Goal: Task Accomplishment & Management: Use online tool/utility

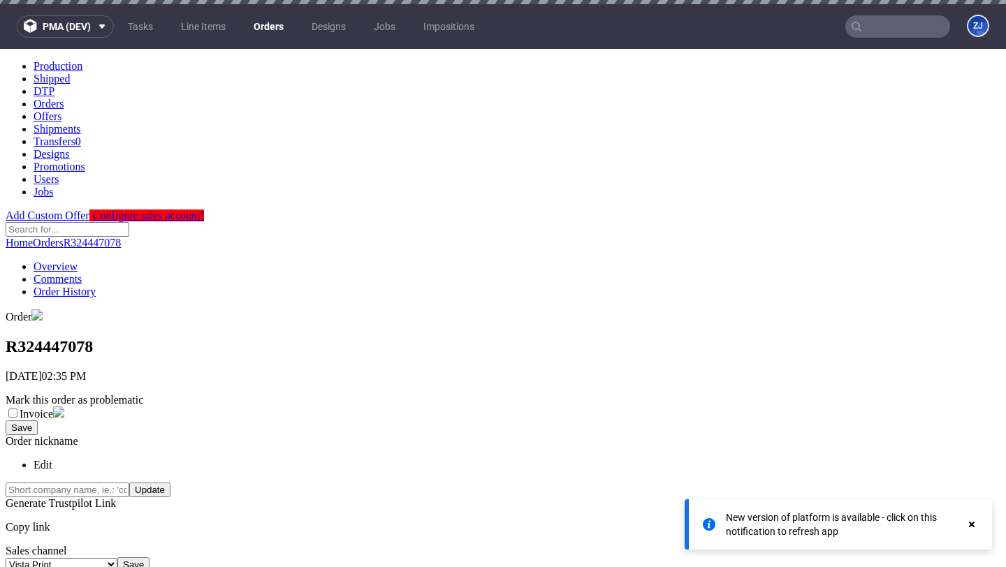
scroll to position [360, 0]
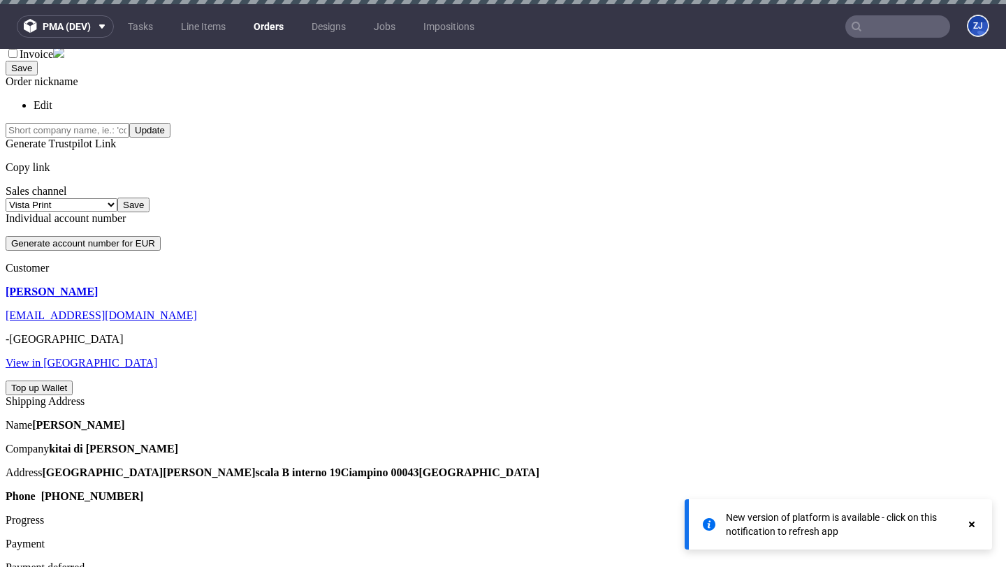
click at [265, 34] on link "Orders" at bounding box center [268, 26] width 47 height 22
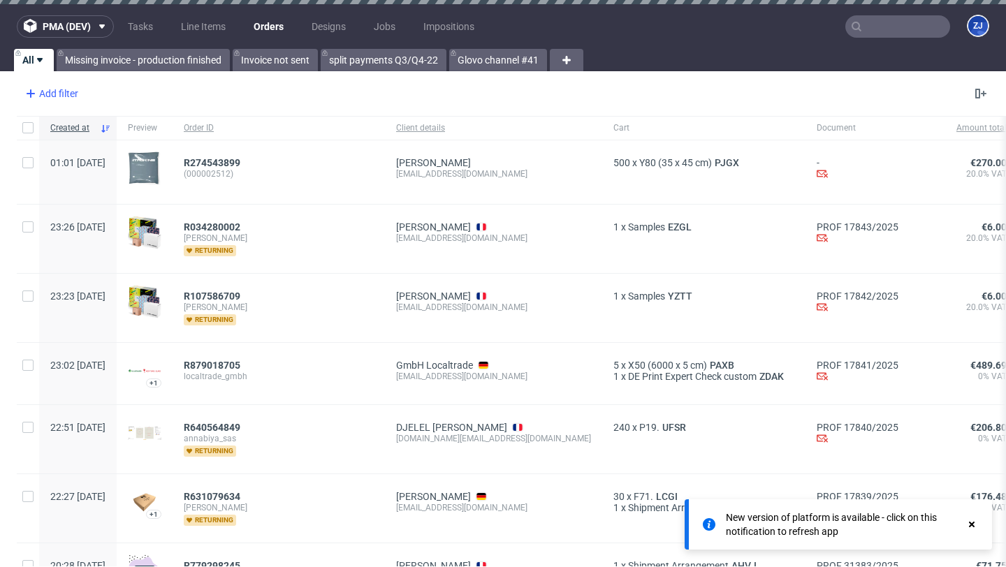
click at [68, 93] on div "Add filter" at bounding box center [50, 93] width 61 height 22
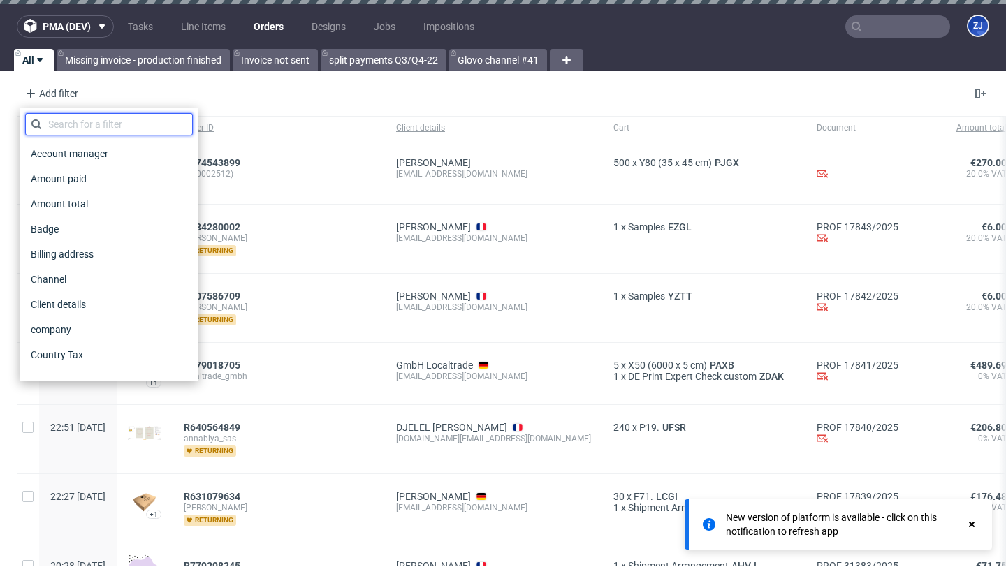
click at [95, 127] on input "text" at bounding box center [109, 124] width 168 height 22
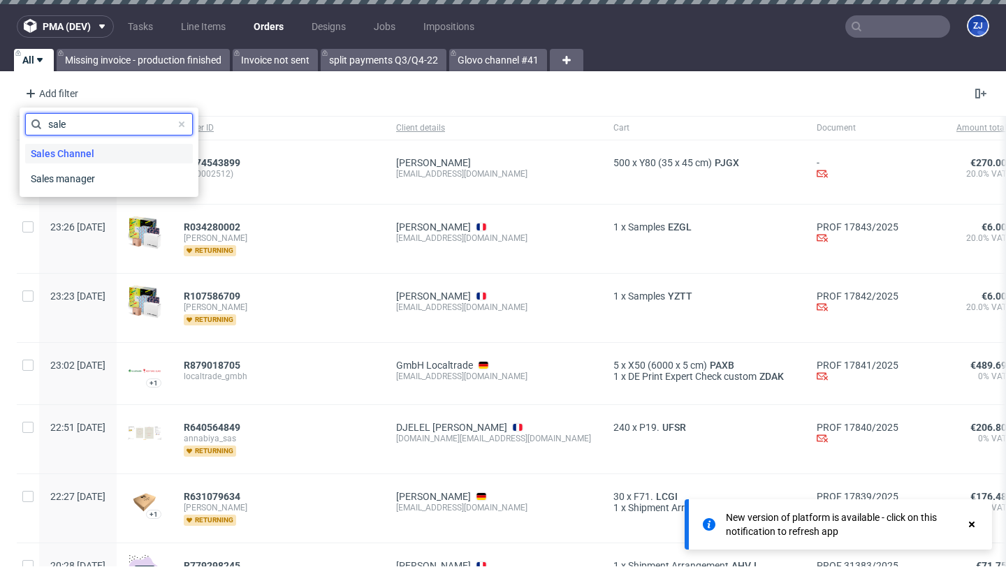
type input "sale"
click at [72, 158] on span "Sales Channel" at bounding box center [62, 154] width 75 height 20
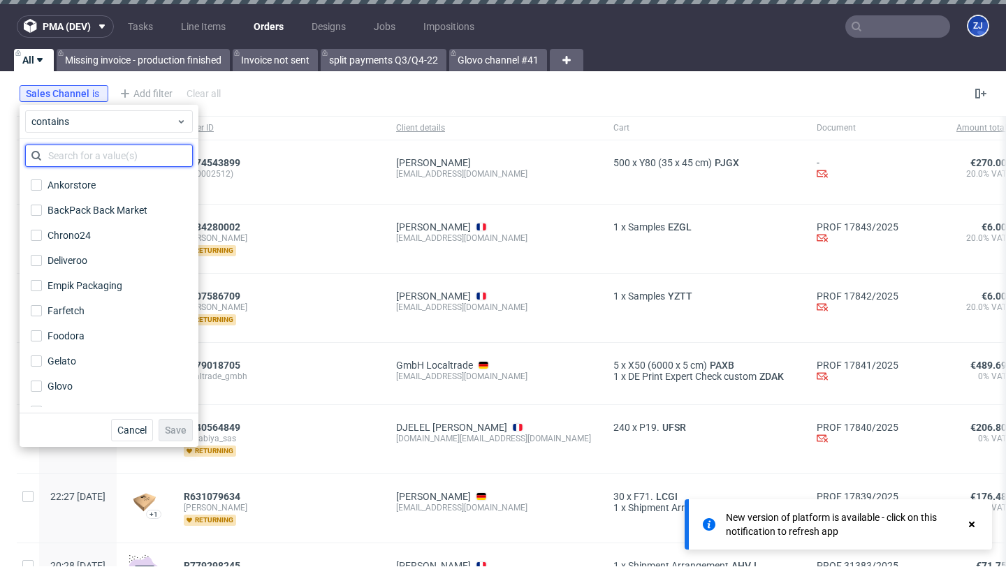
click at [78, 160] on input "text" at bounding box center [109, 156] width 168 height 22
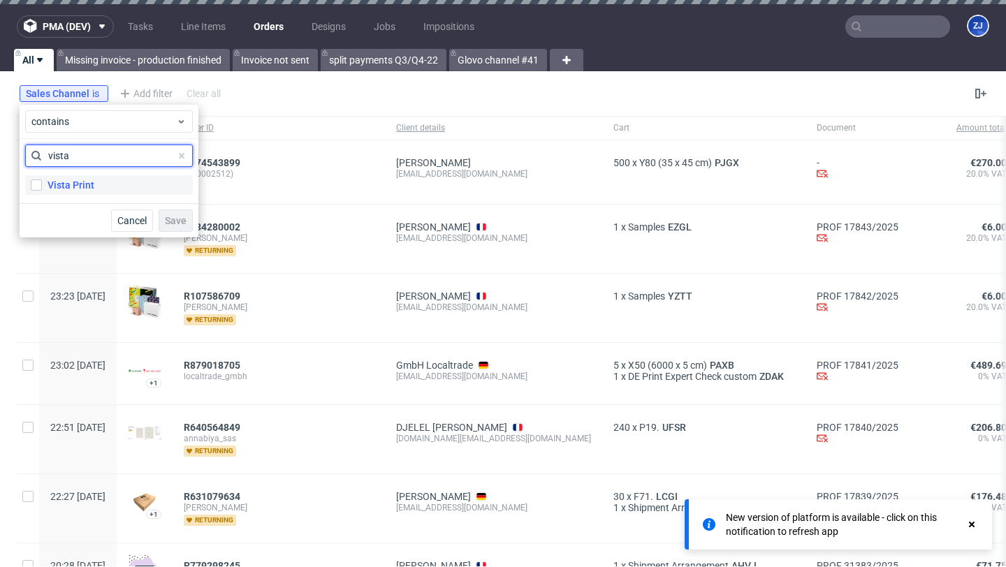
type input "vista"
click at [95, 182] on label "Vista Print" at bounding box center [109, 185] width 168 height 20
click at [42, 182] on input "Vista Print" at bounding box center [36, 185] width 11 height 11
checkbox input "true"
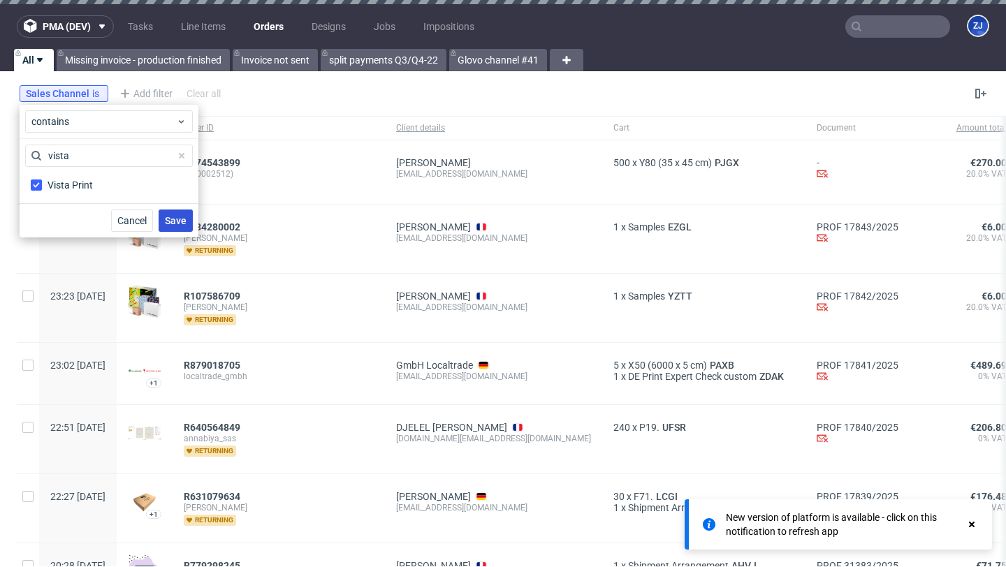
click at [175, 226] on span "Save" at bounding box center [176, 221] width 22 height 10
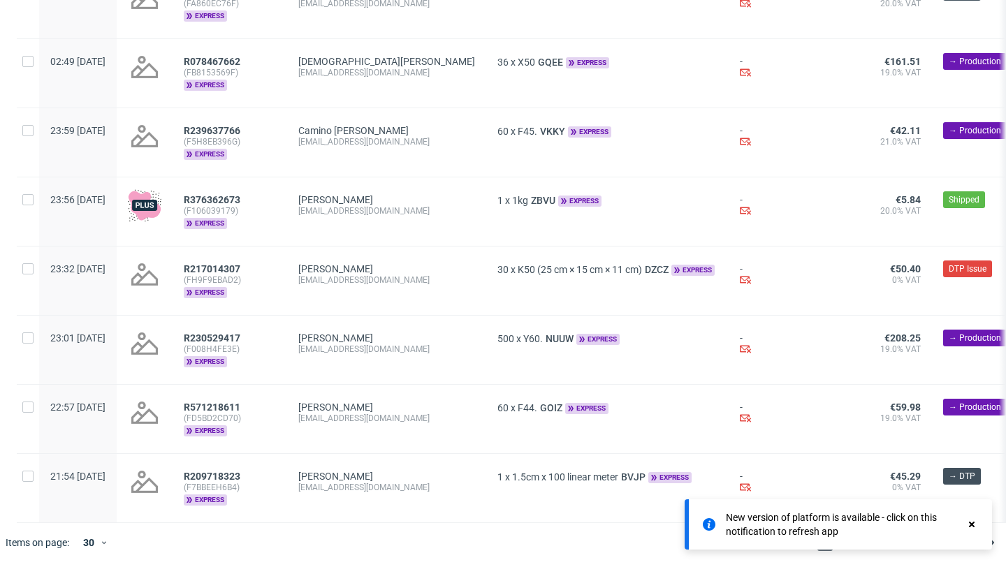
scroll to position [1667, 0]
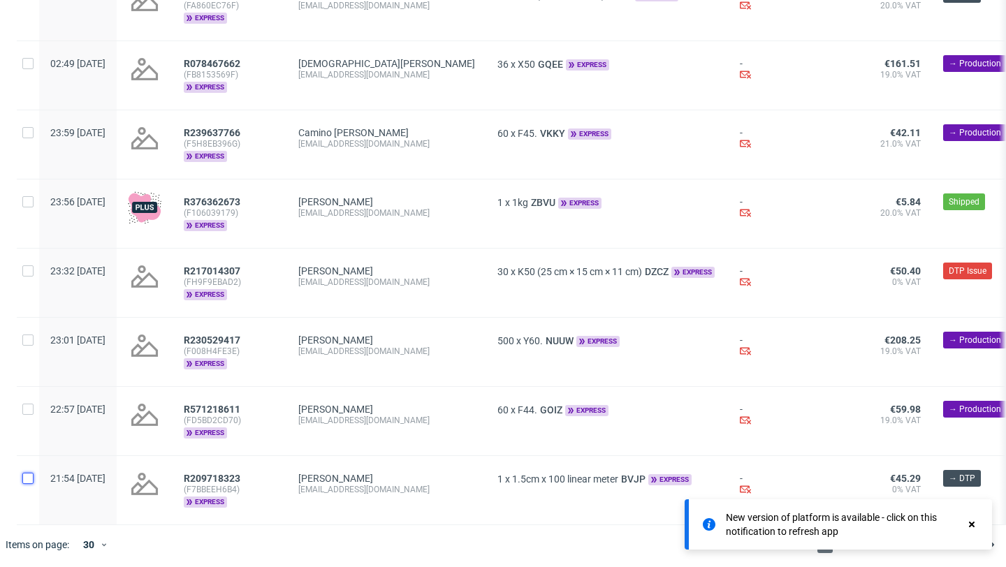
click at [30, 481] on input "checkbox" at bounding box center [27, 478] width 11 height 11
checkbox input "true"
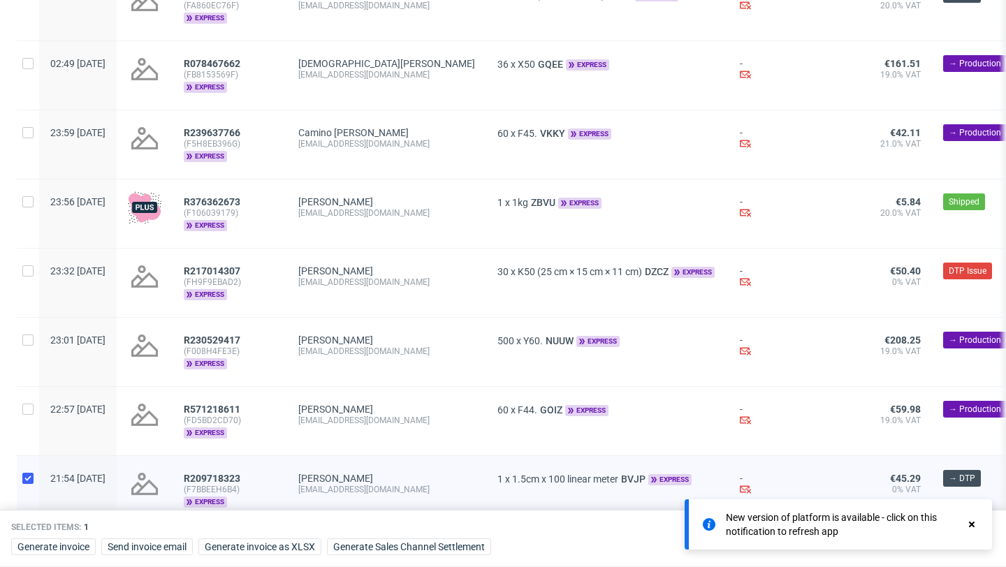
click at [28, 415] on div at bounding box center [28, 421] width 22 height 68
checkbox input "true"
click at [29, 346] on div at bounding box center [28, 352] width 22 height 68
checkbox input "true"
click at [27, 270] on input "checkbox" at bounding box center [27, 270] width 11 height 11
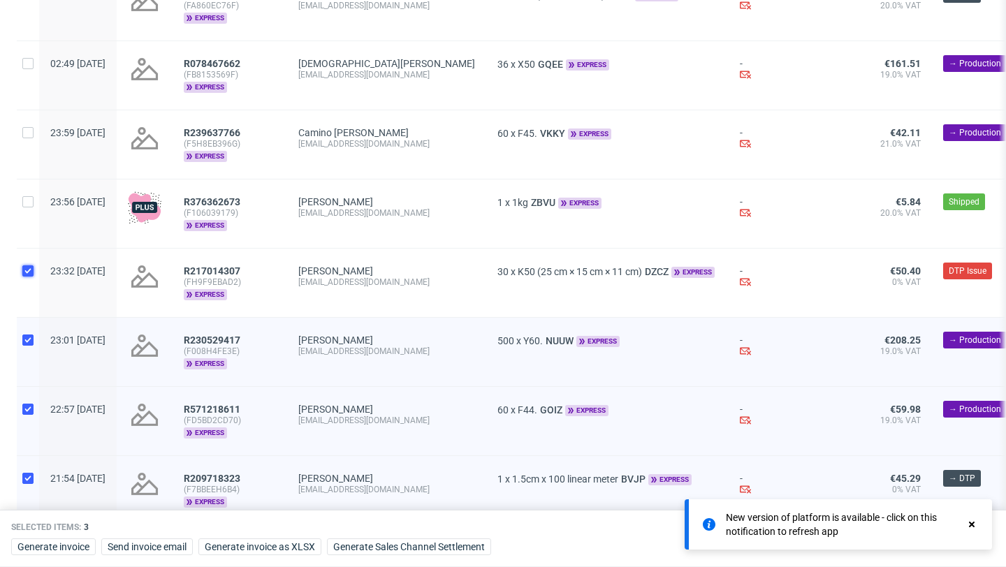
checkbox input "true"
click at [29, 201] on input "checkbox" at bounding box center [27, 201] width 11 height 11
checkbox input "true"
click at [30, 133] on input "checkbox" at bounding box center [27, 132] width 11 height 11
checkbox input "true"
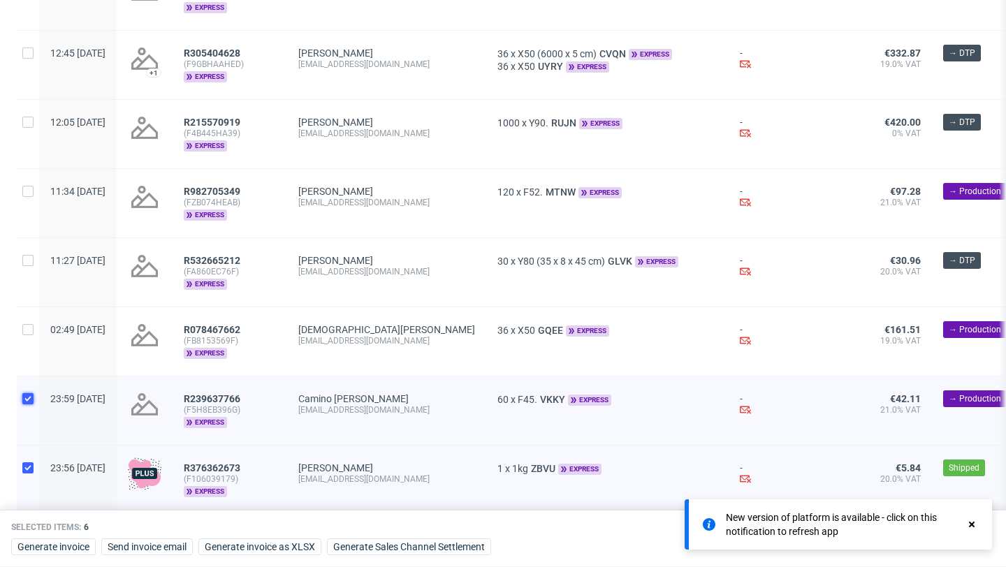
scroll to position [1167, 0]
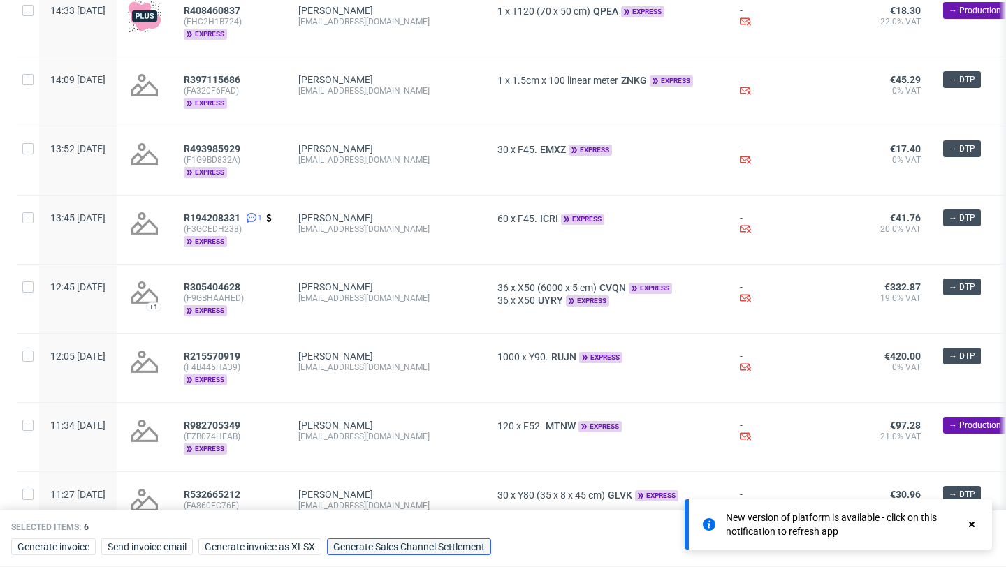
click at [455, 544] on span "Generate Sales Channel Settlement" at bounding box center [409, 547] width 152 height 10
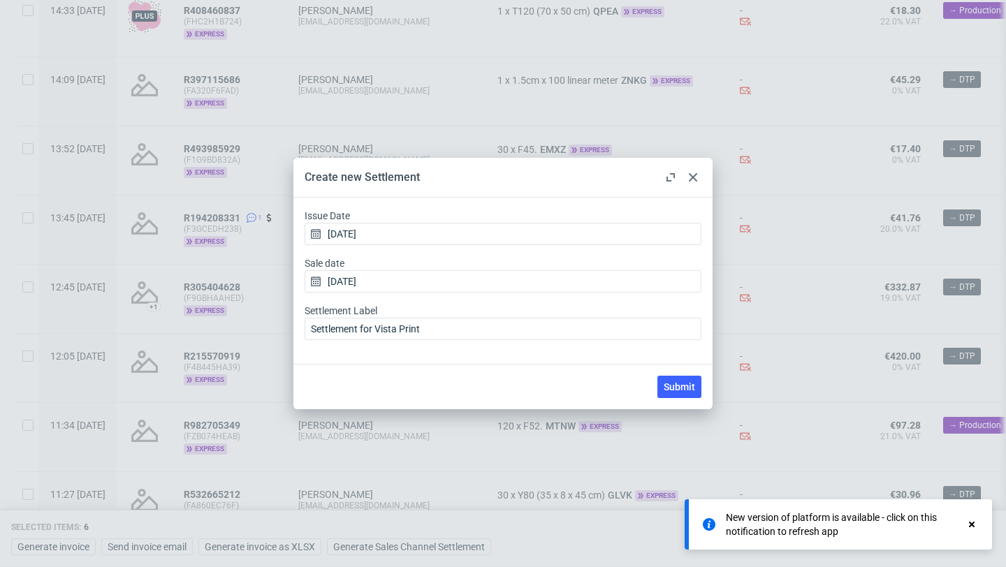
click at [676, 374] on div "Submit" at bounding box center [502, 386] width 419 height 45
click at [676, 380] on button "Submit" at bounding box center [679, 387] width 44 height 22
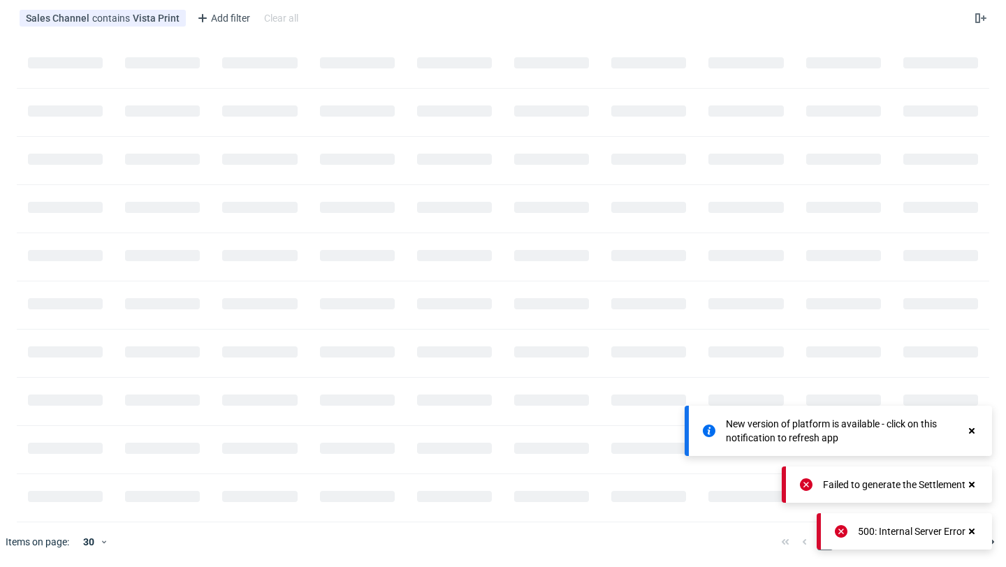
scroll to position [0, 0]
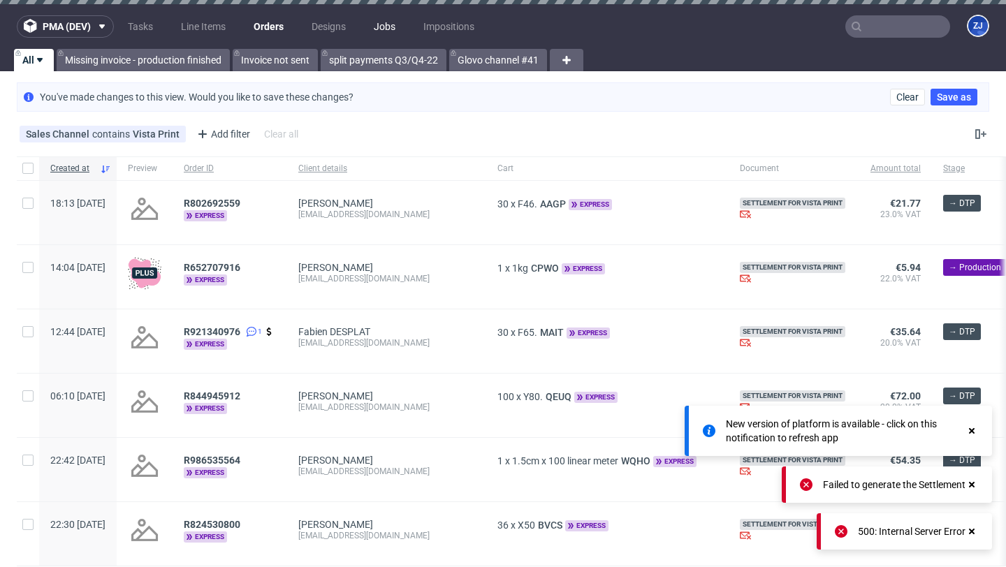
click at [394, 24] on link "Jobs" at bounding box center [384, 26] width 38 height 22
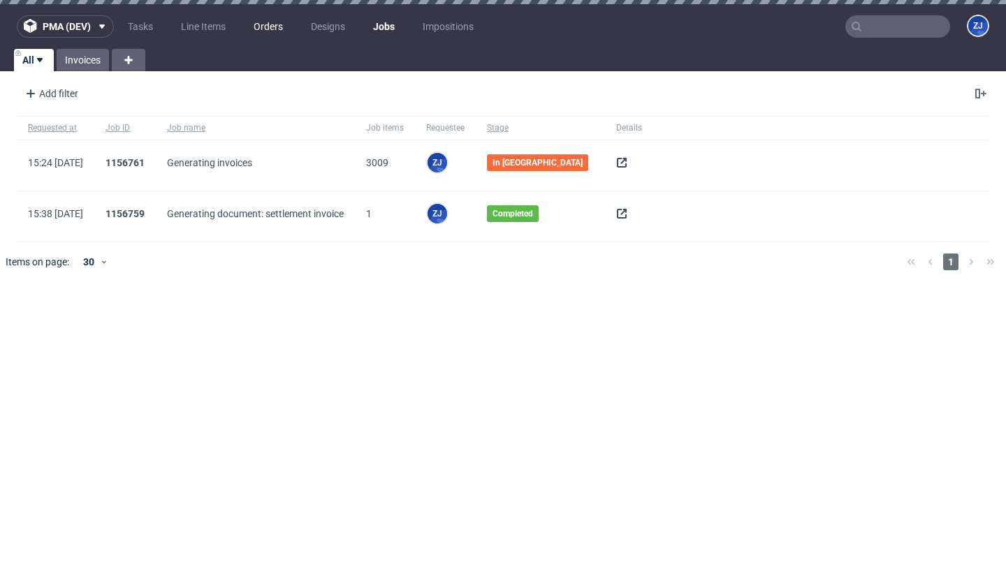
click at [267, 22] on link "Orders" at bounding box center [268, 26] width 46 height 22
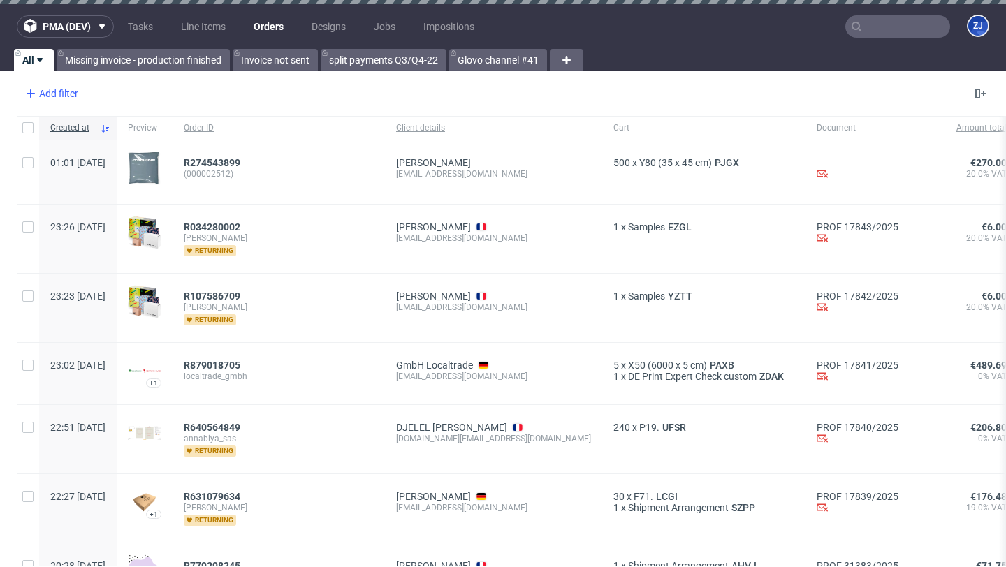
click at [63, 96] on div "Add filter" at bounding box center [50, 93] width 61 height 22
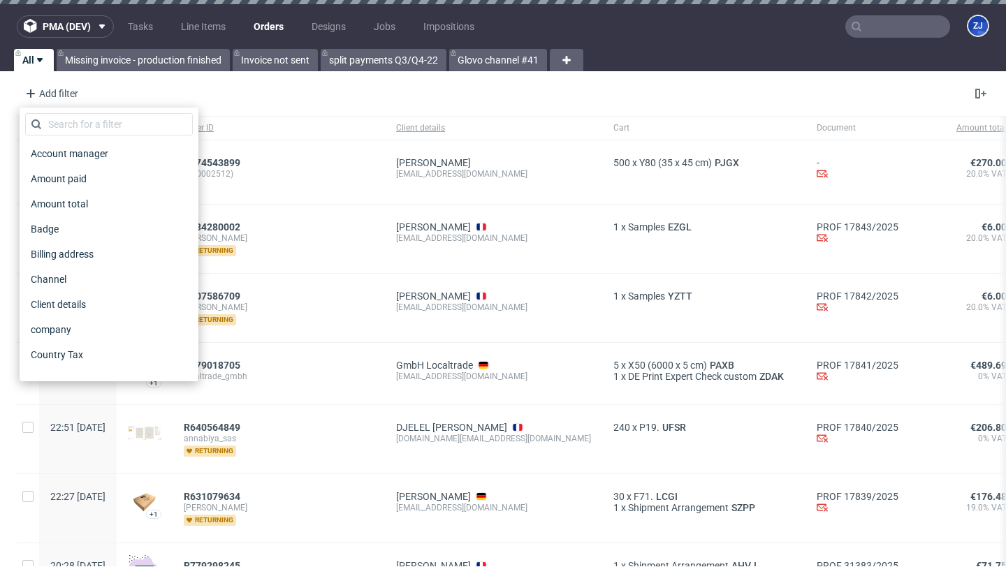
click at [69, 110] on div "Account manager Amount paid Amount total Badge Billing address Channel Client d…" at bounding box center [109, 245] width 179 height 274
click at [75, 117] on input "text" at bounding box center [109, 124] width 168 height 22
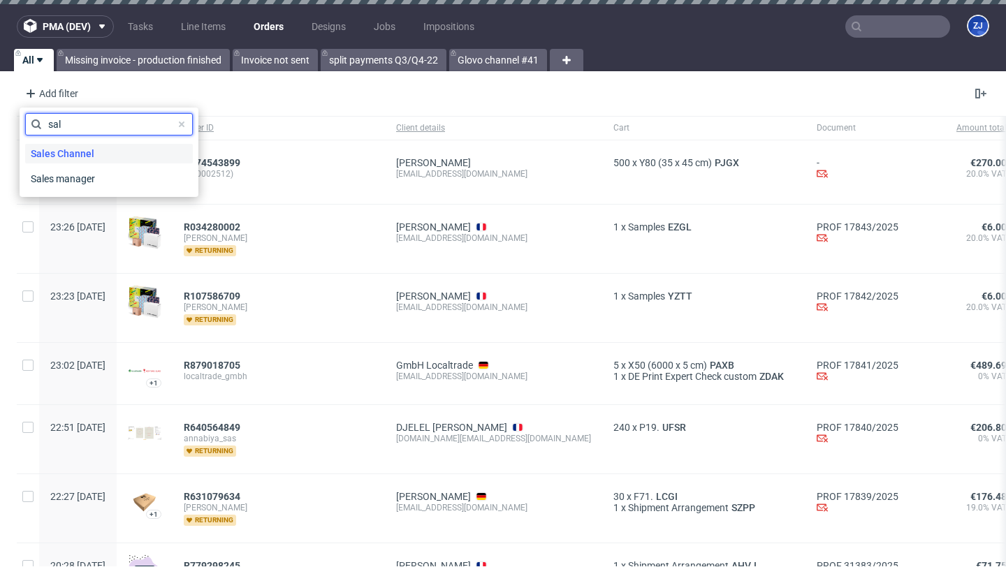
type input "sal"
click at [79, 150] on span "Sales Channel" at bounding box center [62, 154] width 75 height 20
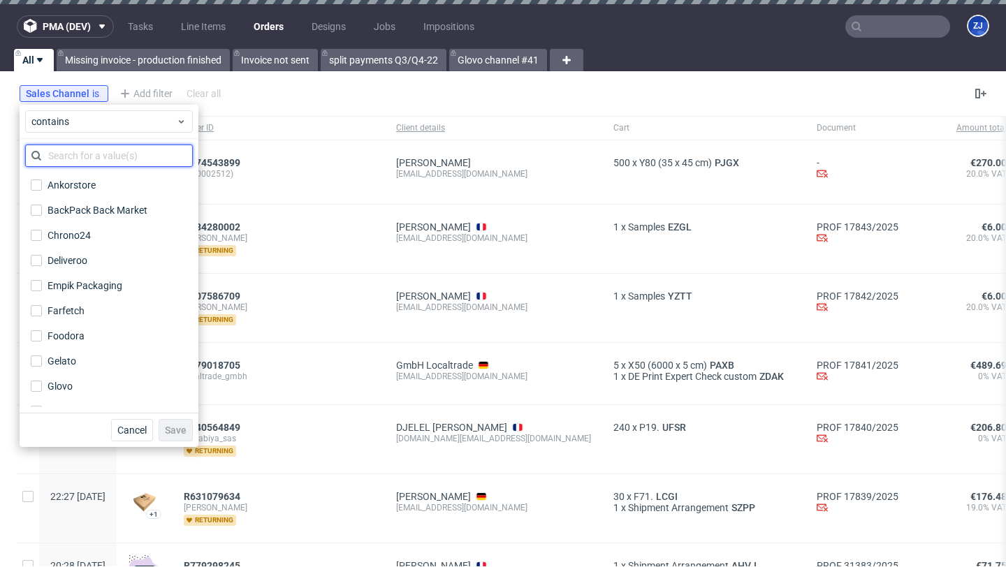
click at [79, 157] on input "text" at bounding box center [109, 156] width 168 height 22
type input "i"
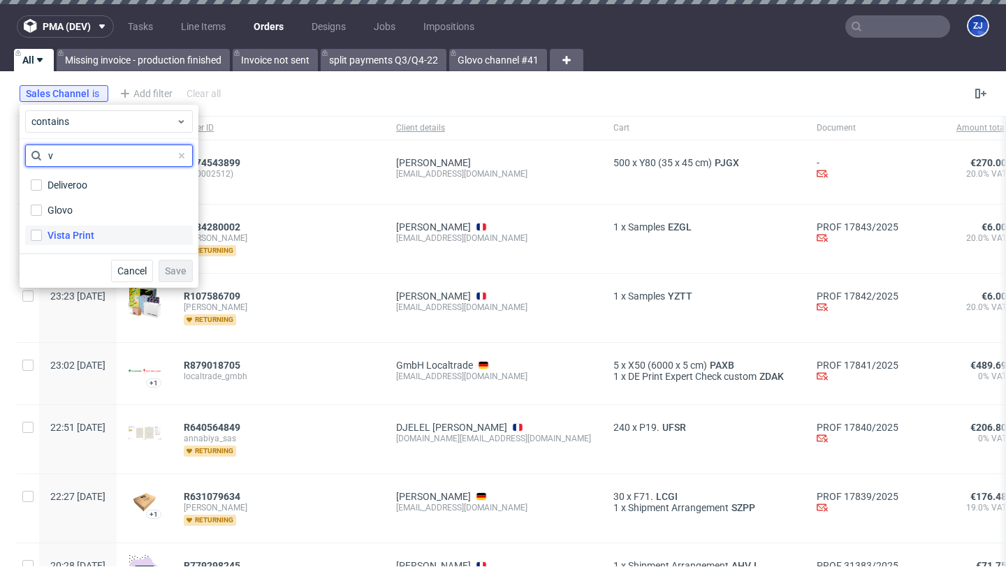
type input "v"
click at [83, 233] on div "Vista Print" at bounding box center [71, 235] width 47 height 14
click at [42, 233] on input "Vista Print" at bounding box center [36, 235] width 11 height 11
checkbox input "true"
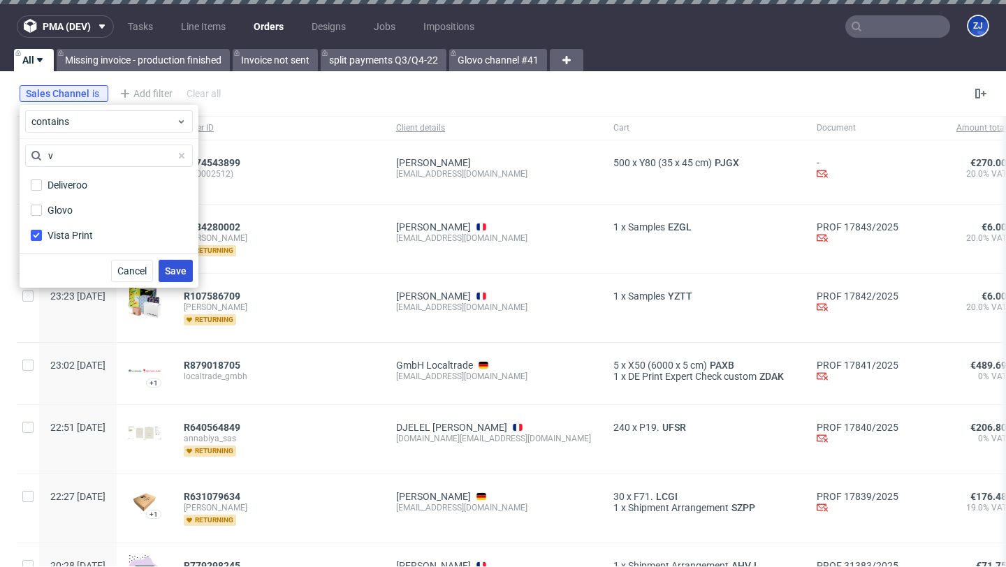
click at [165, 262] on button "Save" at bounding box center [176, 271] width 34 height 22
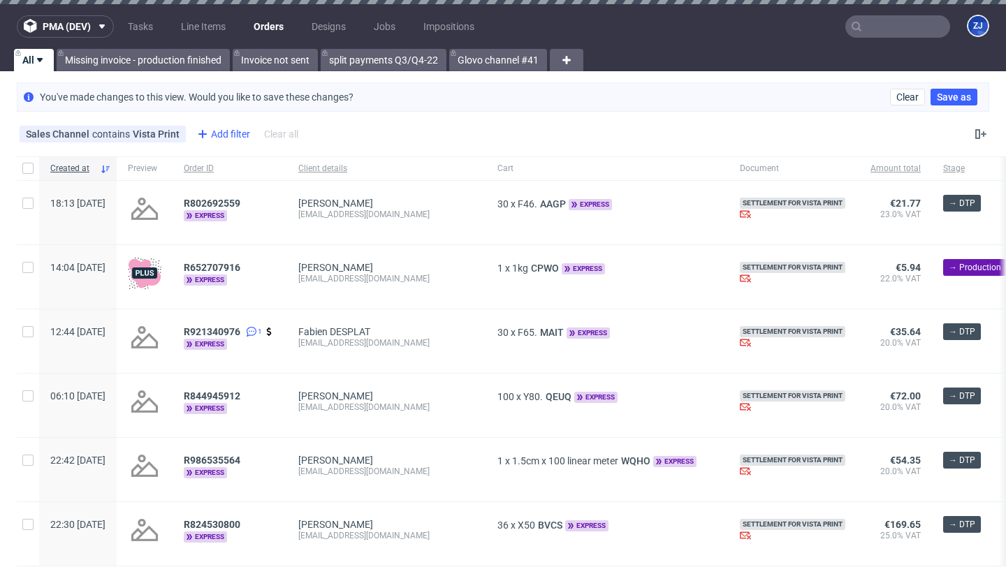
click at [216, 131] on div "Add filter" at bounding box center [221, 134] width 61 height 22
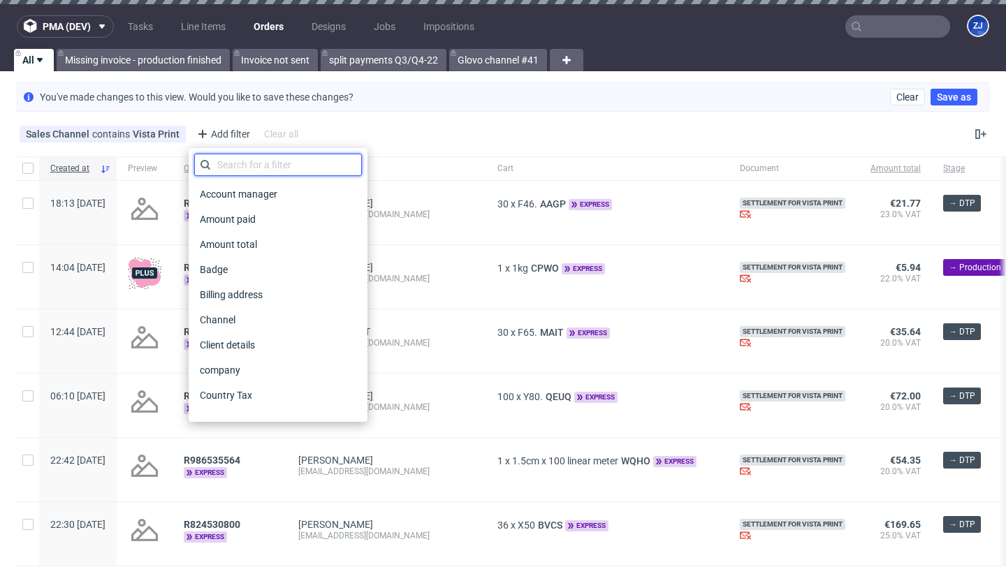
click at [217, 161] on input "text" at bounding box center [278, 165] width 168 height 22
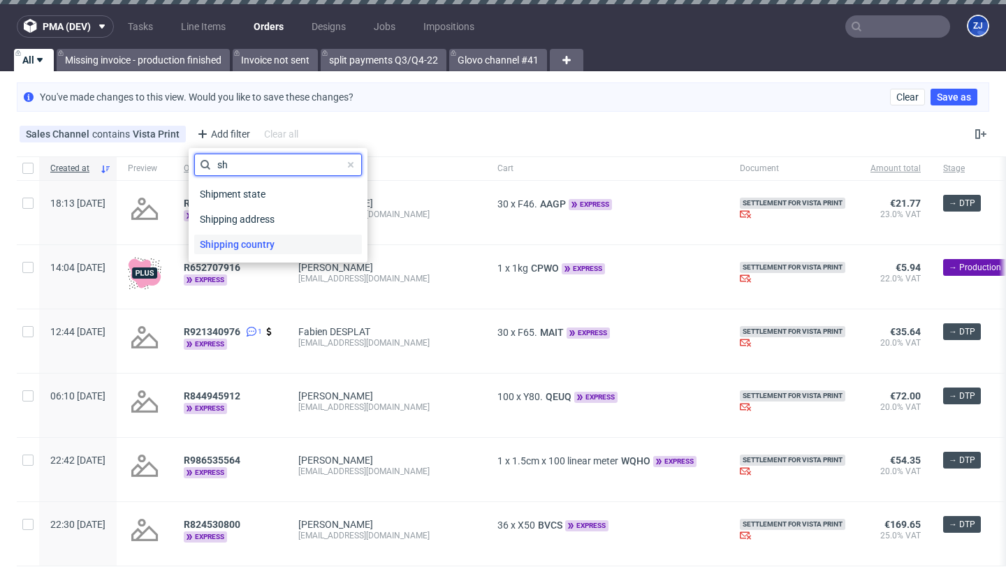
type input "sh"
click at [263, 245] on span "Shipping country" at bounding box center [237, 245] width 86 height 20
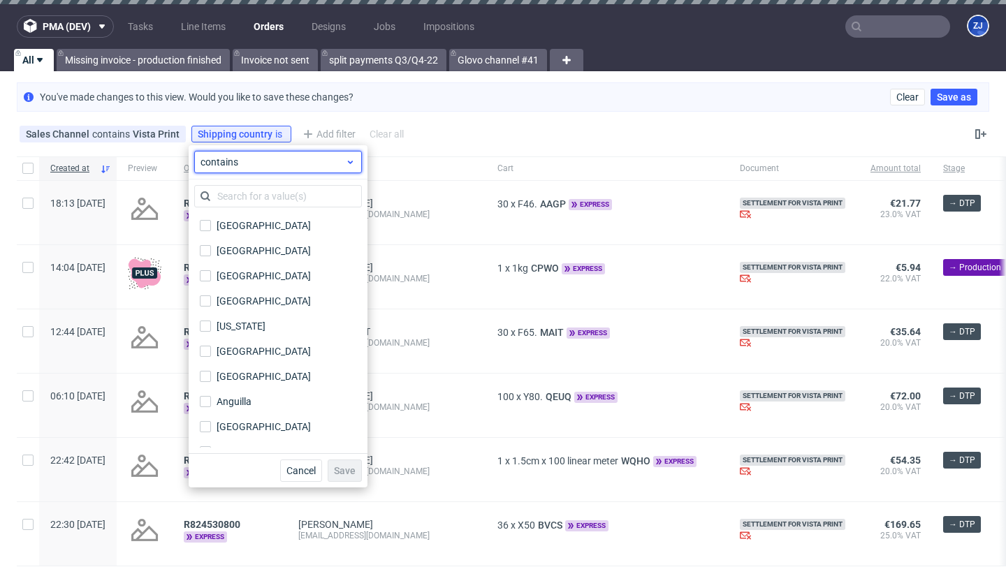
click at [245, 166] on span "contains" at bounding box center [273, 162] width 145 height 14
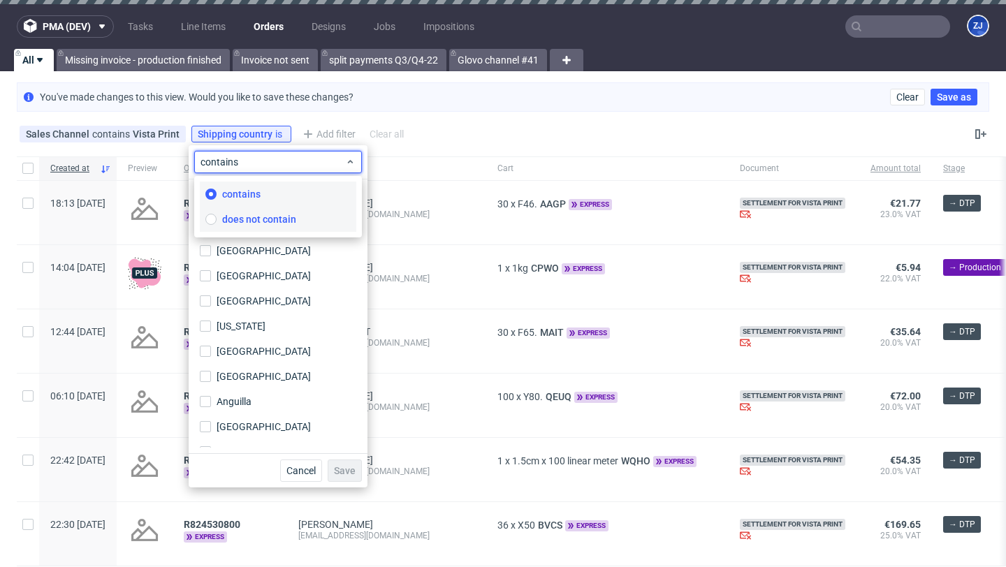
click at [252, 214] on span "does not contain" at bounding box center [259, 219] width 74 height 14
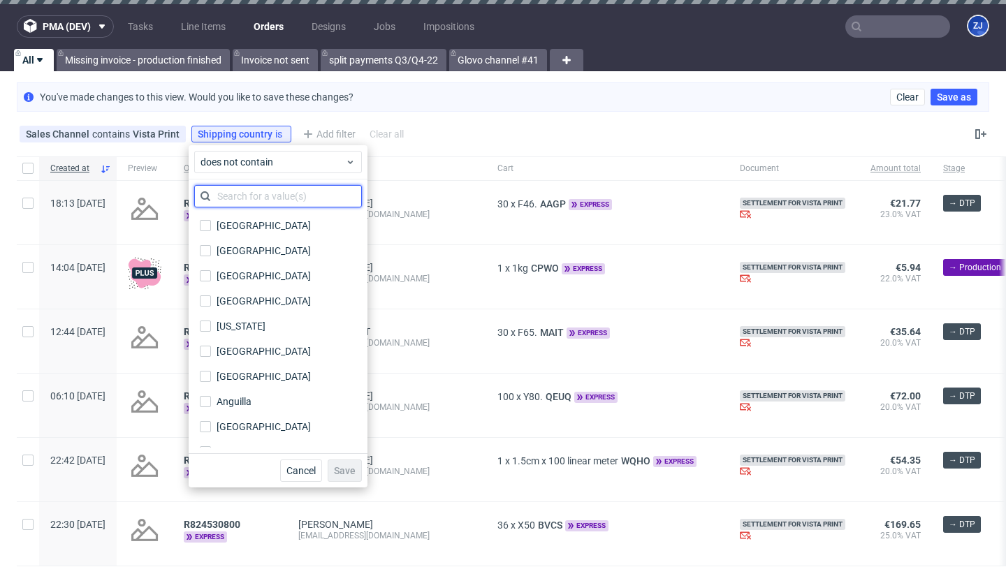
click at [247, 187] on input "text" at bounding box center [278, 196] width 168 height 22
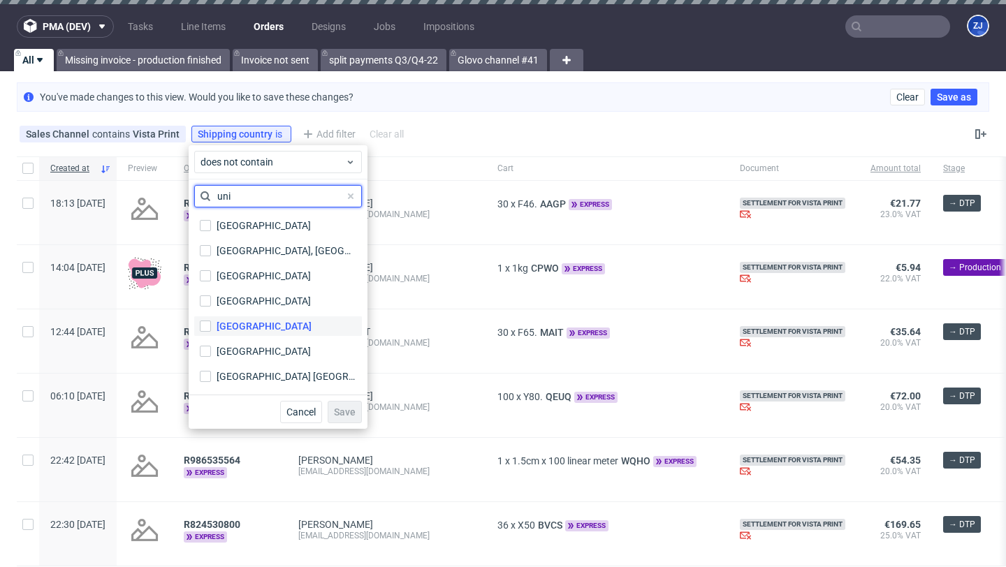
type input "uni"
click at [253, 319] on div "United Kingdom" at bounding box center [264, 326] width 95 height 14
click at [211, 321] on input "United Kingdom" at bounding box center [205, 326] width 11 height 11
checkbox input "true"
click at [246, 198] on input "uni" at bounding box center [278, 196] width 168 height 22
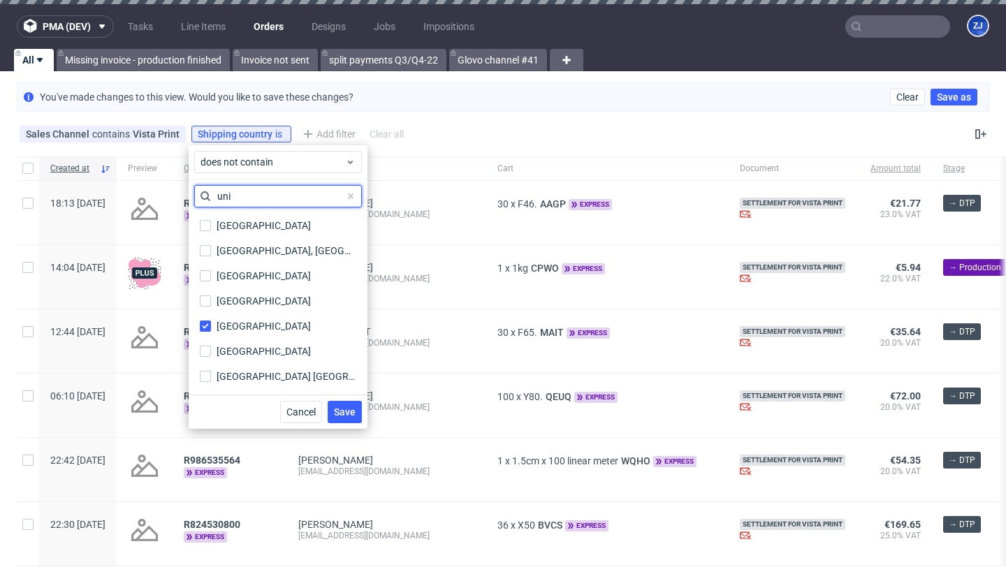
click at [246, 198] on input "uni" at bounding box center [278, 196] width 168 height 22
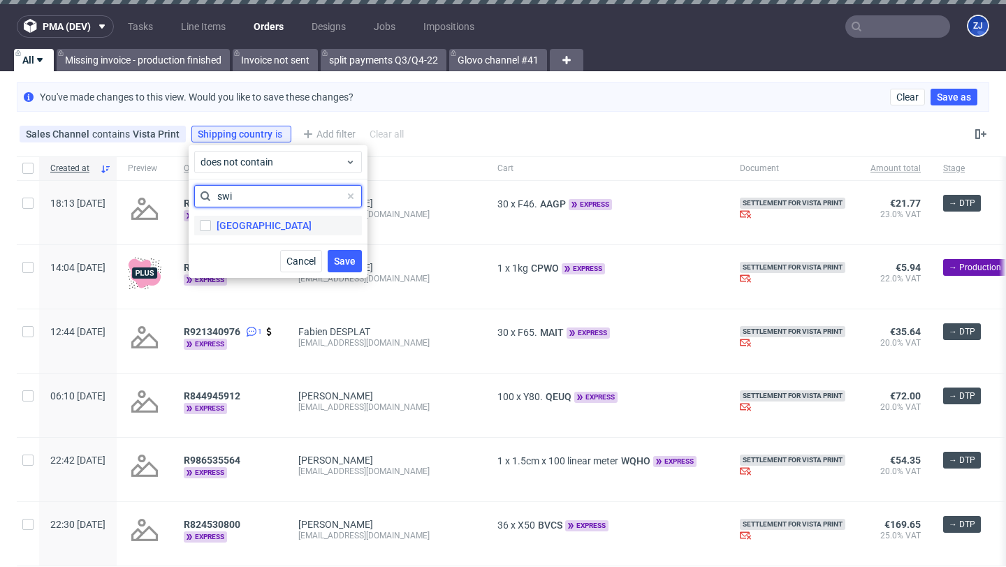
type input "swi"
click at [247, 222] on div "Switzerland" at bounding box center [264, 226] width 95 height 14
click at [211, 222] on input "Switzerland" at bounding box center [205, 225] width 11 height 11
checkbox input "true"
click at [247, 193] on input "swi" at bounding box center [278, 196] width 168 height 22
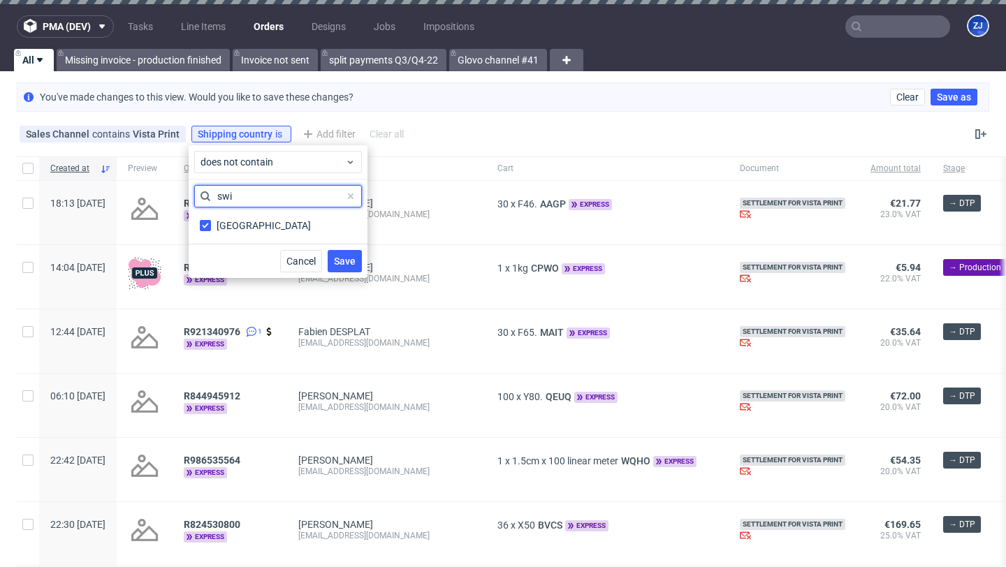
click at [247, 193] on input "swi" at bounding box center [278, 196] width 168 height 22
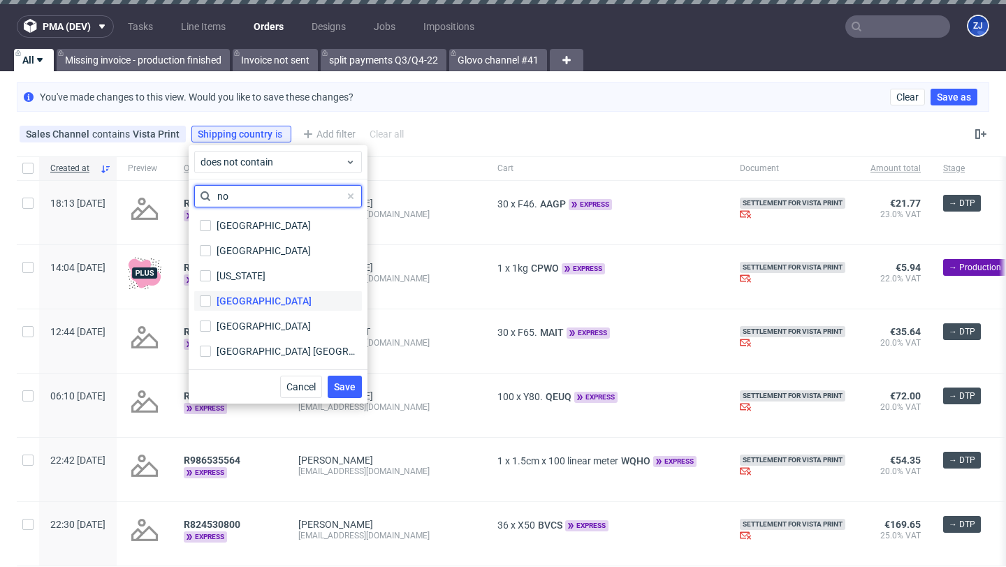
type input "no"
click at [249, 293] on label "Norway" at bounding box center [278, 301] width 168 height 20
click at [211, 296] on input "Norway" at bounding box center [205, 301] width 11 height 11
checkbox input "true"
click at [354, 391] on span "Save" at bounding box center [345, 387] width 22 height 10
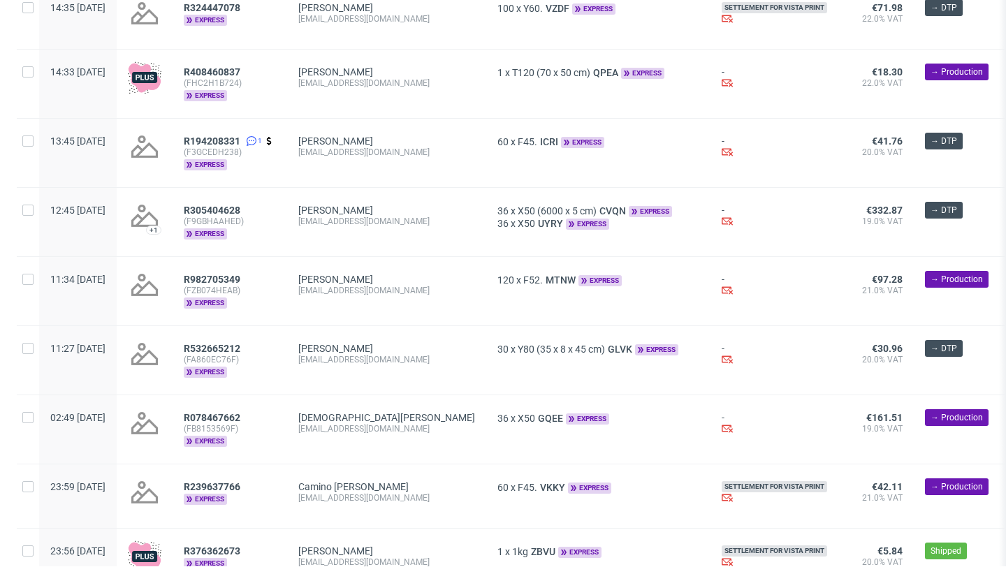
scroll to position [965, 0]
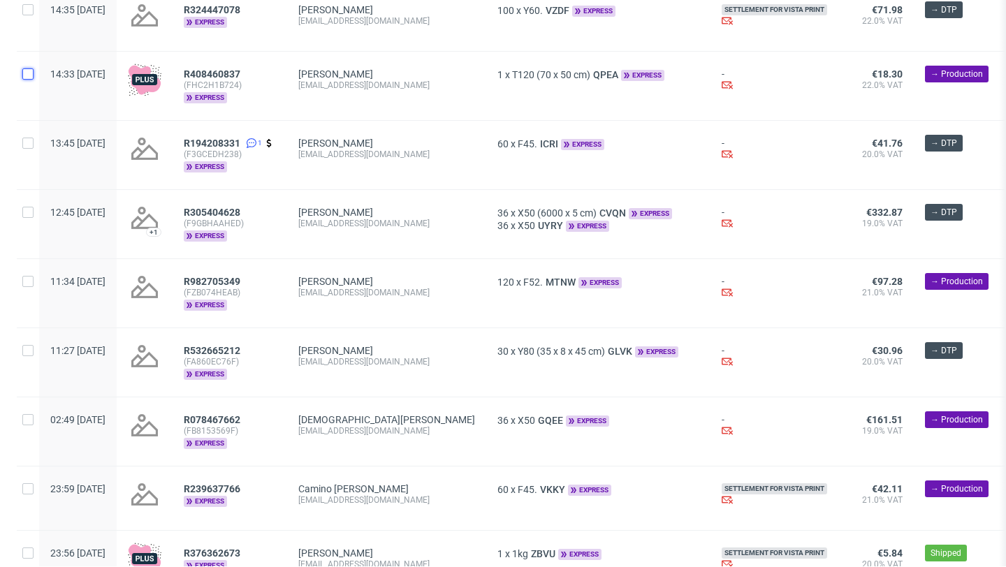
click at [29, 78] on input "checkbox" at bounding box center [27, 73] width 11 height 11
checkbox input "true"
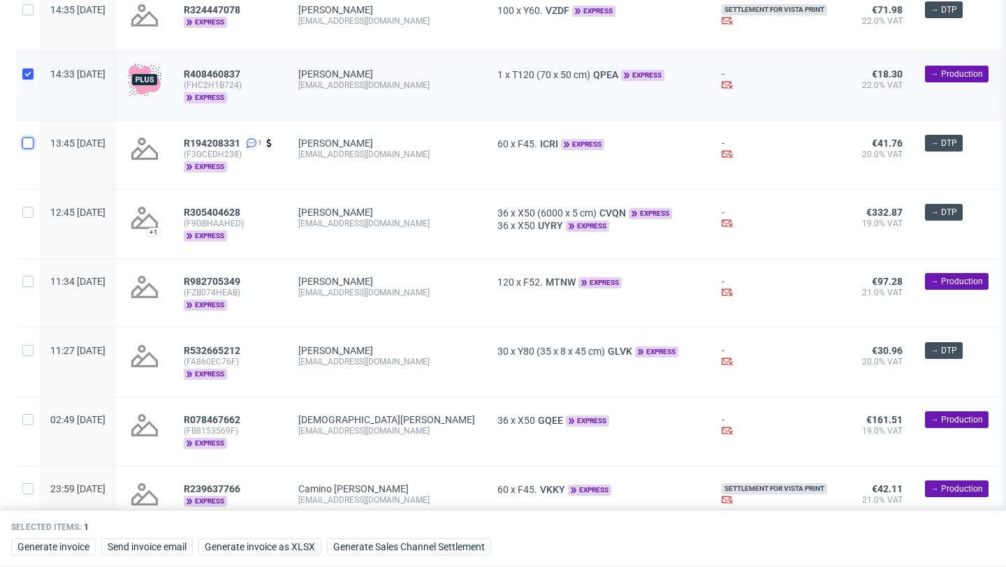
click at [29, 144] on input "checkbox" at bounding box center [27, 143] width 11 height 11
checkbox input "true"
click at [35, 212] on div at bounding box center [28, 224] width 22 height 68
checkbox input "true"
click at [26, 286] on input "checkbox" at bounding box center [27, 281] width 11 height 11
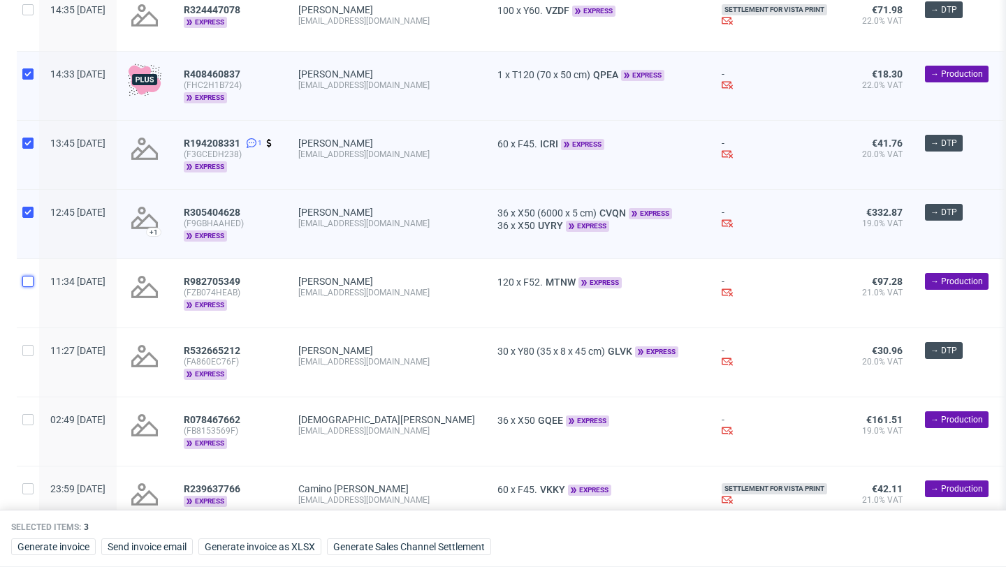
checkbox input "true"
click at [29, 354] on input "checkbox" at bounding box center [27, 350] width 11 height 11
checkbox input "true"
click at [29, 419] on input "checkbox" at bounding box center [27, 419] width 11 height 11
checkbox input "true"
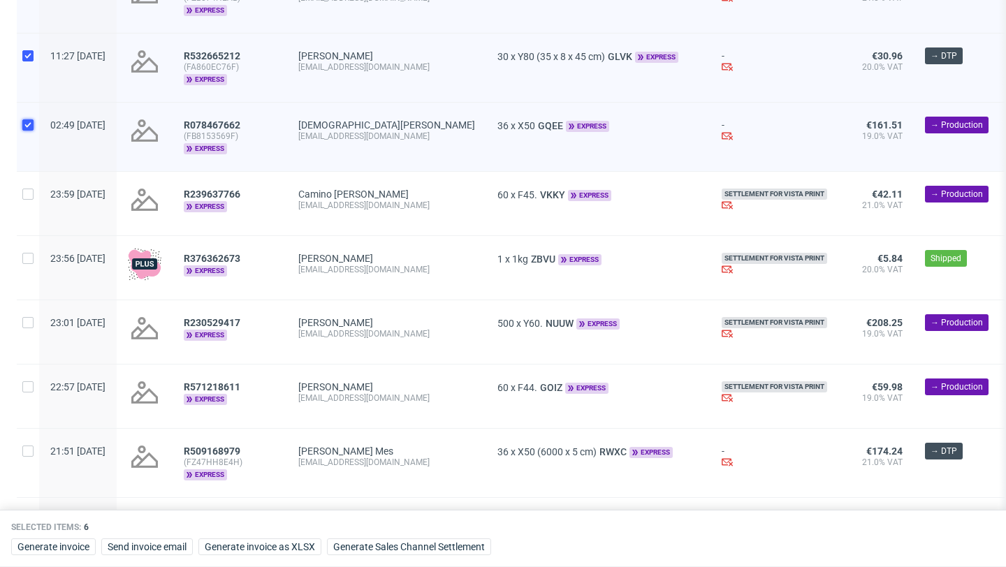
scroll to position [1320, 0]
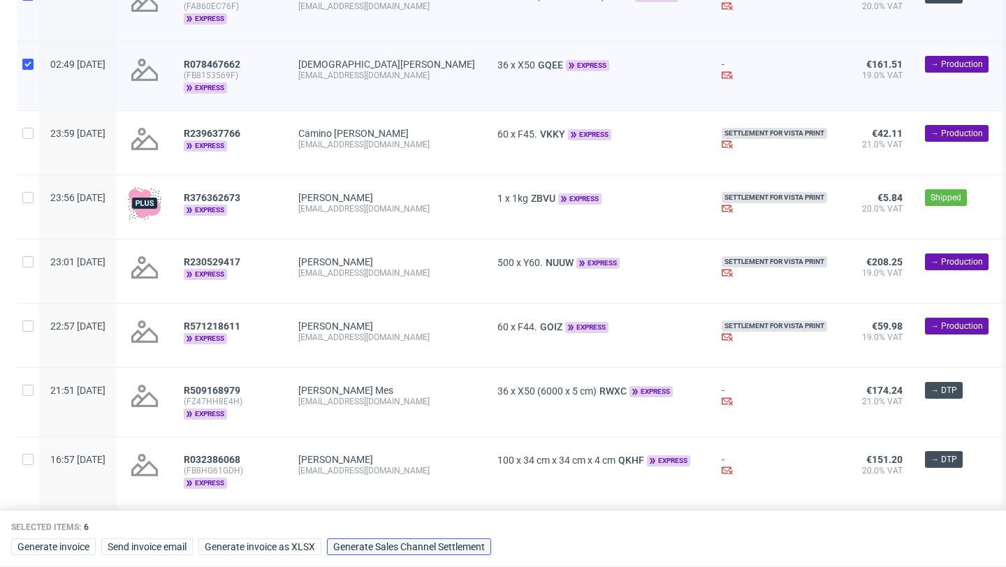
click at [386, 543] on span "Generate Sales Channel Settlement" at bounding box center [409, 547] width 152 height 10
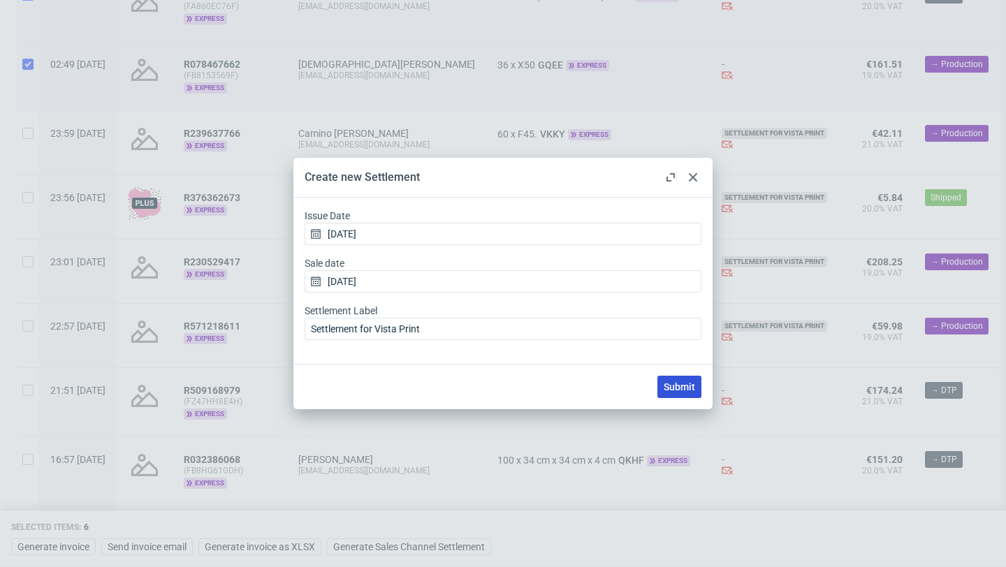
click at [683, 382] on span "Submit" at bounding box center [679, 387] width 31 height 10
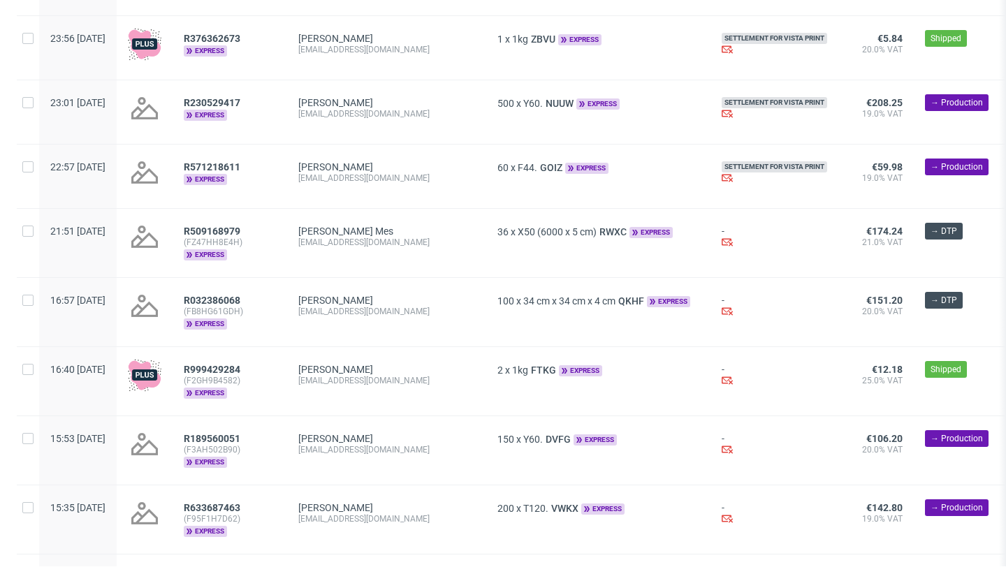
scroll to position [1449, 0]
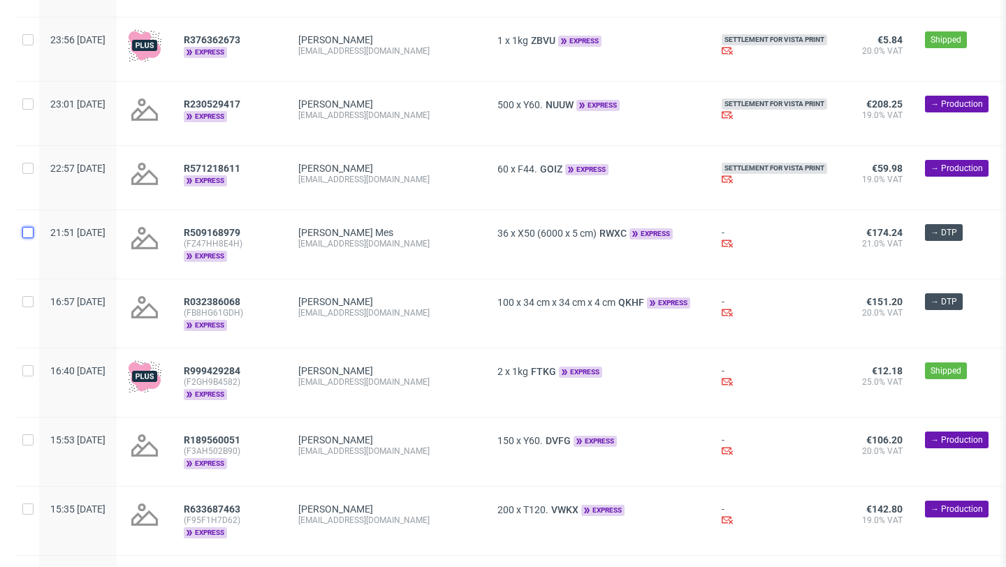
click at [31, 238] on input "checkbox" at bounding box center [27, 232] width 11 height 11
checkbox input "true"
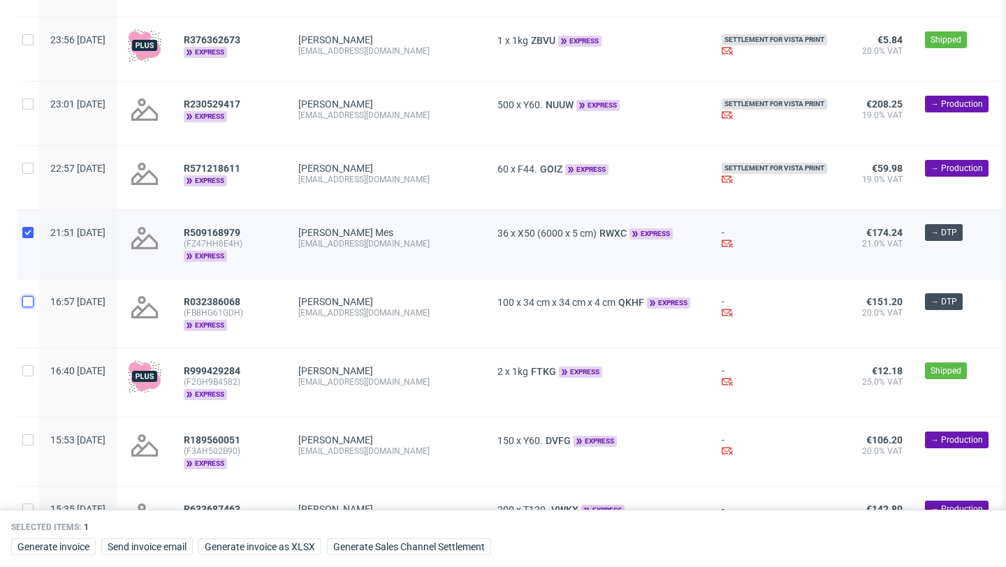
click at [31, 307] on input "checkbox" at bounding box center [27, 301] width 11 height 11
checkbox input "true"
click at [29, 376] on input "checkbox" at bounding box center [27, 370] width 11 height 11
checkbox input "true"
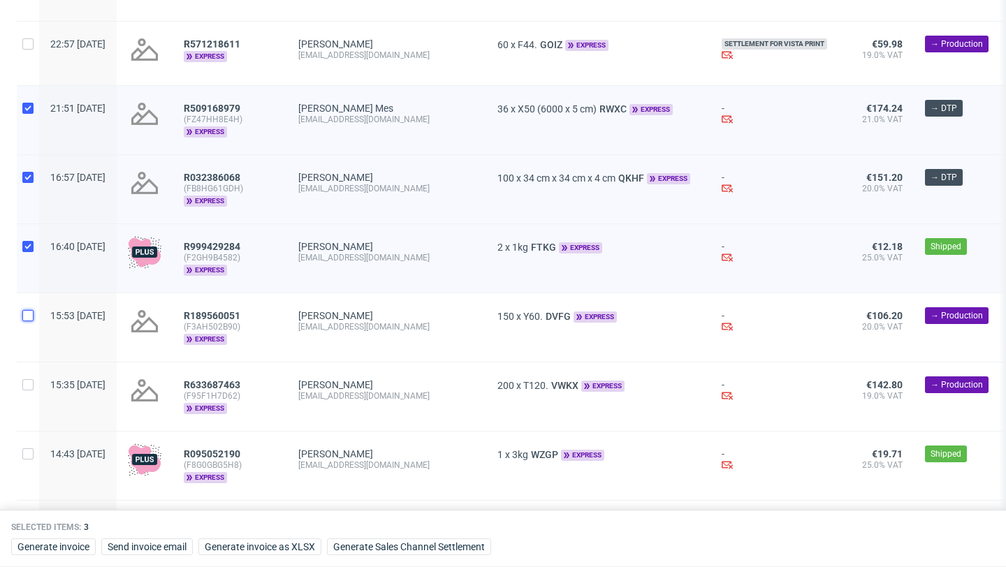
click at [30, 321] on input "checkbox" at bounding box center [27, 315] width 11 height 11
checkbox input "true"
click at [28, 391] on input "checkbox" at bounding box center [27, 384] width 11 height 11
checkbox input "true"
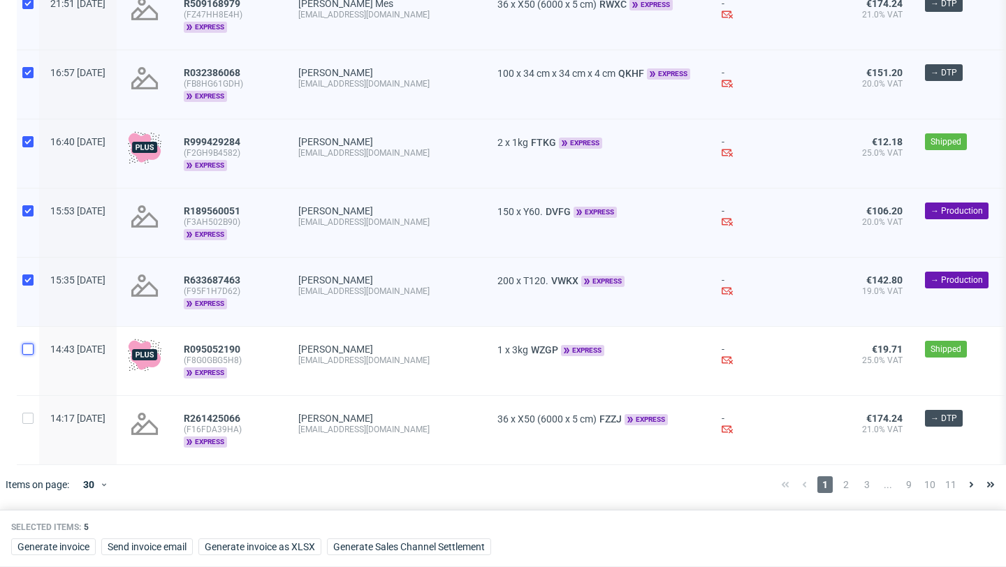
click at [28, 349] on input "checkbox" at bounding box center [27, 349] width 11 height 11
checkbox input "true"
click at [421, 551] on span "Generate Sales Channel Settlement" at bounding box center [409, 547] width 152 height 10
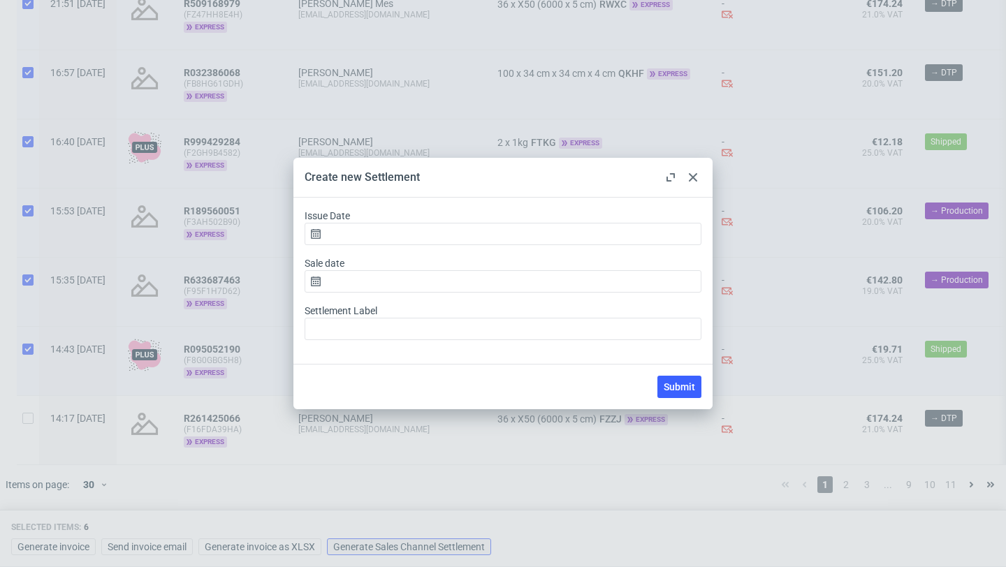
type input "[DATE]"
type input "Settlement for Vista Print"
click at [671, 386] on span "Submit" at bounding box center [679, 387] width 31 height 10
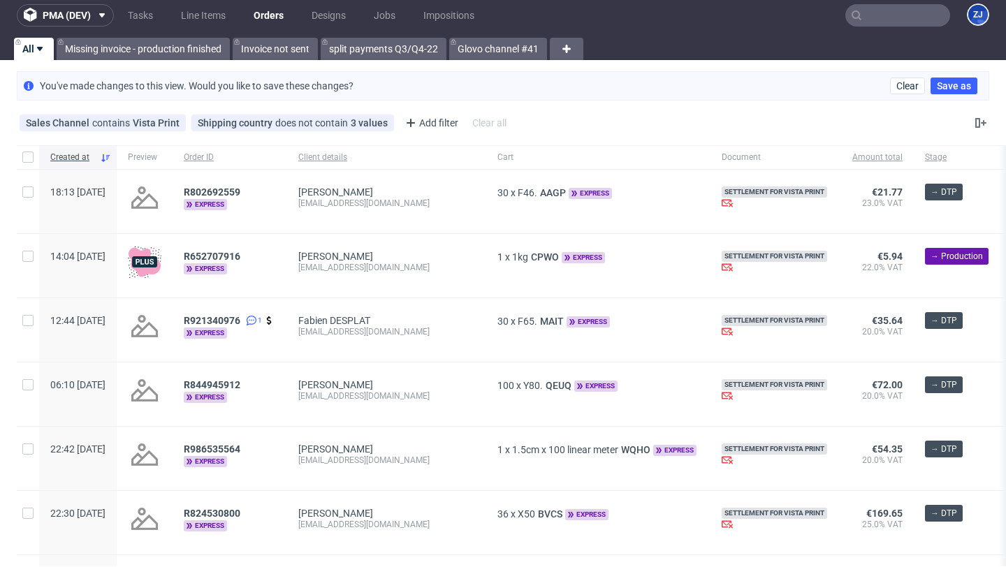
scroll to position [0, 0]
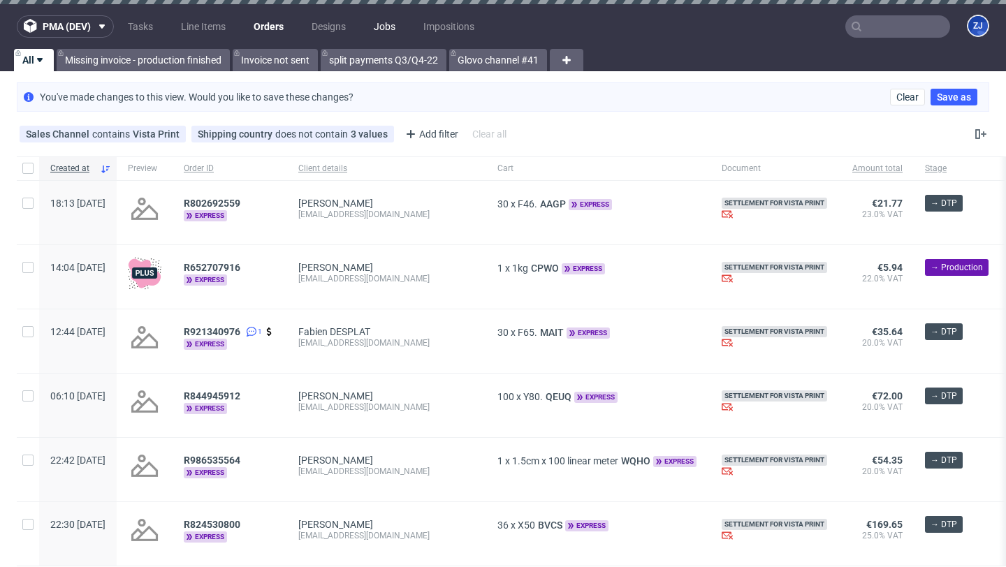
click at [381, 27] on link "Jobs" at bounding box center [384, 26] width 38 height 22
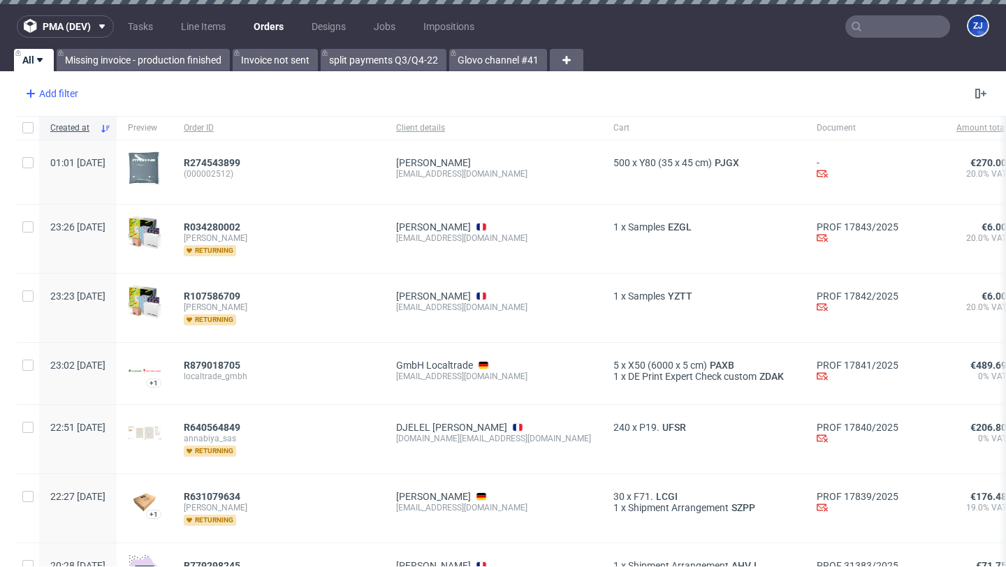
click at [68, 101] on div "Add filter" at bounding box center [50, 93] width 61 height 22
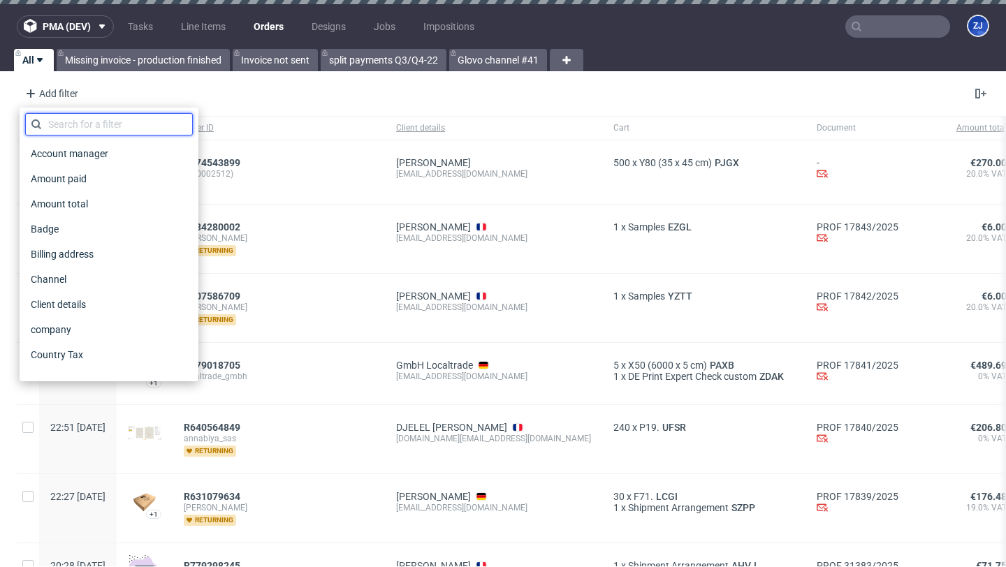
click at [86, 123] on input "text" at bounding box center [109, 124] width 168 height 22
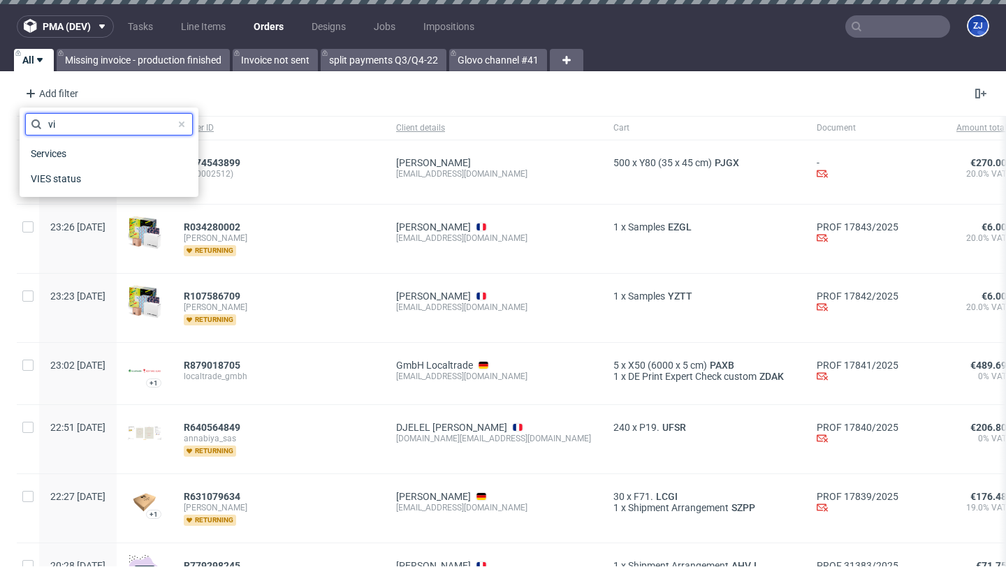
type input "v"
type input "sal"
click at [94, 152] on span "Sales Channel" at bounding box center [62, 154] width 75 height 20
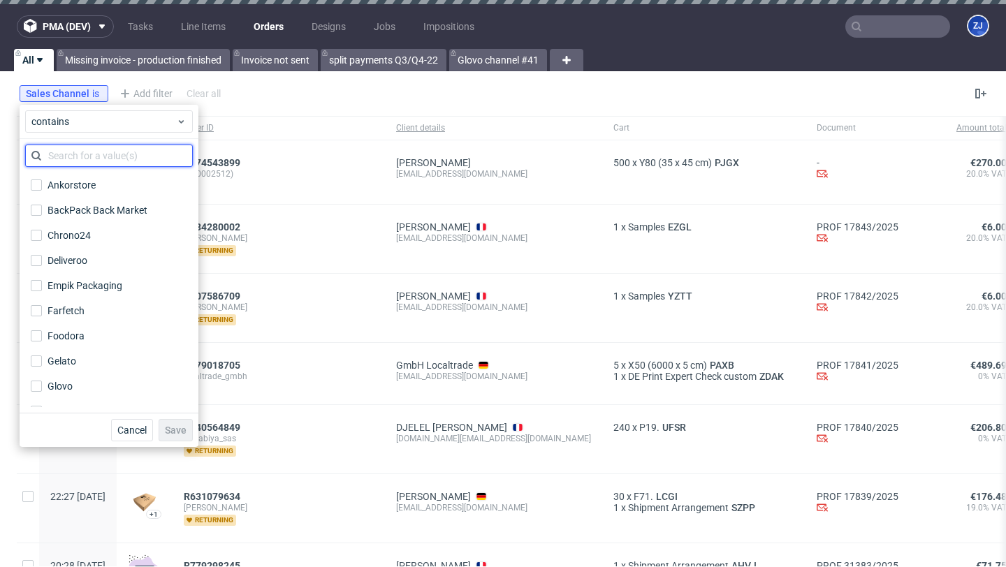
click at [87, 160] on input "text" at bounding box center [109, 156] width 168 height 22
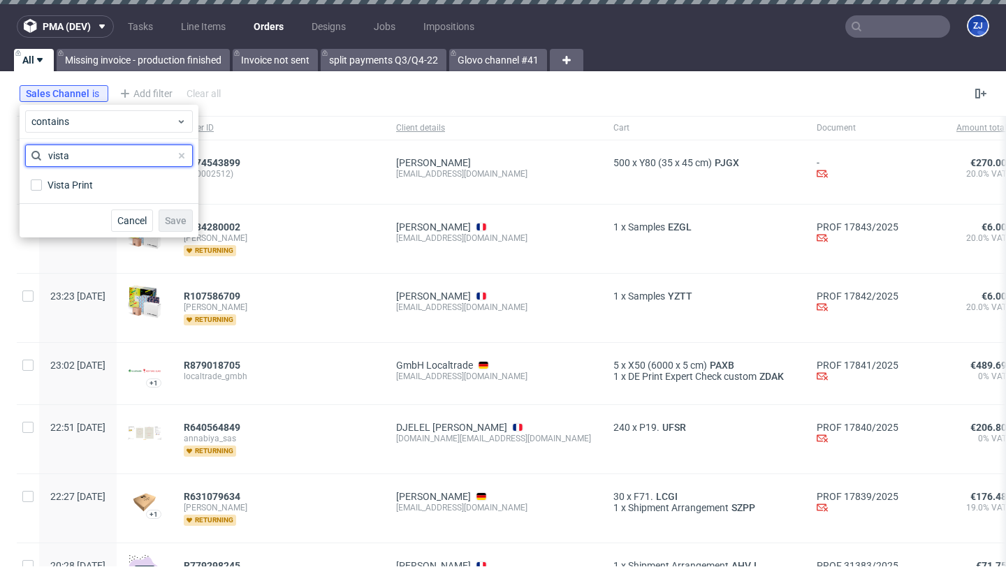
type input "vista"
click at [61, 174] on div "Vista Print" at bounding box center [109, 185] width 168 height 25
click at [66, 184] on div "Vista Print" at bounding box center [71, 185] width 47 height 14
click at [42, 184] on input "Vista Print" at bounding box center [36, 185] width 11 height 11
checkbox input "true"
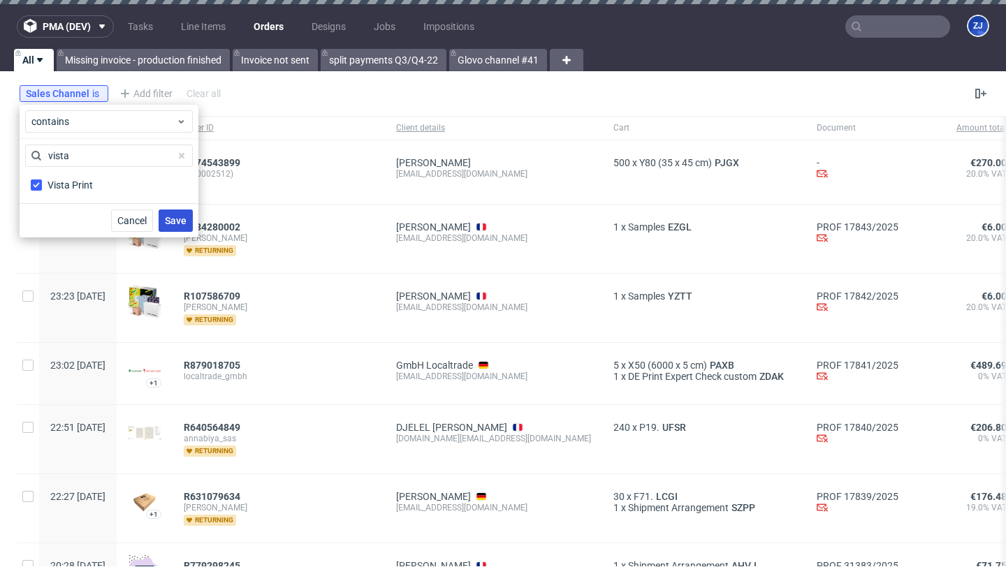
click at [175, 220] on span "Save" at bounding box center [176, 221] width 22 height 10
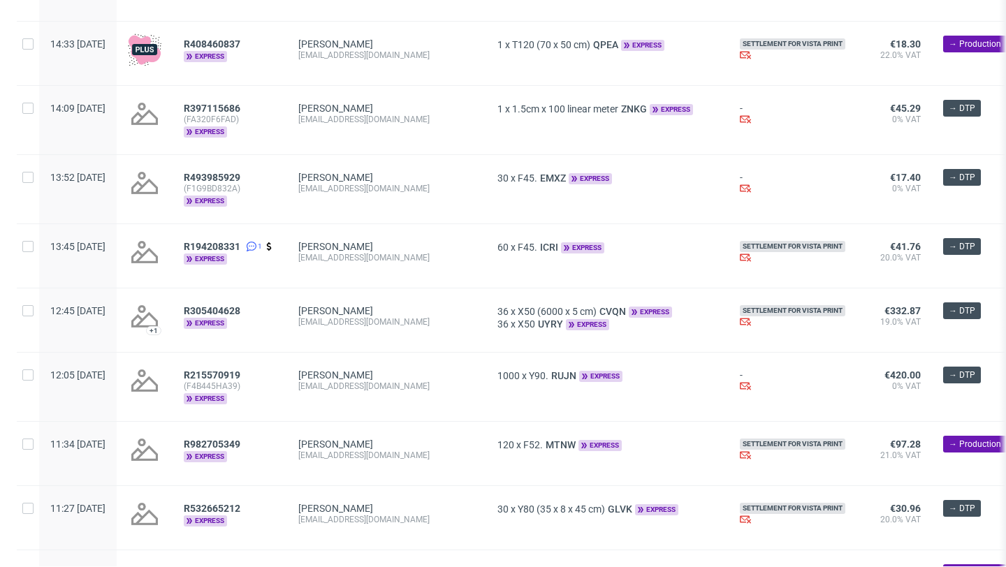
scroll to position [1627, 0]
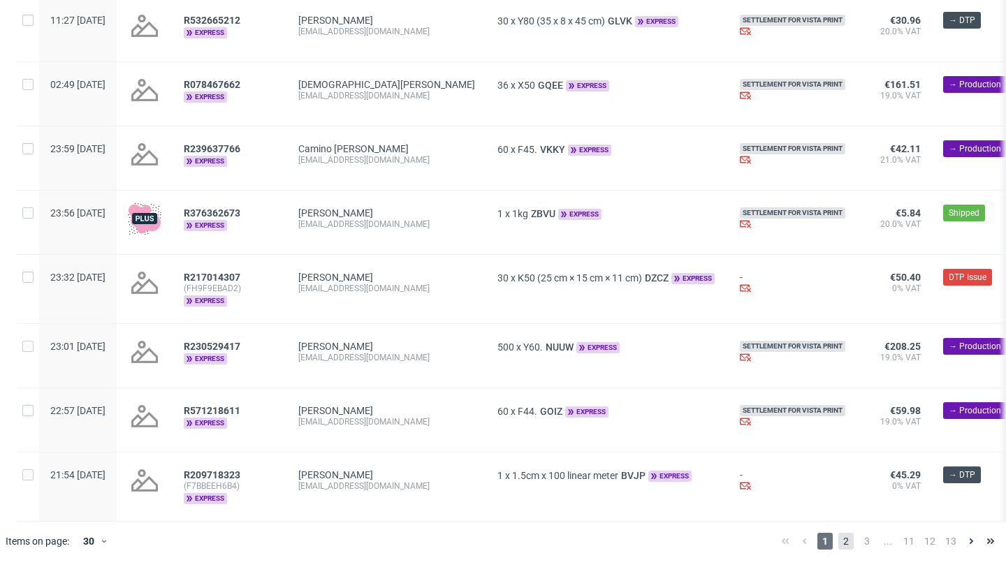
click at [838, 541] on span "2" at bounding box center [845, 541] width 15 height 17
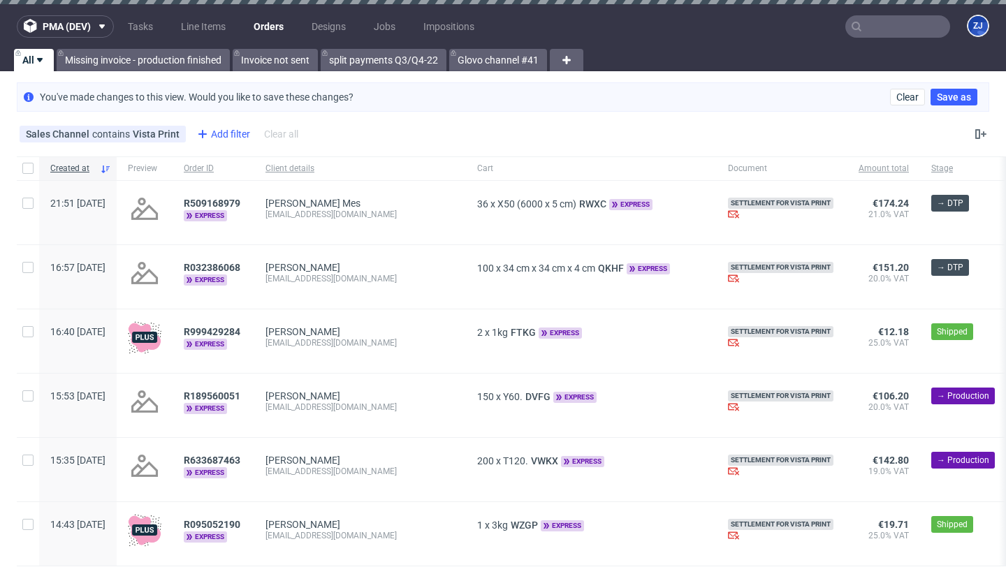
click at [224, 141] on div "Add filter" at bounding box center [221, 134] width 61 height 22
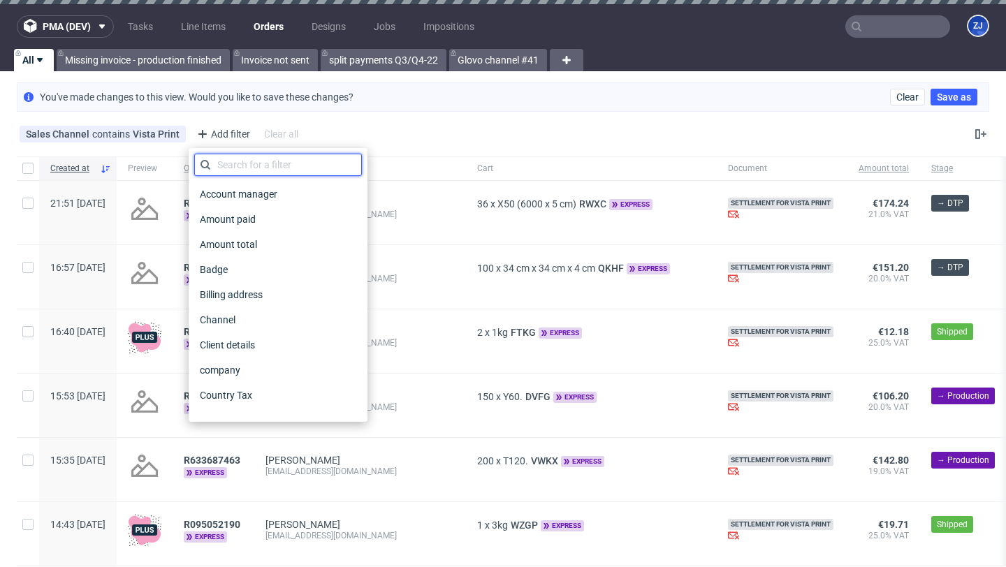
click at [232, 168] on input "text" at bounding box center [278, 165] width 168 height 22
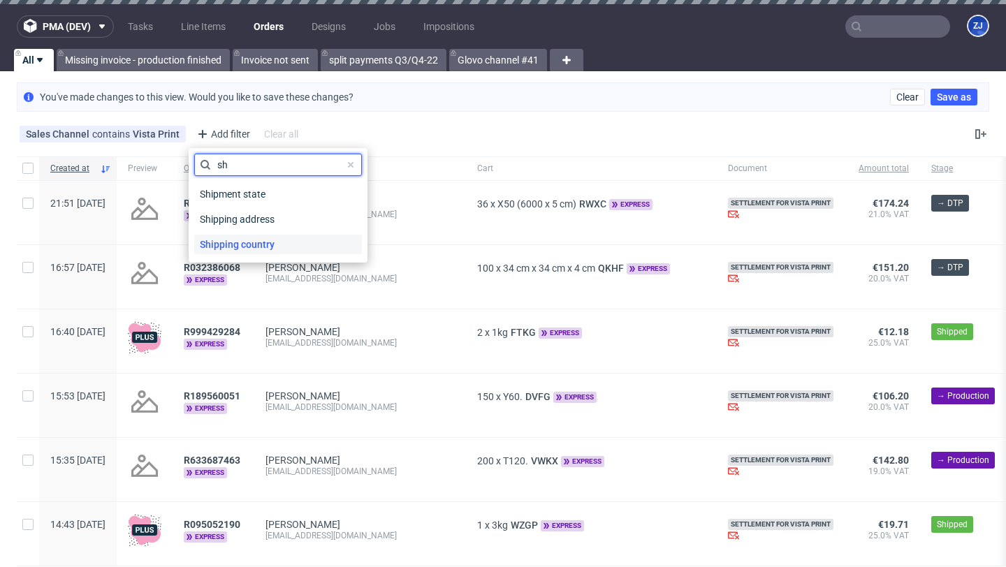
type input "sh"
click at [232, 249] on span "Shipping country" at bounding box center [237, 245] width 86 height 20
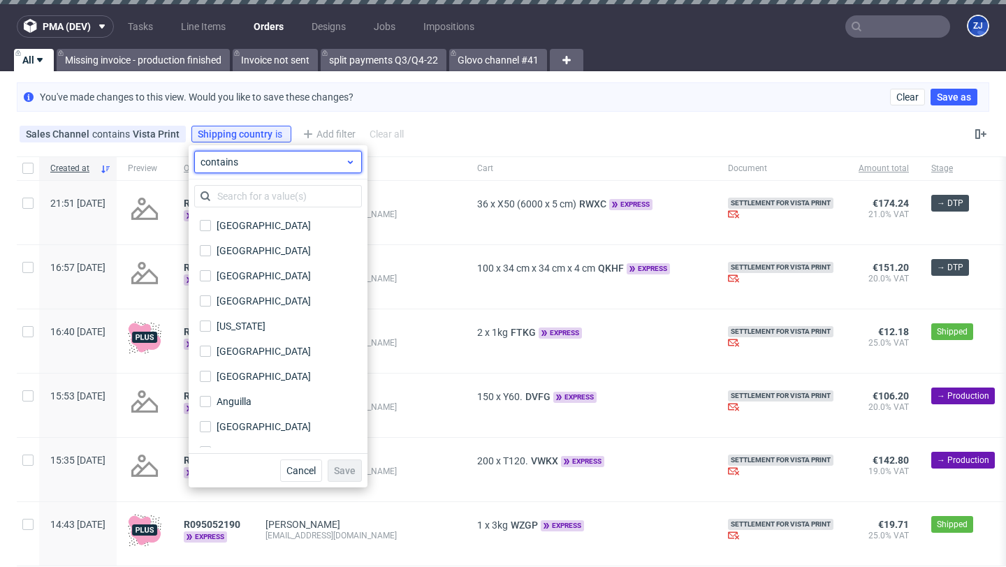
click at [242, 168] on span "contains" at bounding box center [273, 162] width 145 height 14
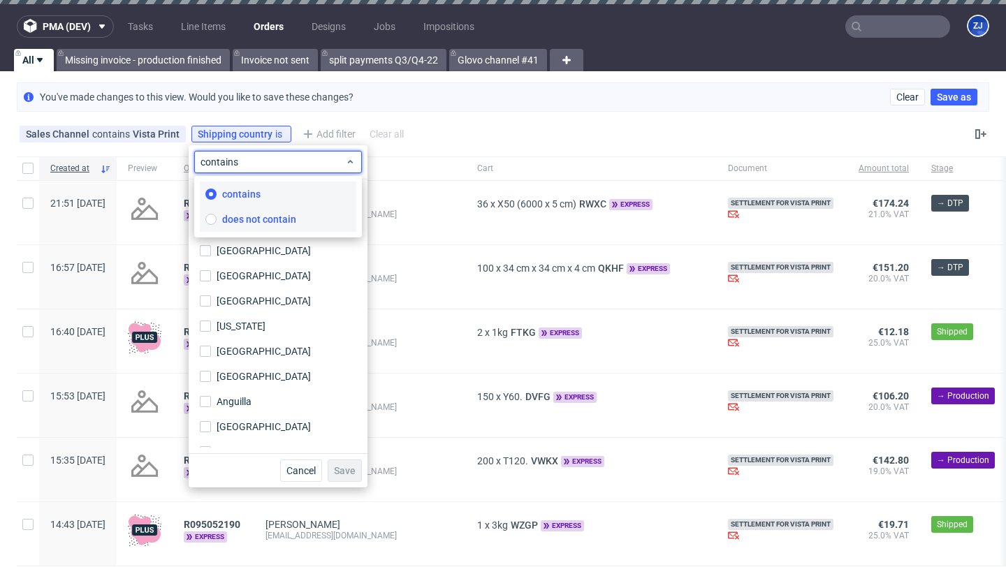
click at [241, 212] on label "does not contain" at bounding box center [278, 219] width 157 height 25
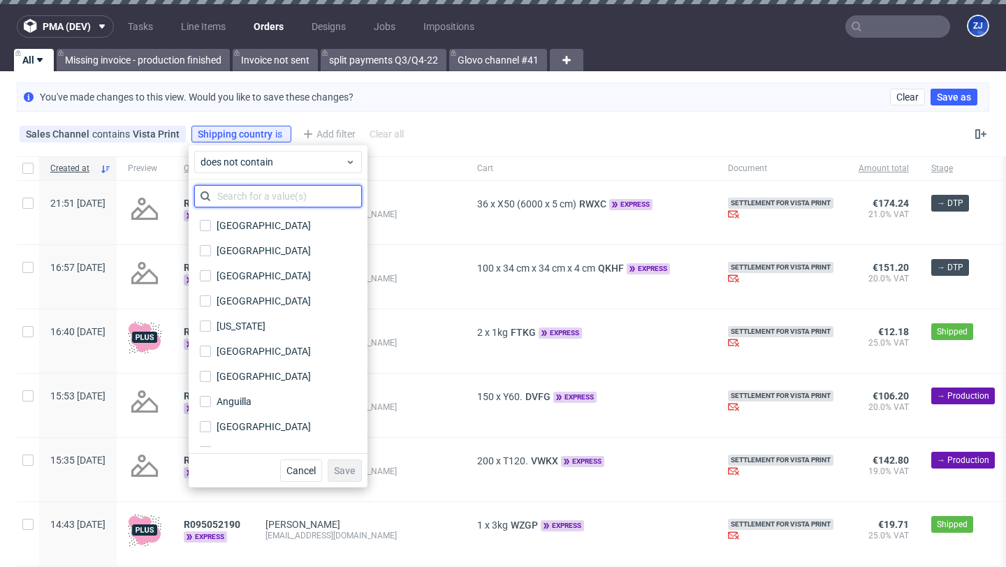
click at [241, 198] on input "text" at bounding box center [278, 196] width 168 height 22
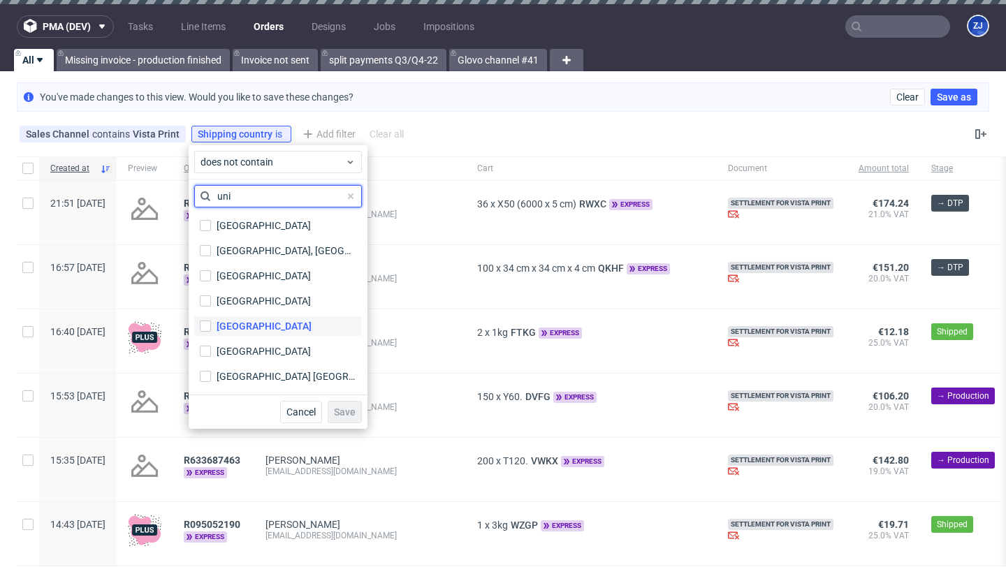
type input "uni"
click at [281, 319] on label "United Kingdom" at bounding box center [278, 326] width 168 height 20
click at [211, 321] on input "United Kingdom" at bounding box center [205, 326] width 11 height 11
checkbox input "true"
click at [277, 205] on input "uni" at bounding box center [278, 196] width 168 height 22
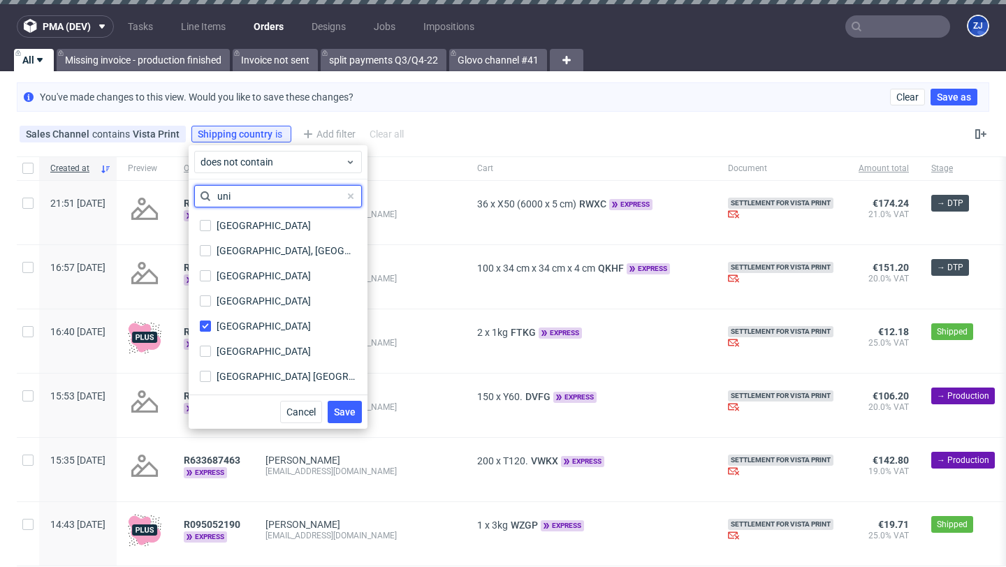
click at [277, 205] on input "uni" at bounding box center [278, 196] width 168 height 22
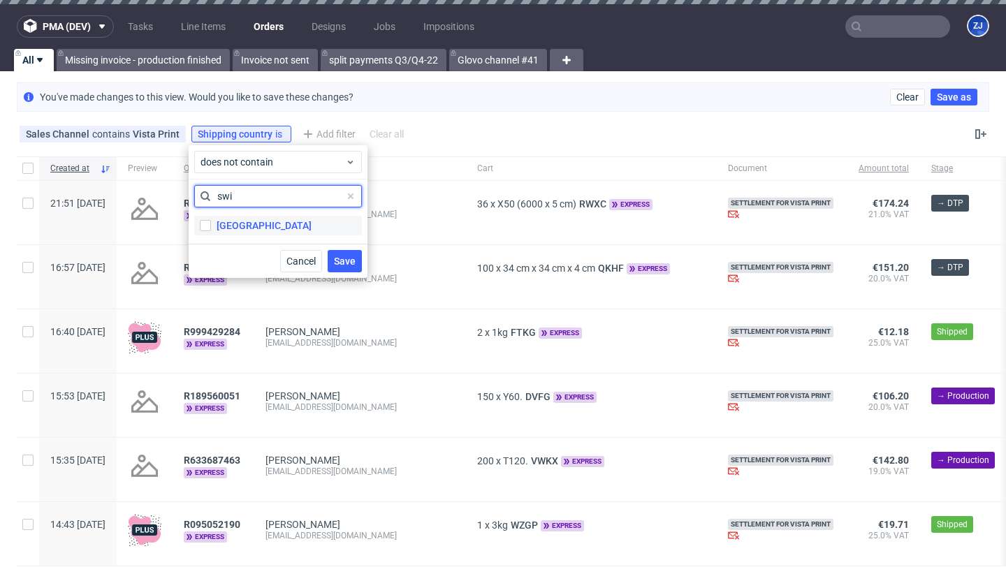
type input "swi"
click at [289, 225] on label "Switzerland" at bounding box center [278, 226] width 168 height 20
click at [211, 225] on input "Switzerland" at bounding box center [205, 225] width 11 height 11
checkbox input "true"
click at [276, 209] on div "swi Switzerland" at bounding box center [278, 211] width 168 height 53
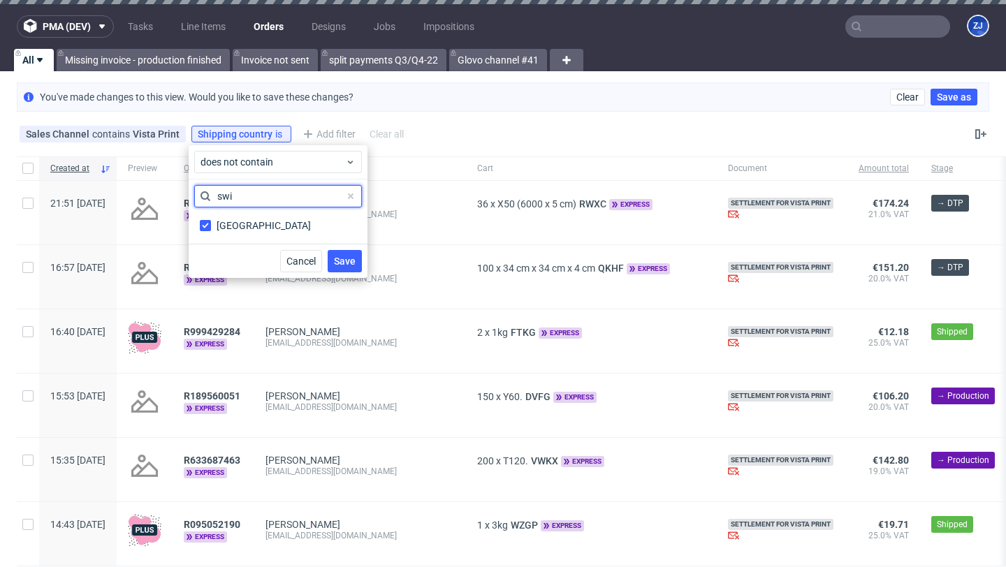
click at [275, 199] on input "swi" at bounding box center [278, 196] width 168 height 22
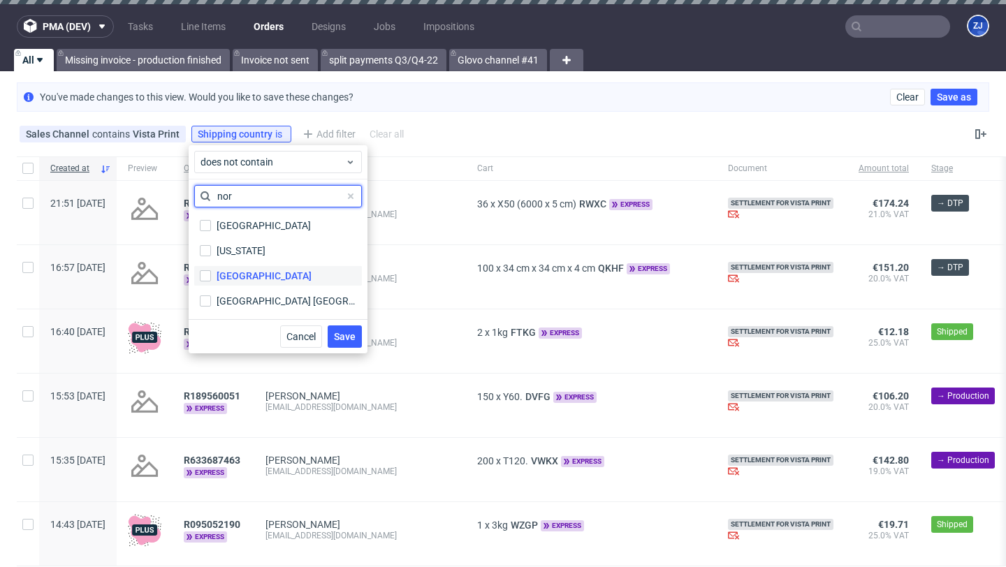
type input "nor"
click at [279, 270] on label "Norway" at bounding box center [278, 276] width 168 height 20
click at [211, 270] on input "Norway" at bounding box center [205, 275] width 11 height 11
checkbox input "true"
click at [338, 335] on span "Save" at bounding box center [345, 337] width 22 height 10
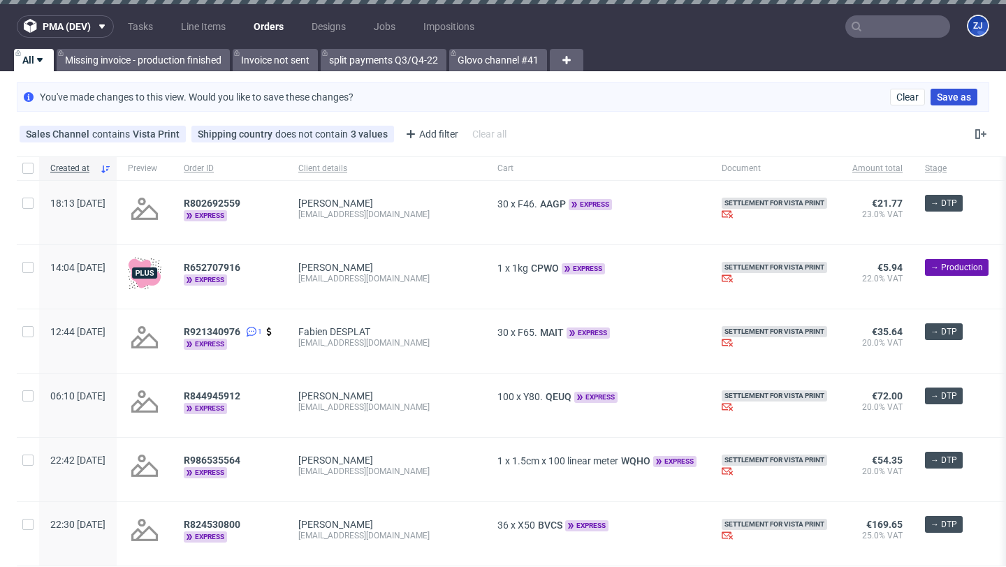
click at [946, 100] on span "Save as" at bounding box center [954, 97] width 34 height 10
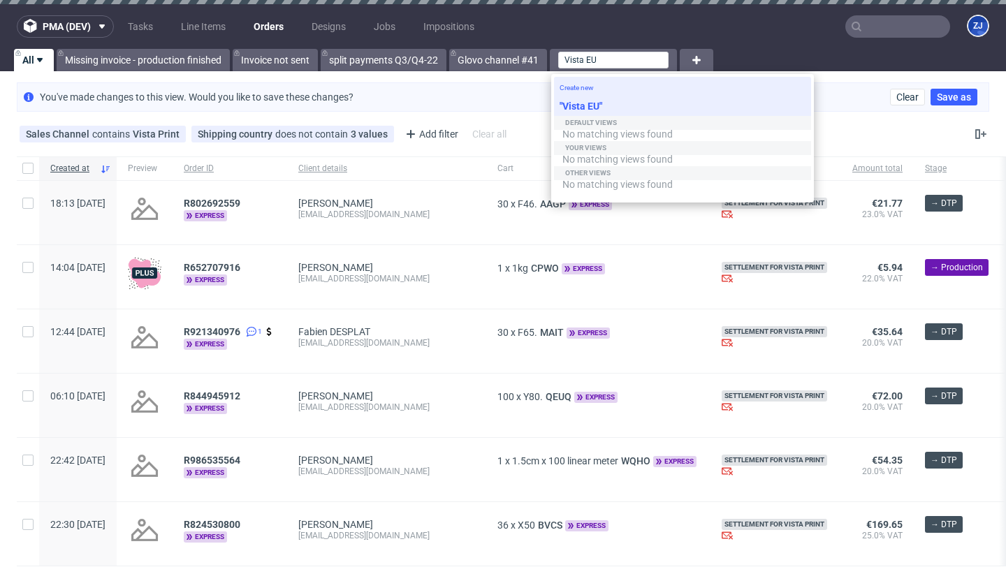
type input "Vista EU"
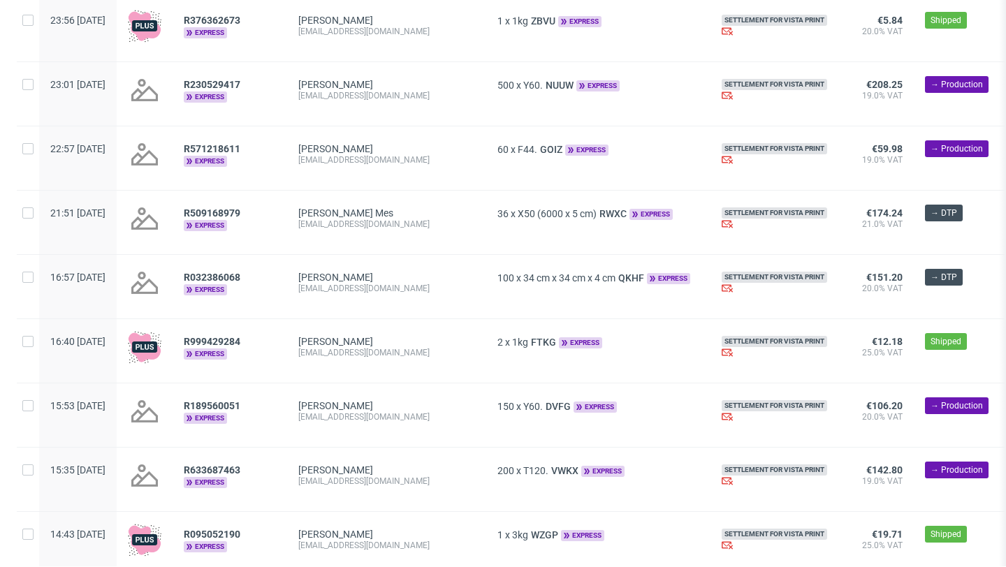
scroll to position [1562, 0]
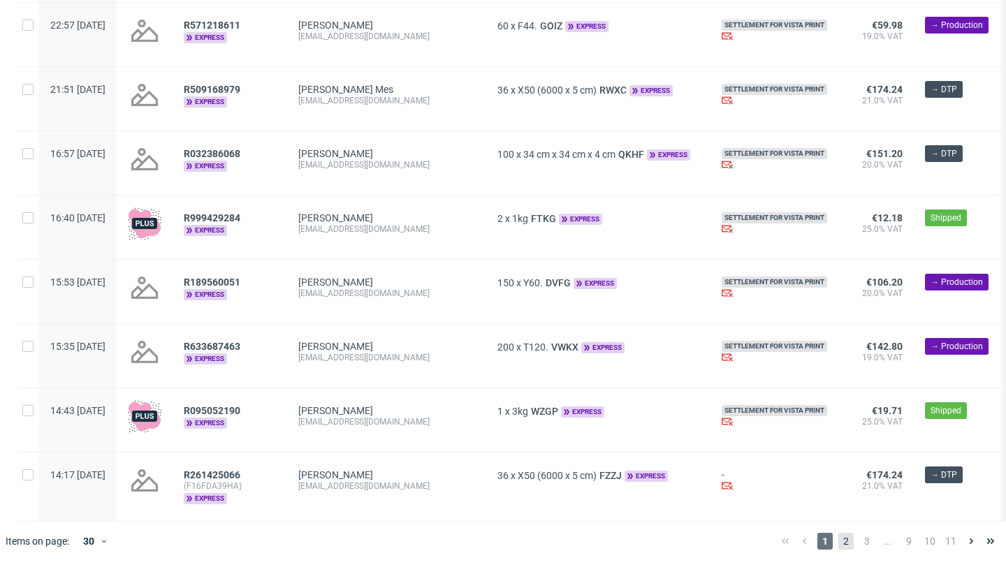
click at [839, 539] on span "2" at bounding box center [845, 541] width 15 height 17
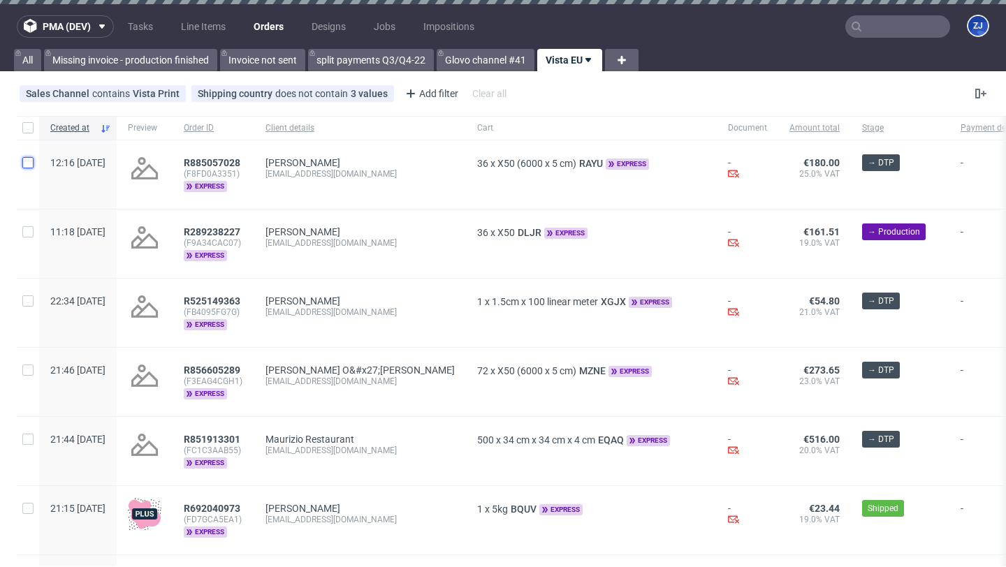
click at [27, 166] on input "checkbox" at bounding box center [27, 162] width 11 height 11
checkbox input "true"
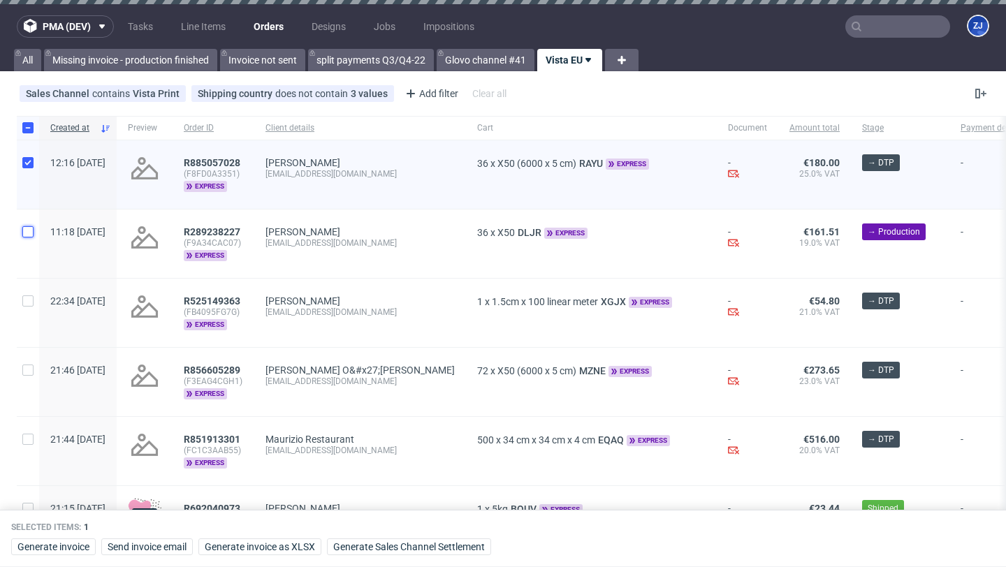
click at [27, 230] on input "checkbox" at bounding box center [27, 231] width 11 height 11
checkbox input "true"
click at [27, 302] on input "checkbox" at bounding box center [27, 301] width 11 height 11
checkbox input "true"
click at [28, 365] on input "checkbox" at bounding box center [27, 370] width 11 height 11
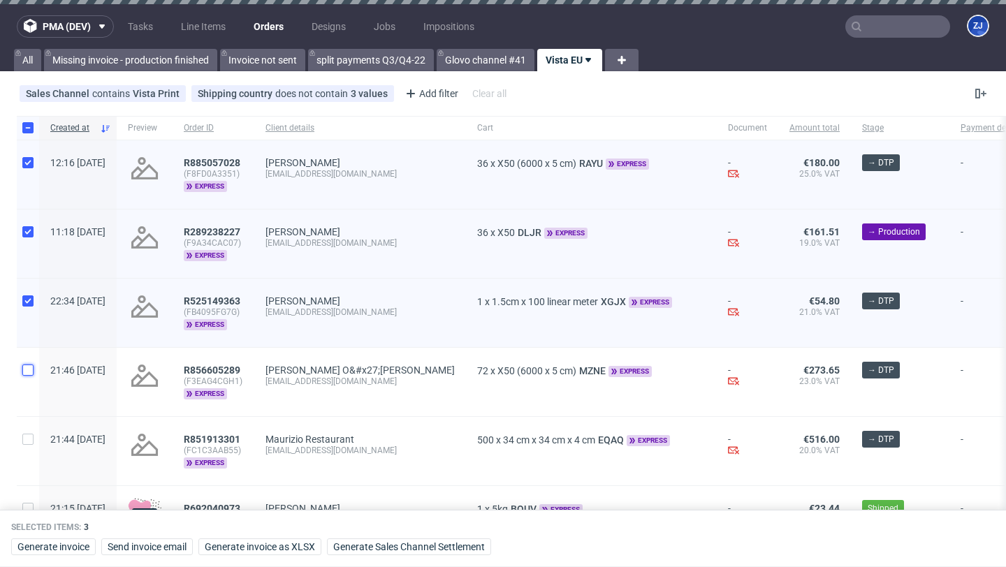
checkbox input "true"
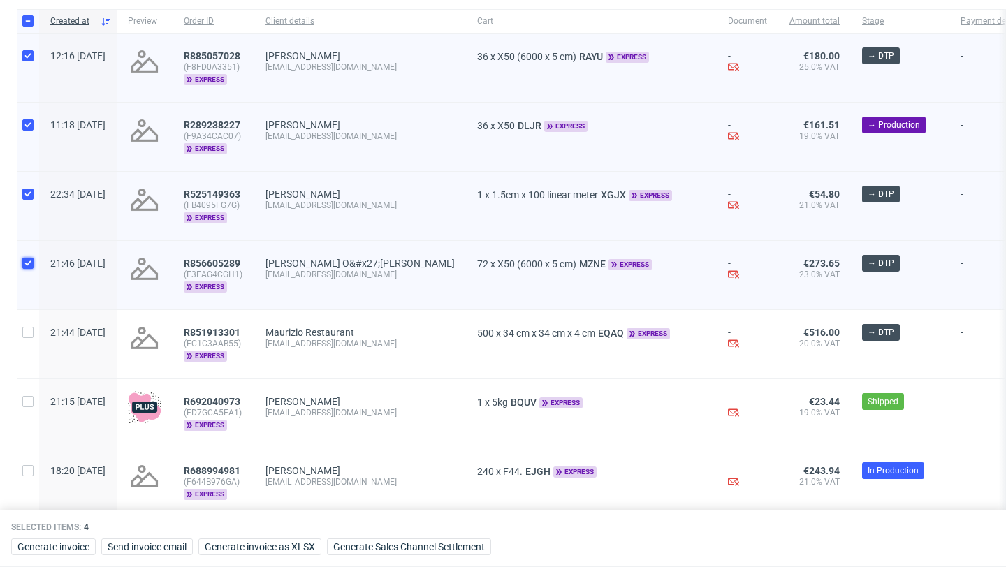
scroll to position [121, 0]
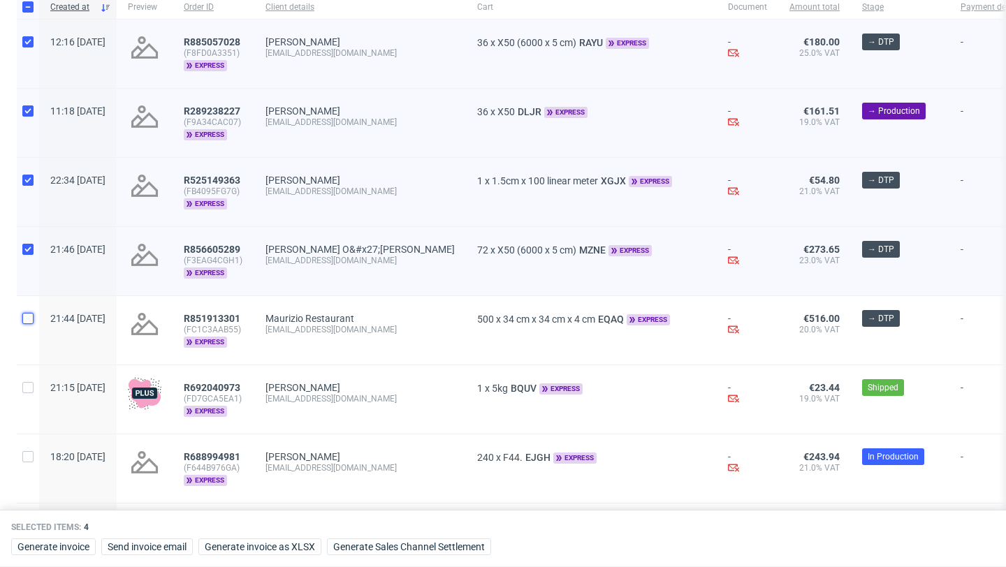
click at [24, 316] on input "checkbox" at bounding box center [27, 318] width 11 height 11
checkbox input "true"
click at [29, 386] on input "checkbox" at bounding box center [27, 387] width 11 height 11
checkbox input "true"
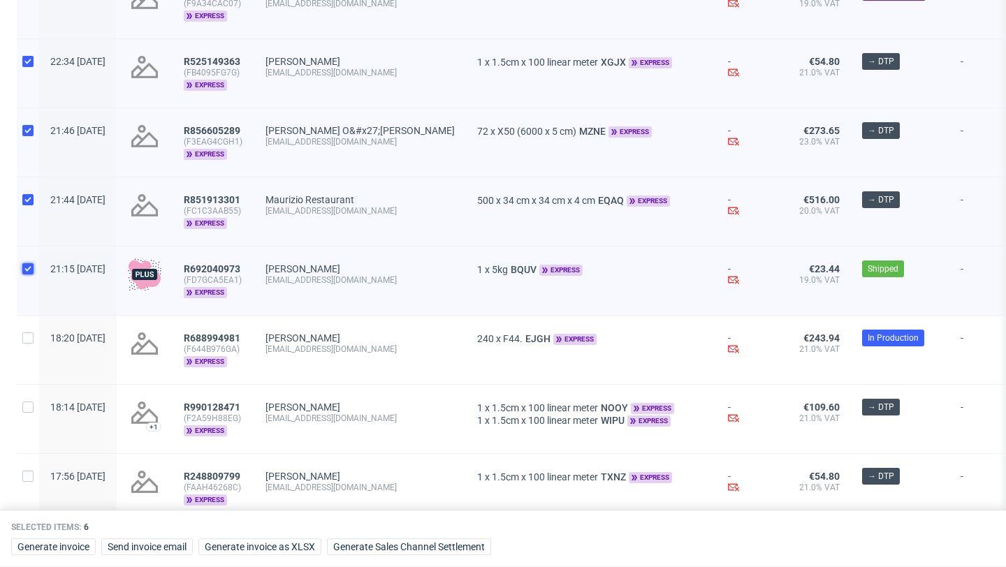
scroll to position [242, 0]
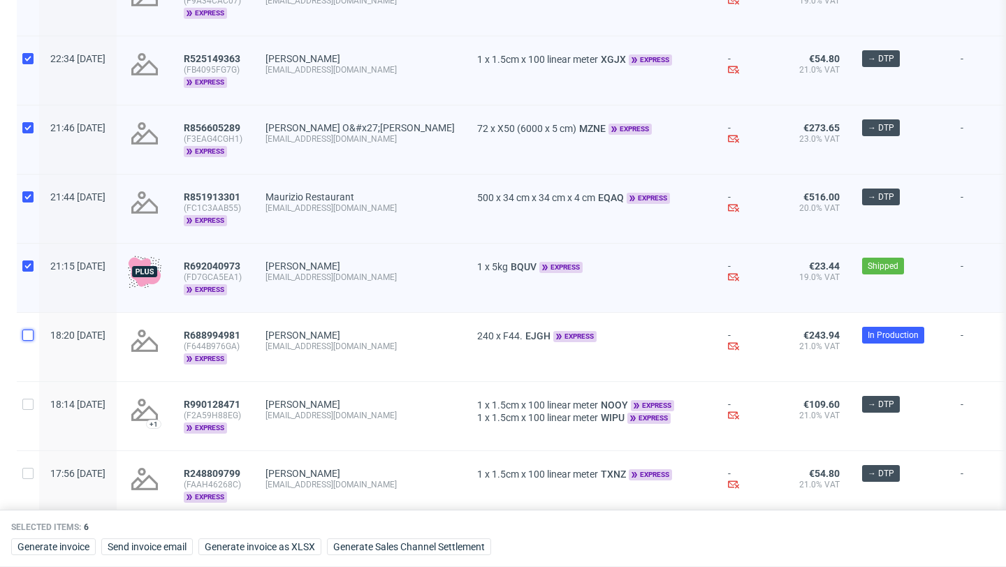
click at [27, 333] on input "checkbox" at bounding box center [27, 335] width 11 height 11
checkbox input "true"
click at [454, 547] on span "Generate Sales Channel Settlement" at bounding box center [409, 547] width 152 height 10
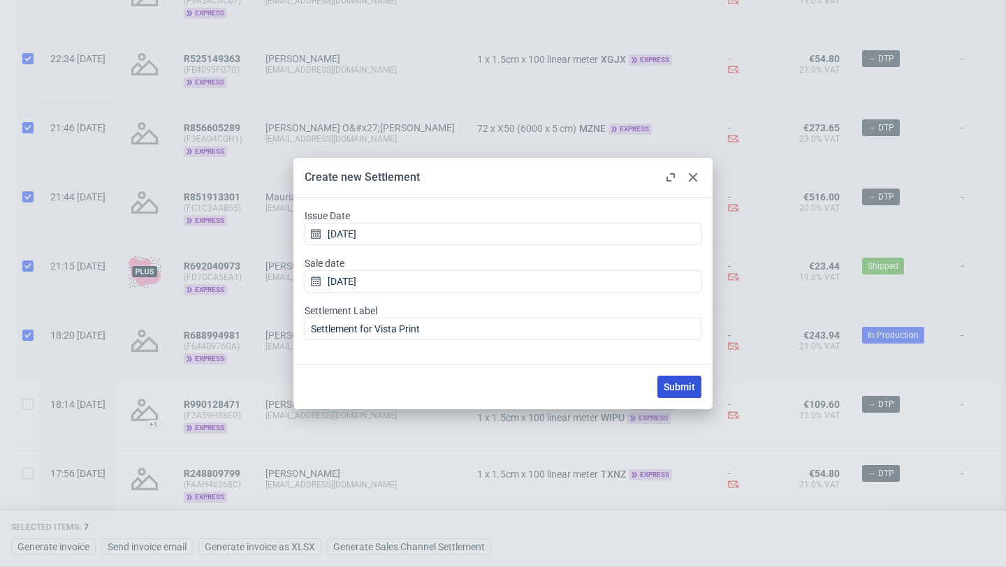
click at [675, 383] on span "Submit" at bounding box center [679, 387] width 31 height 10
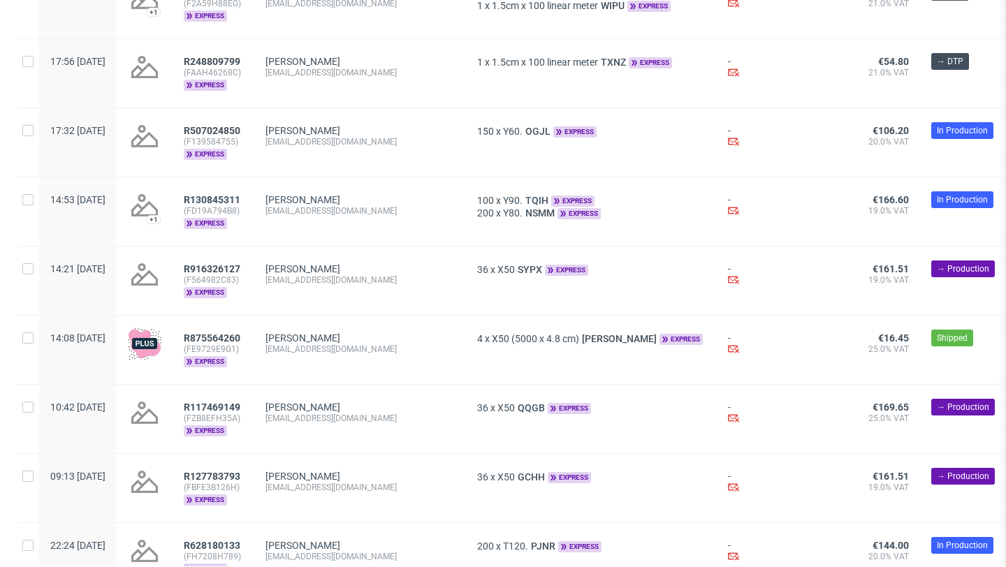
scroll to position [0, 0]
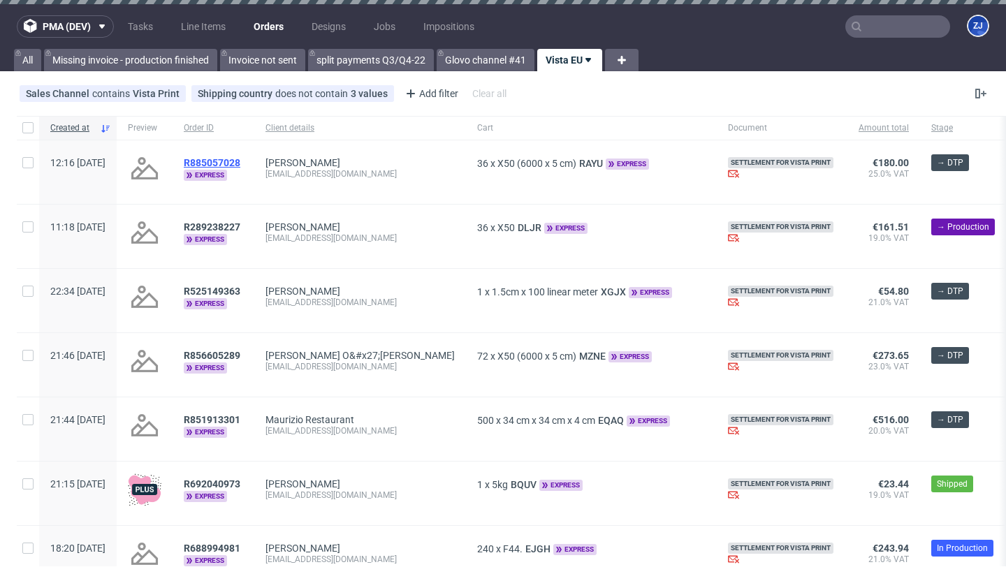
click at [240, 157] on span "R885057028" at bounding box center [212, 162] width 57 height 11
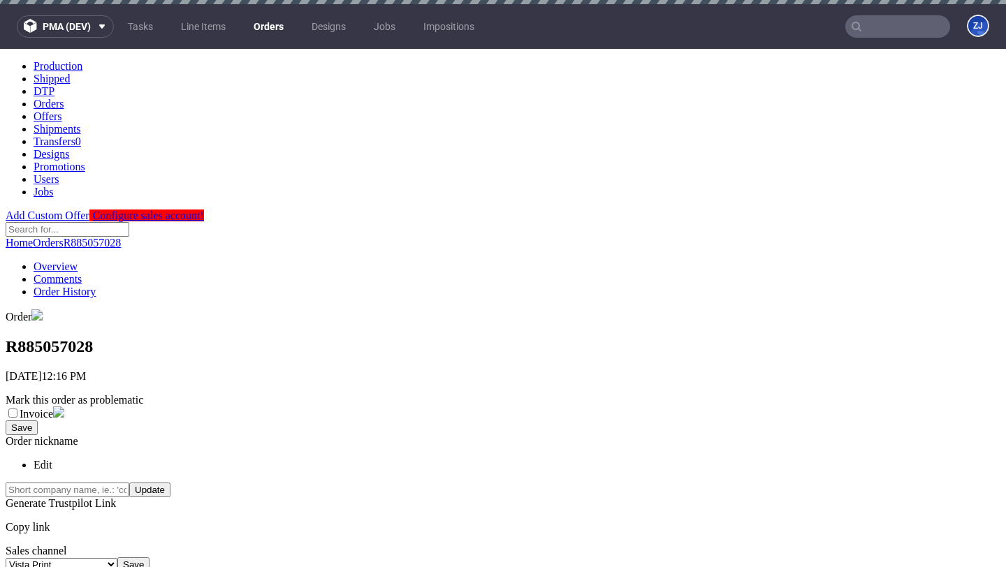
click at [281, 29] on link "Orders" at bounding box center [268, 26] width 47 height 22
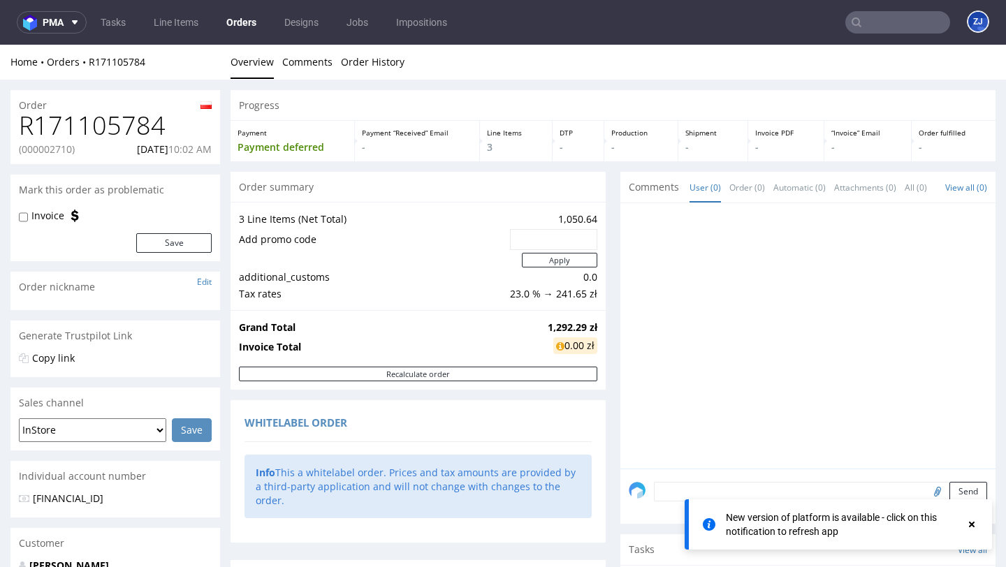
scroll to position [239, 0]
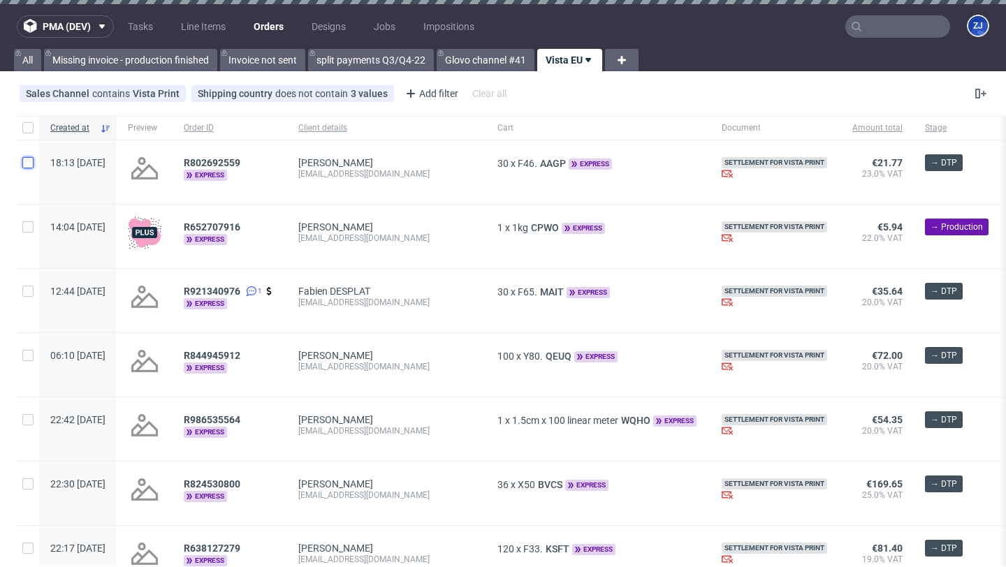
click at [24, 165] on input "checkbox" at bounding box center [27, 162] width 11 height 11
checkbox input "true"
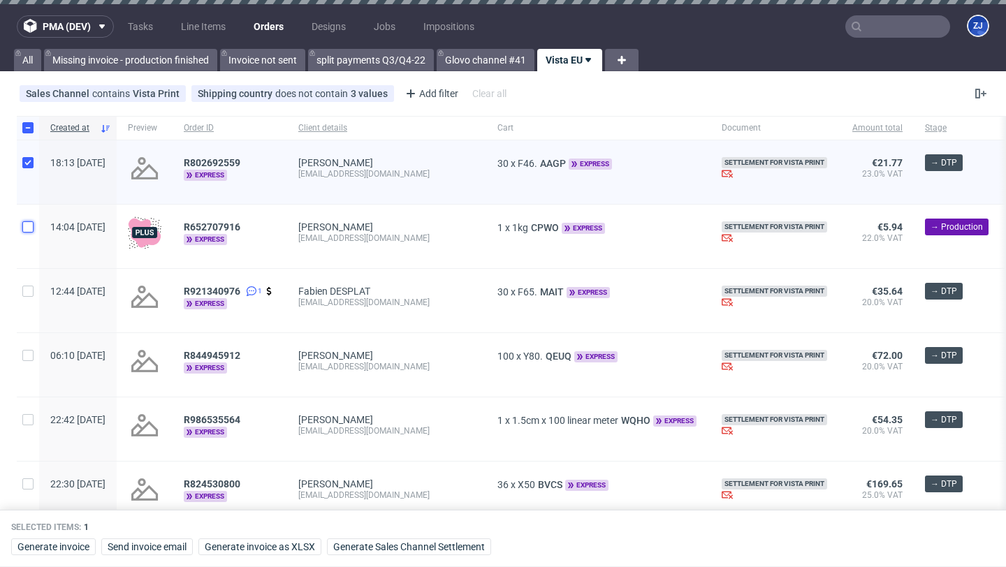
click at [30, 225] on input "checkbox" at bounding box center [27, 226] width 11 height 11
checkbox input "true"
click at [25, 290] on input "checkbox" at bounding box center [27, 291] width 11 height 11
checkbox input "true"
click at [32, 356] on input "checkbox" at bounding box center [27, 355] width 11 height 11
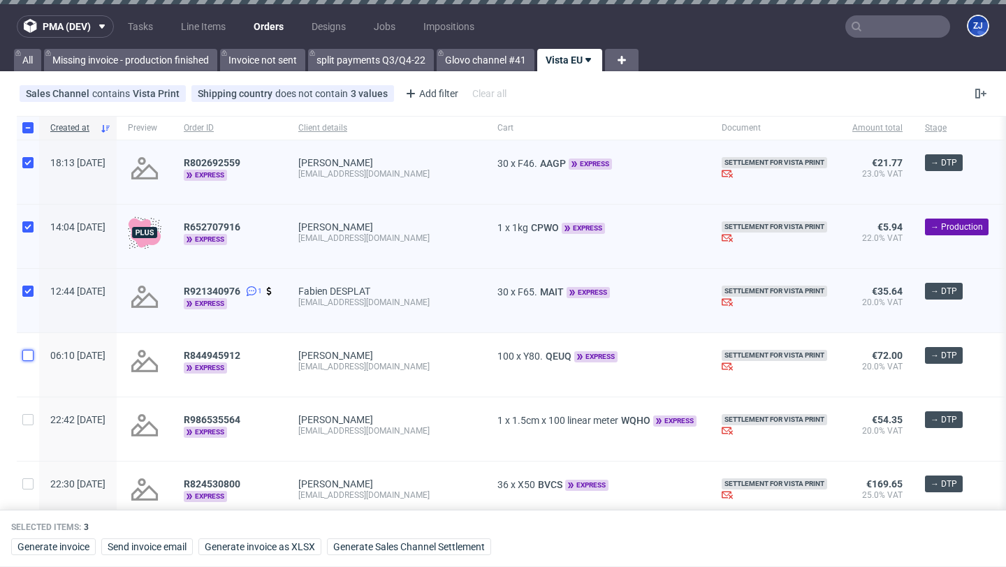
checkbox input "true"
click at [33, 419] on input "checkbox" at bounding box center [27, 419] width 11 height 11
checkbox input "true"
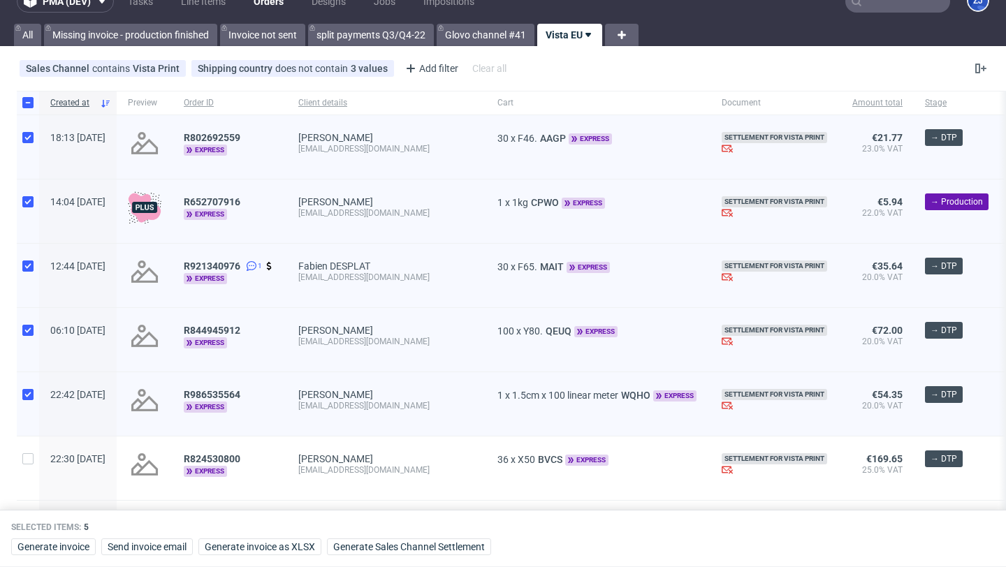
click at [37, 463] on div at bounding box center [28, 469] width 22 height 64
checkbox input "true"
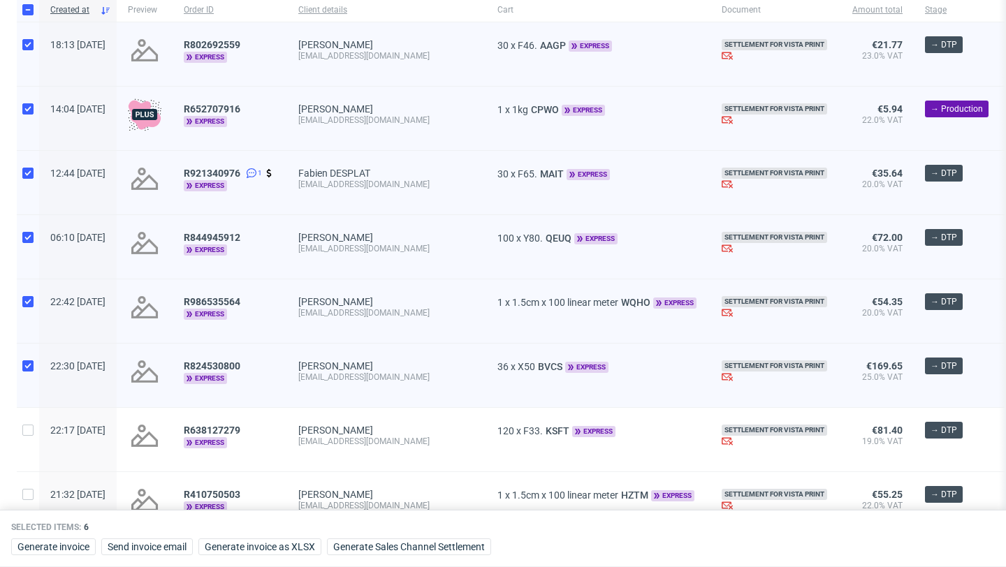
scroll to position [138, 0]
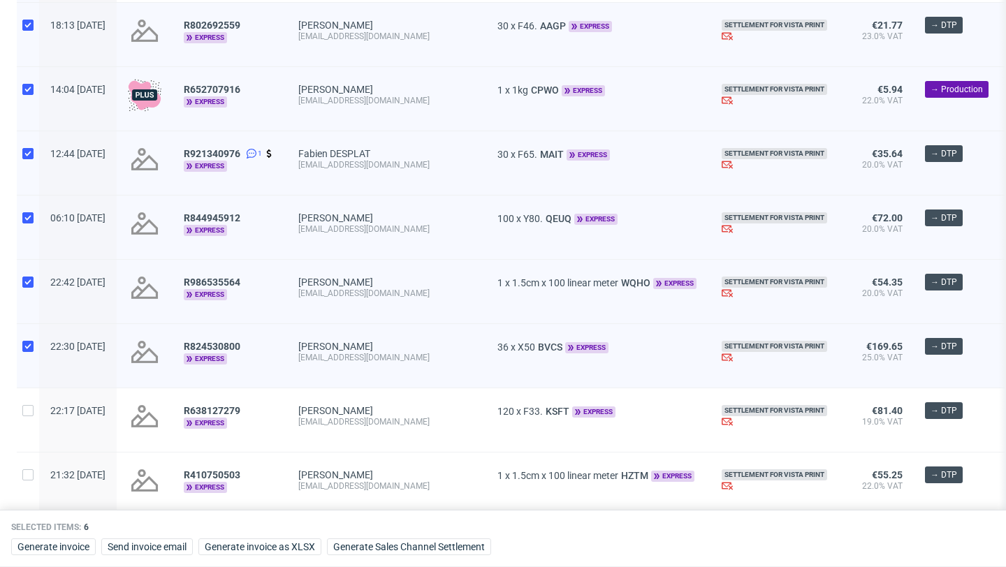
click at [29, 419] on div at bounding box center [28, 420] width 22 height 64
checkbox input "true"
click at [449, 551] on span "Generate Sales Channel Settlement" at bounding box center [409, 547] width 152 height 10
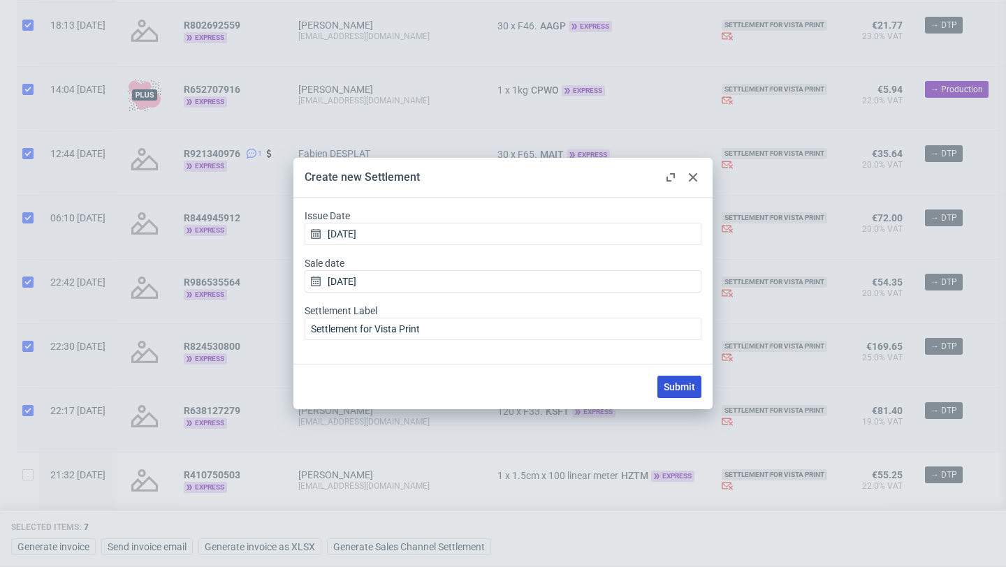
click at [676, 387] on span "Submit" at bounding box center [679, 387] width 31 height 10
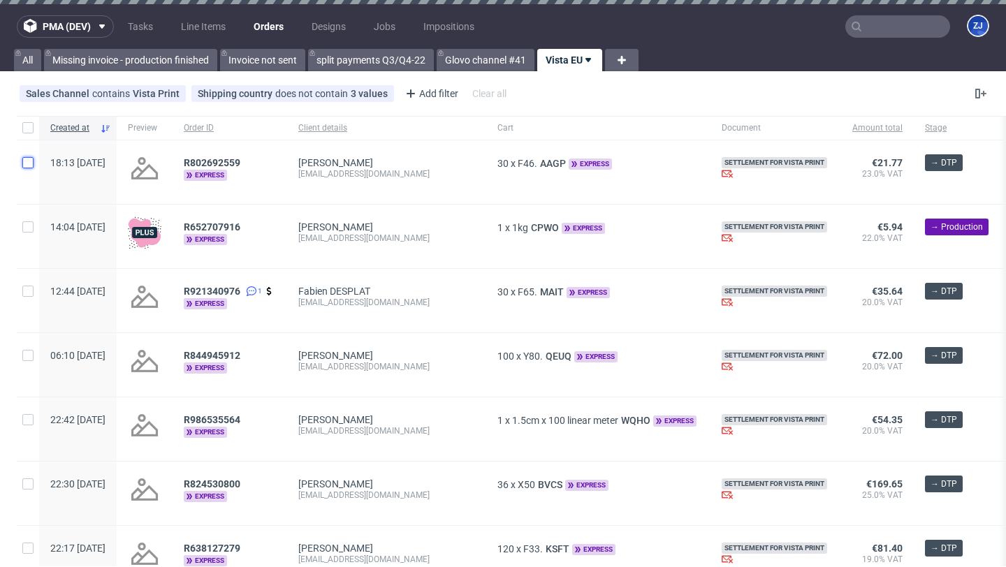
click at [28, 167] on input "checkbox" at bounding box center [27, 162] width 11 height 11
checkbox input "true"
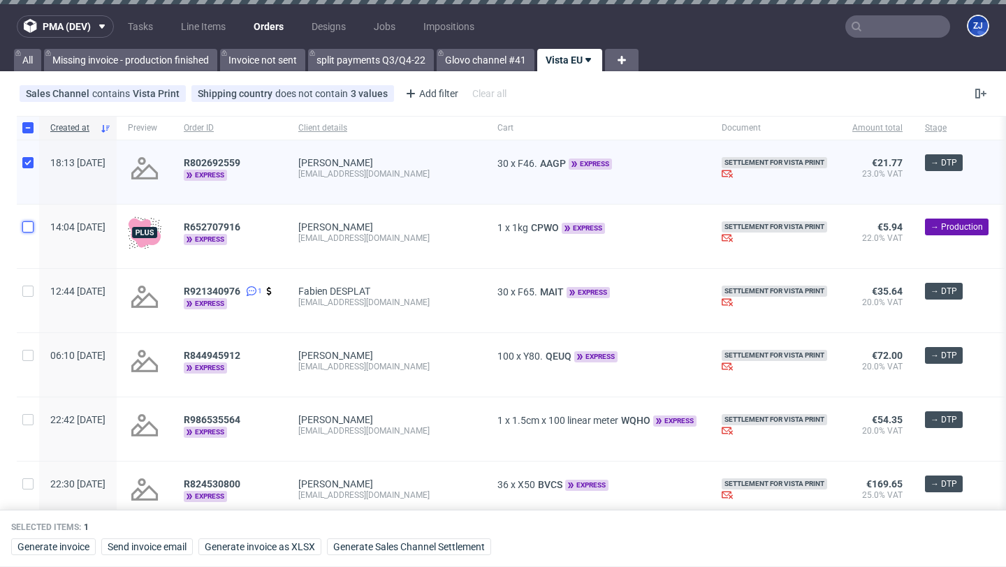
click at [31, 226] on input "checkbox" at bounding box center [27, 226] width 11 height 11
checkbox input "true"
click at [34, 287] on div at bounding box center [28, 301] width 22 height 64
checkbox input "true"
click at [30, 356] on input "checkbox" at bounding box center [27, 355] width 11 height 11
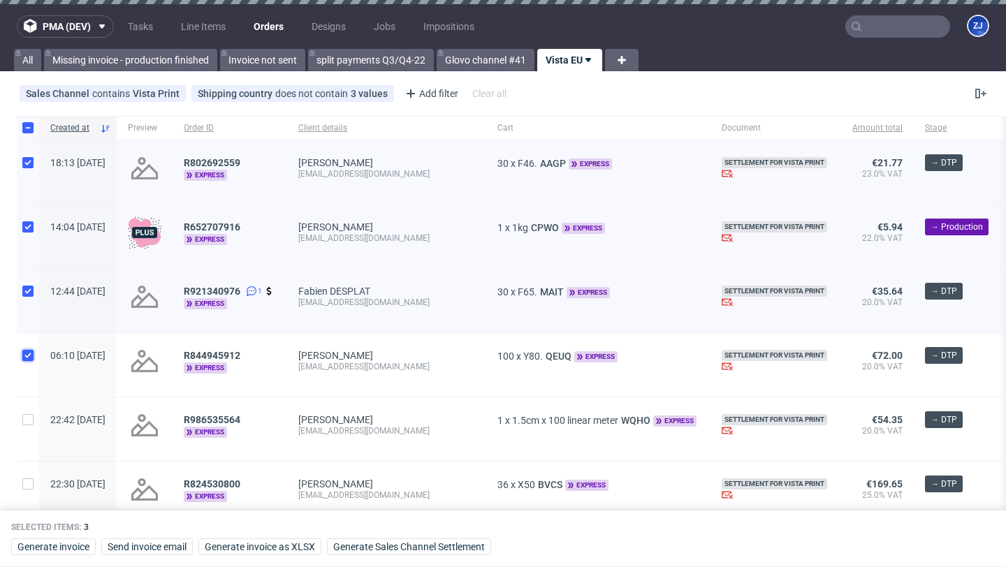
checkbox input "true"
click at [27, 422] on input "checkbox" at bounding box center [27, 419] width 11 height 11
checkbox input "true"
click at [388, 543] on span "Generate Sales Channel Settlement" at bounding box center [409, 547] width 152 height 10
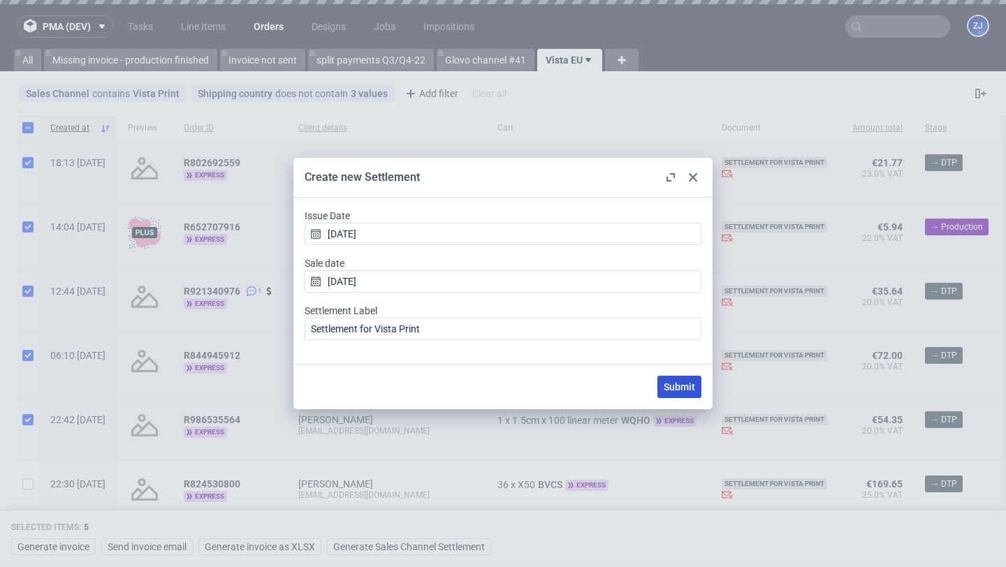
click at [685, 389] on span "Submit" at bounding box center [679, 387] width 31 height 10
checkbox input "false"
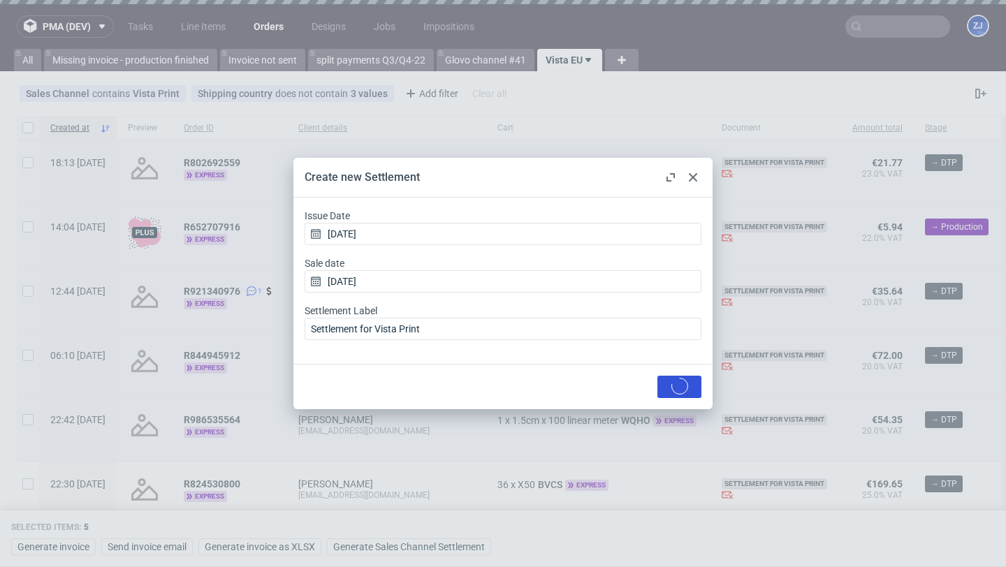
checkbox input "false"
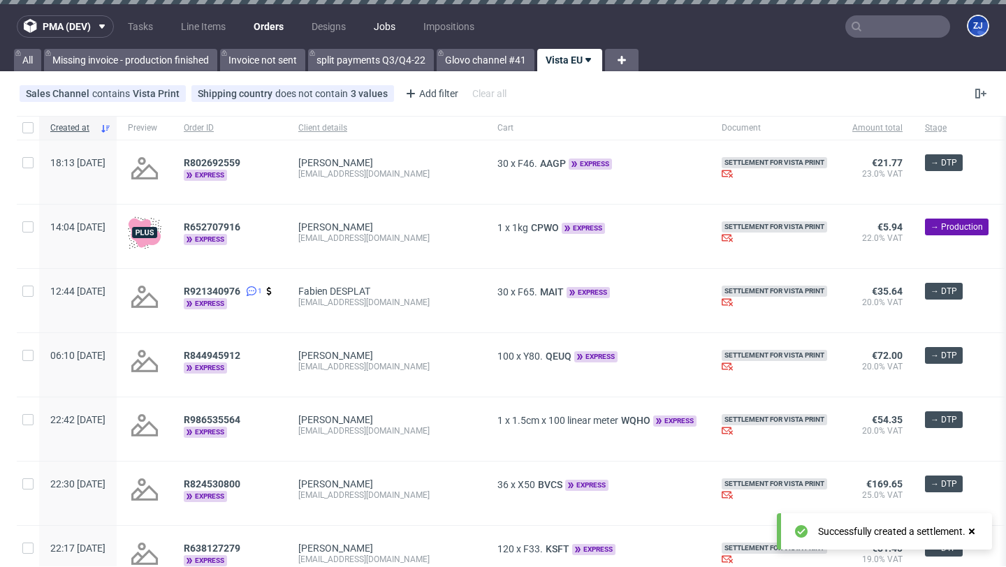
click at [378, 25] on link "Jobs" at bounding box center [384, 26] width 38 height 22
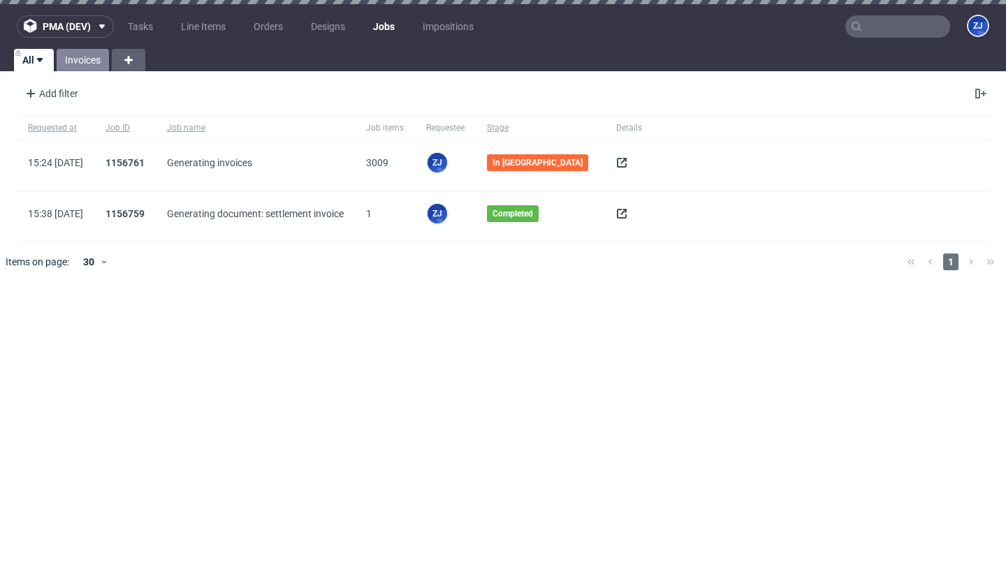
click at [86, 64] on link "Invoices" at bounding box center [83, 60] width 52 height 22
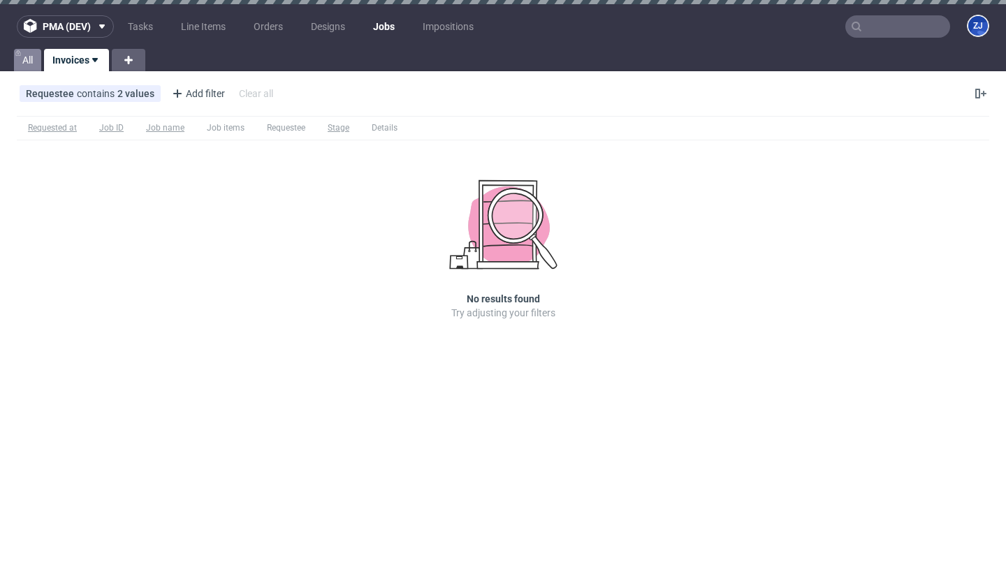
click at [32, 65] on link "All" at bounding box center [27, 60] width 27 height 22
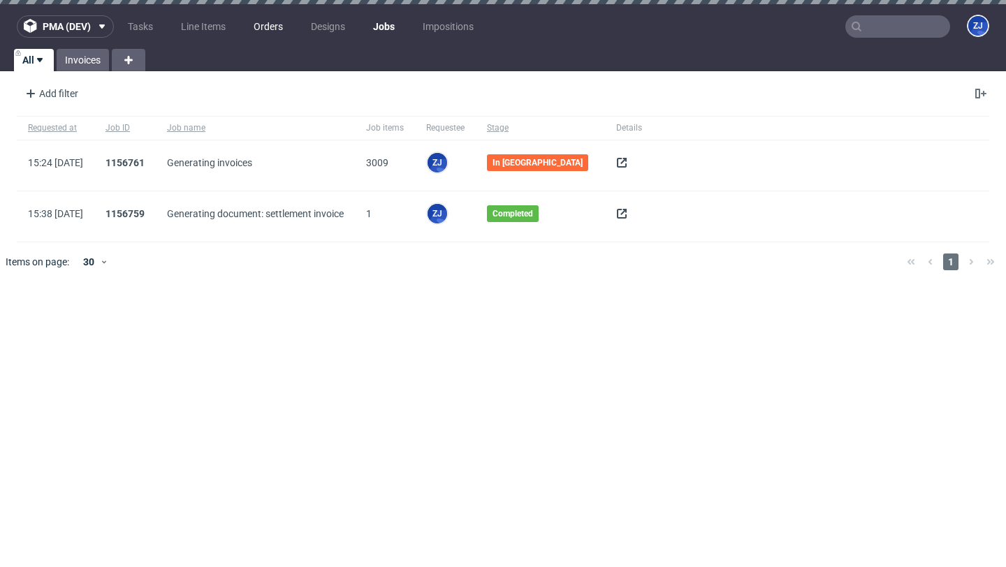
click at [264, 31] on link "Orders" at bounding box center [268, 26] width 46 height 22
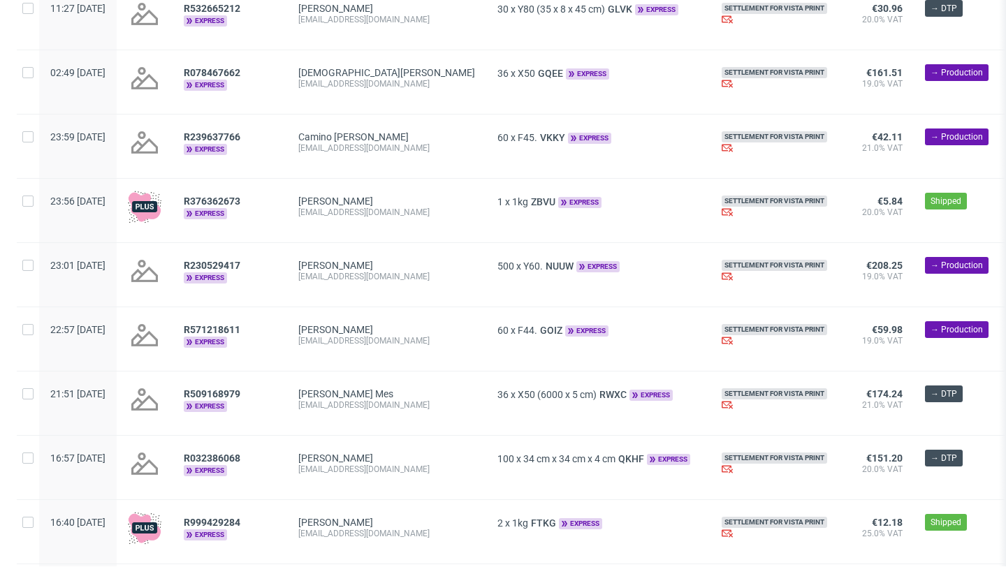
scroll to position [1249, 0]
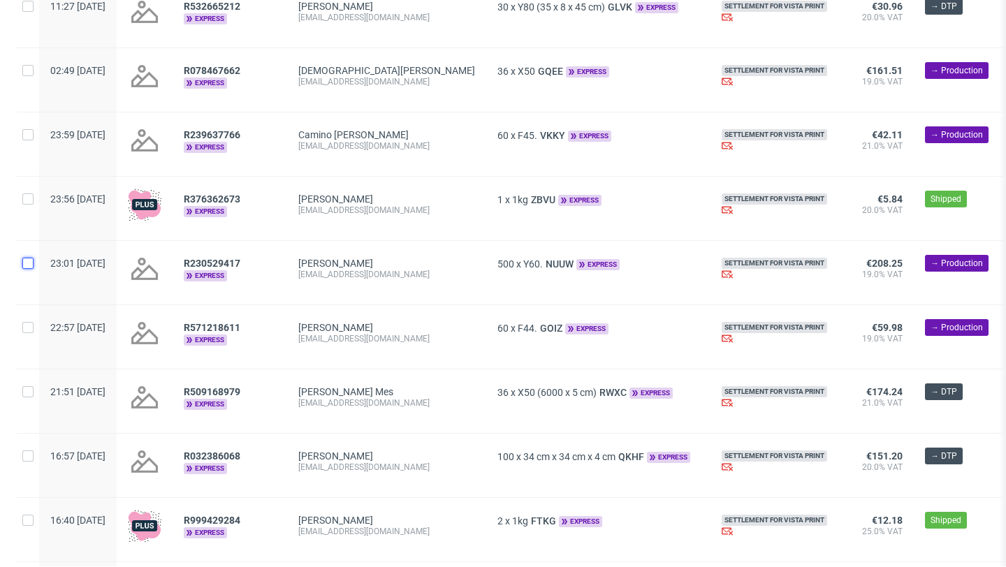
click at [29, 269] on input "checkbox" at bounding box center [27, 263] width 11 height 11
checkbox input "true"
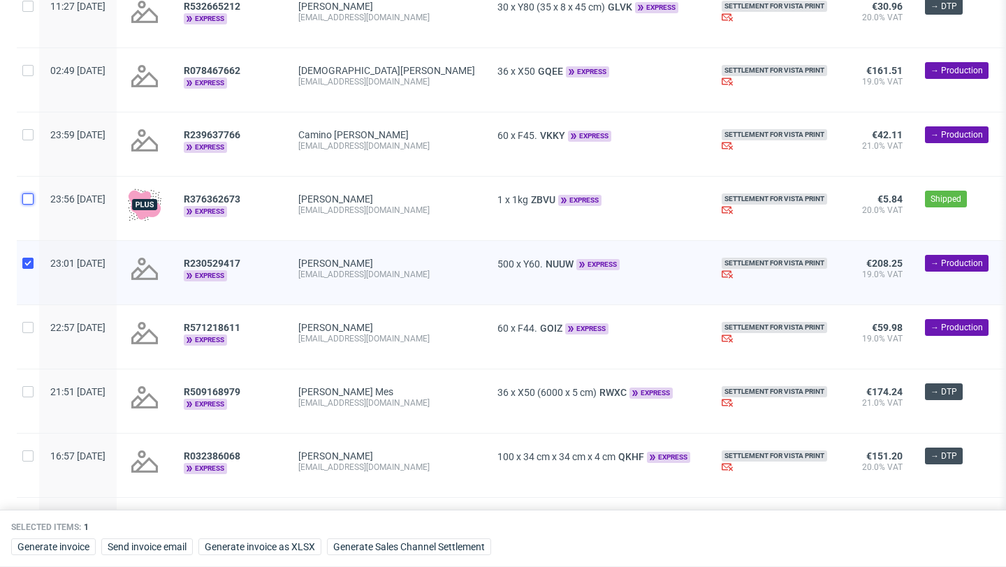
click at [27, 205] on input "checkbox" at bounding box center [27, 199] width 11 height 11
checkbox input "true"
click at [27, 333] on input "checkbox" at bounding box center [27, 327] width 11 height 11
checkbox input "true"
click at [27, 407] on div at bounding box center [28, 402] width 22 height 64
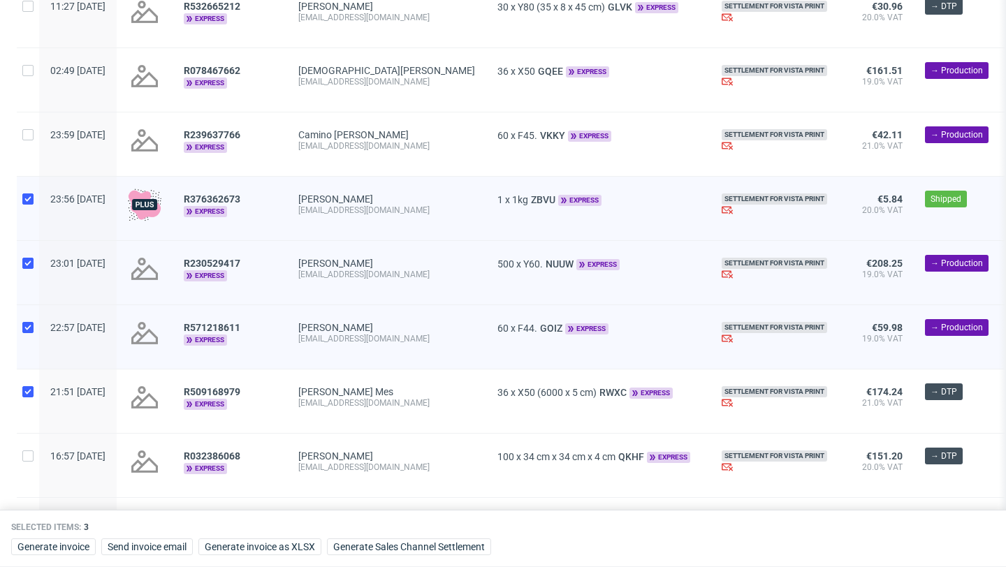
checkbox input "true"
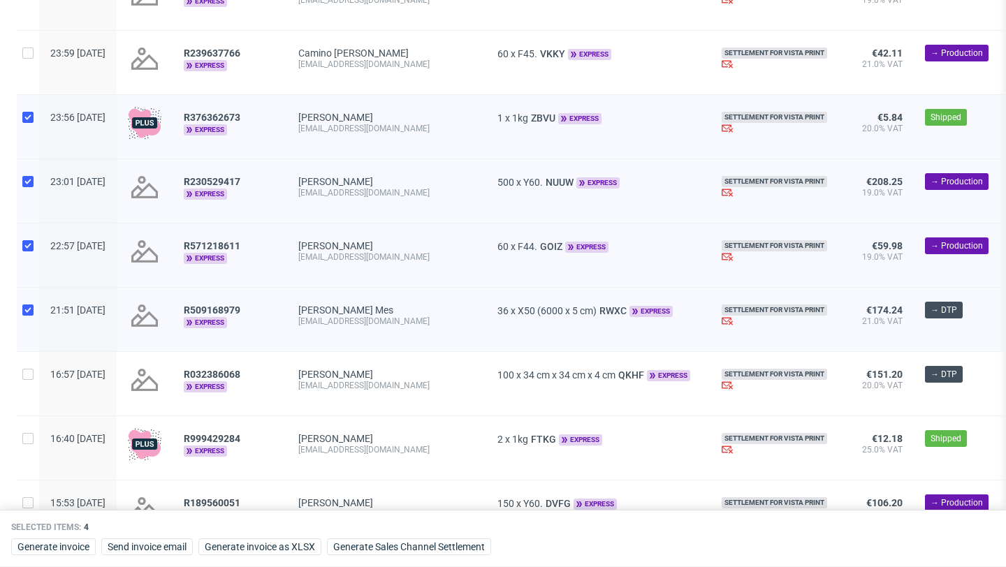
scroll to position [1332, 0]
click at [29, 379] on input "checkbox" at bounding box center [27, 373] width 11 height 11
checkbox input "true"
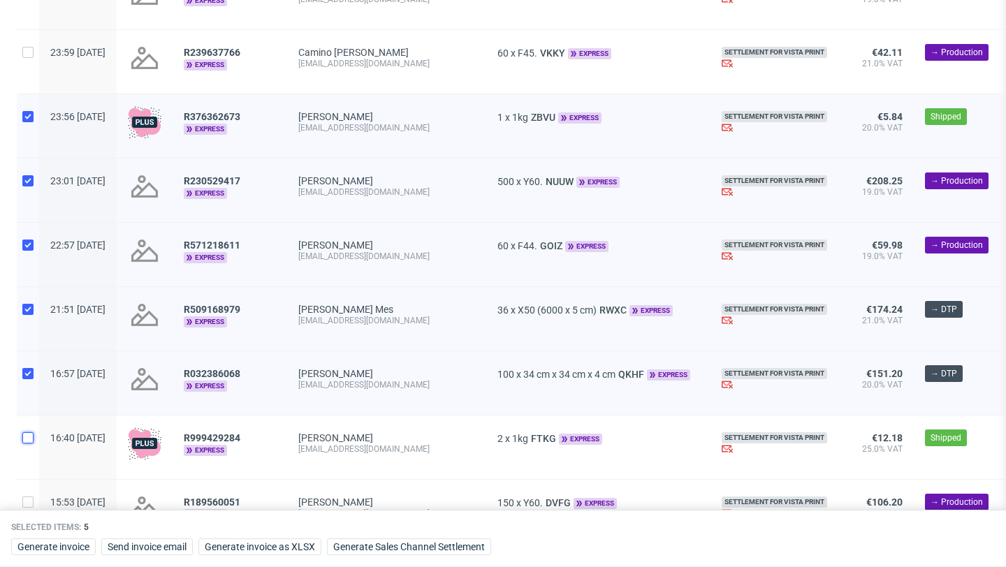
click at [29, 444] on input "checkbox" at bounding box center [27, 437] width 11 height 11
checkbox input "true"
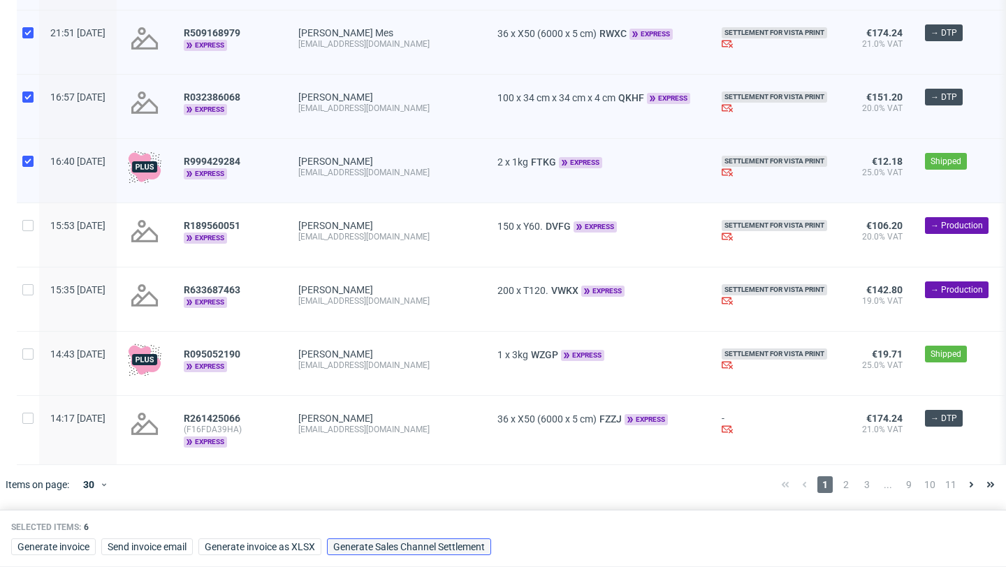
click at [386, 544] on span "Generate Sales Channel Settlement" at bounding box center [409, 547] width 152 height 10
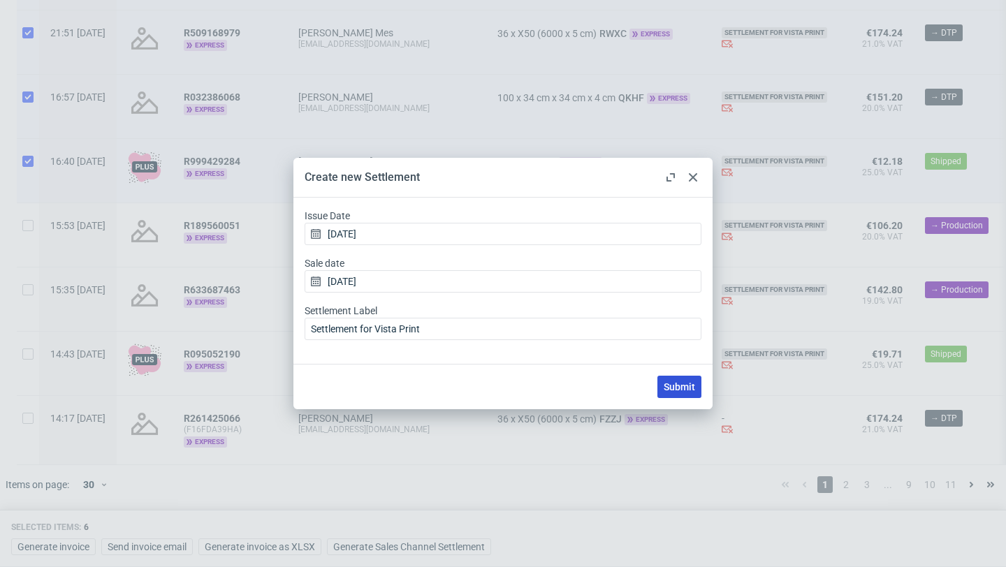
click at [657, 383] on button "Submit" at bounding box center [679, 387] width 44 height 22
checkbox input "false"
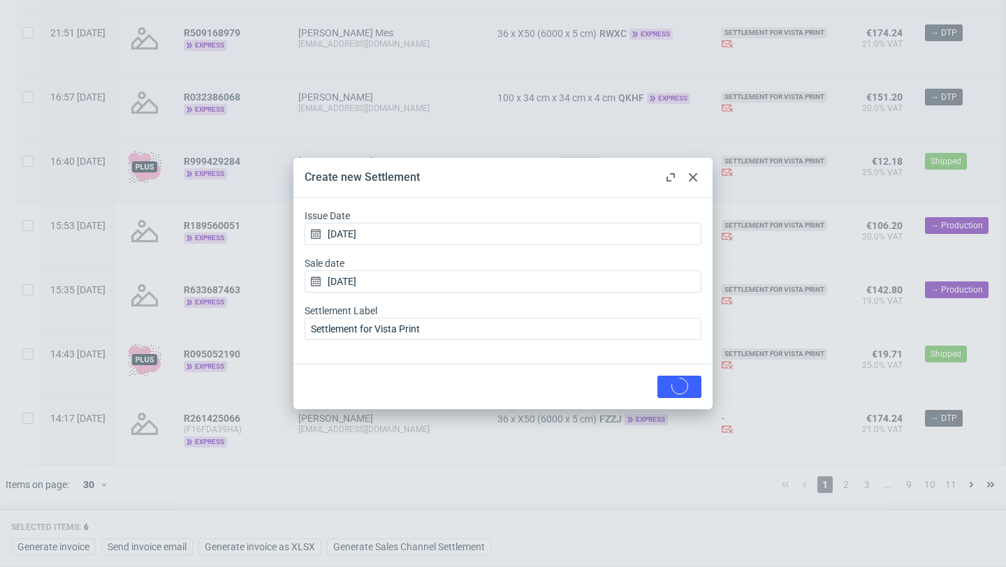
checkbox input "false"
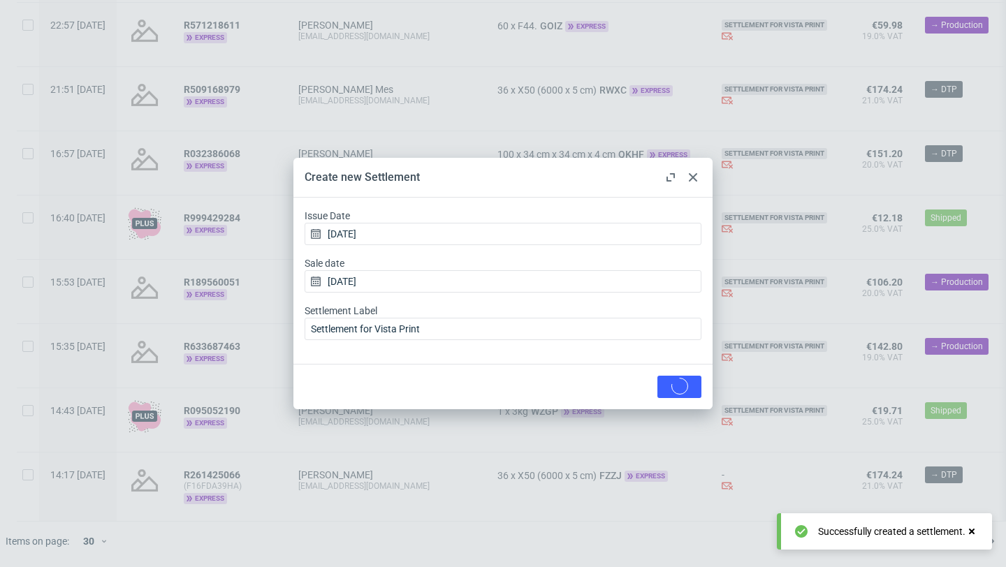
scroll to position [0, 0]
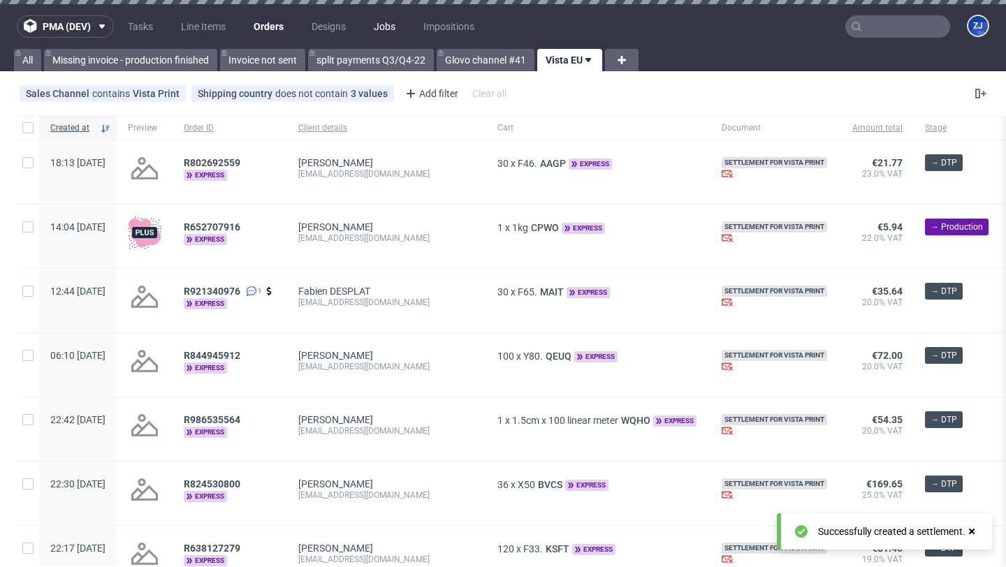
click at [381, 25] on link "Jobs" at bounding box center [384, 26] width 38 height 22
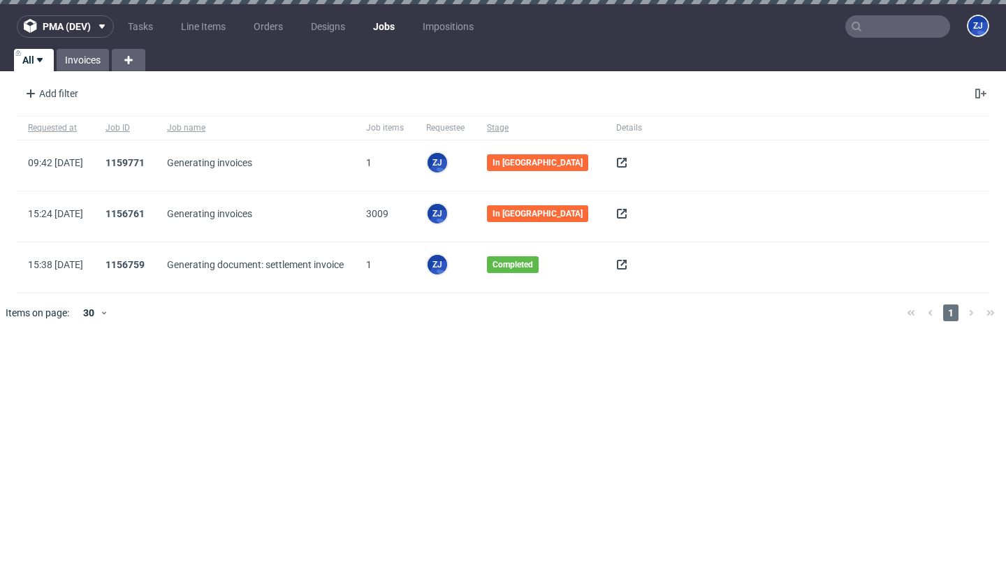
click at [616, 163] on icon at bounding box center [621, 162] width 11 height 11
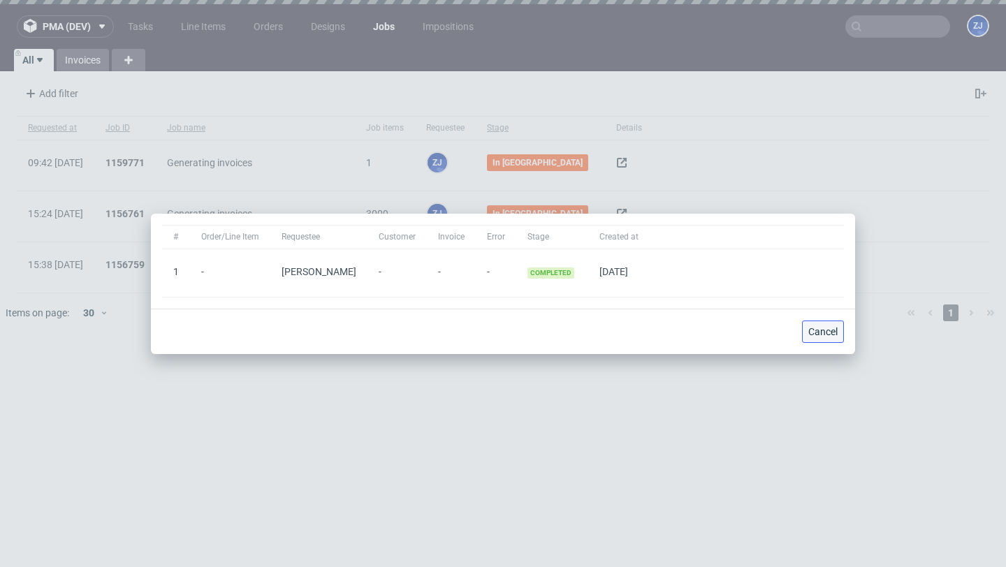
click at [823, 337] on span "Cancel" at bounding box center [822, 332] width 29 height 10
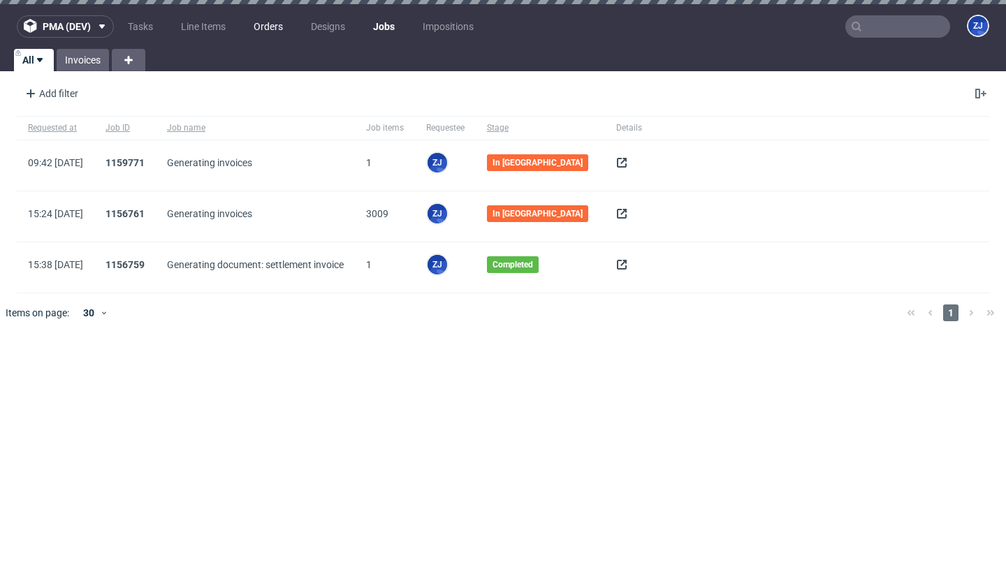
click at [256, 32] on link "Orders" at bounding box center [268, 26] width 46 height 22
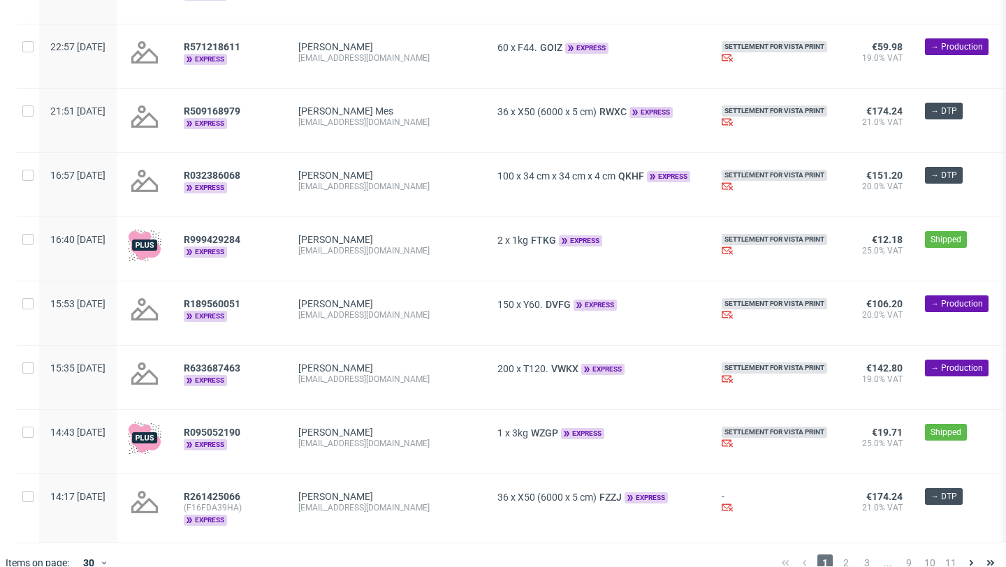
scroll to position [1562, 0]
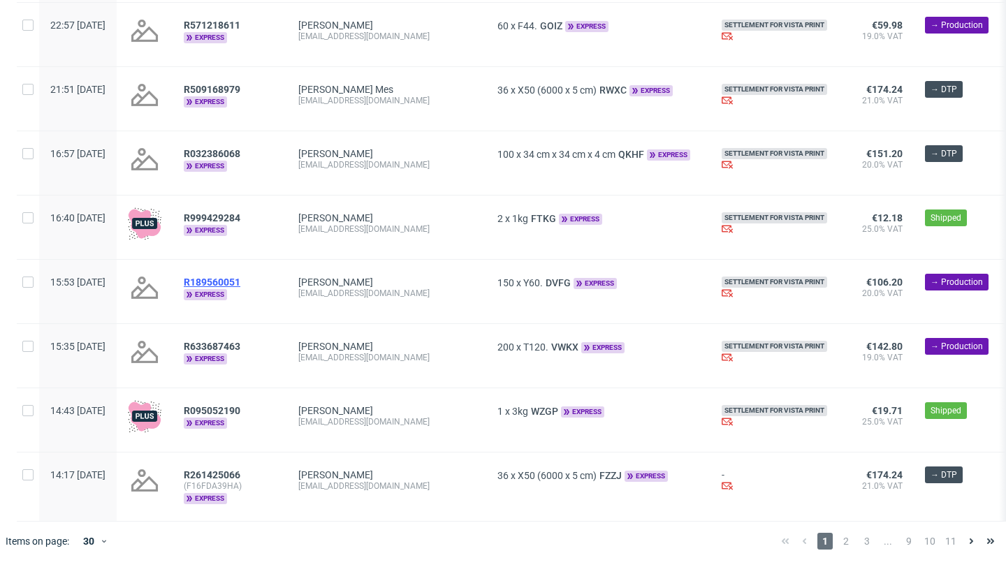
click at [240, 282] on span "R189560051" at bounding box center [212, 282] width 57 height 11
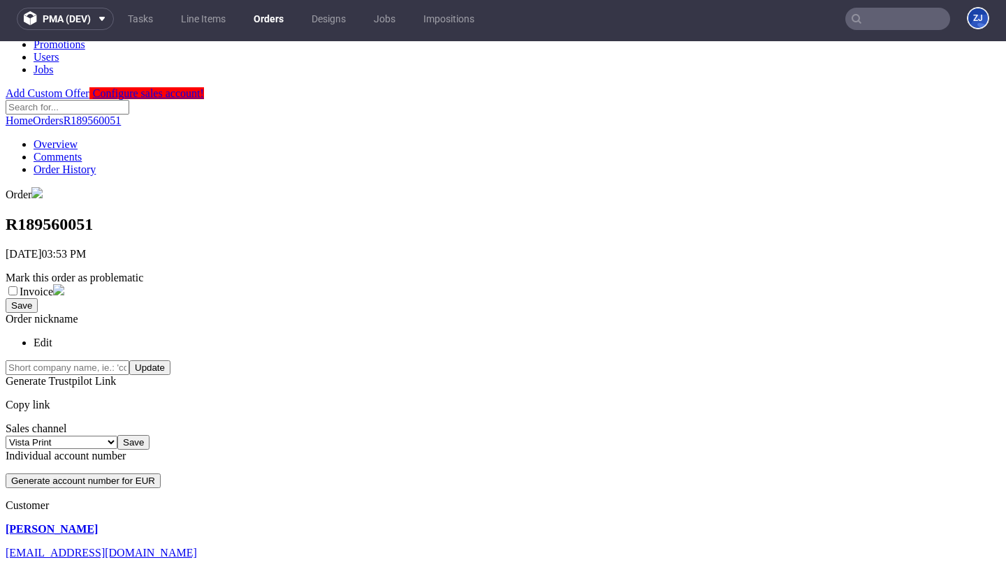
scroll to position [360, 0]
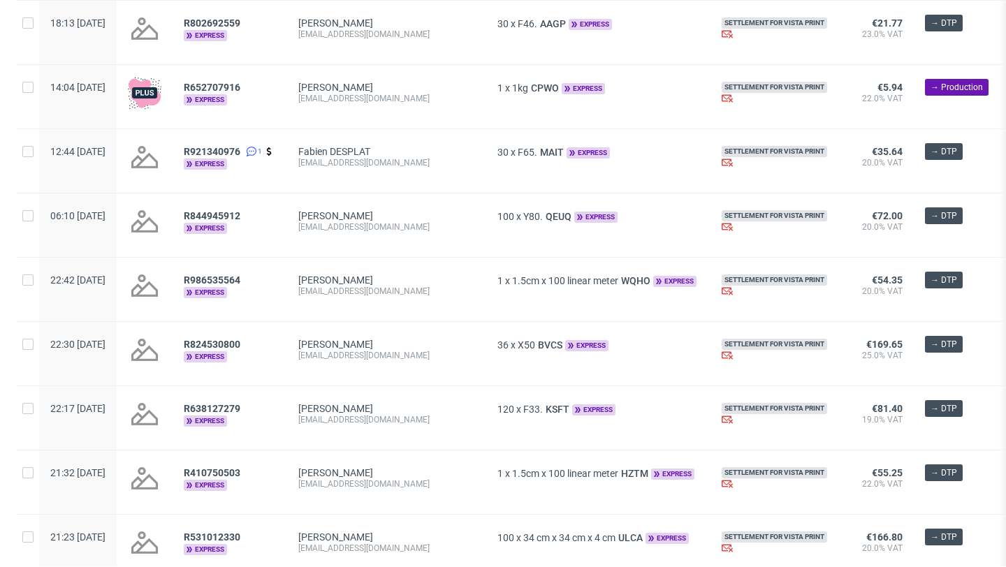
scroll to position [450, 0]
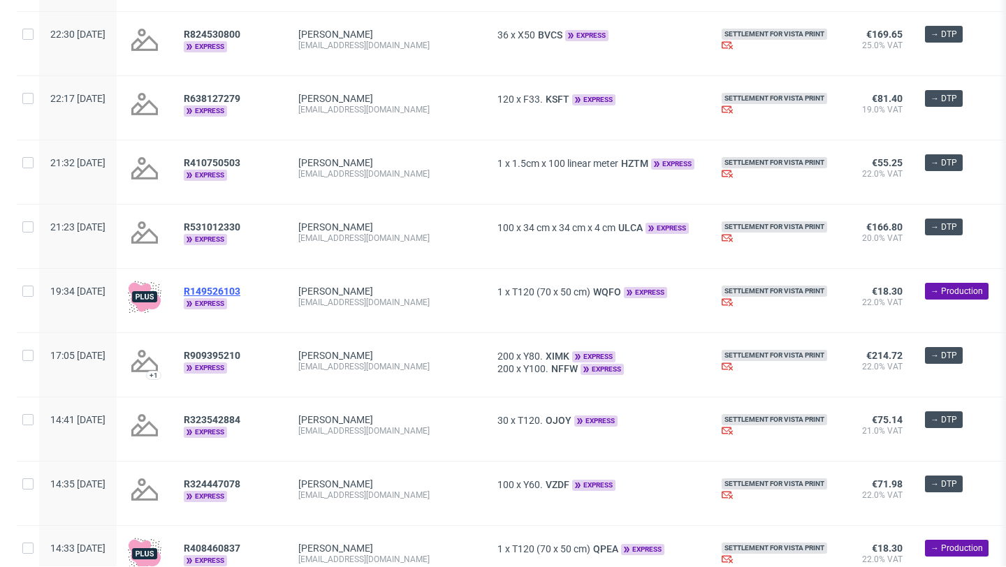
click at [240, 294] on span "R149526103" at bounding box center [212, 291] width 57 height 11
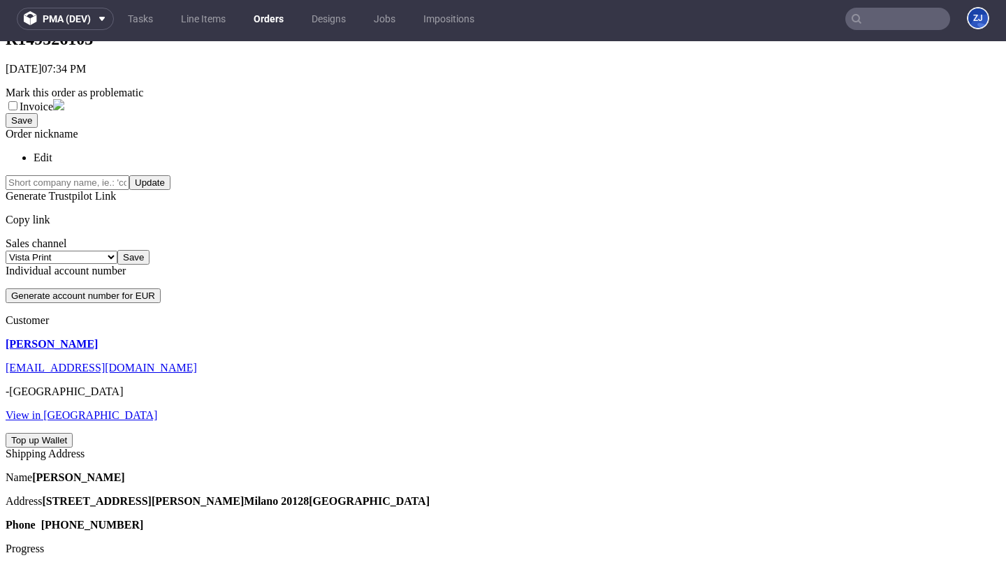
scroll to position [306, 0]
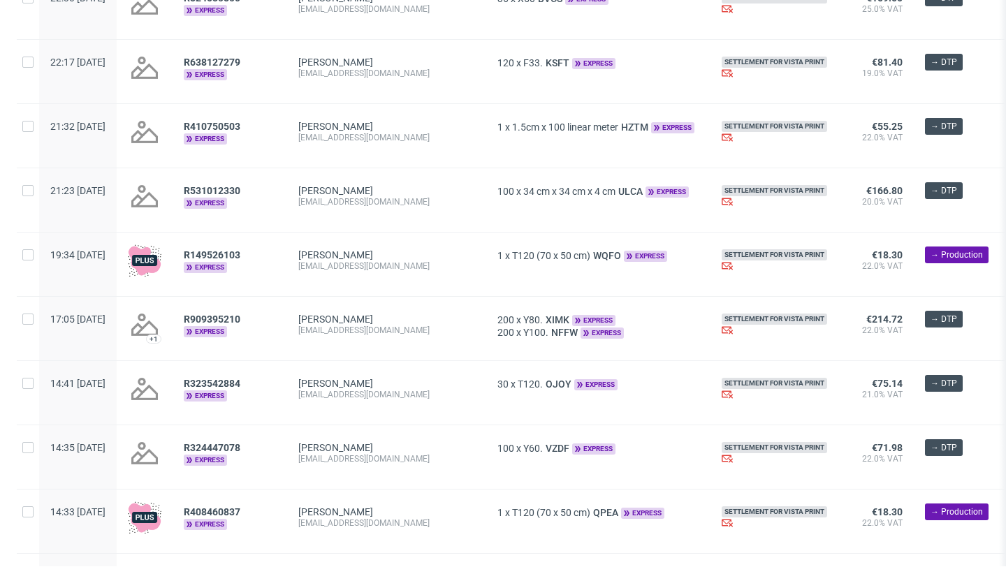
scroll to position [576, 0]
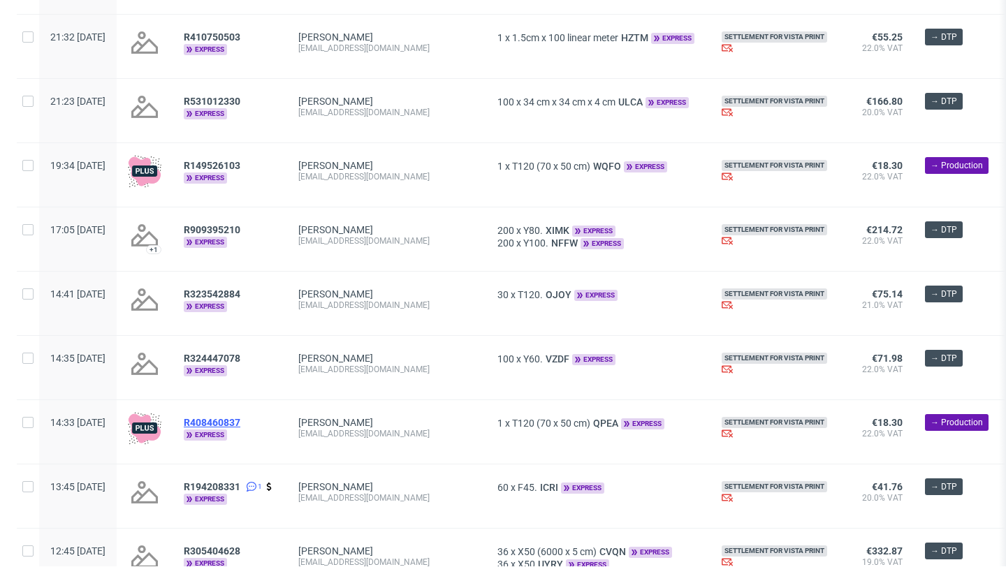
click at [240, 425] on span "R408460837" at bounding box center [212, 422] width 57 height 11
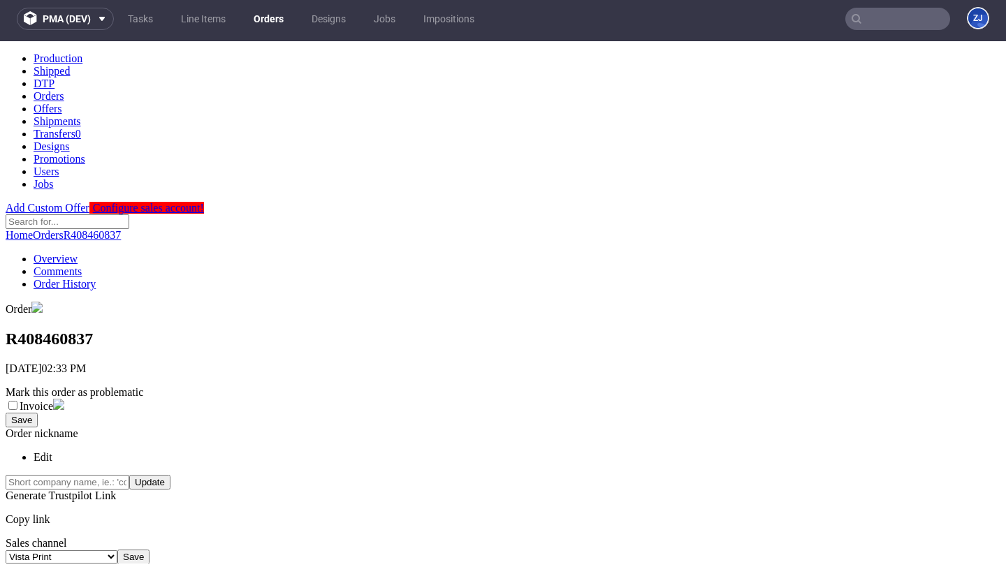
scroll to position [360, 0]
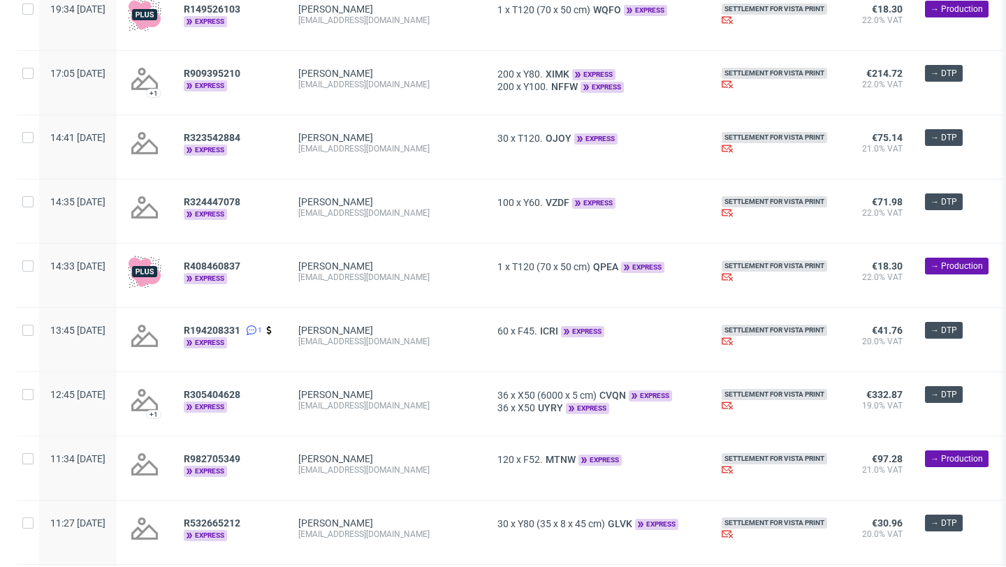
scroll to position [1196, 0]
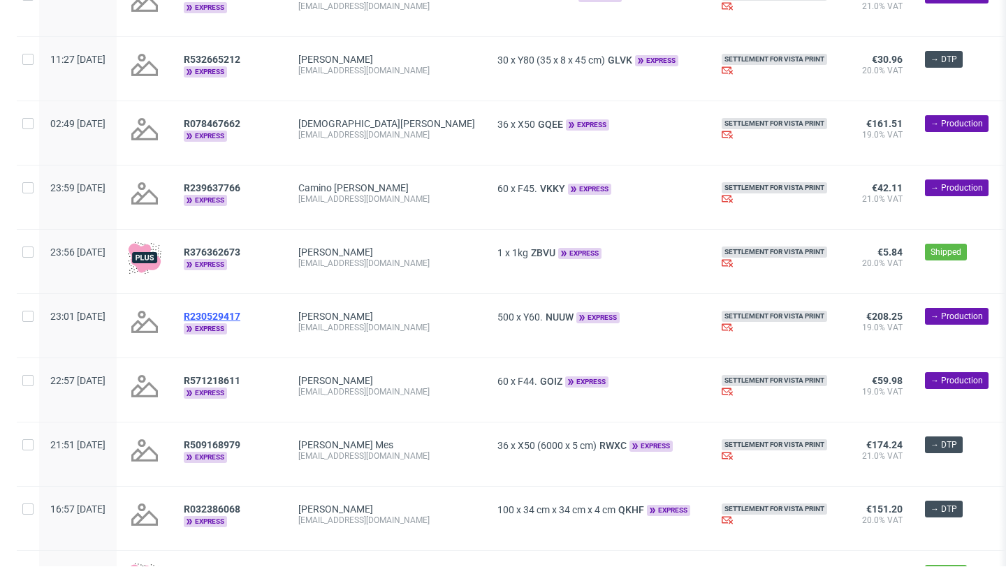
click at [240, 319] on span "R230529417" at bounding box center [212, 316] width 57 height 11
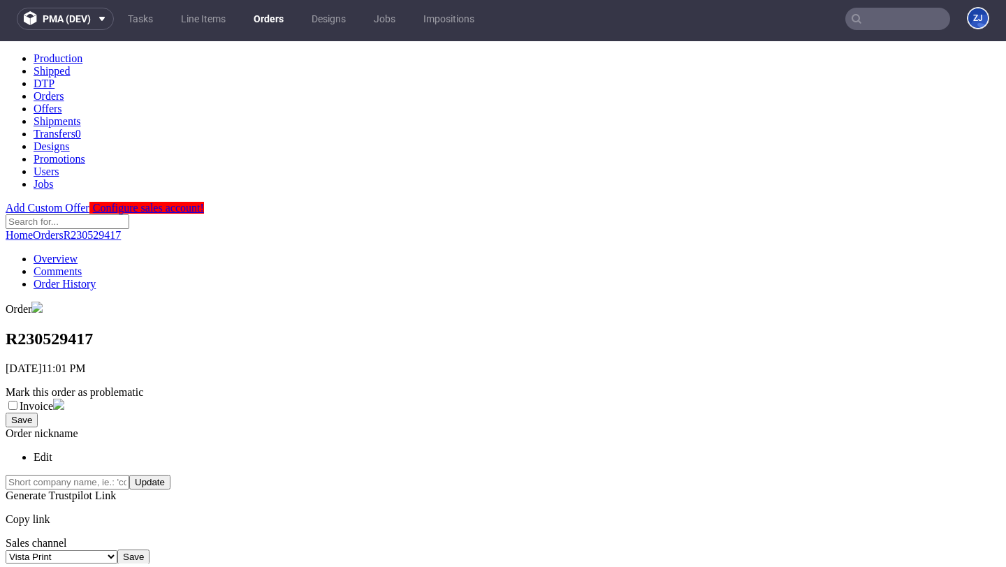
scroll to position [360, 0]
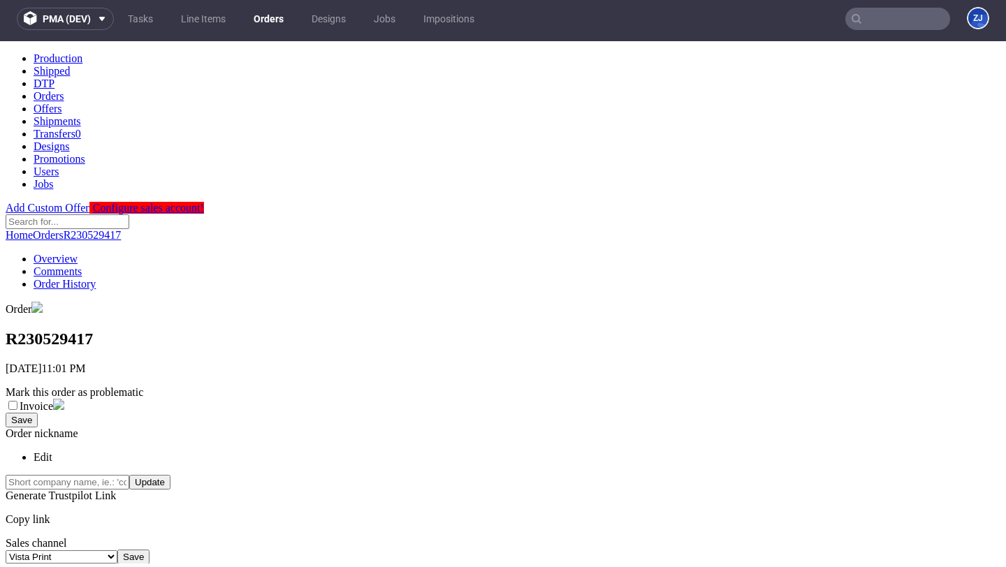
click at [132, 330] on h1 "R230529417" at bounding box center [503, 339] width 995 height 19
copy h1 "R230529417"
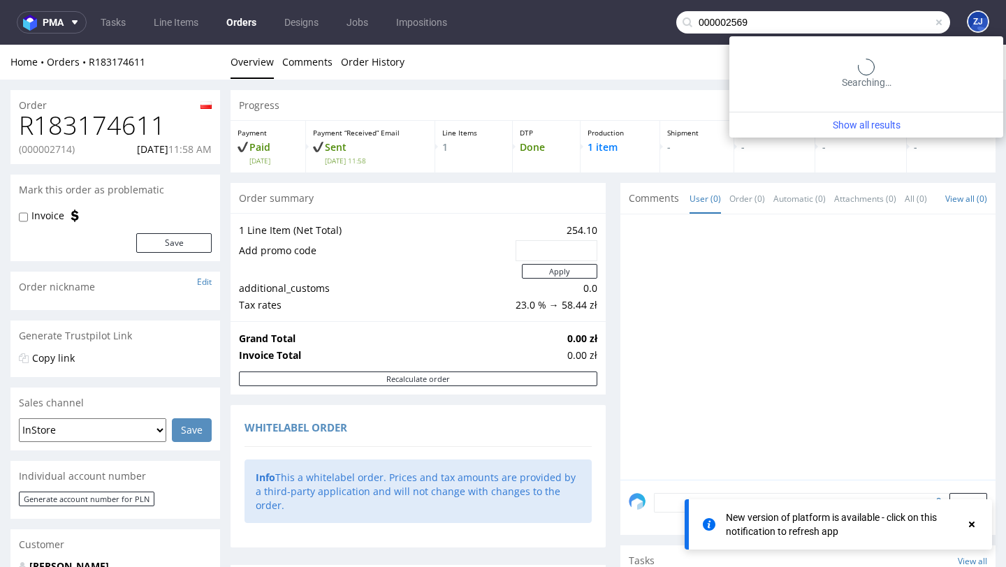
scroll to position [595, 0]
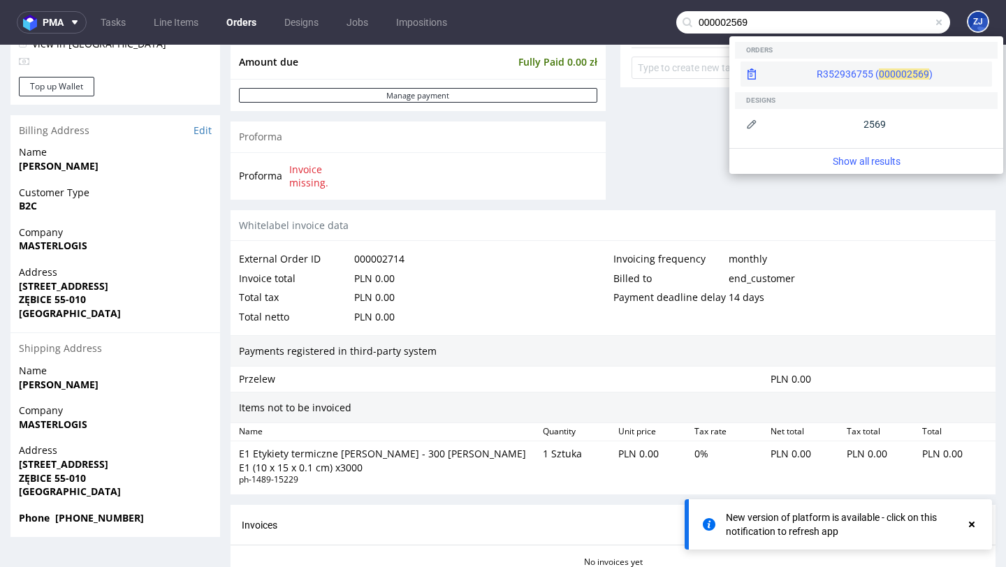
type input "000002569"
click at [892, 63] on div "R352936755 ( 00000 2569 )" at bounding box center [867, 73] width 252 height 25
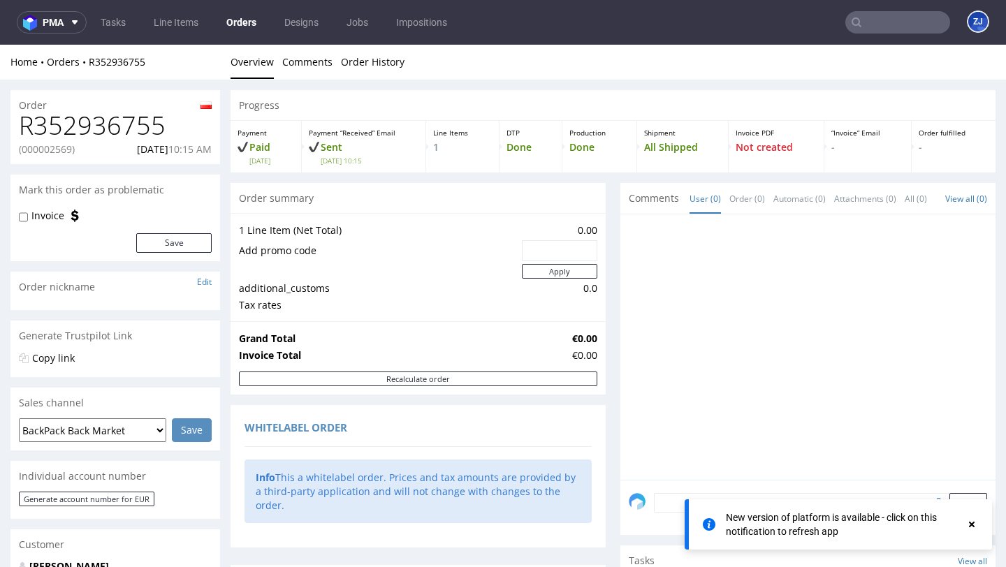
click at [128, 126] on h1 "R352936755" at bounding box center [115, 126] width 193 height 28
copy h1 "R352936755"
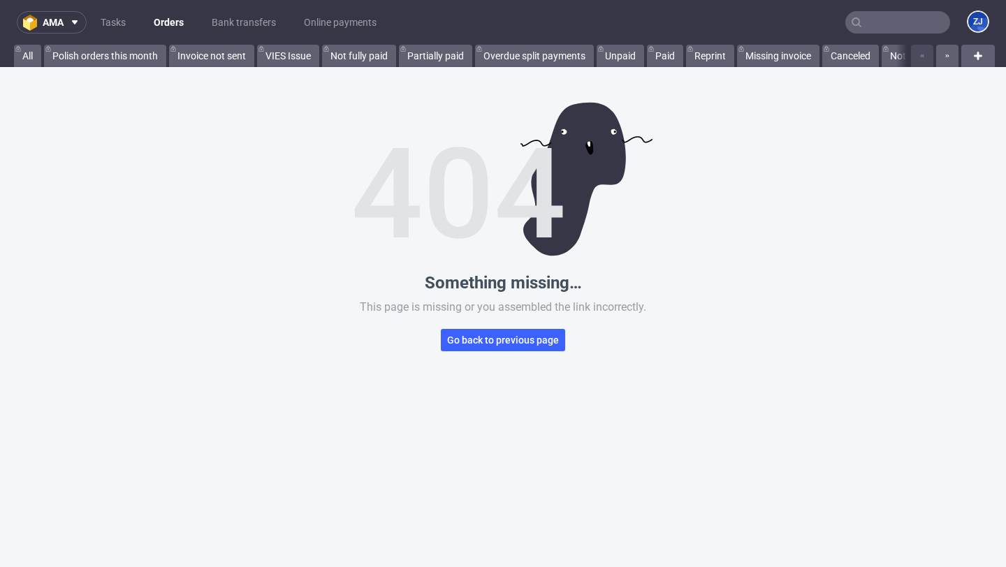
click at [887, 31] on input "text" at bounding box center [897, 22] width 105 height 22
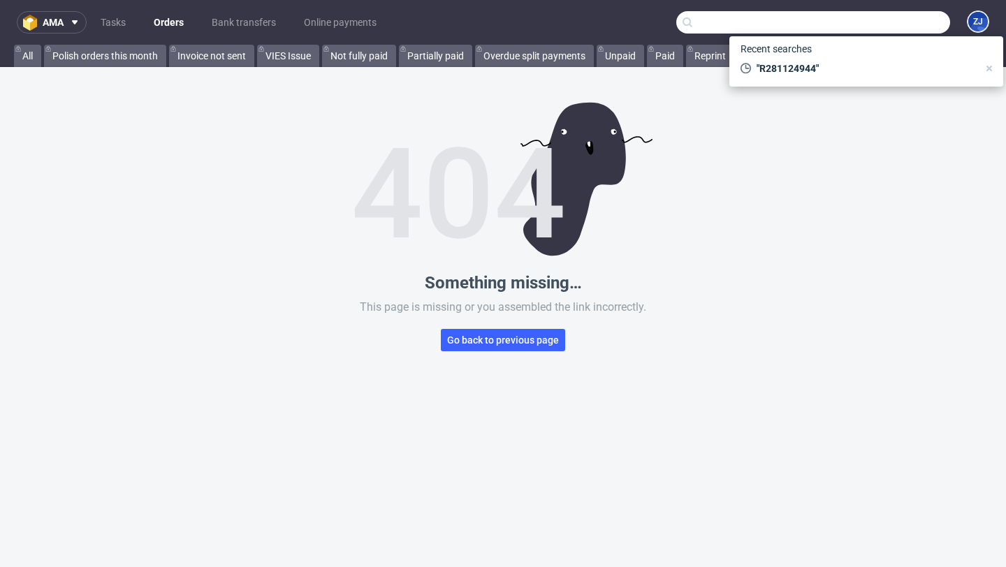
paste input "000002739"
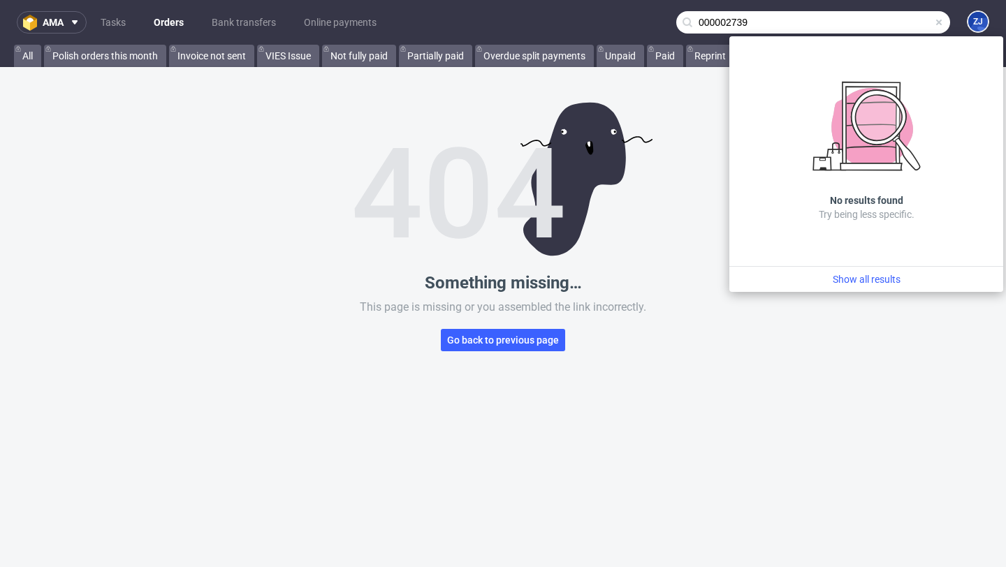
type input "000002739"
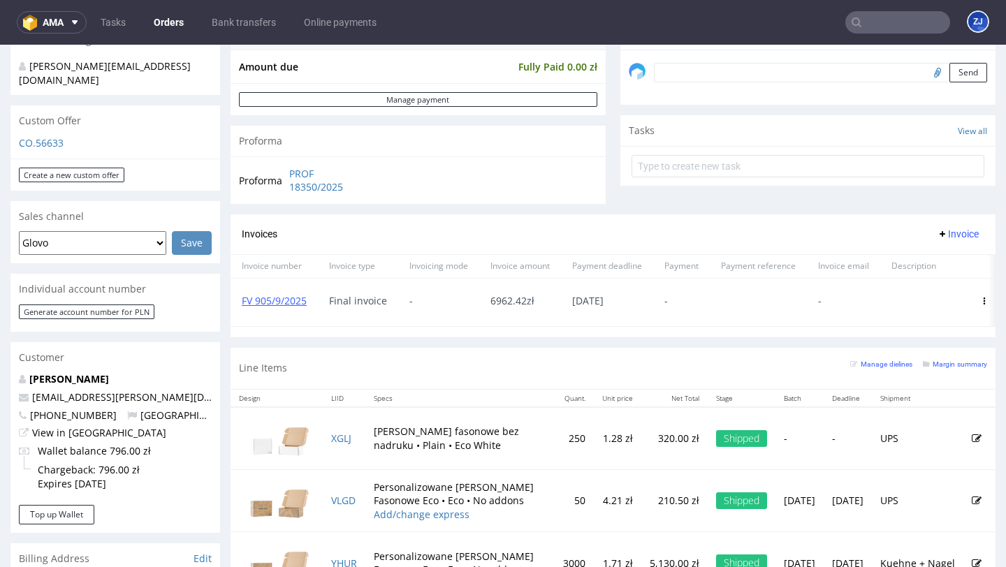
scroll to position [476, 0]
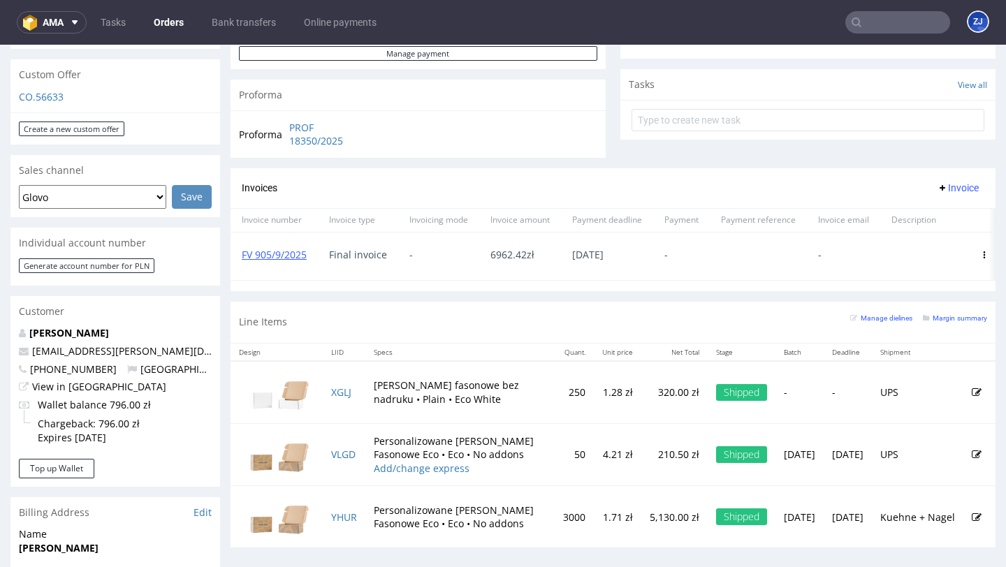
click at [136, 185] on select "Glovo Foodora Ankorstore Restaurant Week Singulart Masterlife Farfetch Rebel Ta…" at bounding box center [92, 197] width 147 height 24
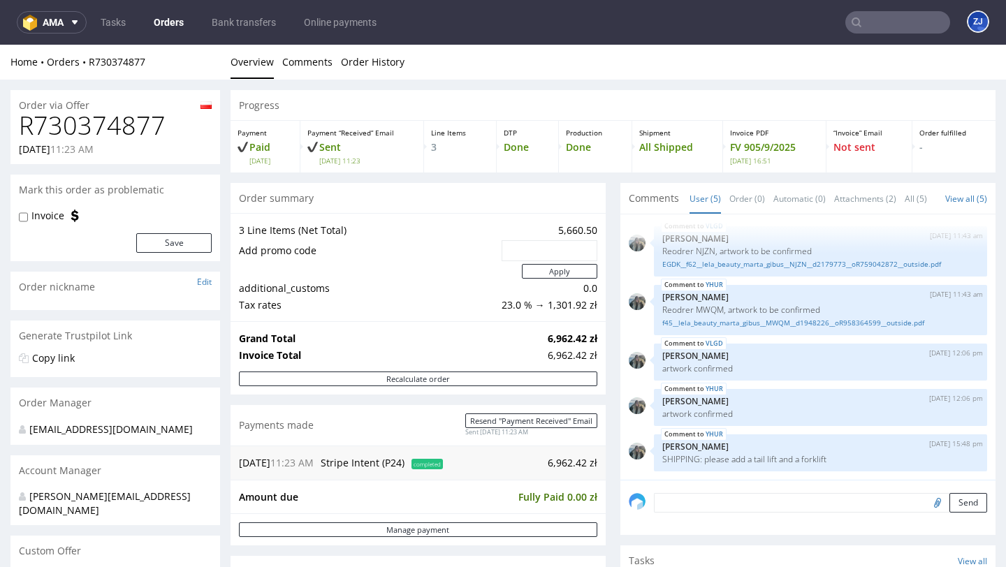
click at [120, 126] on h1 "R730374877" at bounding box center [115, 126] width 193 height 28
copy h1 "R730374877"
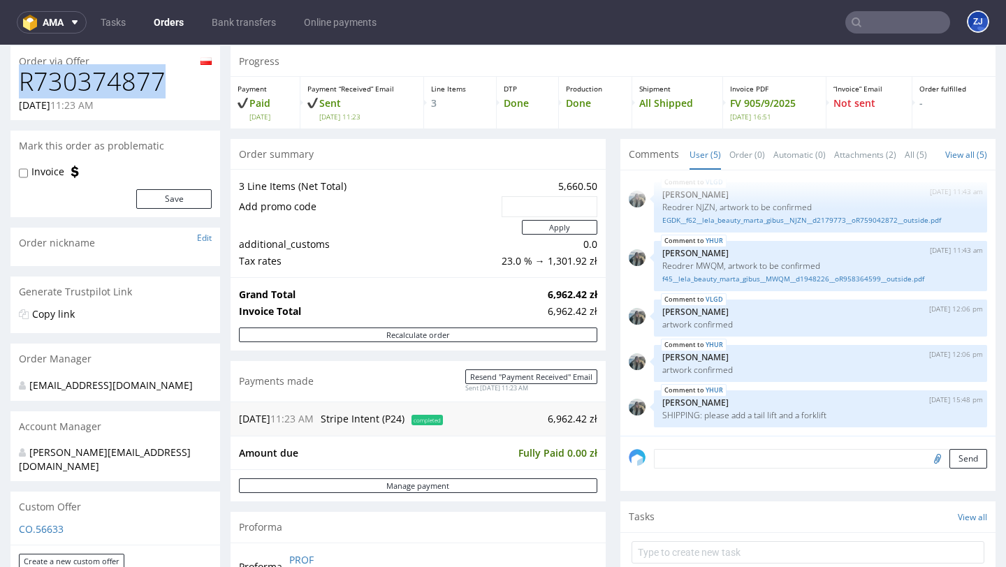
scroll to position [46, 0]
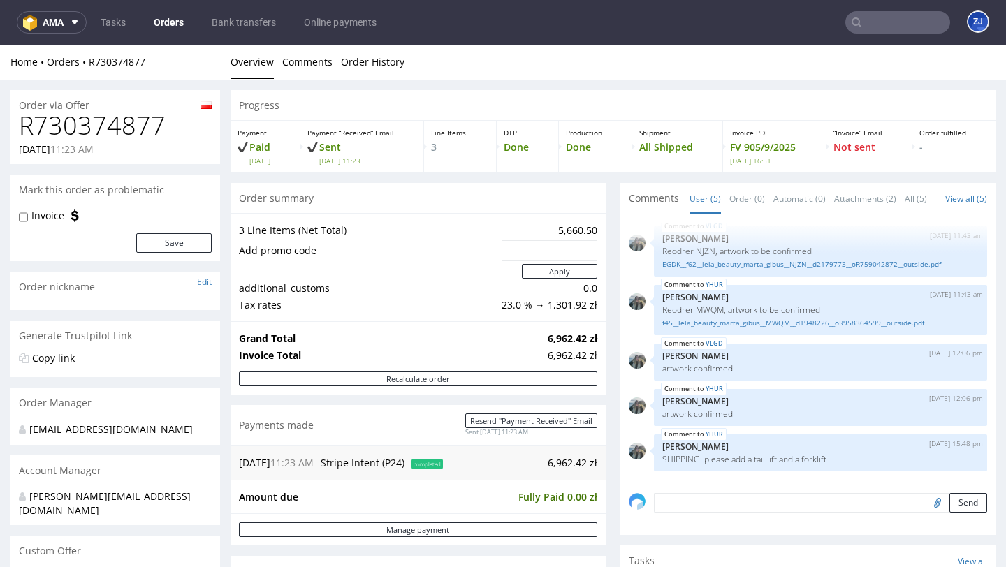
scroll to position [168, 0]
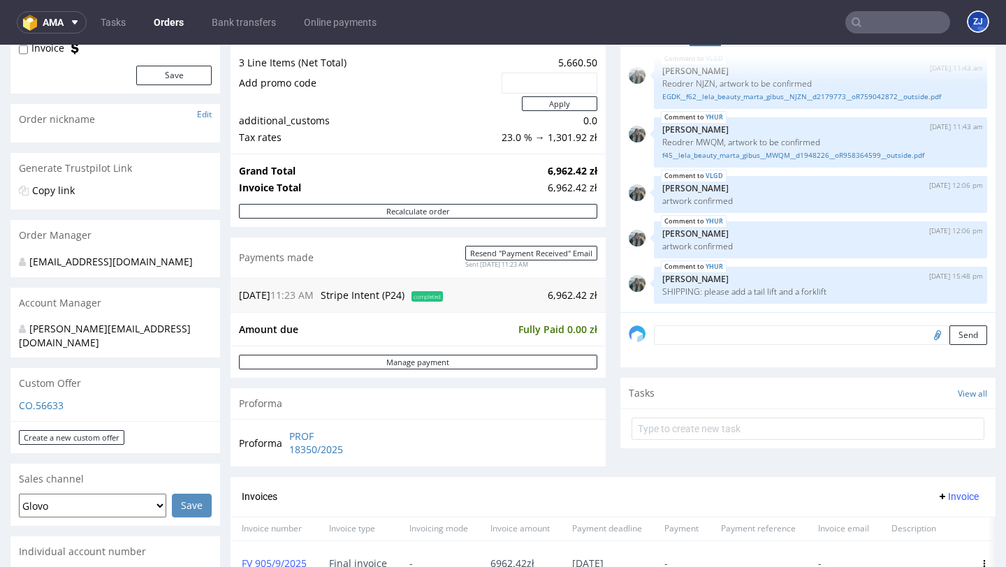
click at [101, 494] on select "Glovo Foodora Ankorstore Restaurant Week Singulart Masterlife Farfetch Rebel Ta…" at bounding box center [92, 506] width 147 height 24
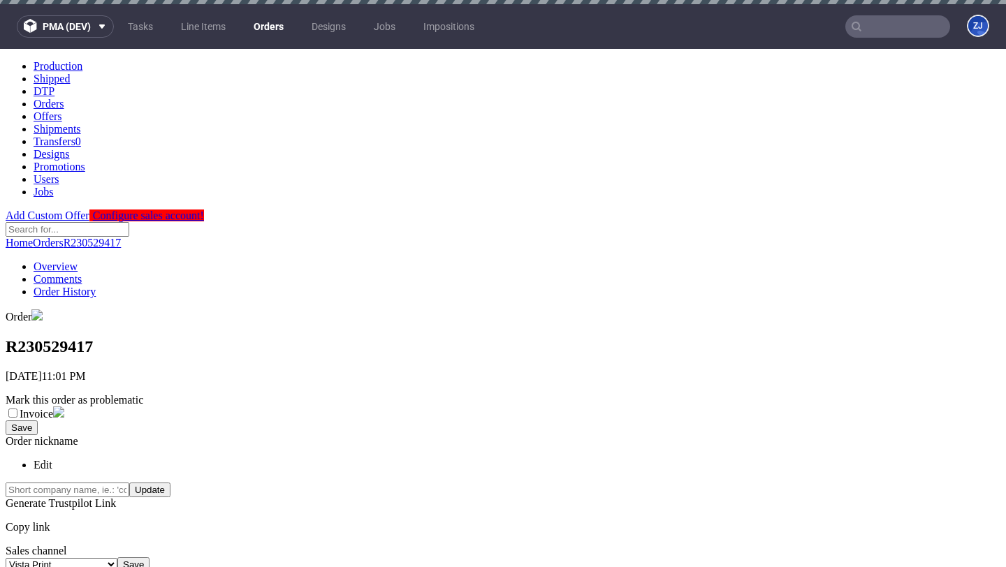
scroll to position [8, 0]
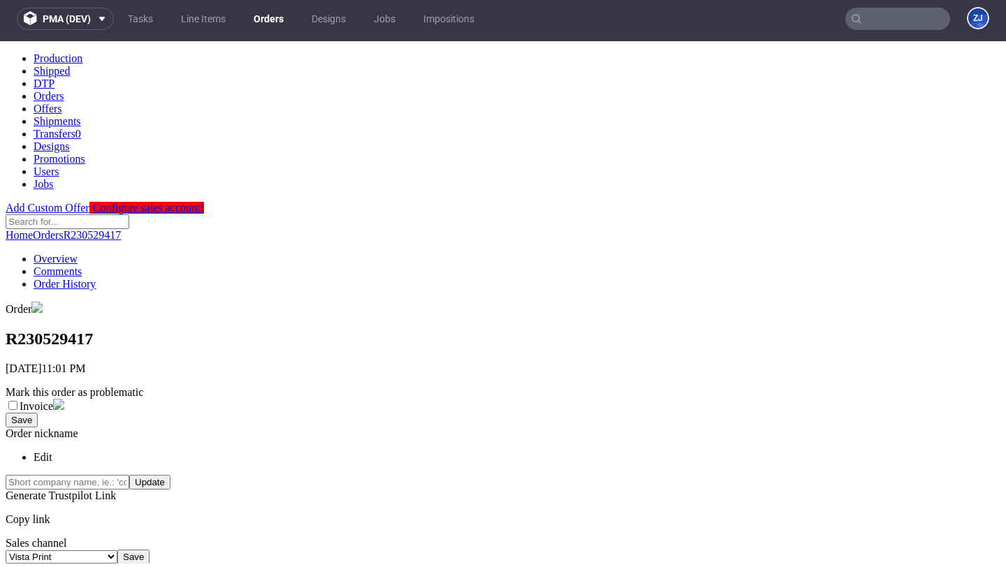
click at [281, 17] on link "Orders" at bounding box center [268, 19] width 47 height 22
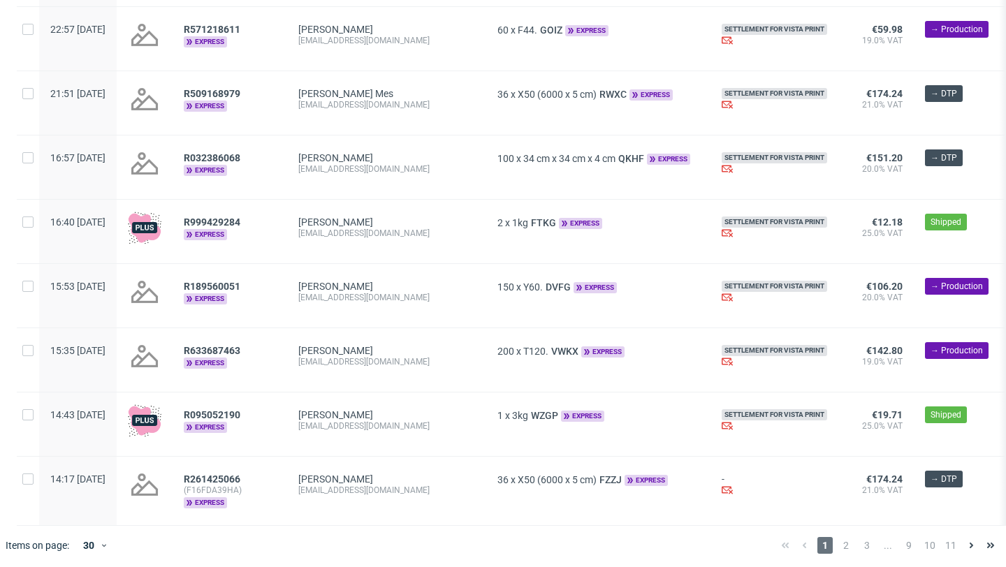
scroll to position [1562, 0]
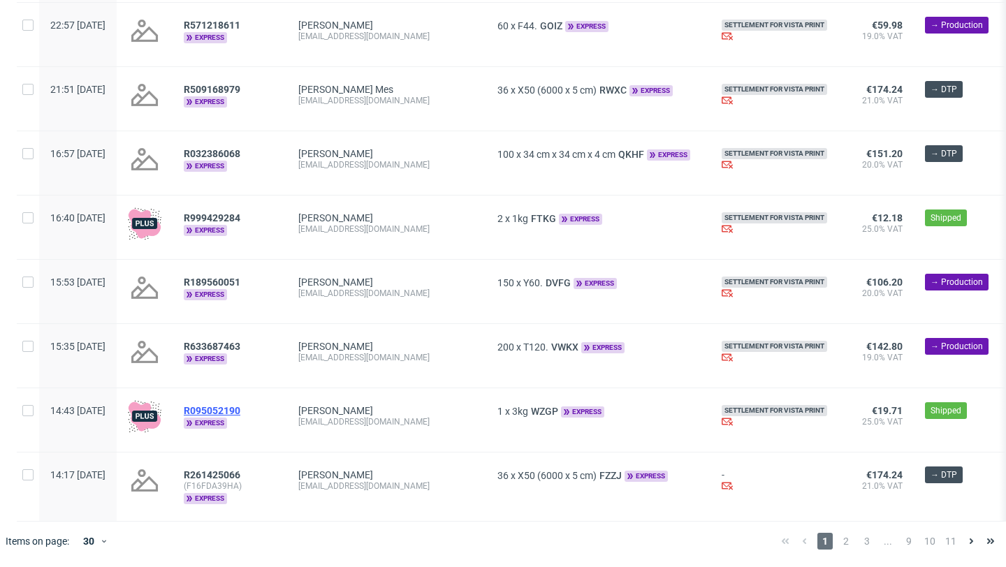
click at [240, 412] on span "R095052190" at bounding box center [212, 410] width 57 height 11
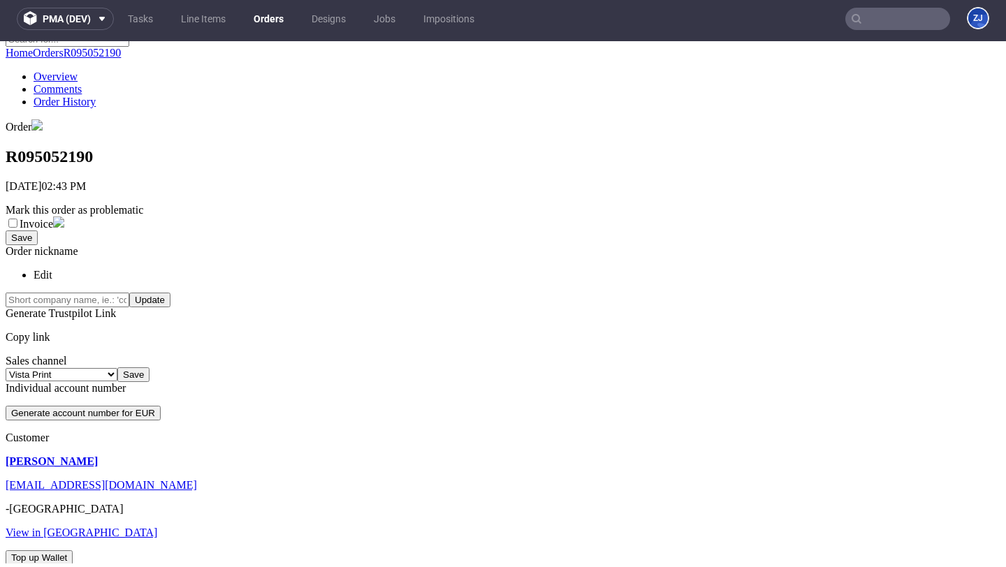
scroll to position [320, 0]
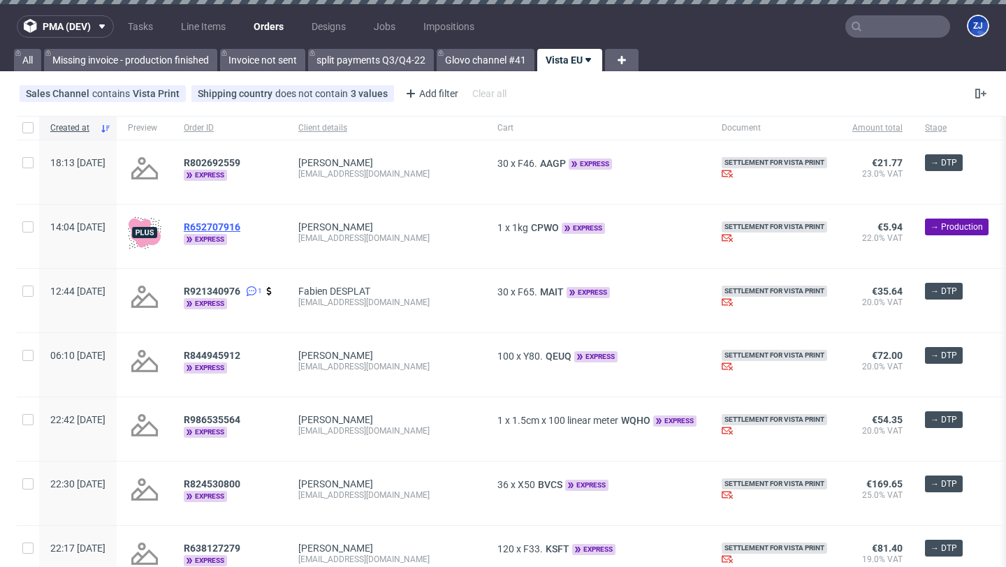
click at [240, 226] on span "R652707916" at bounding box center [212, 226] width 57 height 11
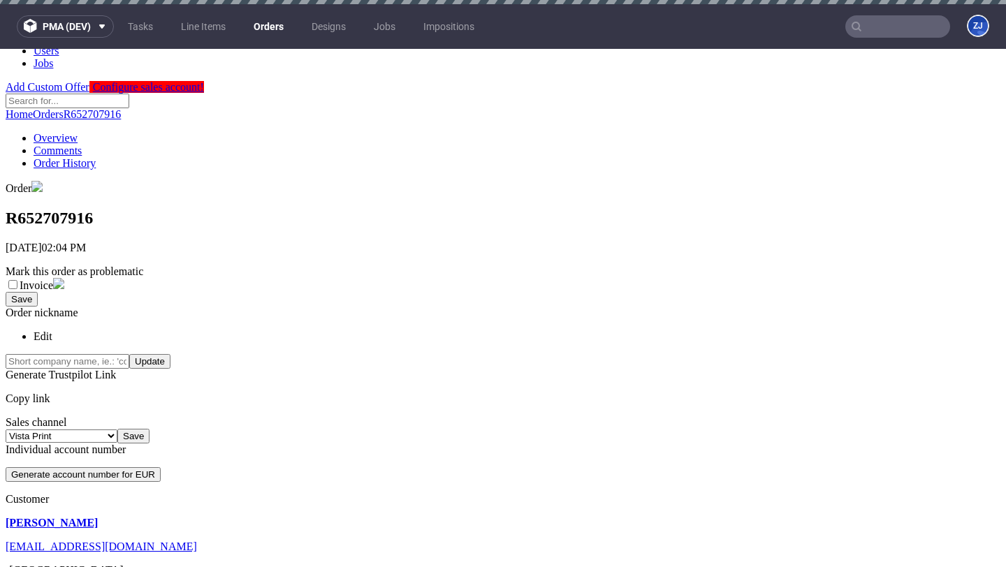
scroll to position [306, 0]
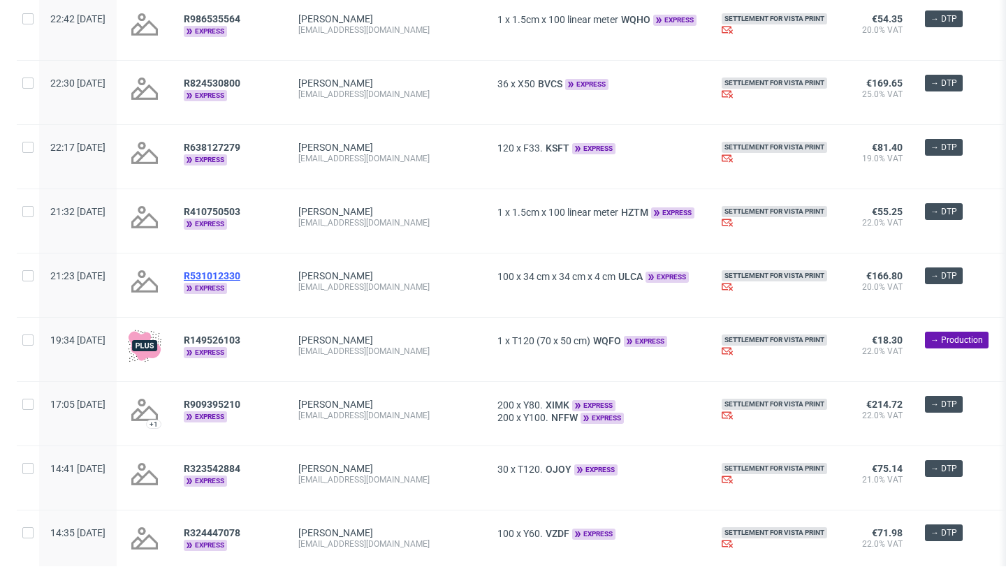
click at [237, 274] on span "R531012330" at bounding box center [212, 275] width 57 height 11
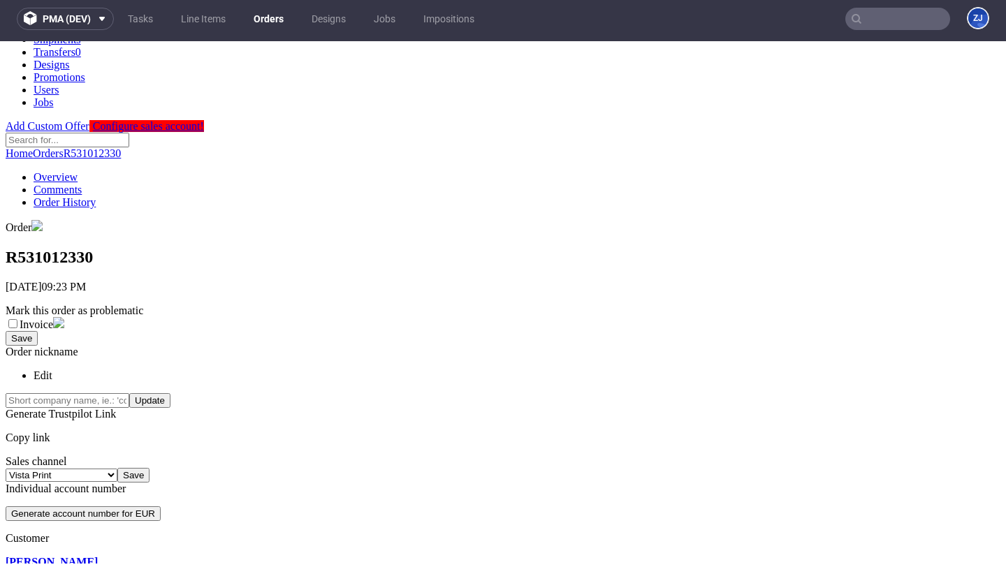
scroll to position [346, 0]
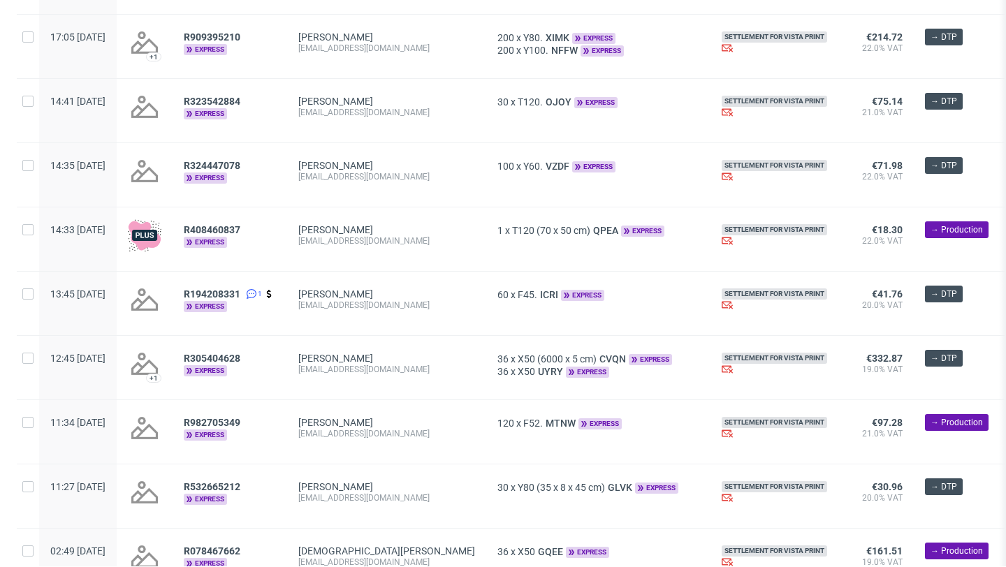
scroll to position [291, 0]
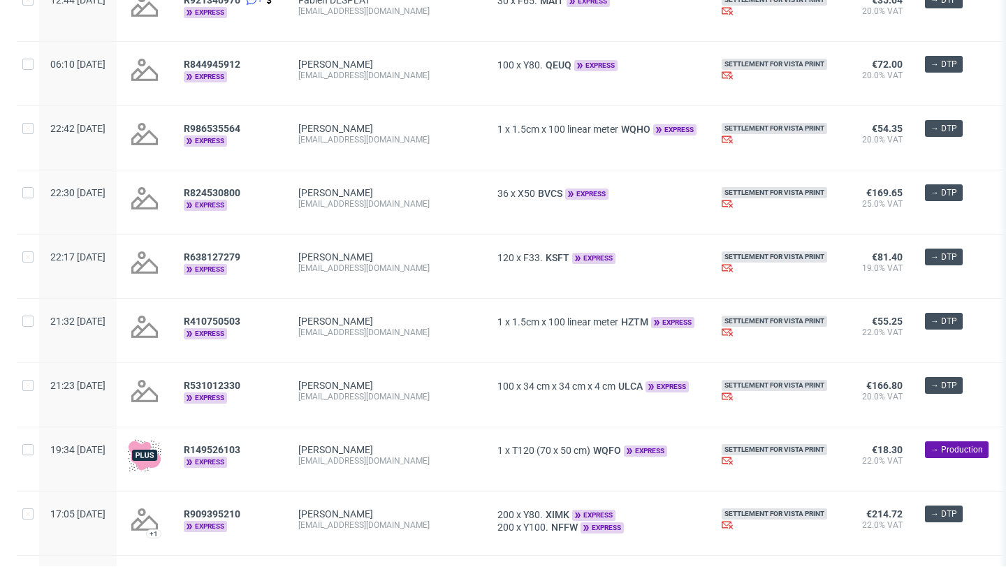
click at [251, 317] on div "R410750503 express" at bounding box center [230, 331] width 115 height 64
click at [240, 323] on span "R410750503" at bounding box center [212, 321] width 57 height 11
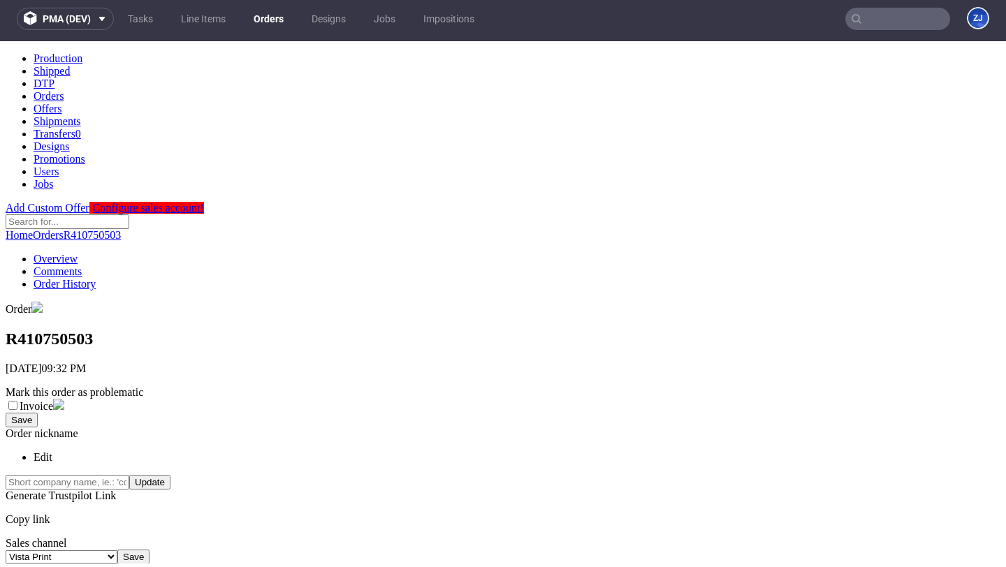
scroll to position [306, 0]
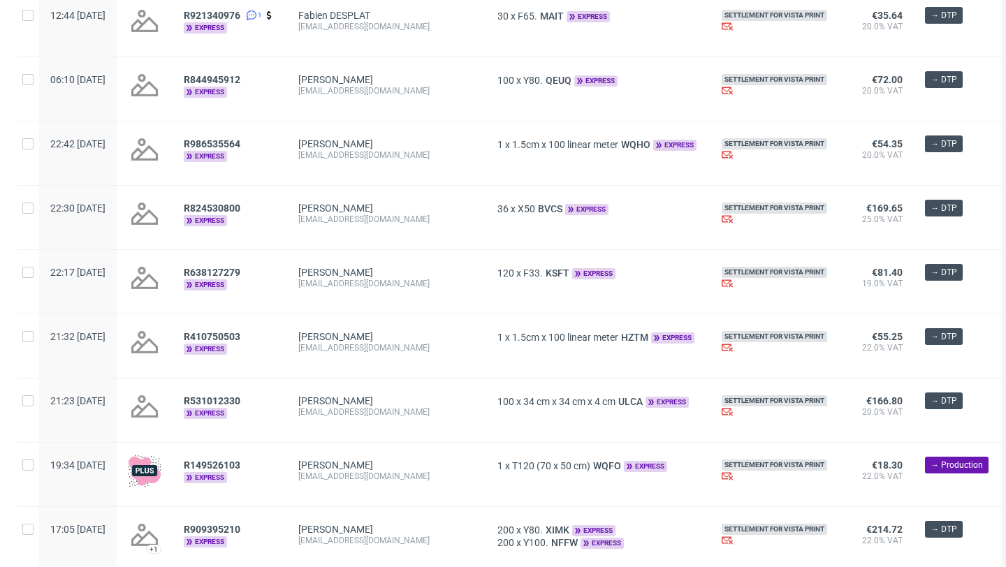
scroll to position [277, 0]
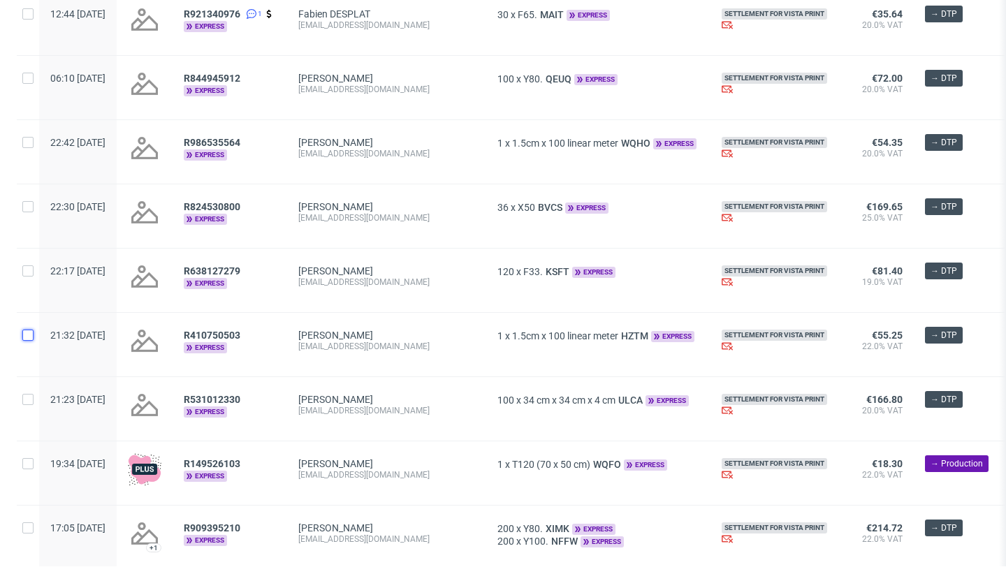
click at [29, 337] on input "checkbox" at bounding box center [27, 335] width 11 height 11
checkbox input "true"
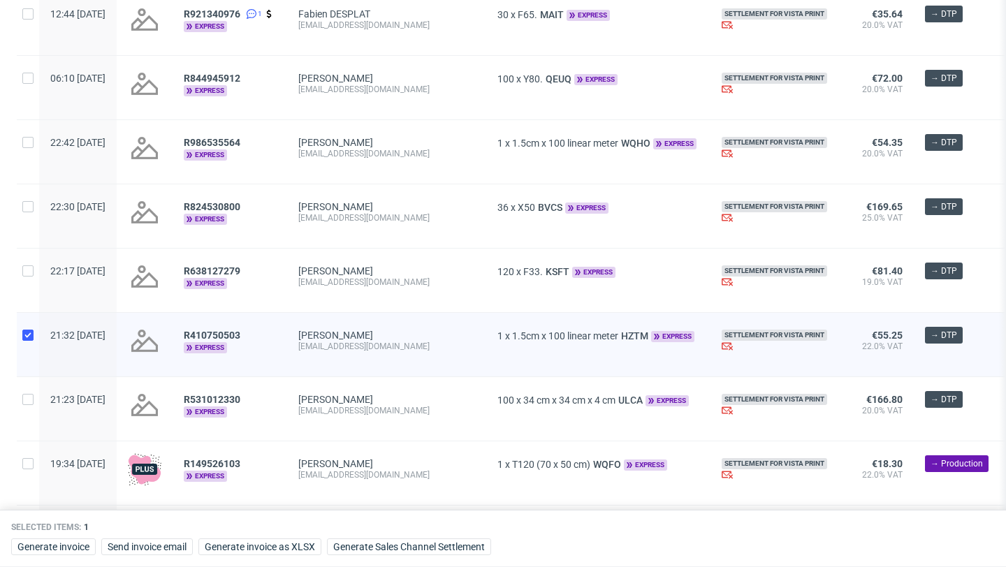
click at [29, 408] on div at bounding box center [28, 409] width 22 height 64
checkbox input "true"
click at [31, 466] on input "checkbox" at bounding box center [27, 463] width 11 height 11
checkbox input "true"
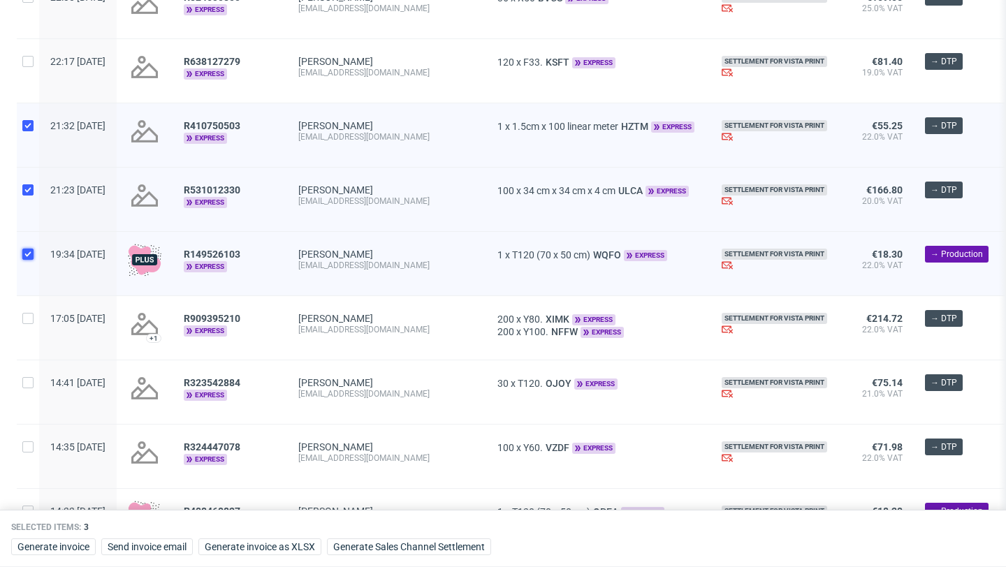
scroll to position [489, 0]
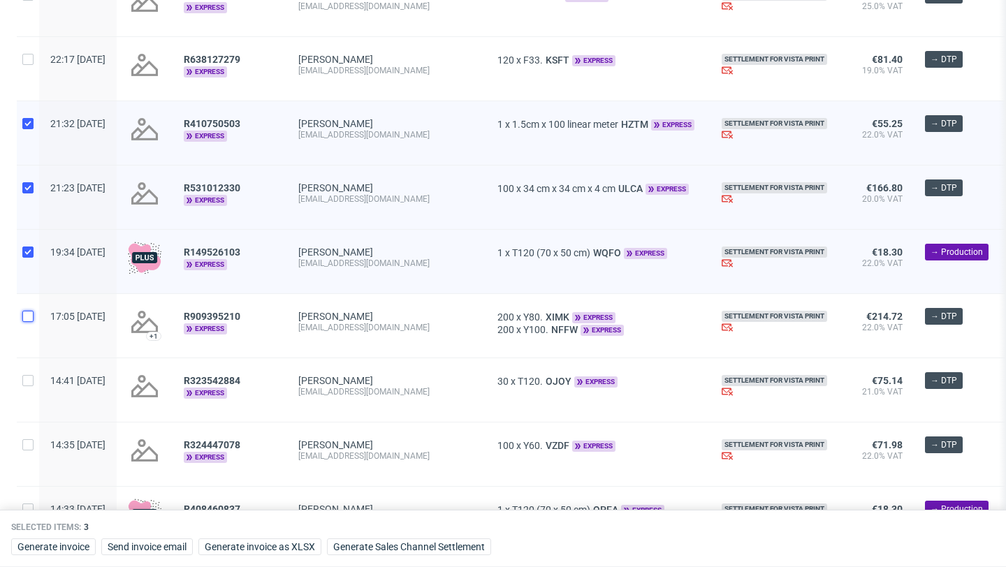
click at [32, 317] on input "checkbox" at bounding box center [27, 316] width 11 height 11
checkbox input "true"
click at [33, 384] on input "checkbox" at bounding box center [27, 380] width 11 height 11
checkbox input "true"
click at [34, 453] on div at bounding box center [28, 455] width 22 height 64
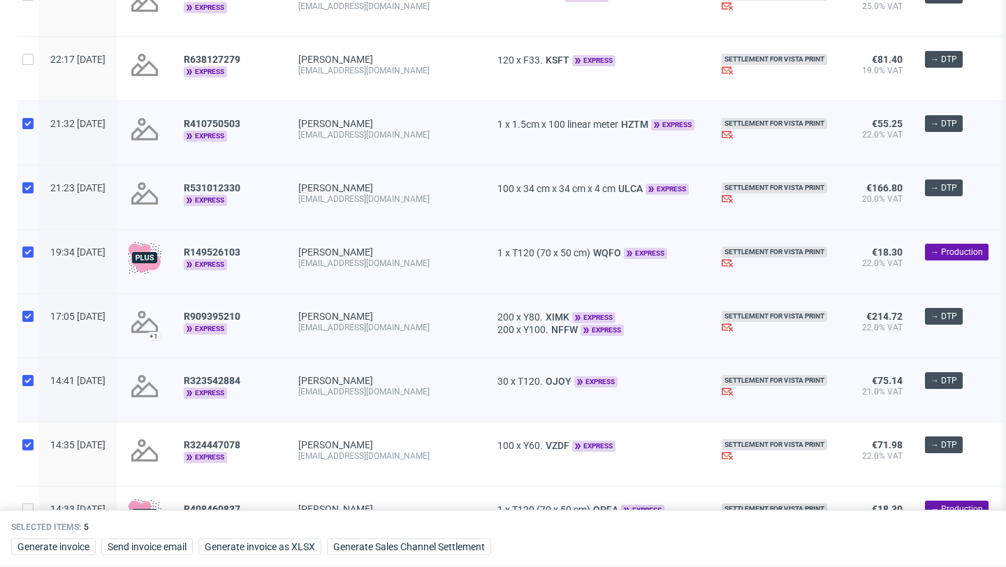
checkbox input "true"
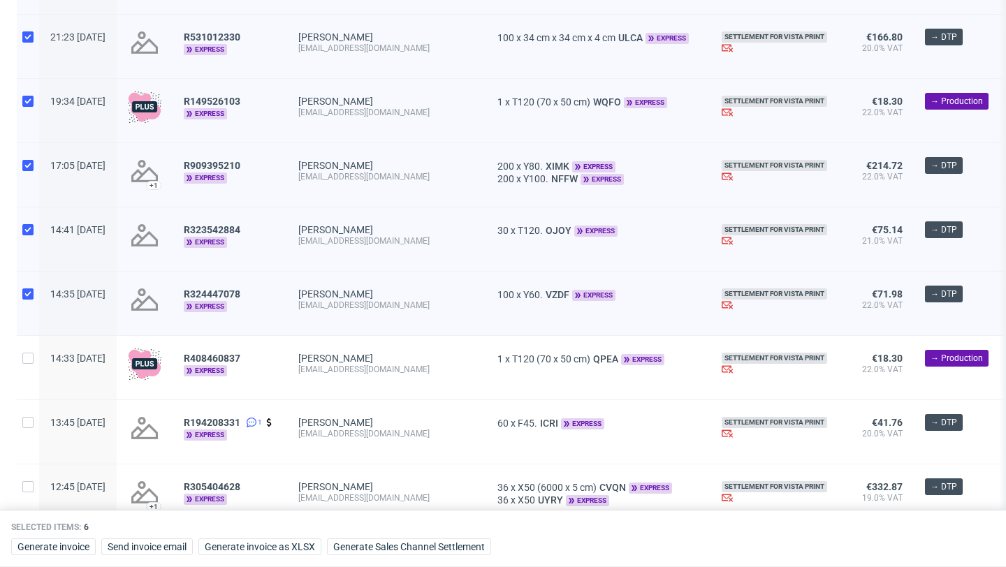
scroll to position [643, 0]
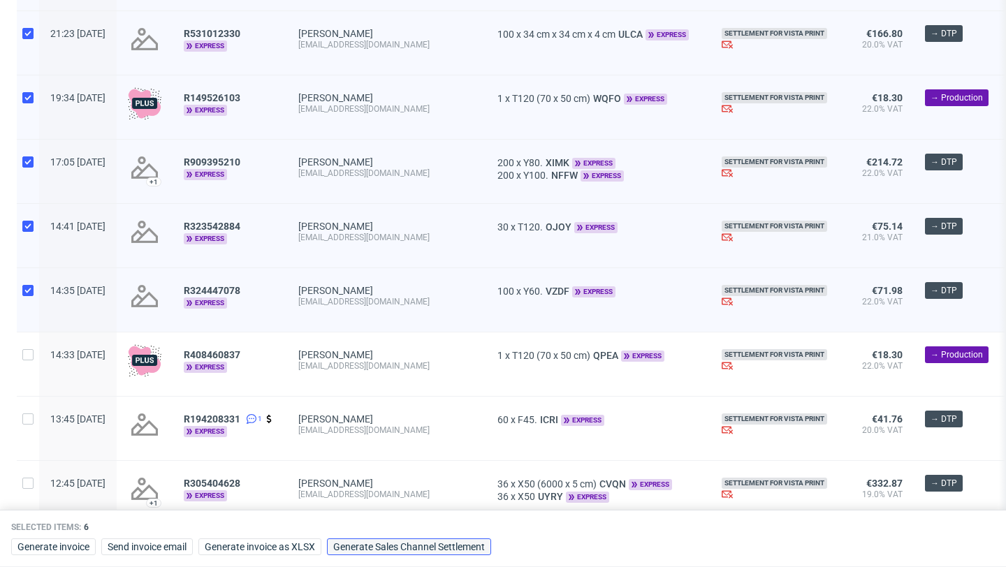
click at [477, 549] on span "Generate Sales Channel Settlement" at bounding box center [409, 547] width 152 height 10
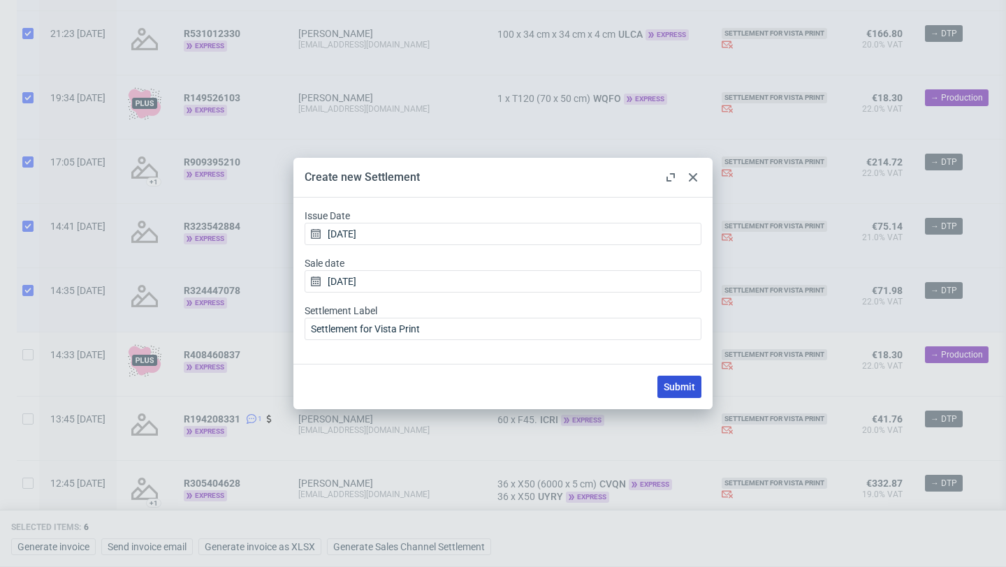
click at [690, 389] on span "Submit" at bounding box center [679, 387] width 31 height 10
checkbox input "false"
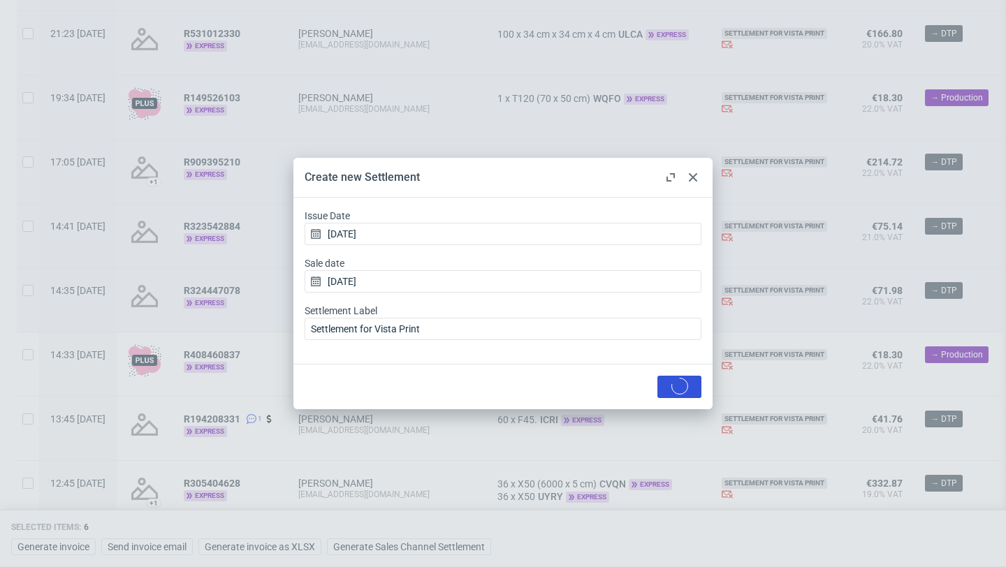
checkbox input "false"
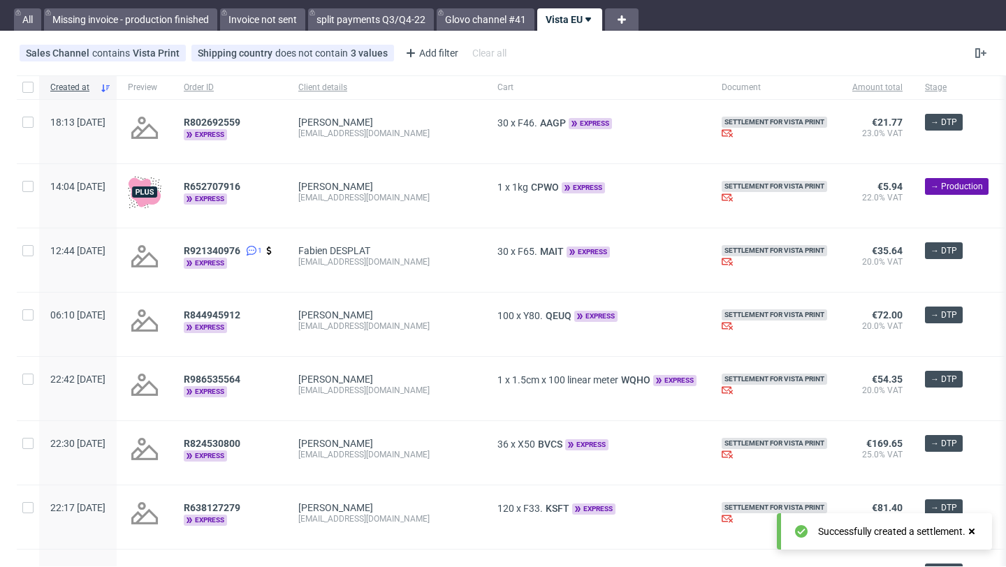
scroll to position [0, 0]
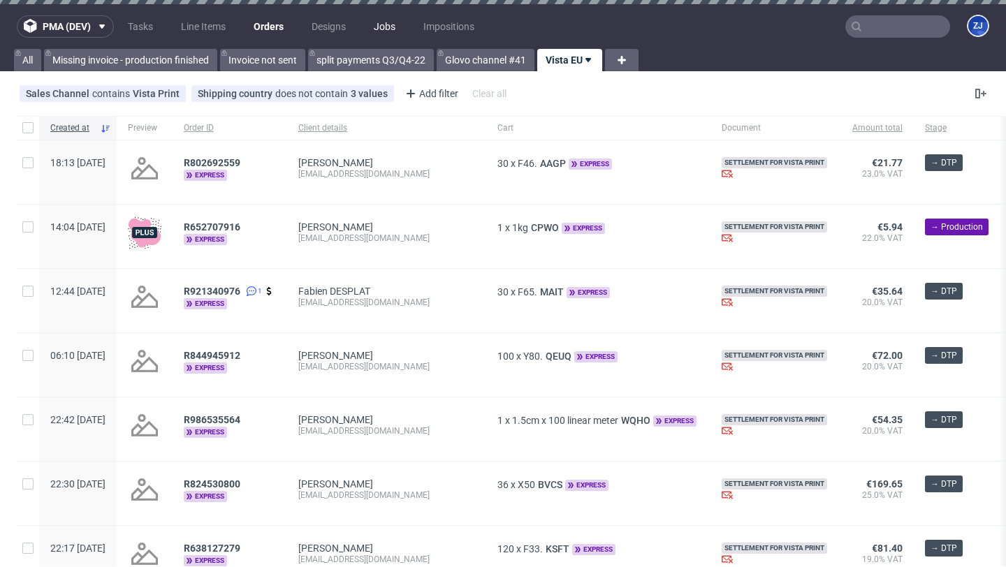
click at [384, 30] on link "Jobs" at bounding box center [384, 26] width 38 height 22
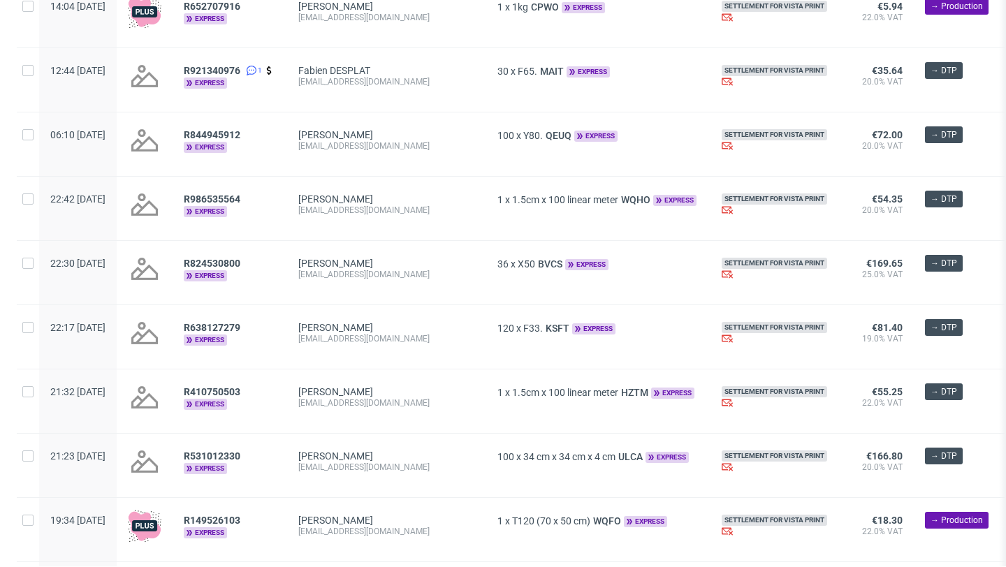
scroll to position [281, 0]
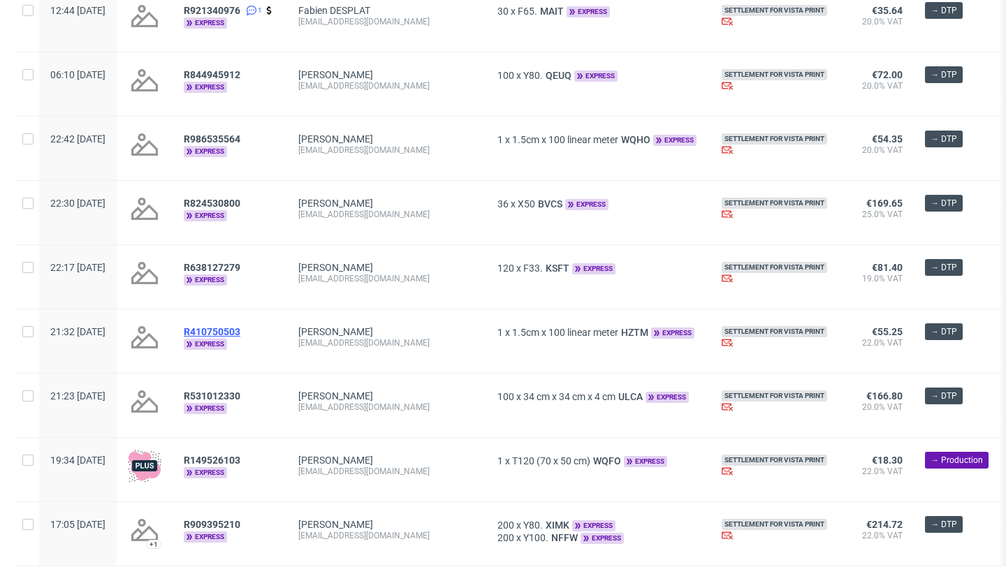
click at [240, 333] on span "R410750503" at bounding box center [212, 331] width 57 height 11
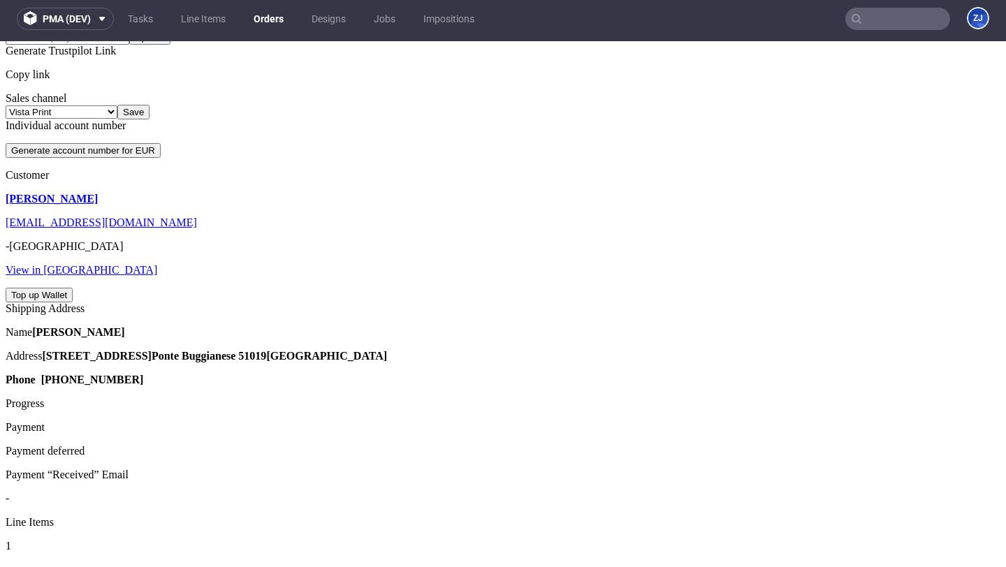
scroll to position [450, 0]
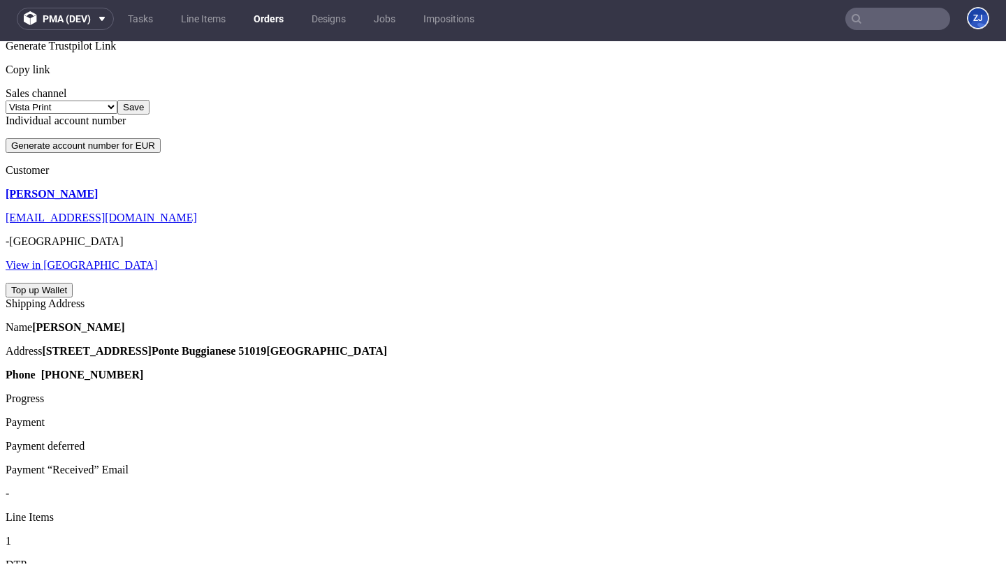
scroll to position [0, 0]
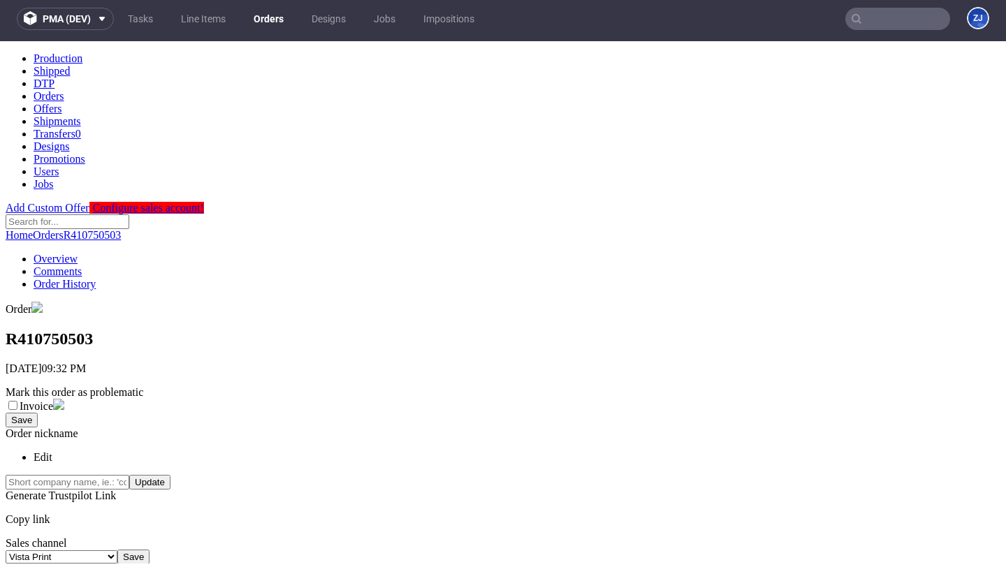
click at [270, 19] on link "Orders" at bounding box center [268, 19] width 47 height 22
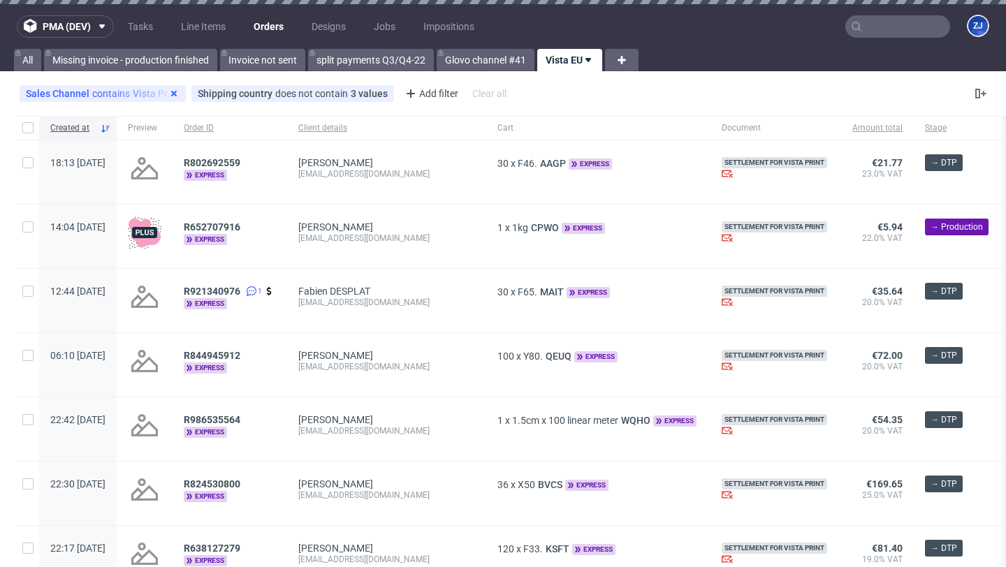
click at [171, 92] on icon at bounding box center [173, 93] width 11 height 11
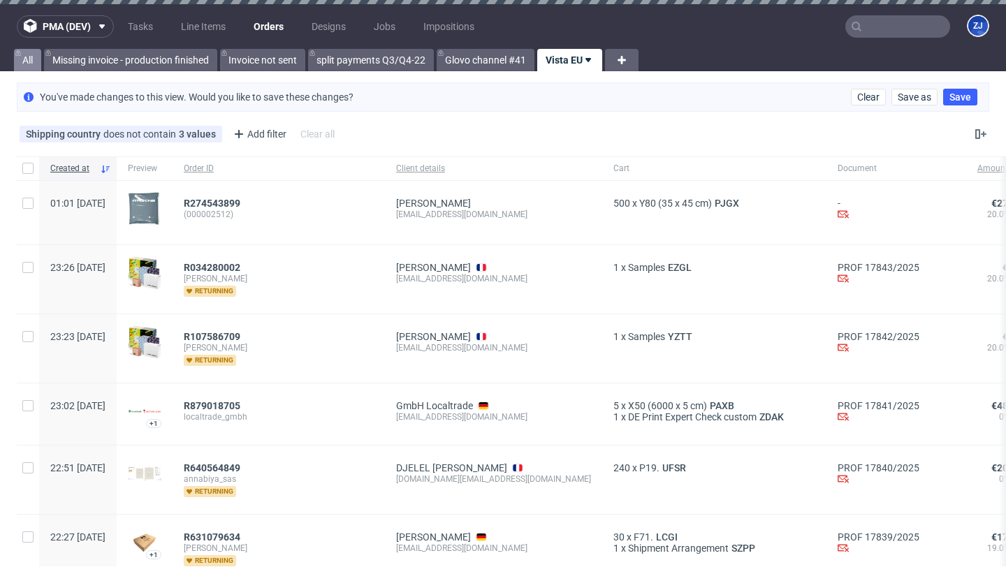
click at [29, 61] on link "All" at bounding box center [27, 60] width 27 height 22
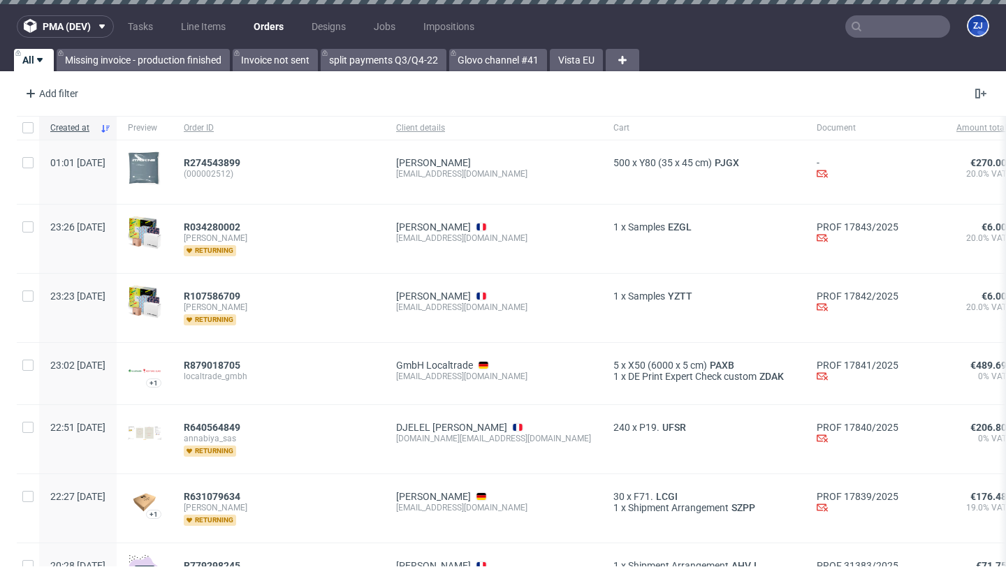
click at [66, 105] on div "Add filter Hide filters Clear all" at bounding box center [503, 94] width 1006 height 34
click at [66, 98] on div "Add filter" at bounding box center [50, 93] width 61 height 22
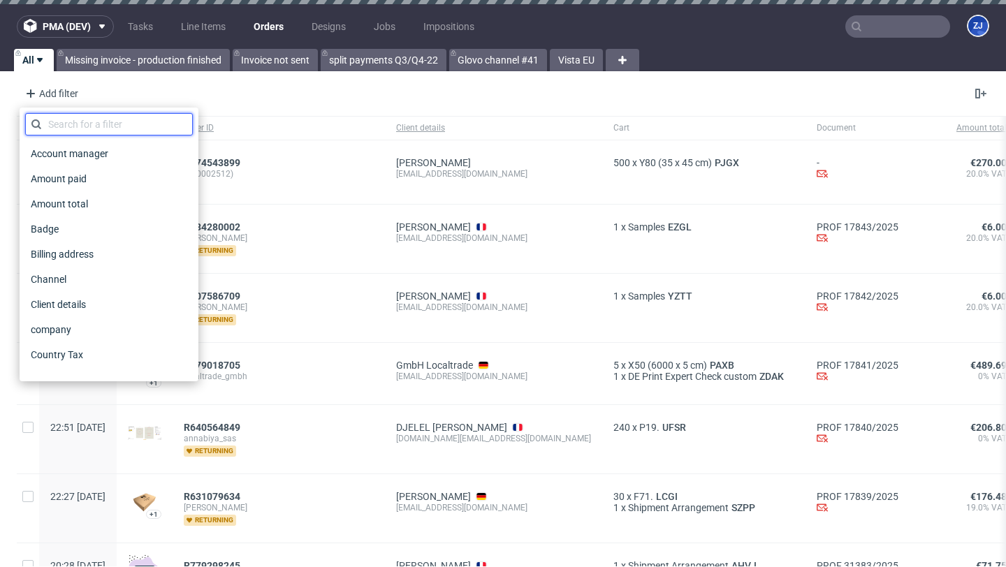
click at [76, 130] on input "text" at bounding box center [109, 124] width 168 height 22
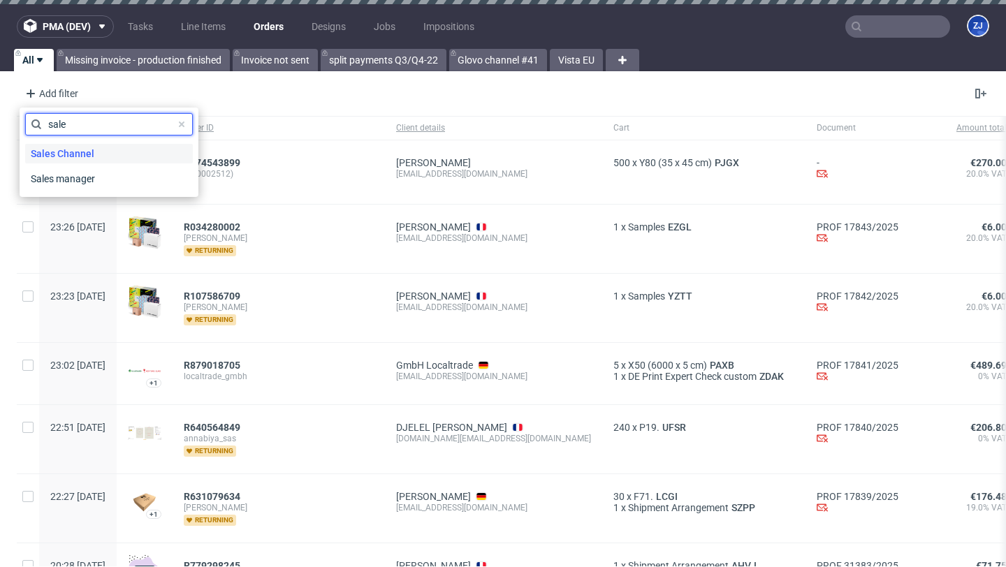
type input "sale"
click at [83, 158] on span "Sales Channel" at bounding box center [62, 154] width 75 height 20
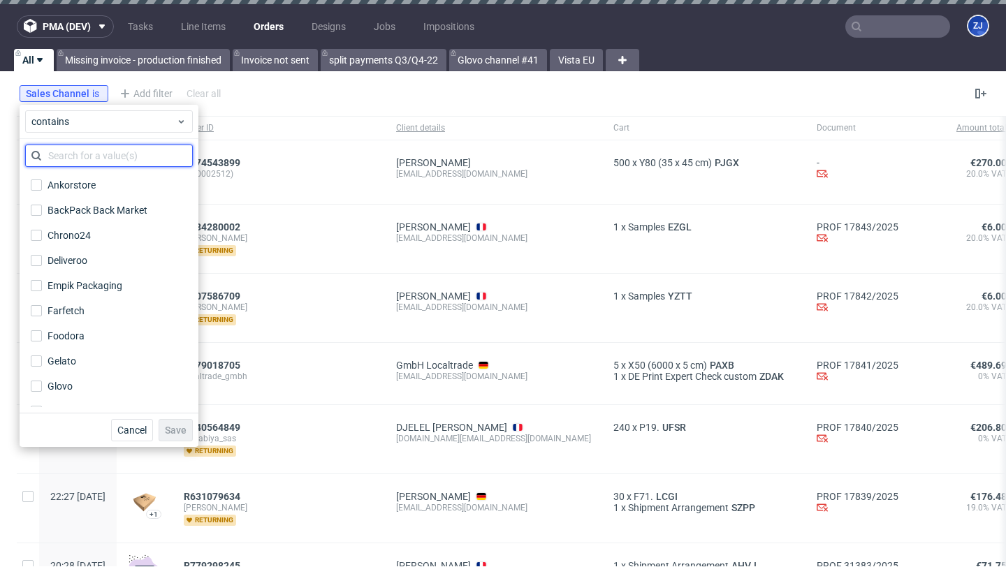
click at [85, 161] on input "text" at bounding box center [109, 156] width 168 height 22
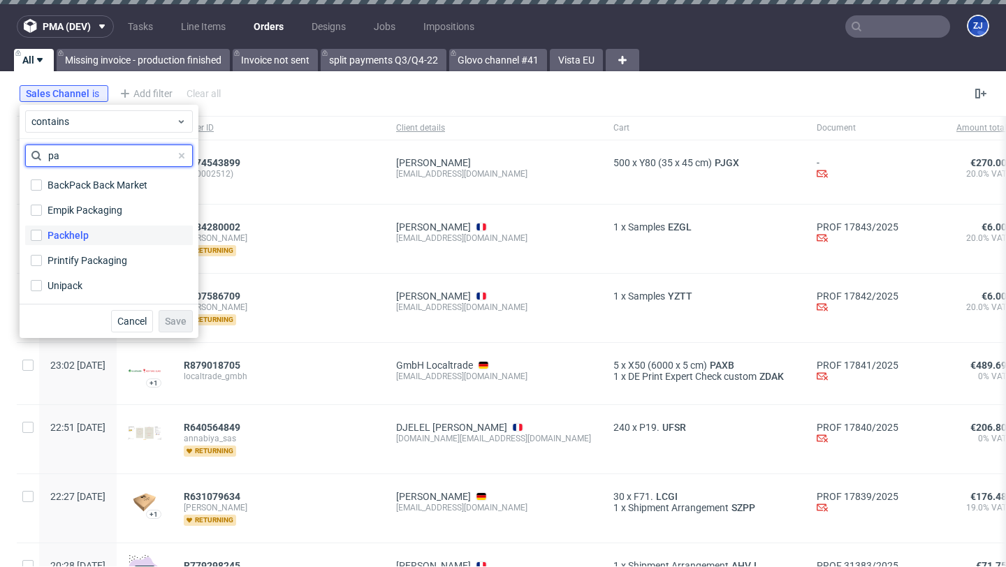
type input "pa"
click at [89, 238] on label "Packhelp" at bounding box center [109, 236] width 168 height 20
click at [42, 238] on input "Packhelp" at bounding box center [36, 235] width 11 height 11
checkbox input "true"
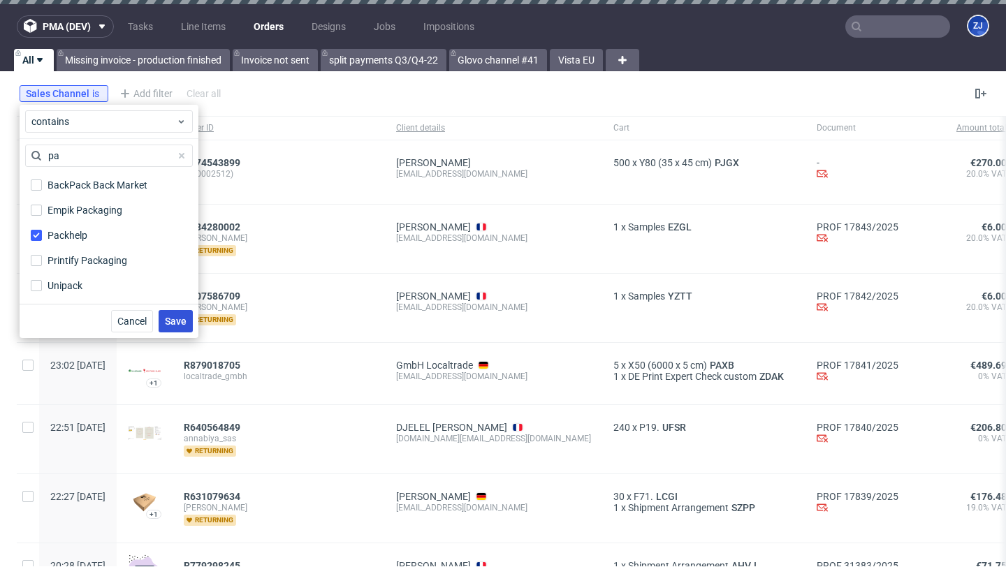
click at [176, 326] on span "Save" at bounding box center [176, 321] width 22 height 10
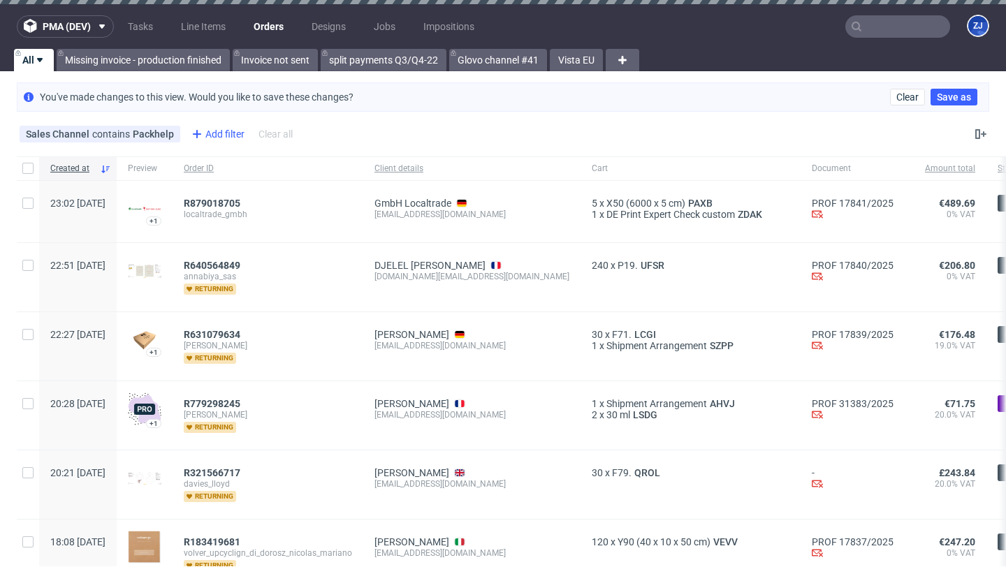
click at [210, 140] on div "Add filter" at bounding box center [216, 134] width 61 height 22
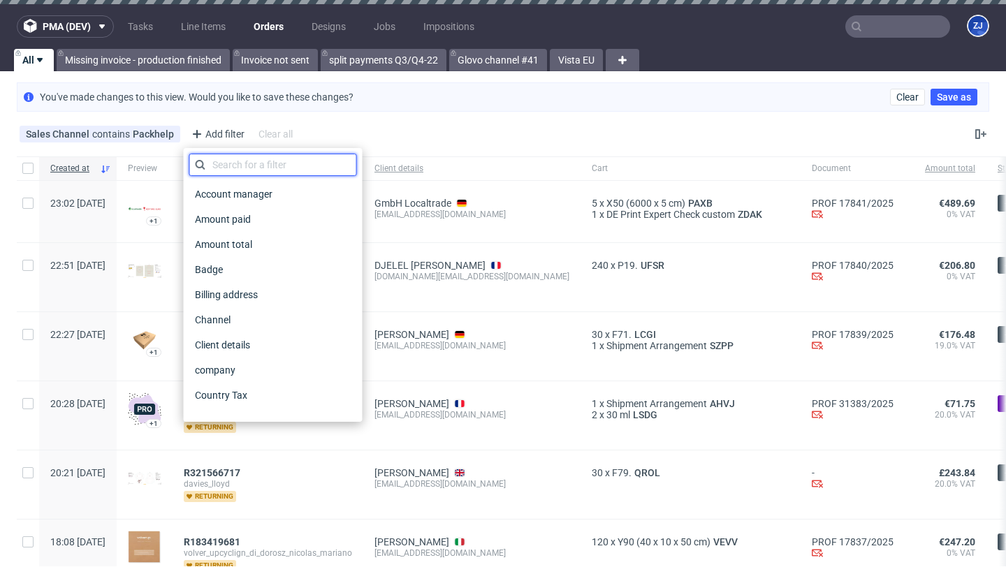
click at [223, 163] on input "text" at bounding box center [273, 165] width 168 height 22
click at [326, 129] on div "Sales Channel contains Packhelp Add filter Hide filters Clear all" at bounding box center [503, 134] width 1006 height 34
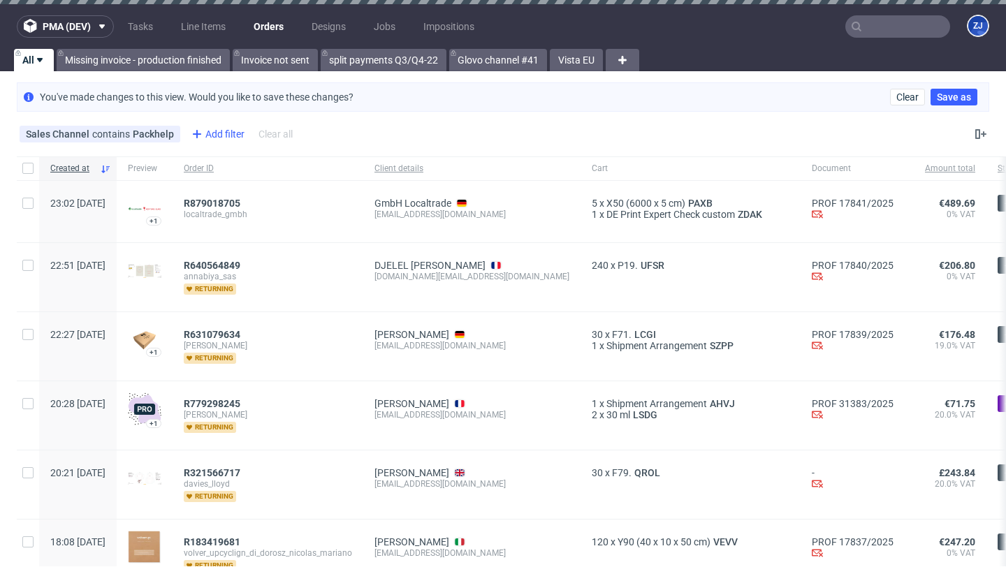
click at [221, 133] on div "Add filter" at bounding box center [216, 134] width 61 height 22
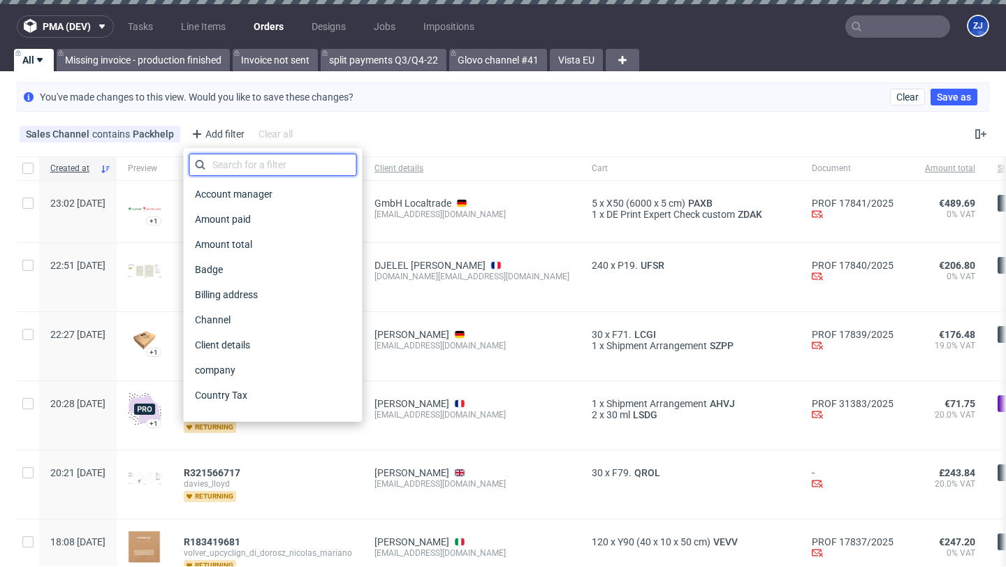
click at [234, 168] on input "text" at bounding box center [273, 165] width 168 height 22
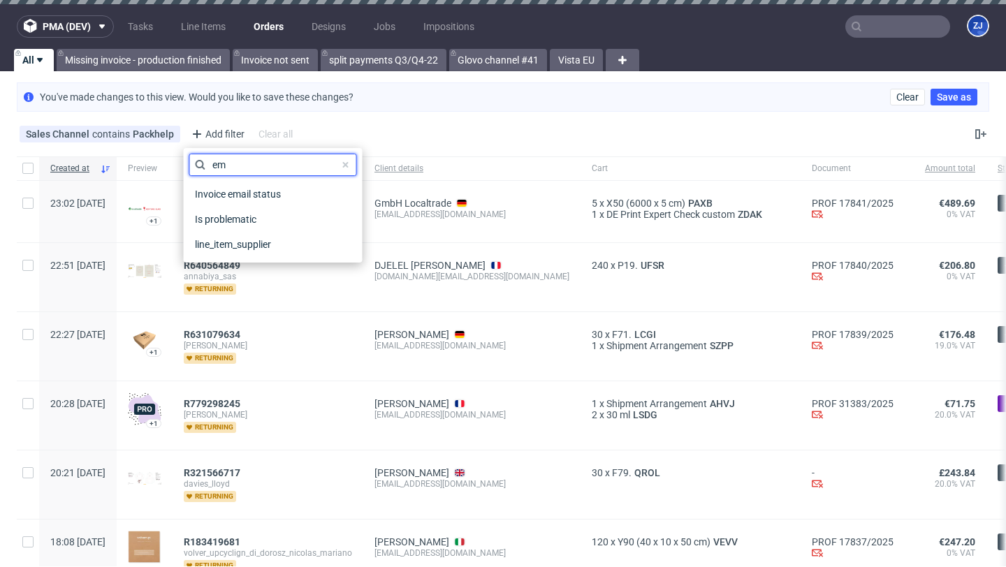
type input "e"
type input "clie"
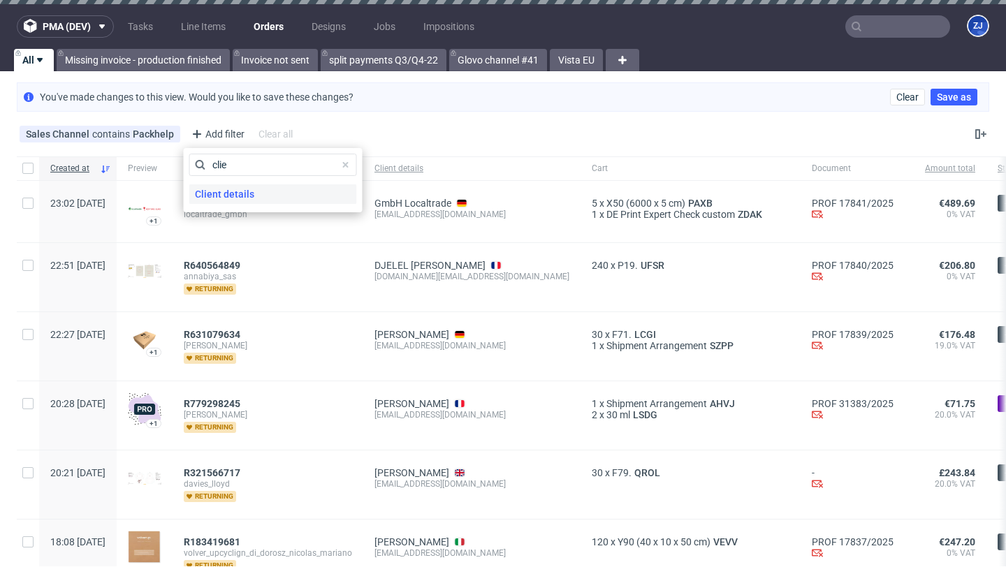
click at [236, 191] on span "Client details" at bounding box center [224, 194] width 71 height 20
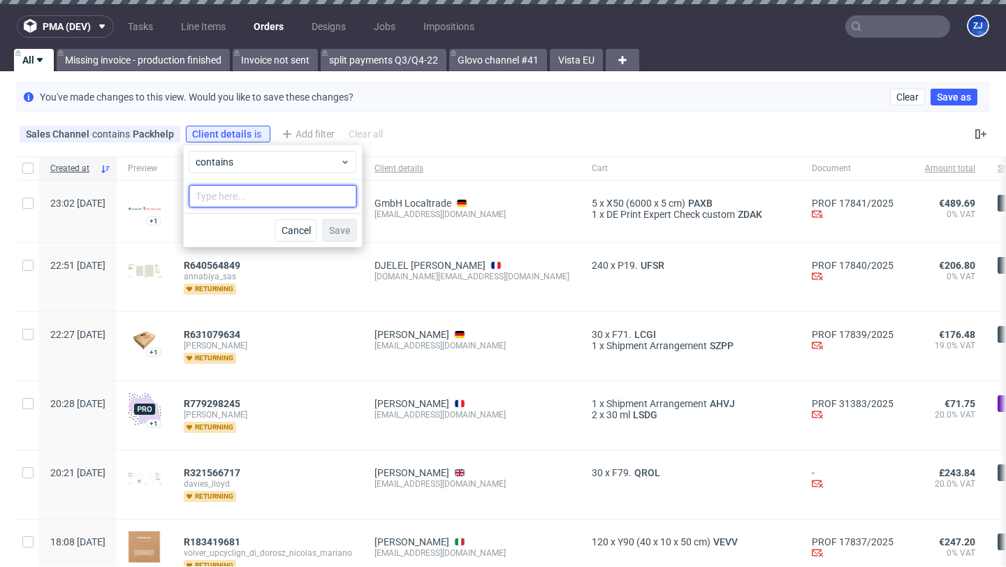
click at [236, 192] on input "text" at bounding box center [273, 196] width 168 height 22
type input "mondaymerch"
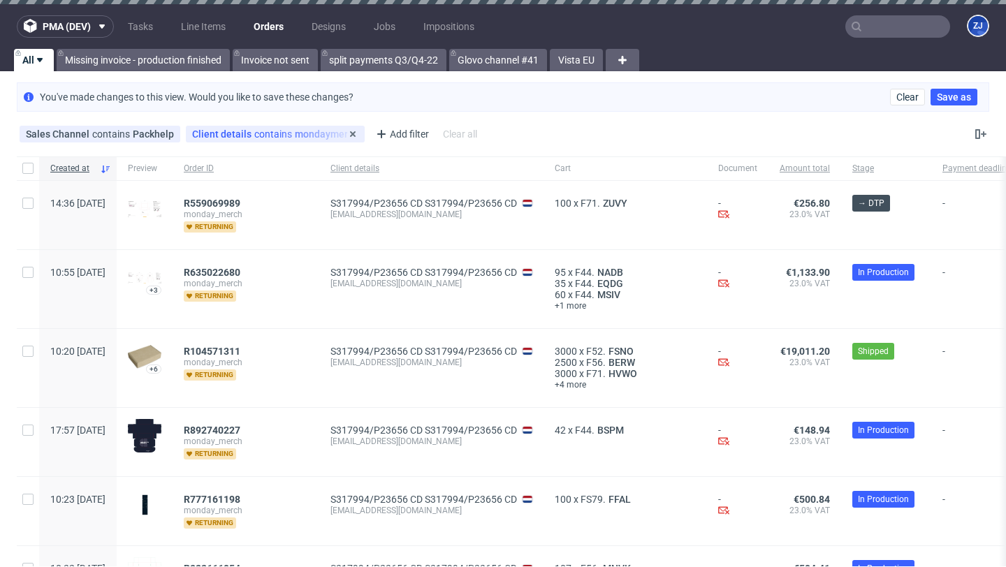
click at [277, 140] on div "Client details contains mondaymerch" at bounding box center [275, 134] width 179 height 17
click at [302, 132] on div "Client details contains mondaymerch" at bounding box center [275, 134] width 166 height 11
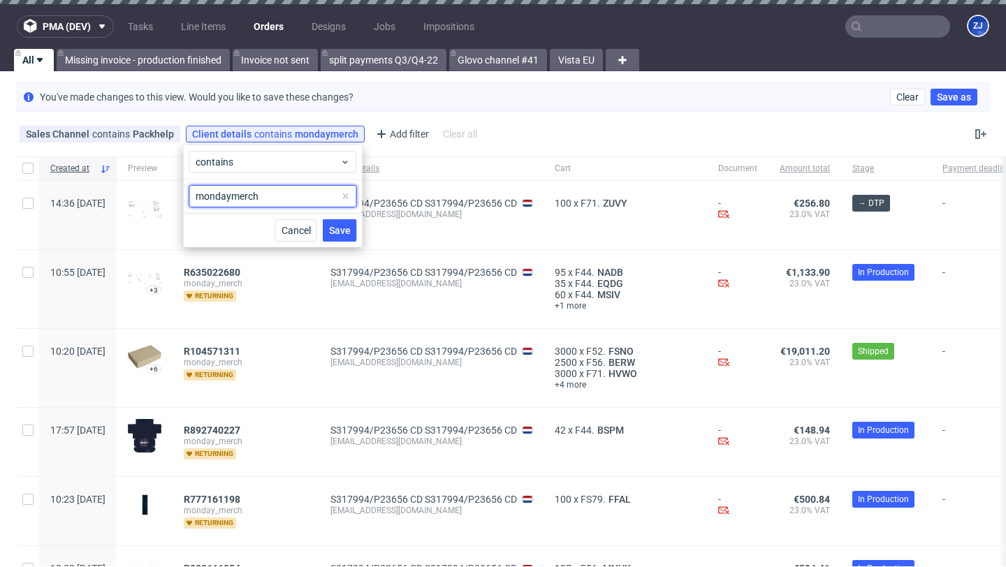
click at [285, 187] on input "mondaymerch" at bounding box center [273, 196] width 168 height 22
type input "o"
type input "gowag"
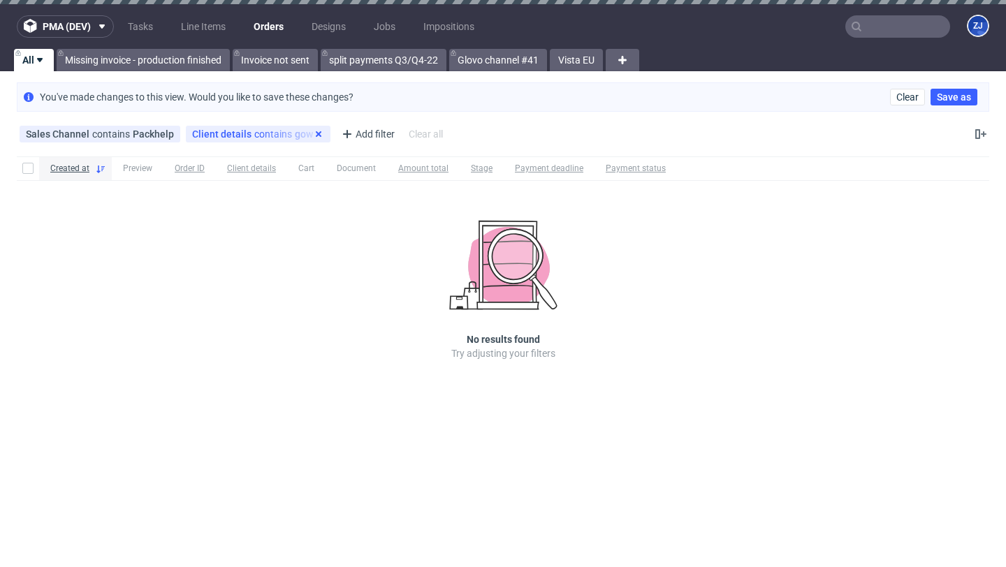
click at [313, 138] on icon at bounding box center [318, 134] width 11 height 11
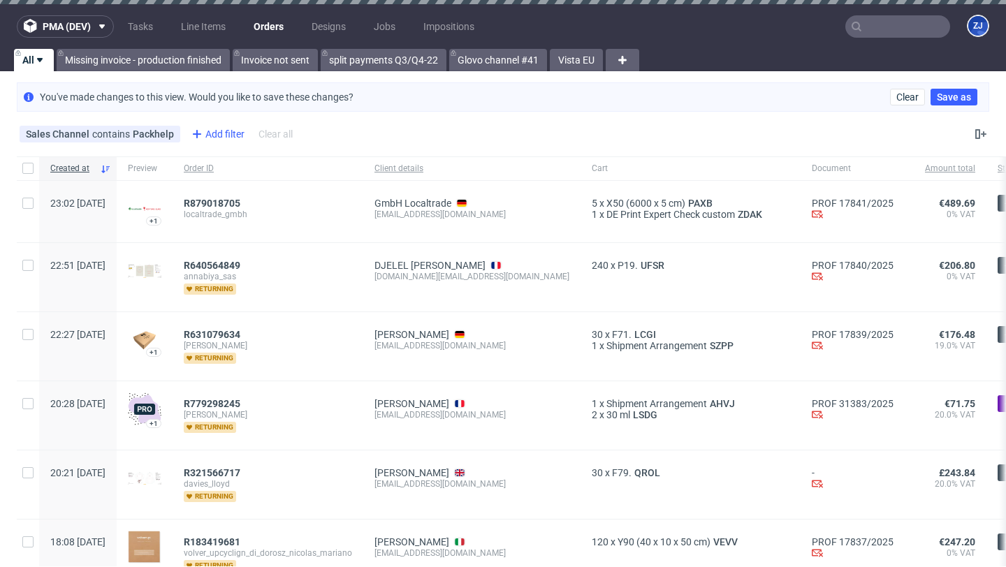
click at [217, 130] on div "Add filter" at bounding box center [216, 134] width 61 height 22
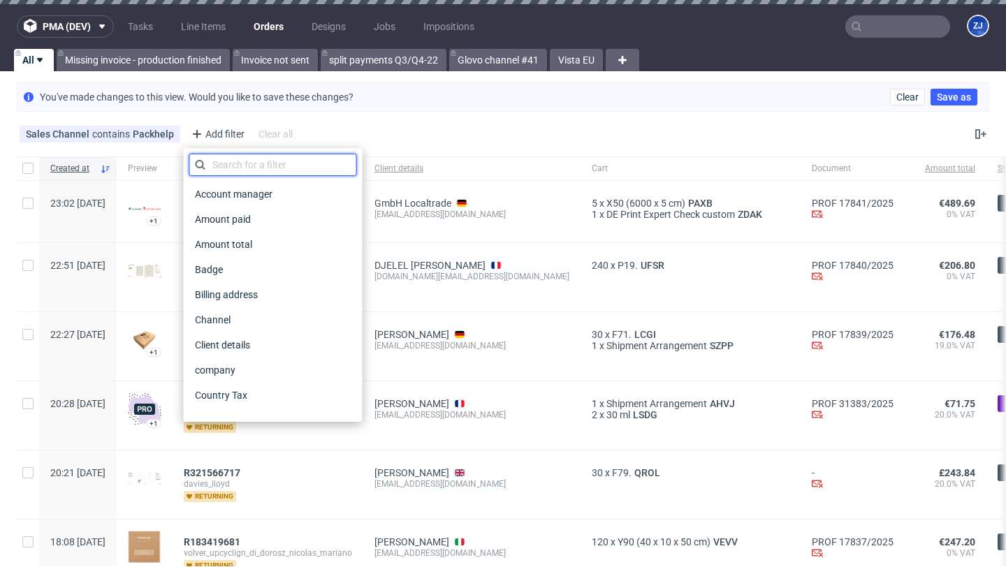
click at [224, 159] on input "text" at bounding box center [273, 165] width 168 height 22
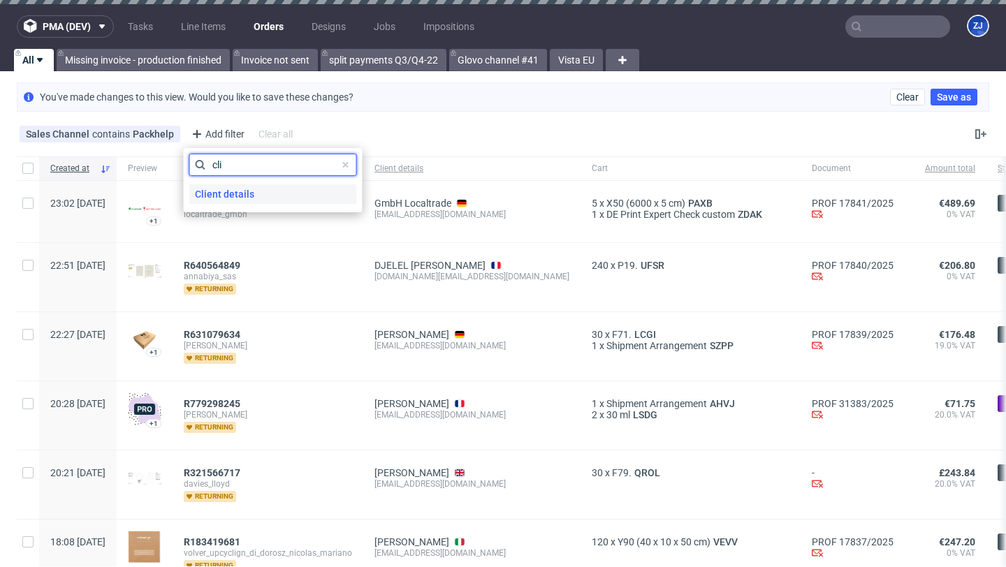
type input "cli"
click at [228, 189] on span "Client details" at bounding box center [224, 194] width 71 height 20
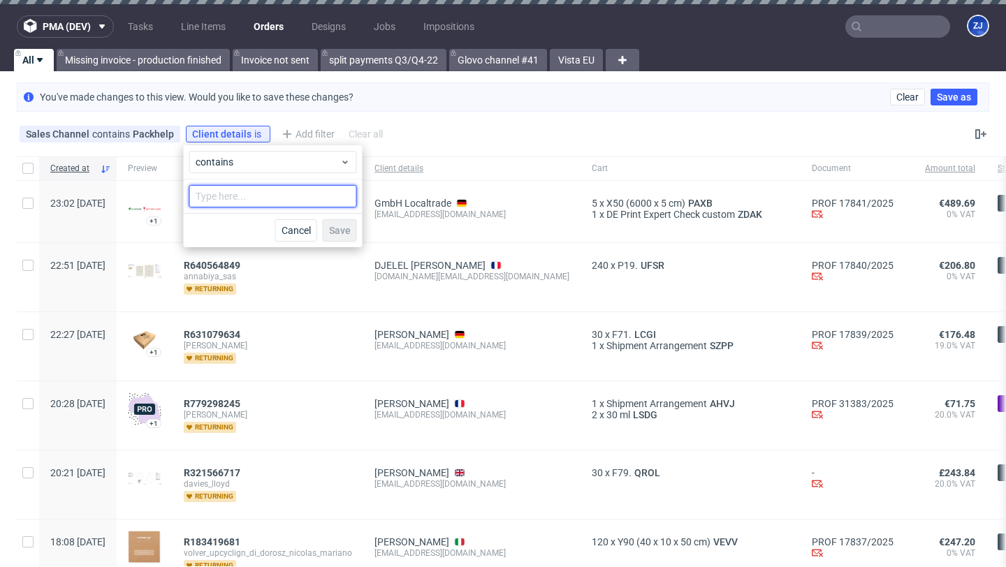
click at [231, 191] on input "text" at bounding box center [273, 196] width 168 height 22
type input "goswag"
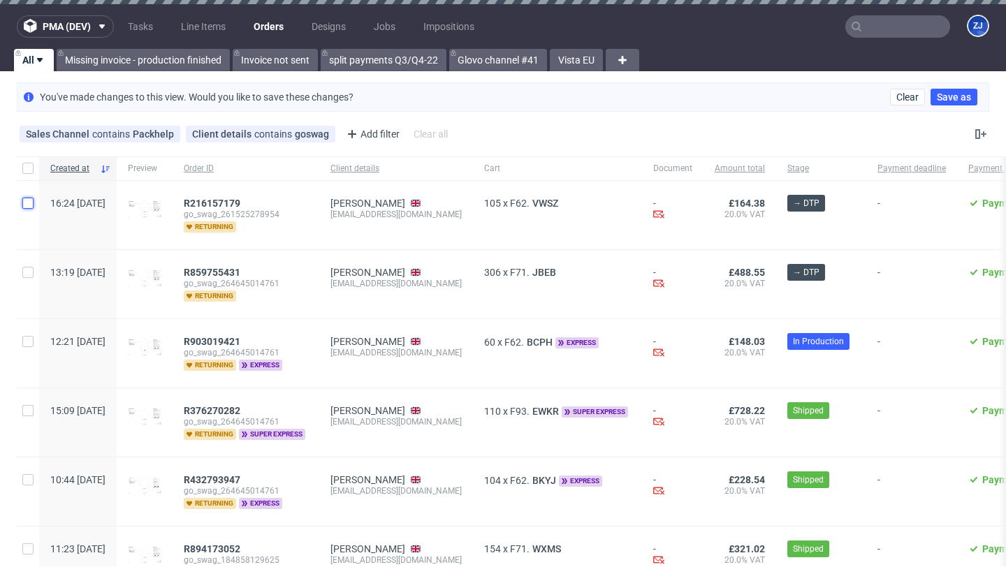
click at [26, 201] on input "checkbox" at bounding box center [27, 203] width 11 height 11
checkbox input "true"
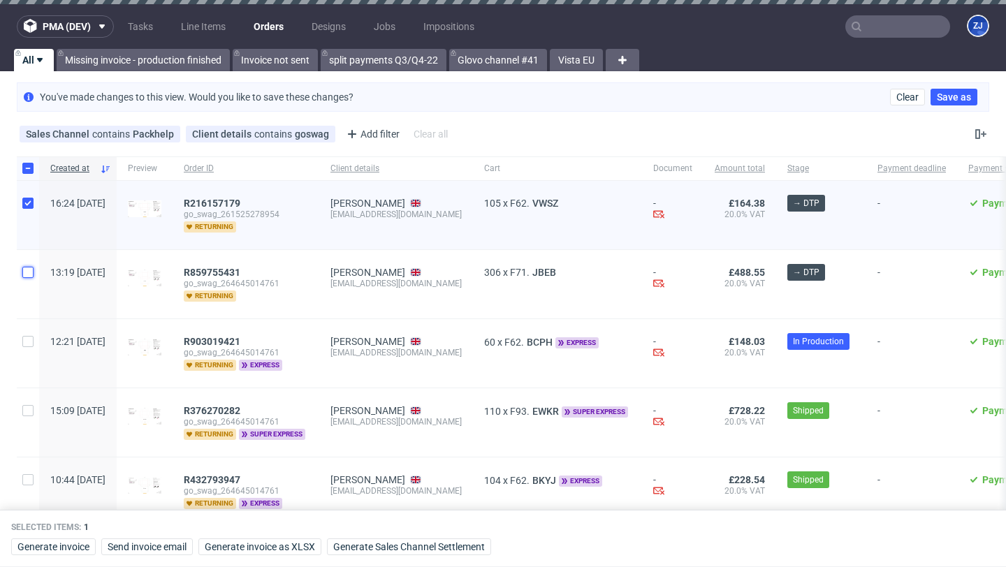
click at [29, 269] on input "checkbox" at bounding box center [27, 272] width 11 height 11
checkbox input "true"
click at [30, 340] on input "checkbox" at bounding box center [27, 341] width 11 height 11
checkbox input "true"
click at [470, 547] on span "Generate Sales Channel Settlement" at bounding box center [409, 547] width 152 height 10
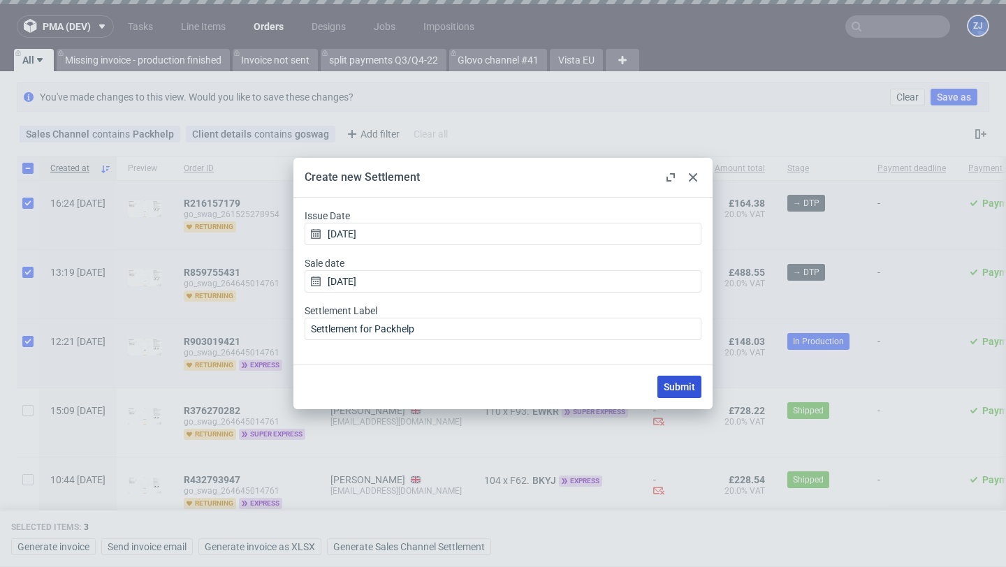
click at [692, 388] on span "Submit" at bounding box center [679, 387] width 31 height 10
checkbox input "false"
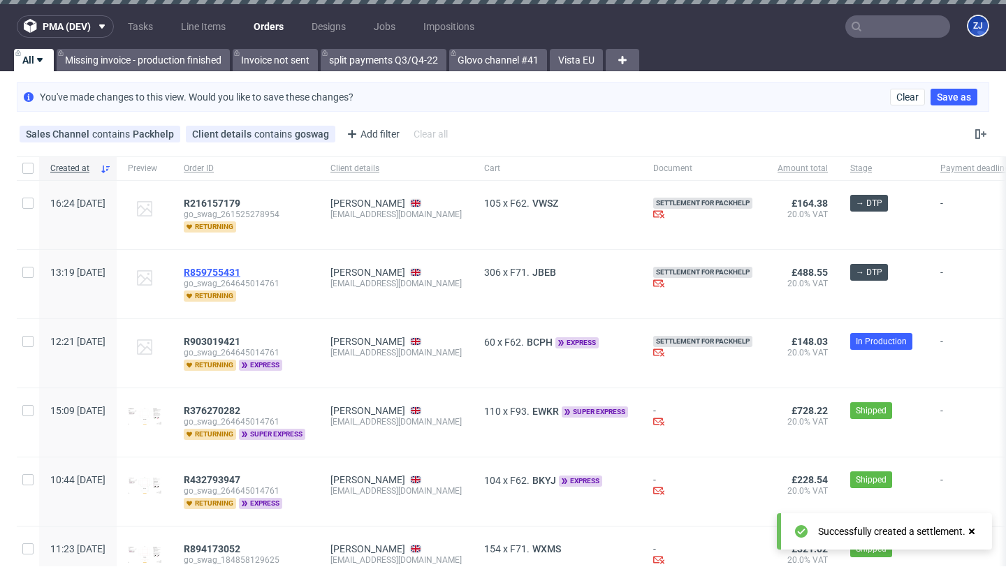
click at [240, 274] on span "R859755431" at bounding box center [212, 272] width 57 height 11
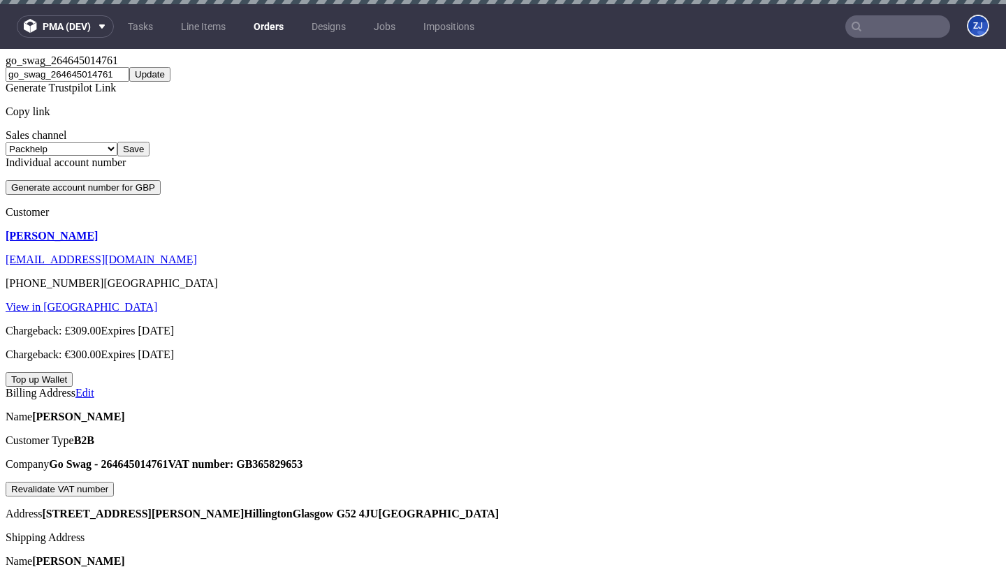
scroll to position [502, 0]
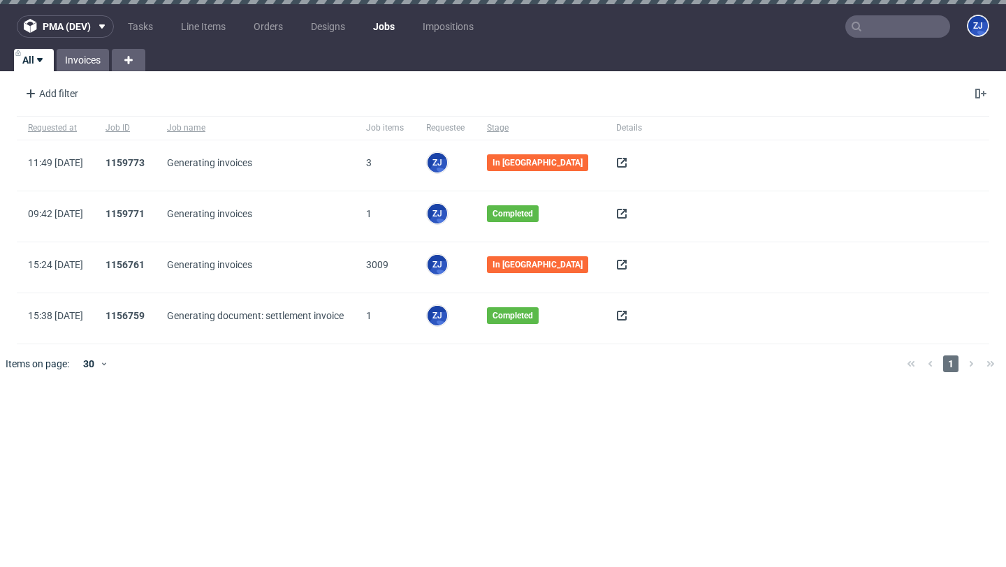
click at [245, 351] on div at bounding box center [523, 363] width 745 height 39
click at [616, 166] on icon at bounding box center [621, 162] width 11 height 11
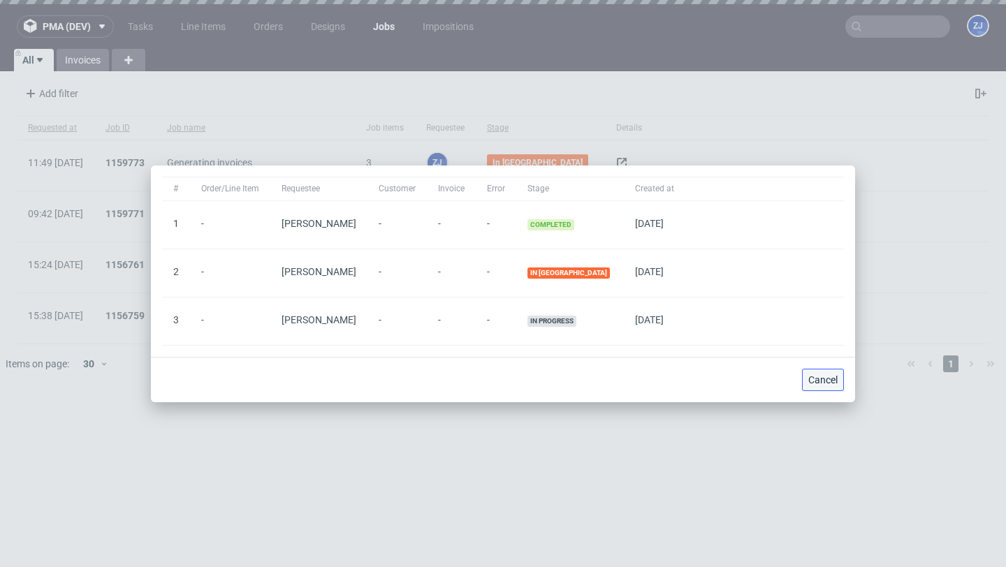
click at [826, 381] on span "Cancel" at bounding box center [822, 380] width 29 height 10
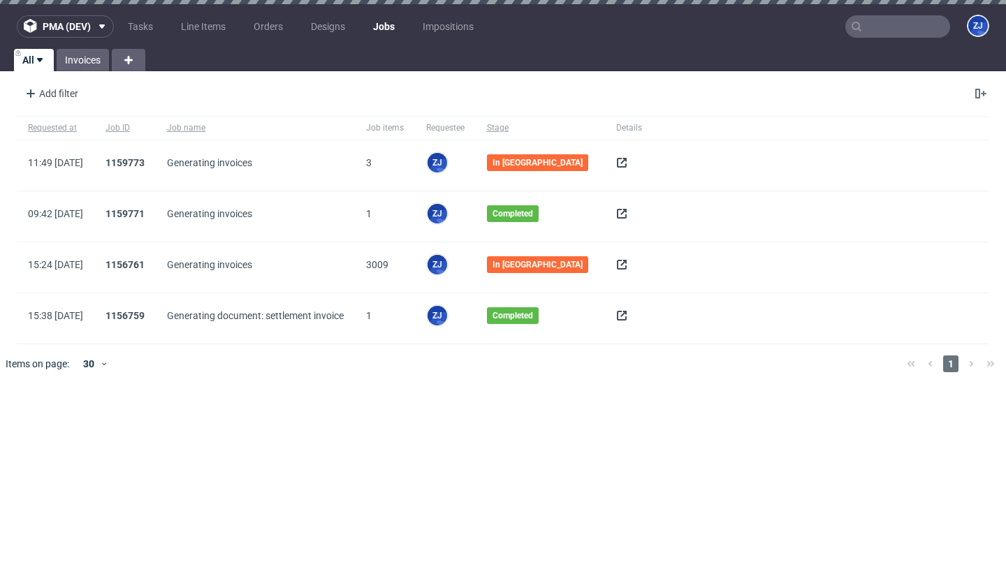
click at [621, 164] on use at bounding box center [622, 163] width 10 height 10
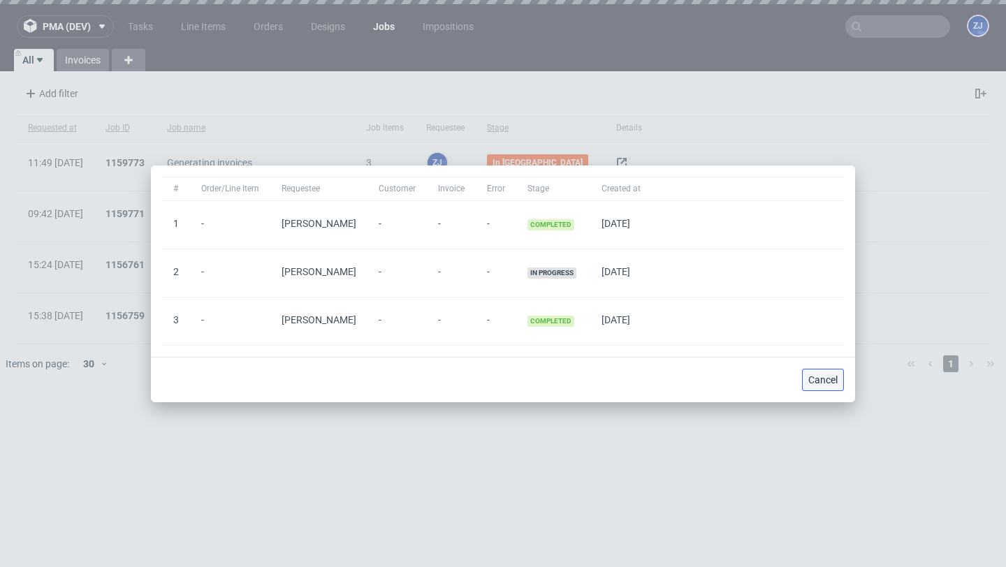
click at [822, 377] on span "Cancel" at bounding box center [822, 380] width 29 height 10
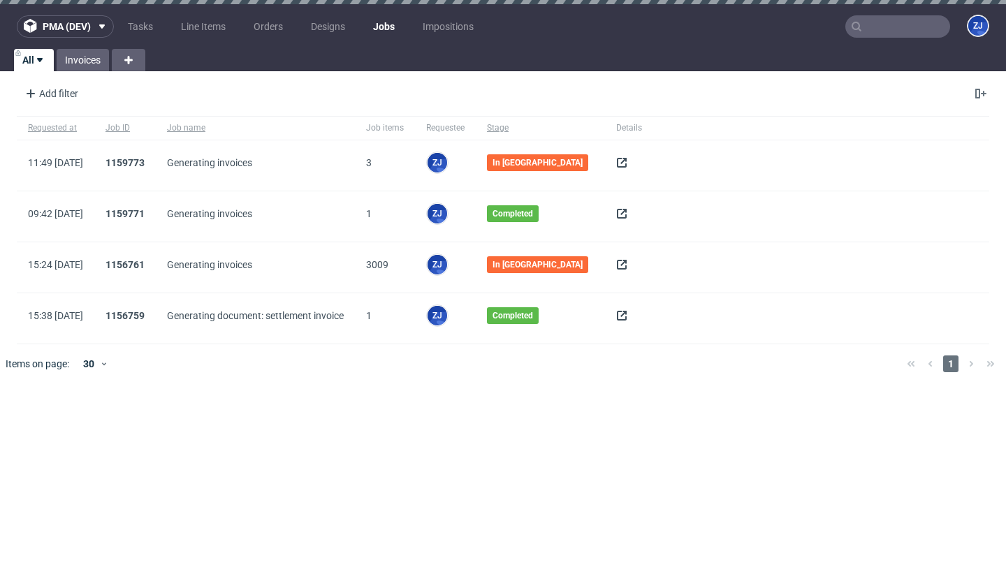
click at [617, 167] on use at bounding box center [622, 163] width 10 height 10
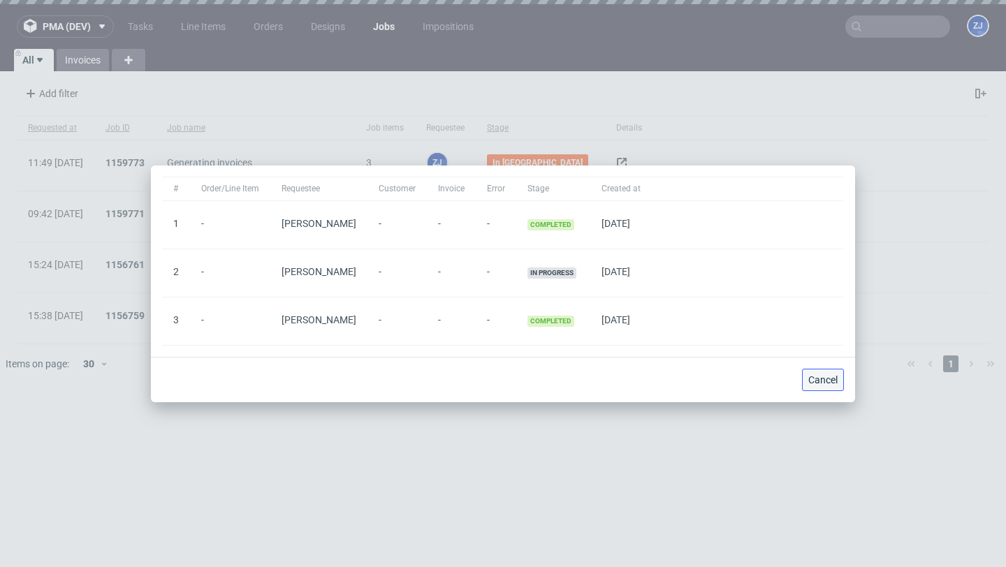
click at [824, 385] on button "Cancel" at bounding box center [823, 380] width 42 height 22
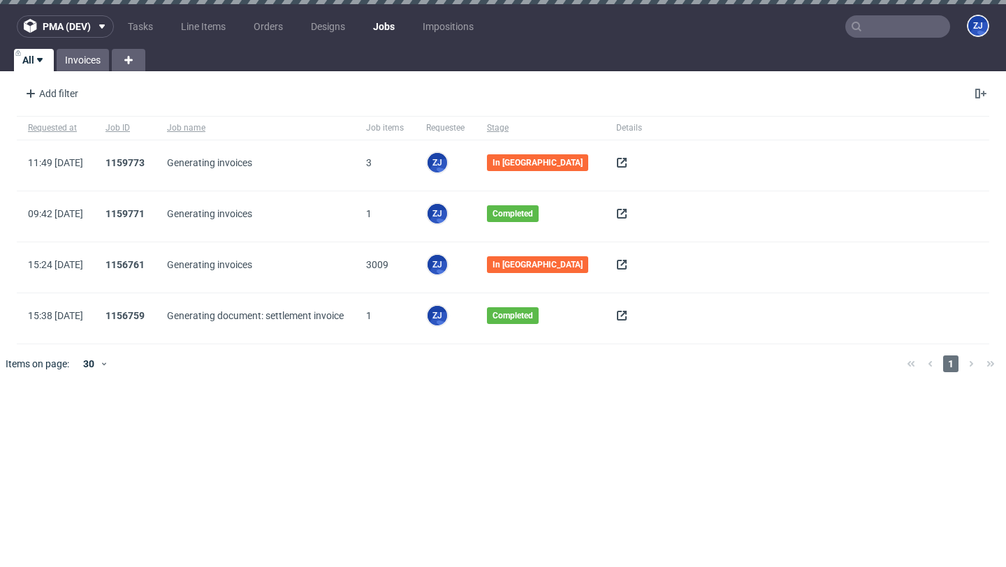
click at [616, 159] on icon at bounding box center [621, 162] width 11 height 11
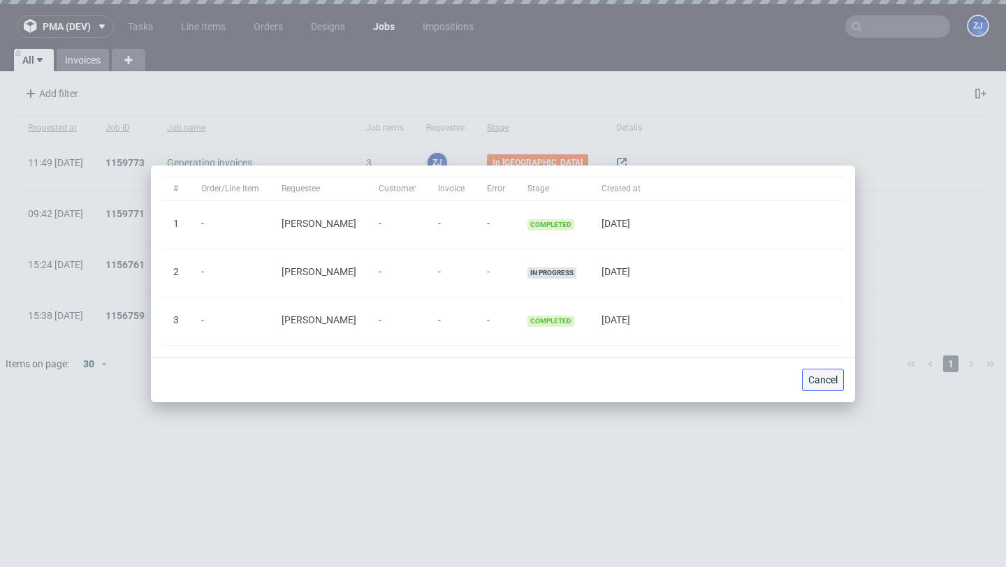
click at [812, 377] on span "Cancel" at bounding box center [822, 380] width 29 height 10
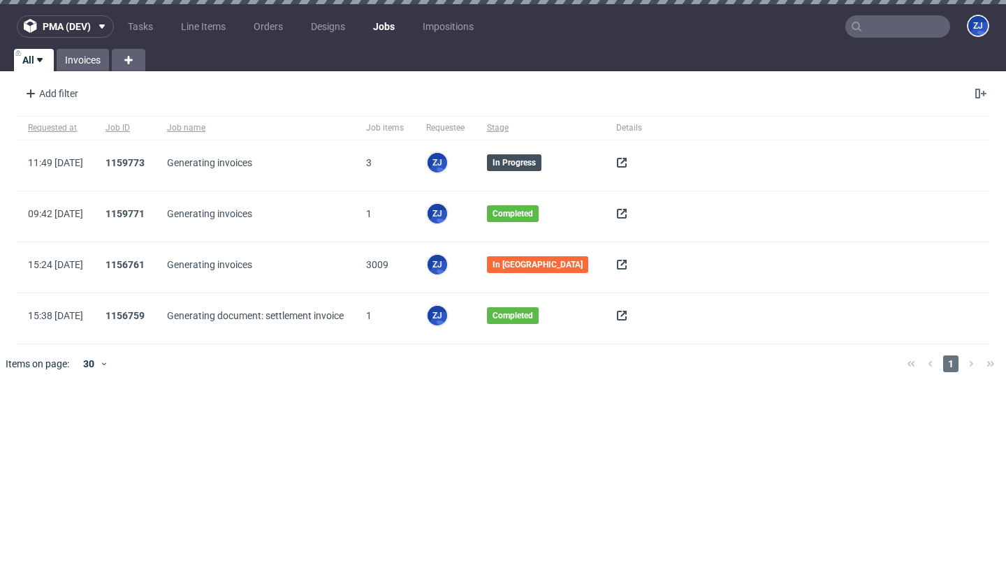
click at [618, 162] on use at bounding box center [622, 163] width 10 height 10
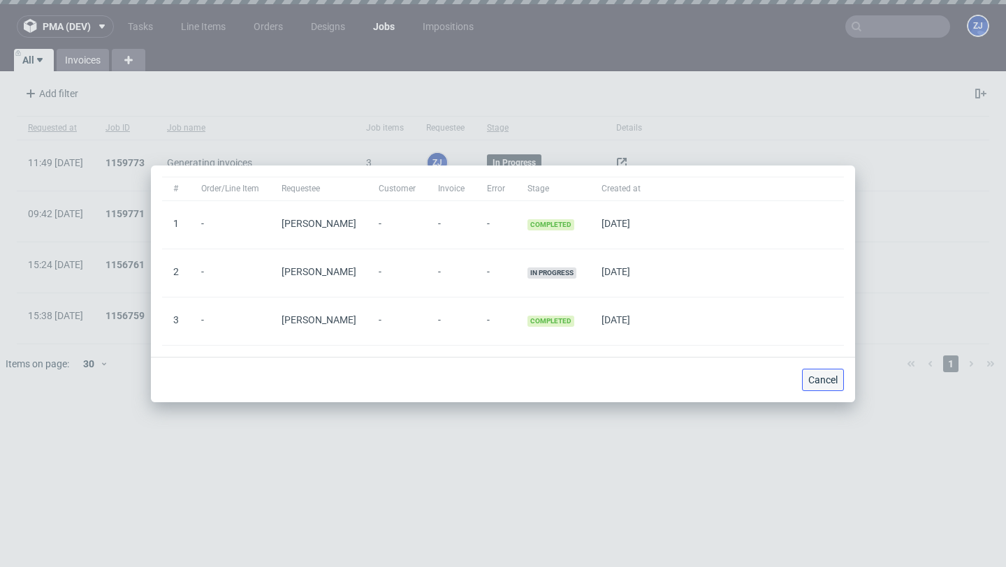
click at [821, 382] on span "Cancel" at bounding box center [822, 380] width 29 height 10
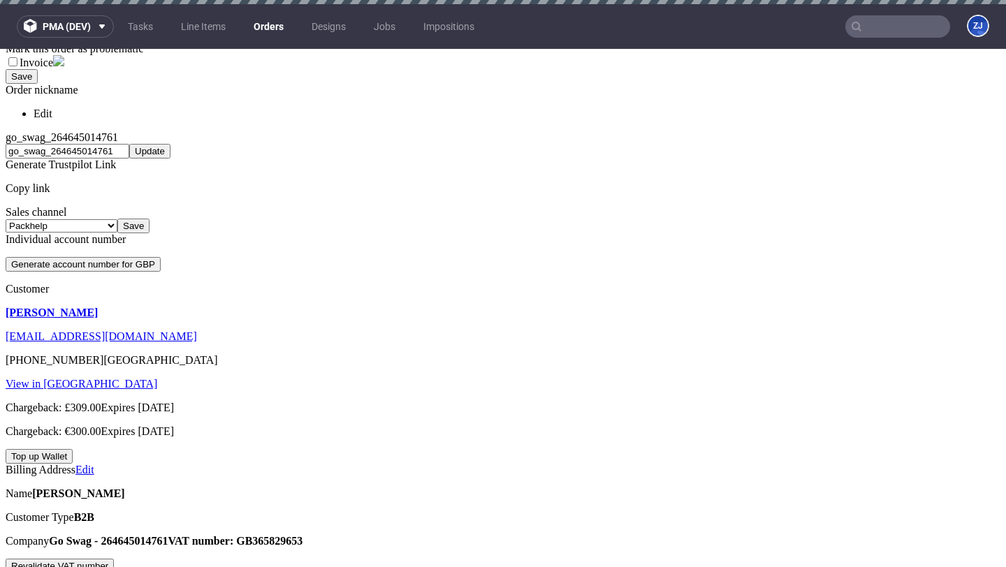
scroll to position [414, 0]
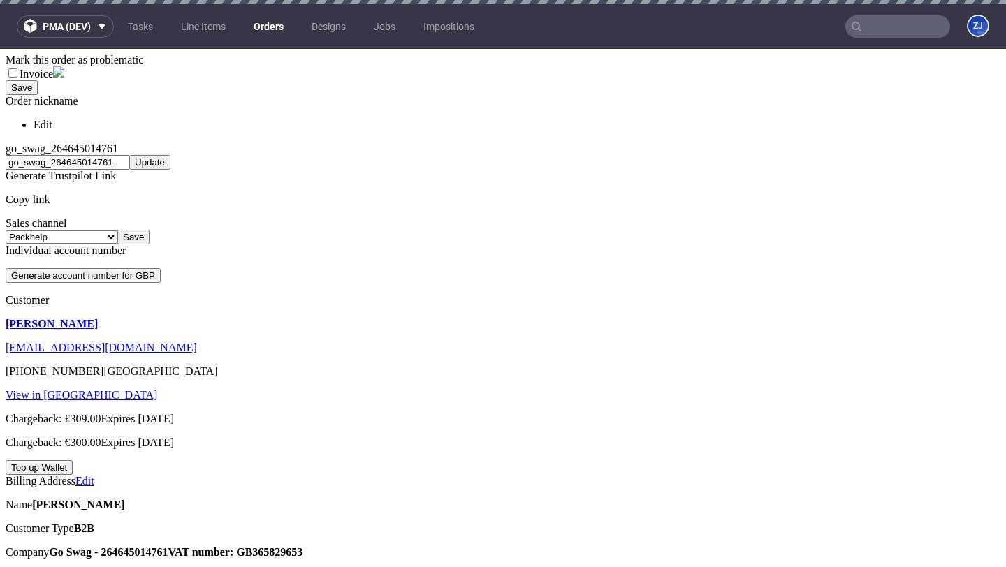
scroll to position [29, 0]
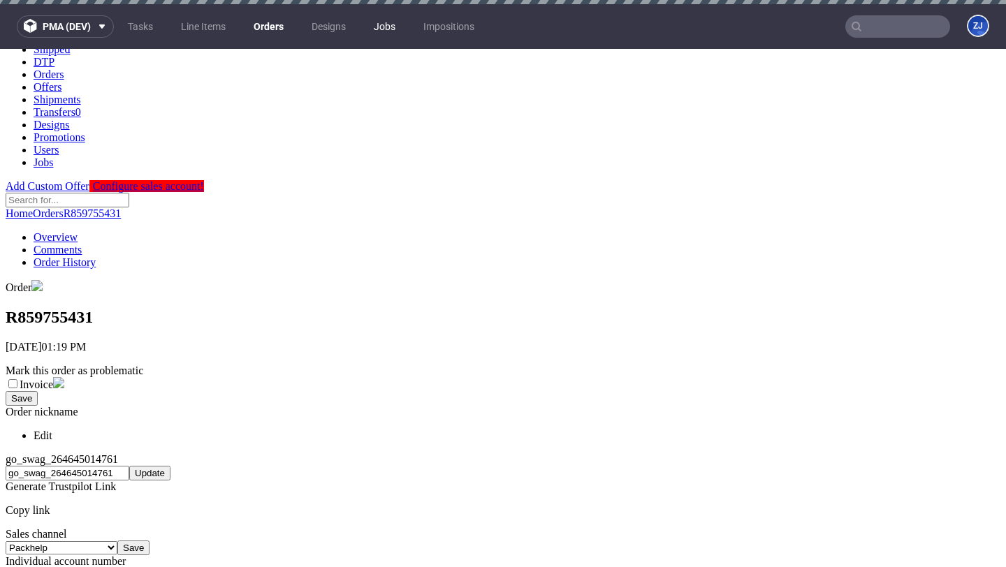
click at [385, 26] on link "Jobs" at bounding box center [384, 26] width 38 height 22
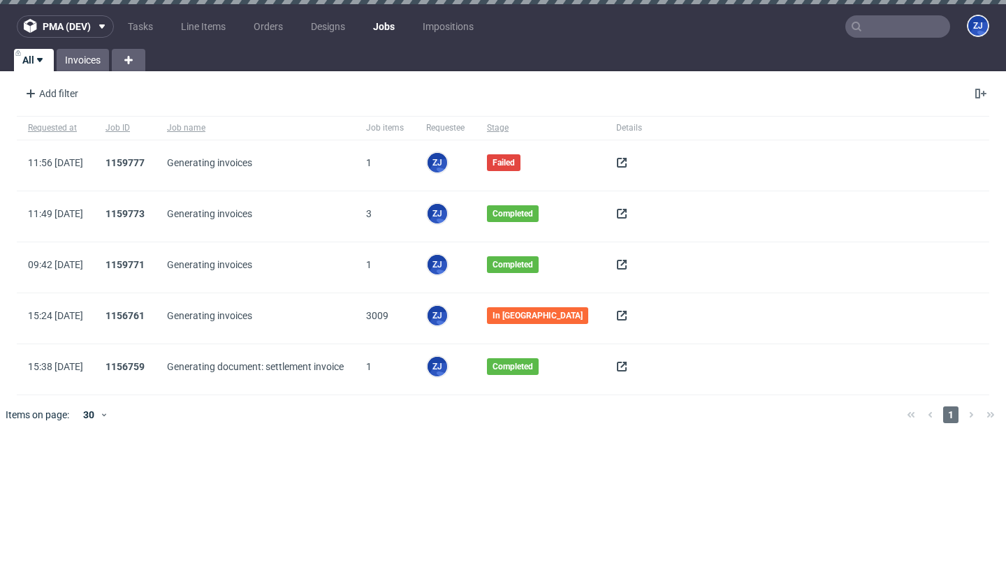
click at [618, 165] on icon at bounding box center [621, 162] width 11 height 11
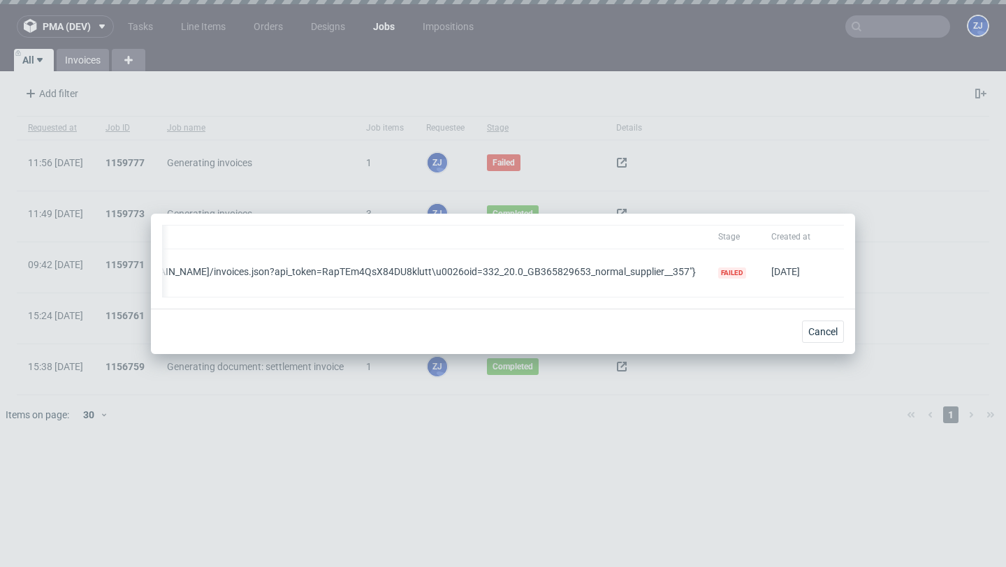
scroll to position [0, 951]
click at [827, 328] on span "Cancel" at bounding box center [822, 332] width 29 height 10
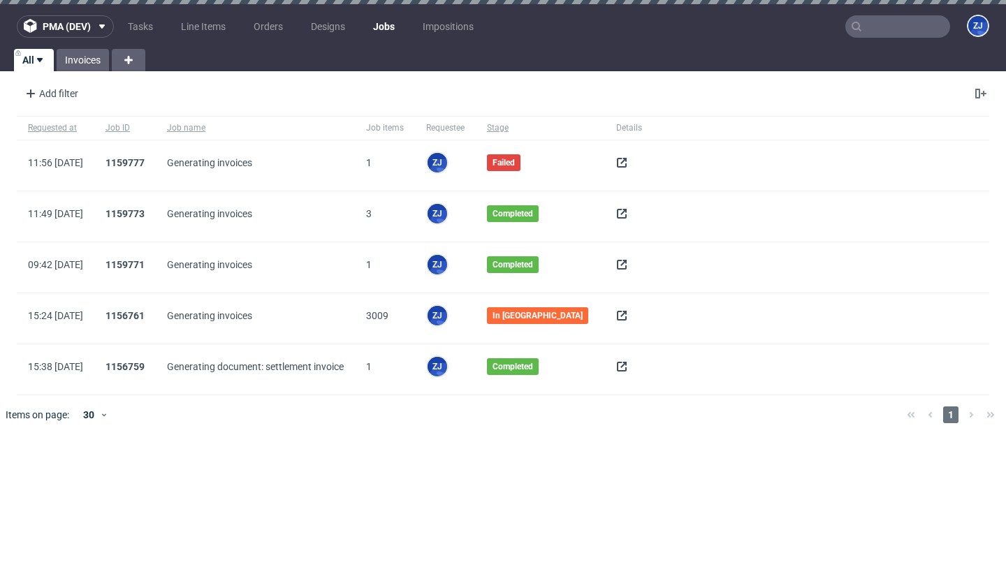
click at [619, 164] on icon at bounding box center [621, 162] width 11 height 11
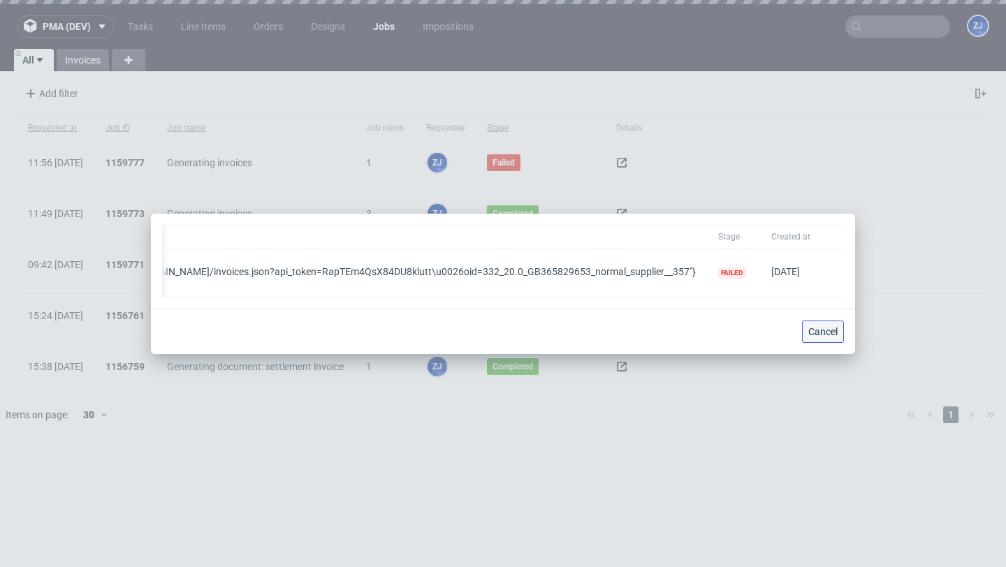
click at [817, 338] on button "Cancel" at bounding box center [823, 332] width 42 height 22
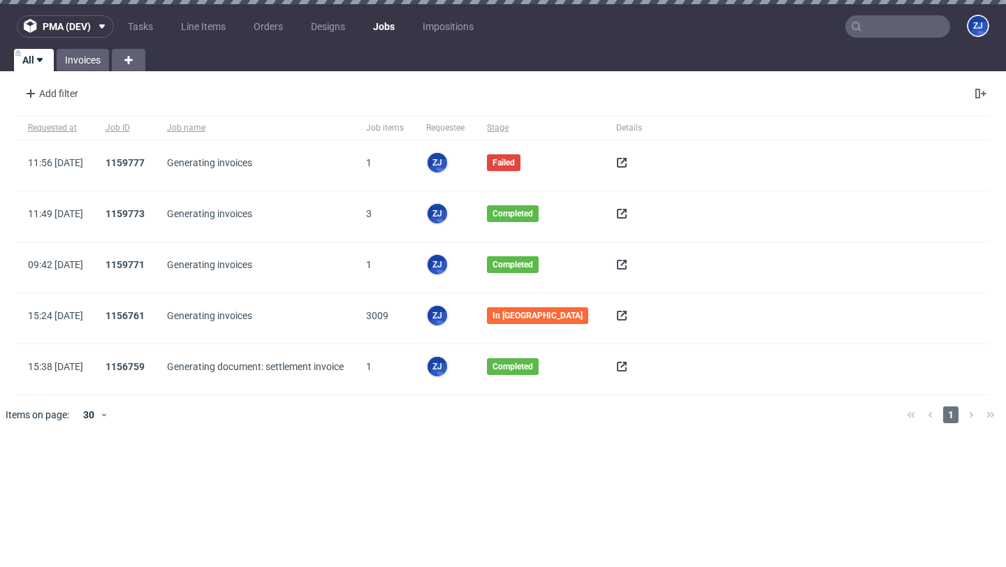
click at [616, 162] on icon at bounding box center [621, 162] width 11 height 11
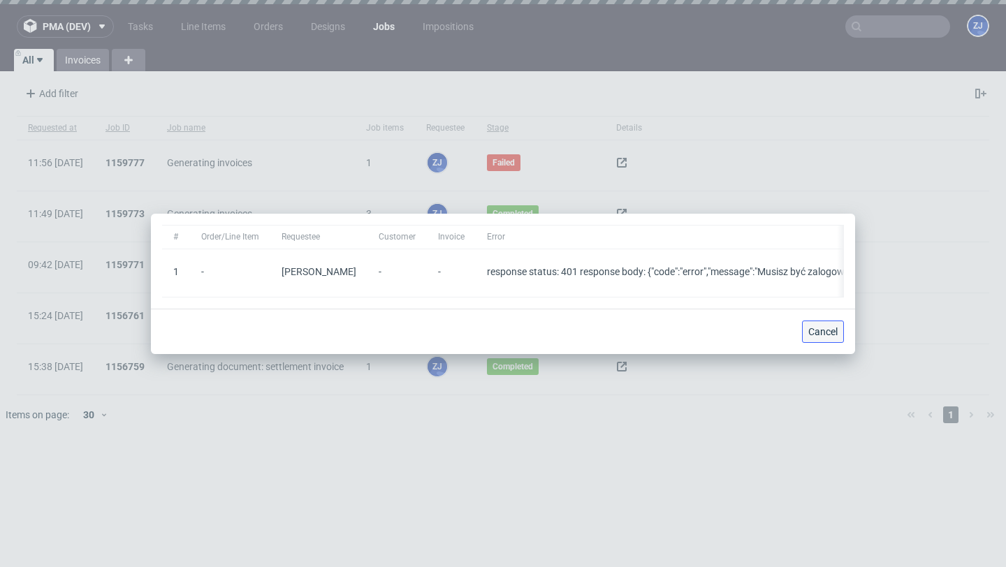
click at [827, 330] on span "Cancel" at bounding box center [822, 332] width 29 height 10
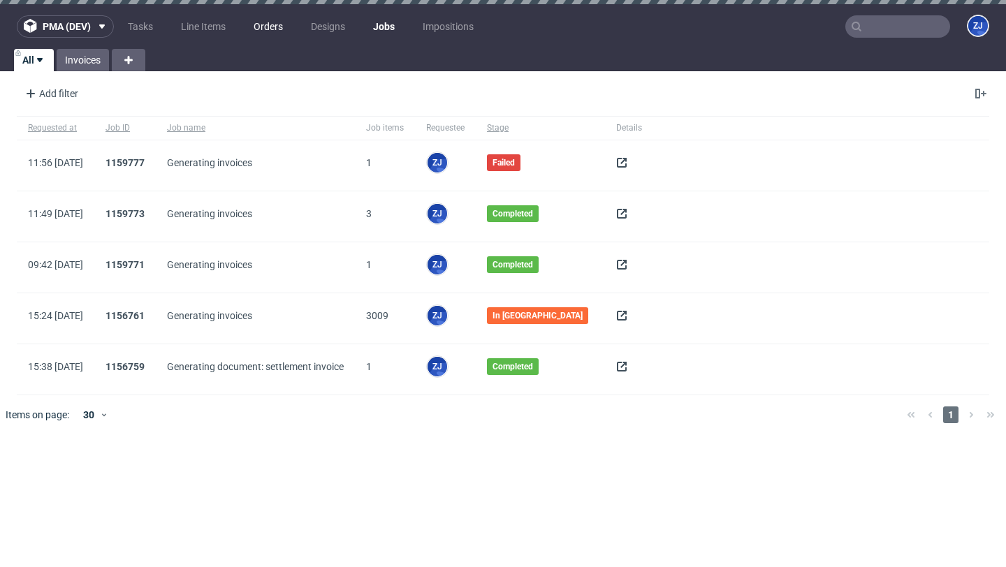
click at [271, 27] on link "Orders" at bounding box center [268, 26] width 46 height 22
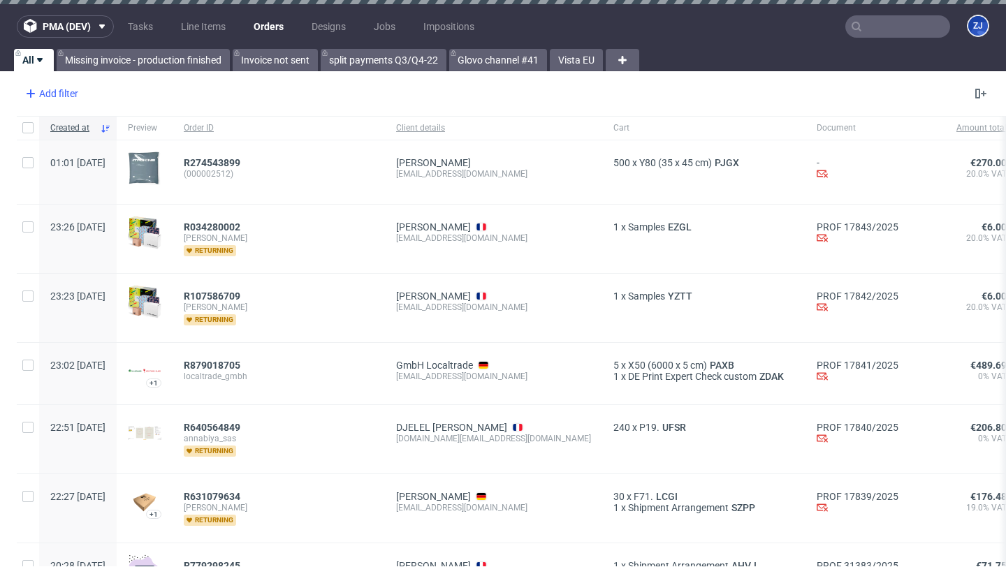
click at [47, 90] on div "Add filter" at bounding box center [50, 93] width 61 height 22
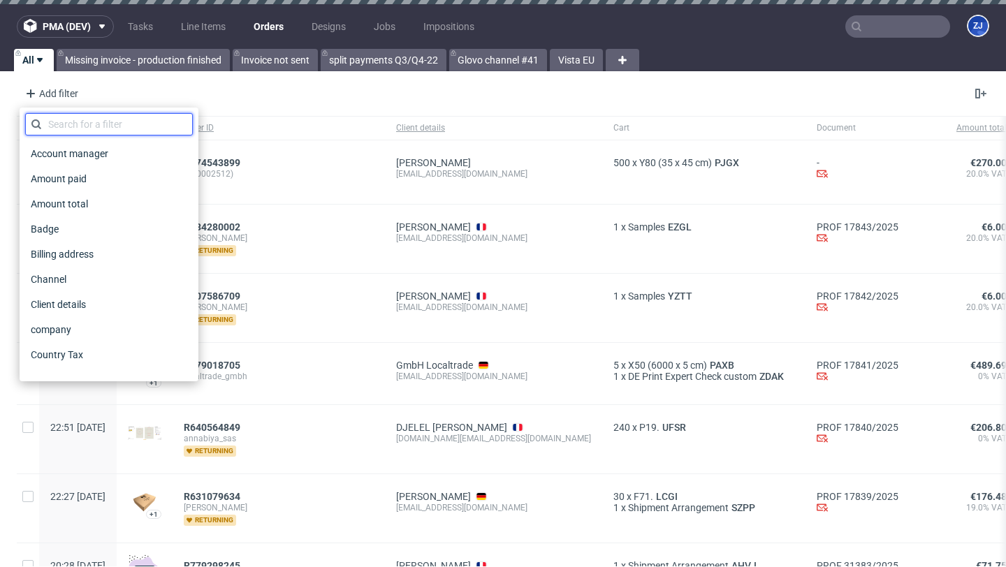
click at [100, 124] on input "text" at bounding box center [109, 124] width 168 height 22
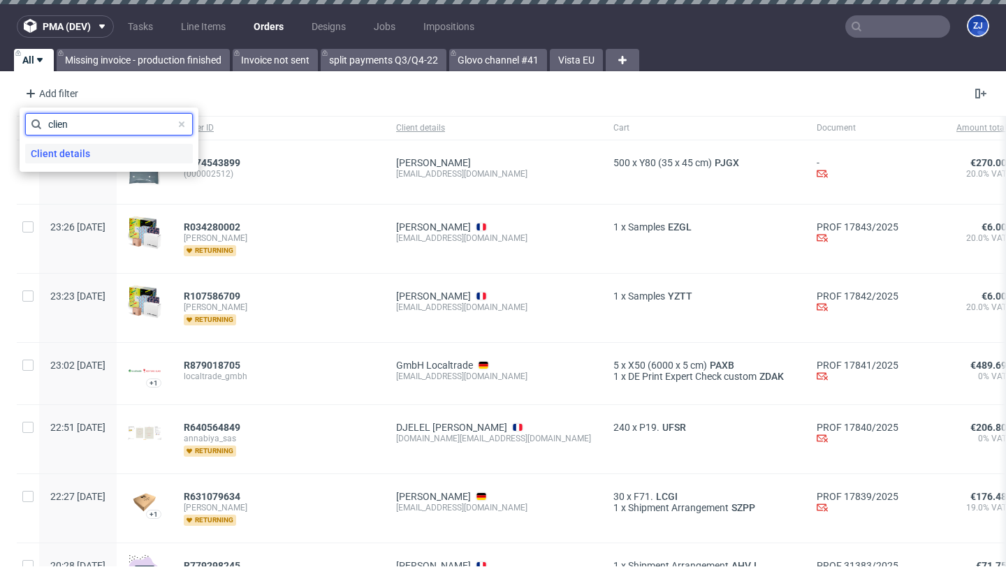
type input "clien"
click at [107, 152] on div "Client details" at bounding box center [109, 154] width 168 height 20
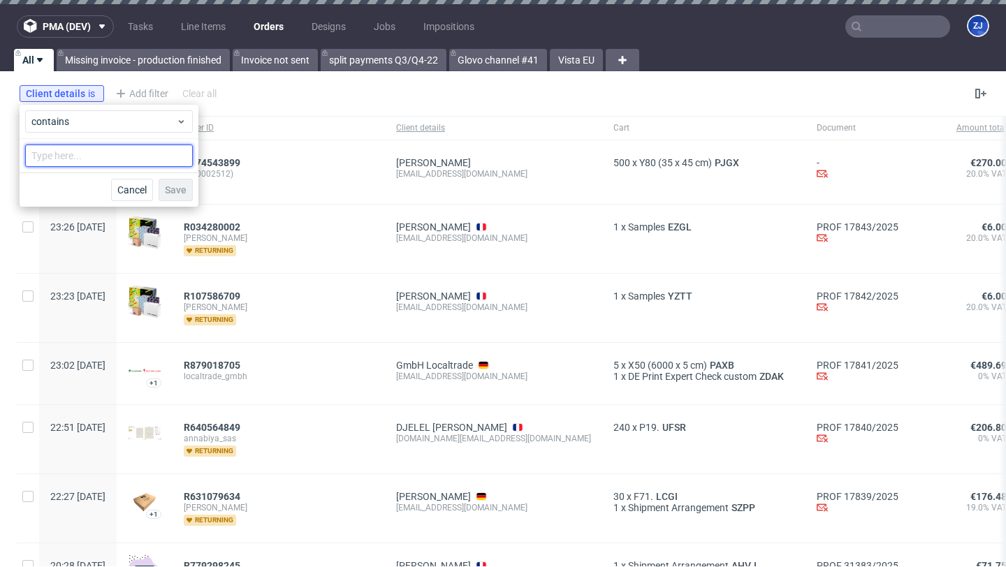
click at [107, 152] on input "text" at bounding box center [109, 156] width 168 height 22
type input "goswag"
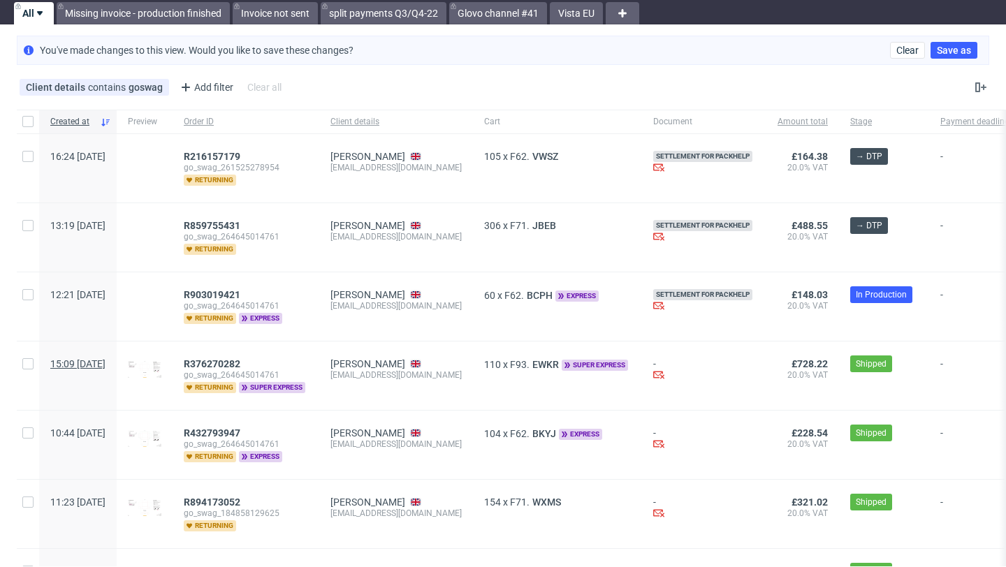
scroll to position [65, 0]
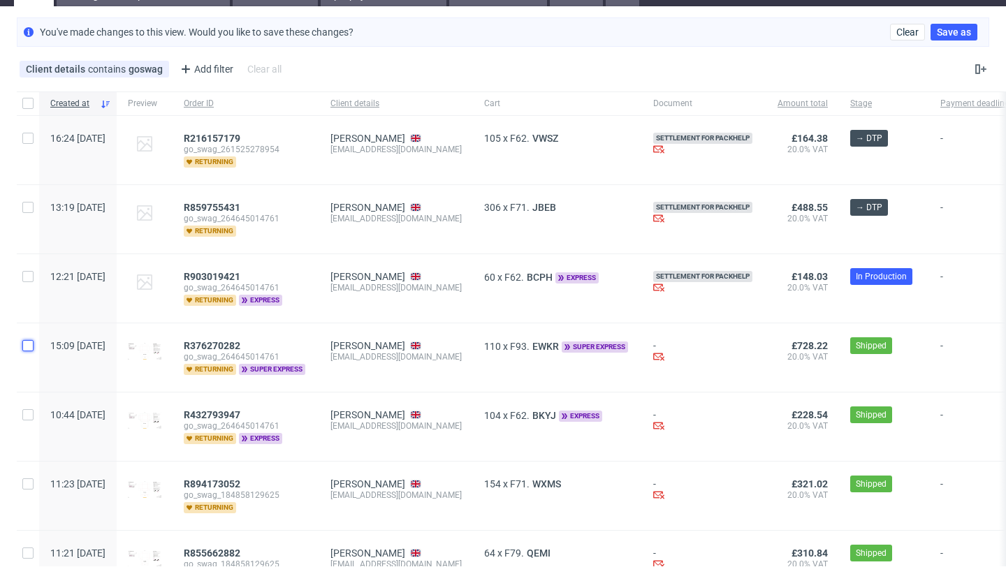
click at [31, 344] on input "checkbox" at bounding box center [27, 345] width 11 height 11
checkbox input "true"
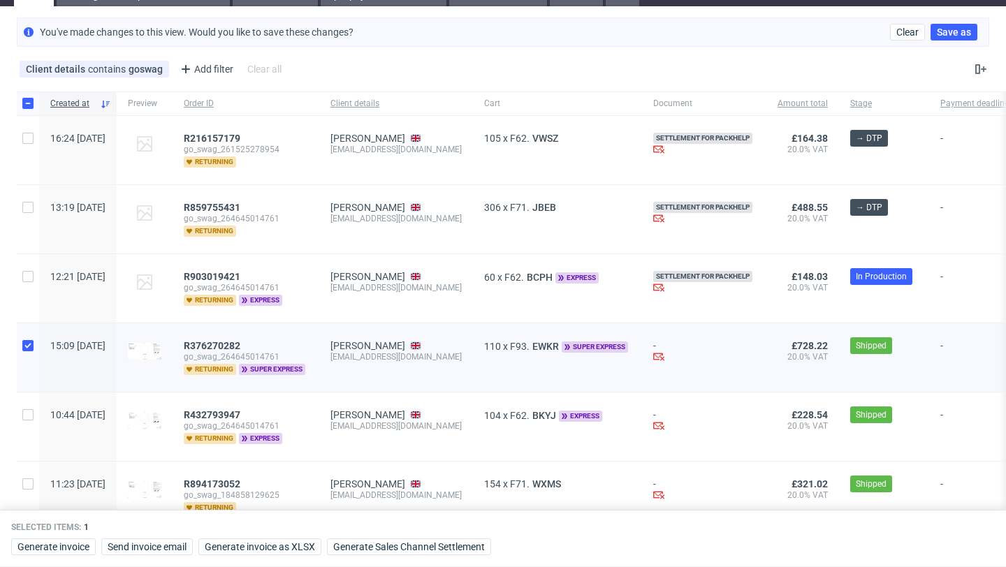
click at [31, 427] on div at bounding box center [28, 427] width 22 height 68
checkbox input "true"
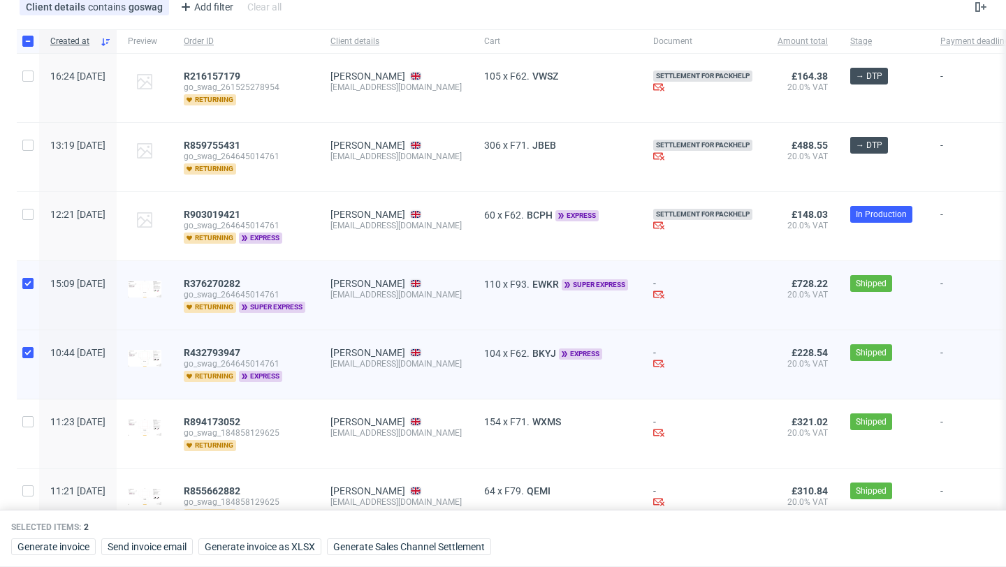
scroll to position [140, 0]
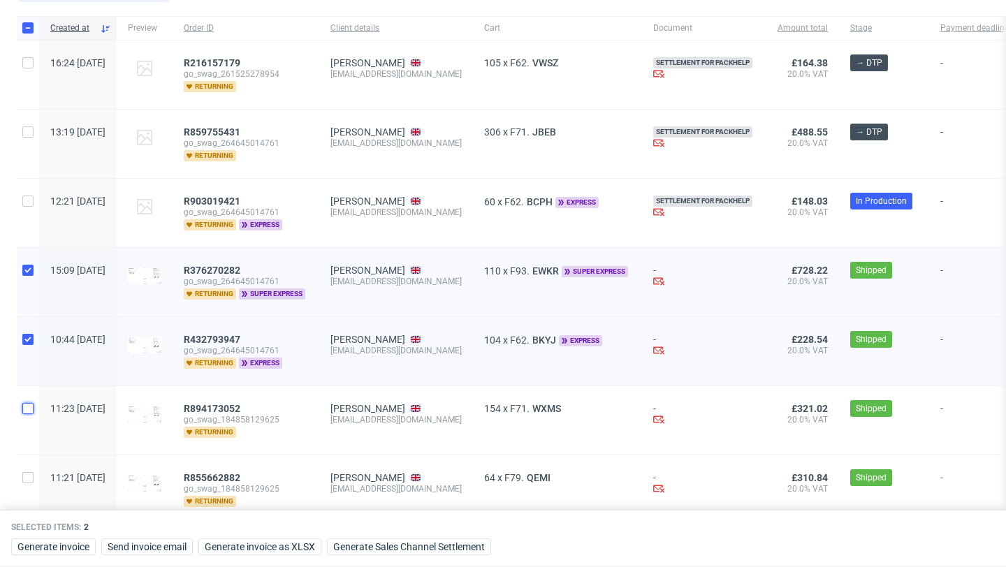
click at [28, 406] on input "checkbox" at bounding box center [27, 408] width 11 height 11
checkbox input "true"
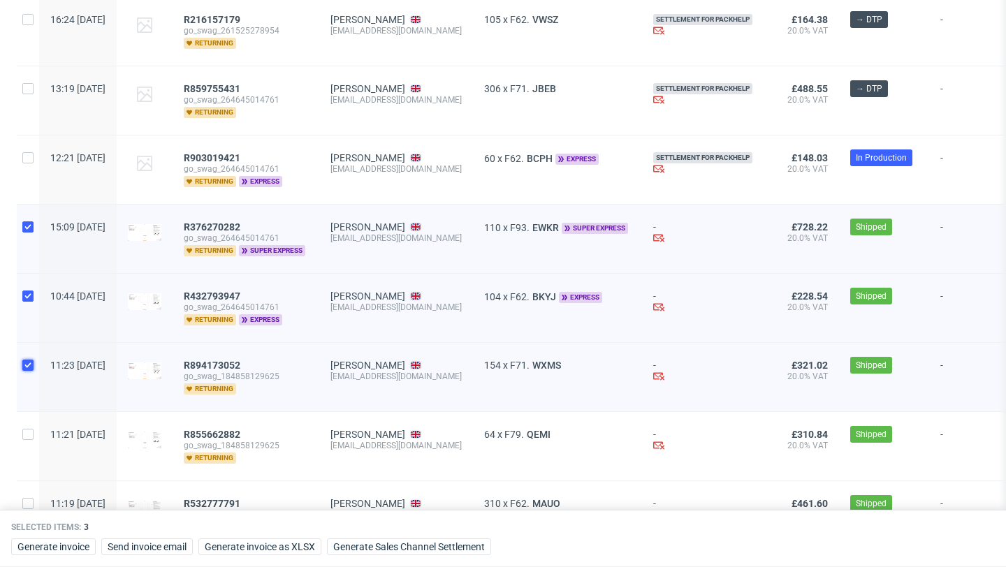
scroll to position [199, 0]
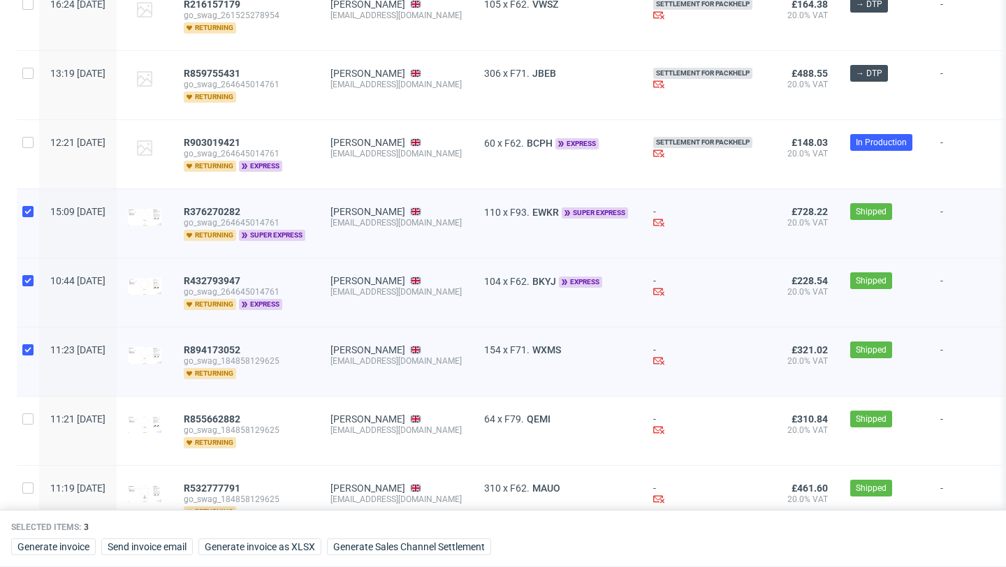
click at [363, 534] on div "Selected items: 3 Generate invoice Send invoice email Generate invoice as XLSX …" at bounding box center [503, 538] width 1006 height 57
click at [363, 543] on span "Generate Sales Channel Settlement" at bounding box center [409, 547] width 152 height 10
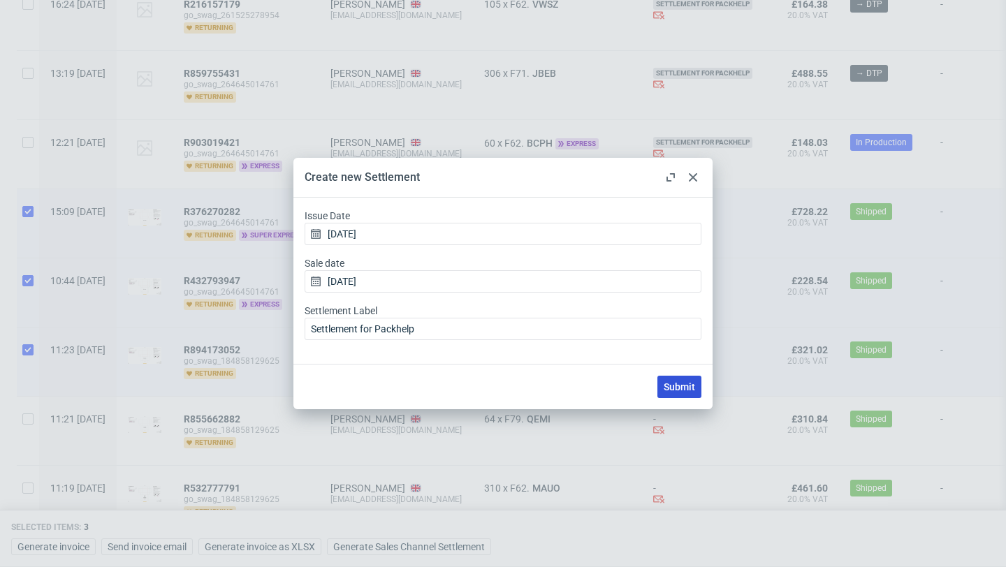
click at [669, 380] on button "Submit" at bounding box center [679, 387] width 44 height 22
checkbox input "false"
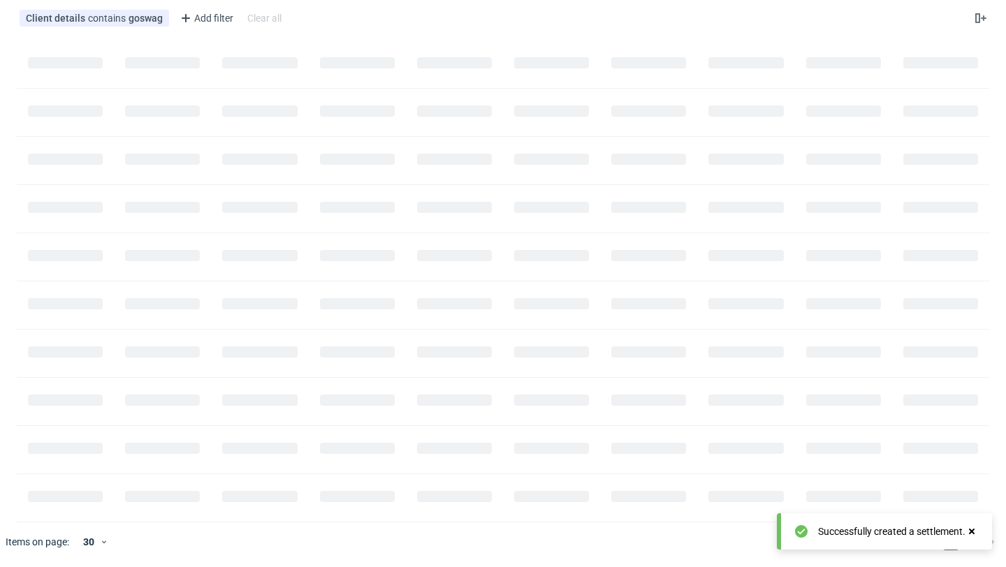
scroll to position [0, 0]
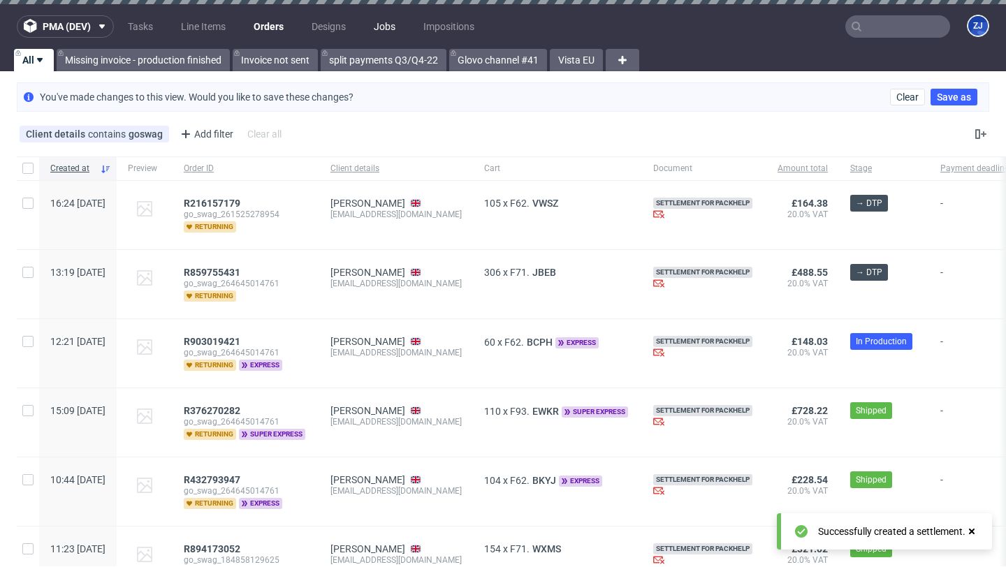
click at [391, 27] on link "Jobs" at bounding box center [384, 26] width 38 height 22
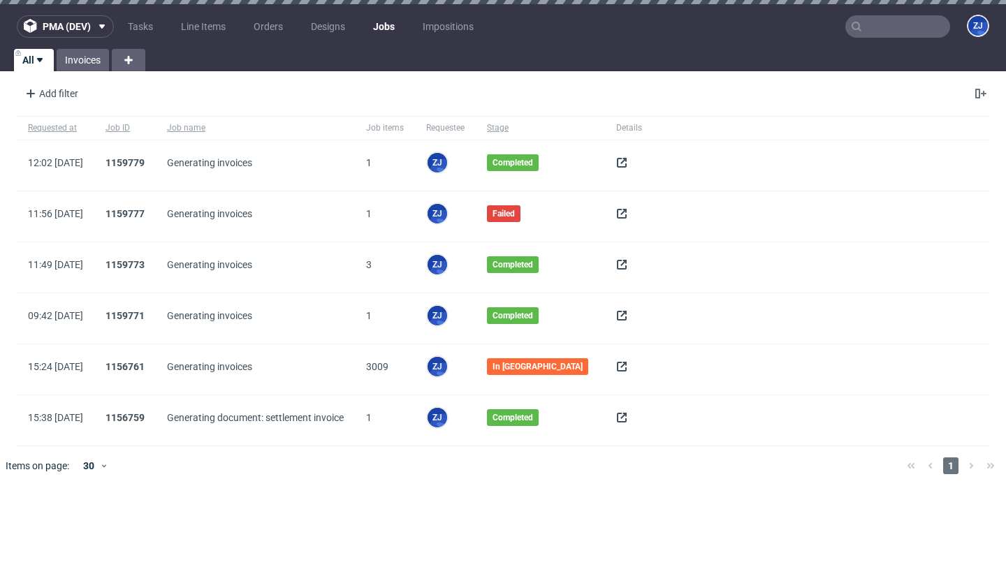
click at [620, 161] on icon at bounding box center [621, 162] width 11 height 11
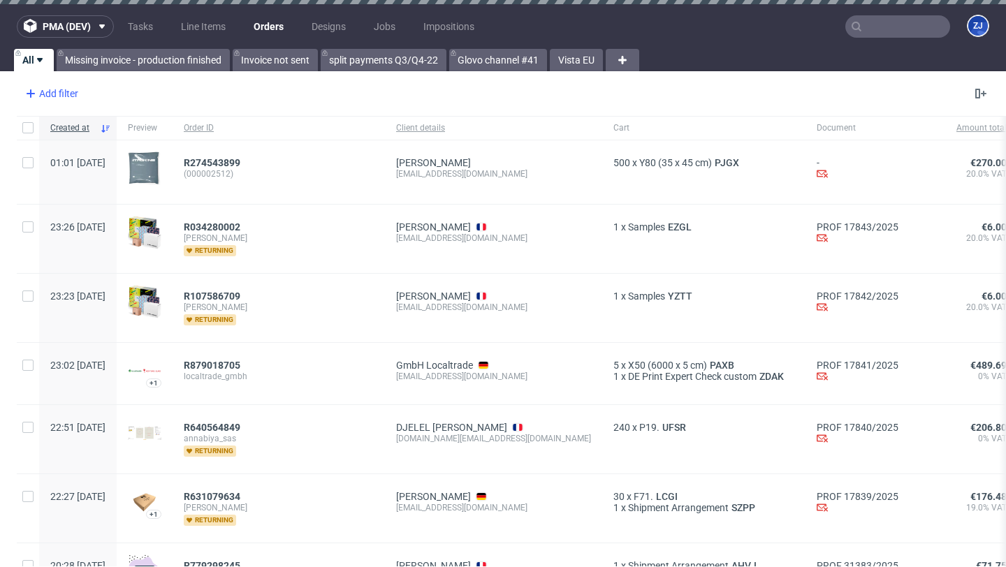
click at [68, 94] on div "Add filter" at bounding box center [50, 93] width 61 height 22
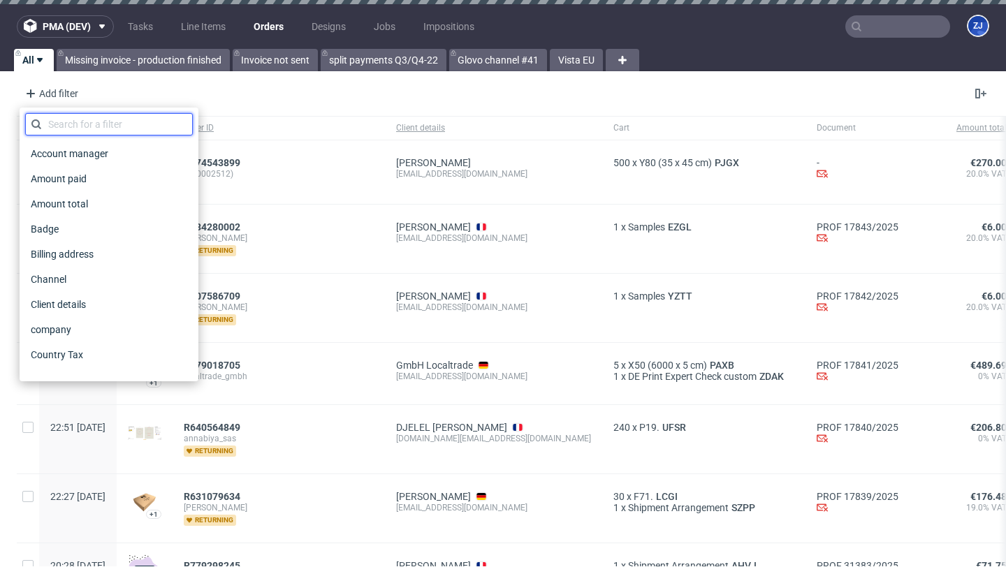
click at [82, 126] on input "text" at bounding box center [109, 124] width 168 height 22
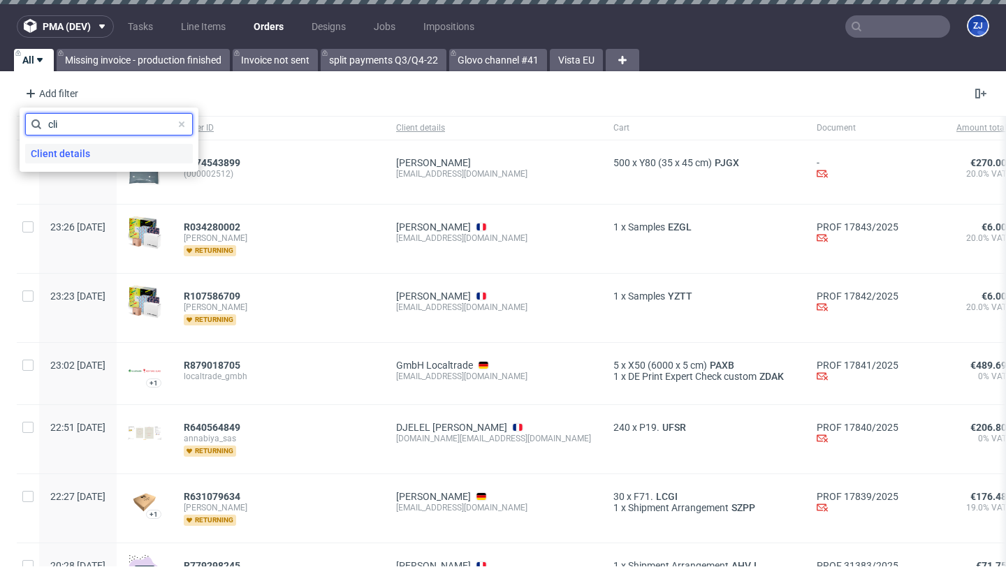
type input "cli"
click at [74, 158] on span "Client details" at bounding box center [60, 154] width 71 height 20
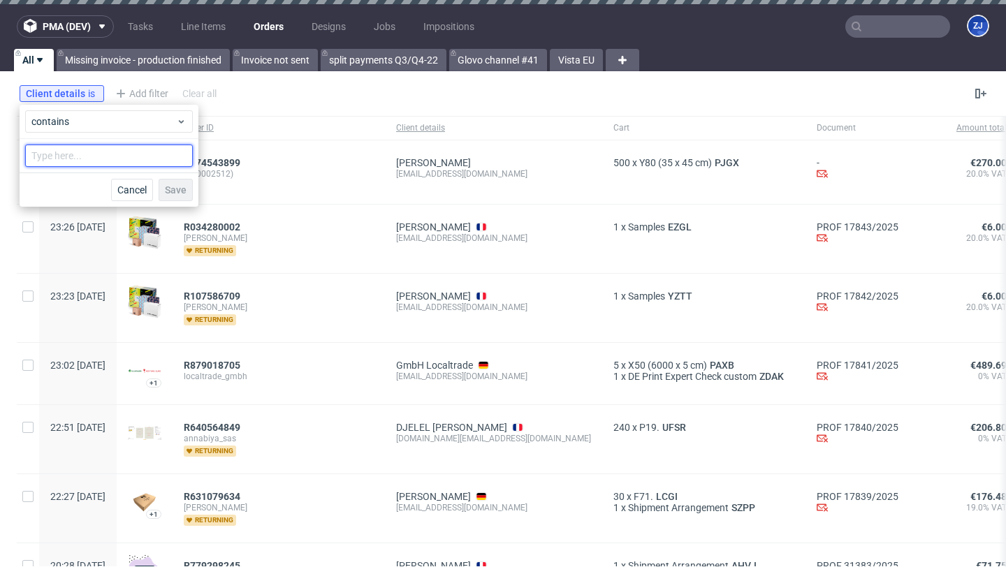
click at [75, 161] on input "text" at bounding box center [109, 156] width 168 height 22
type input "goswag"
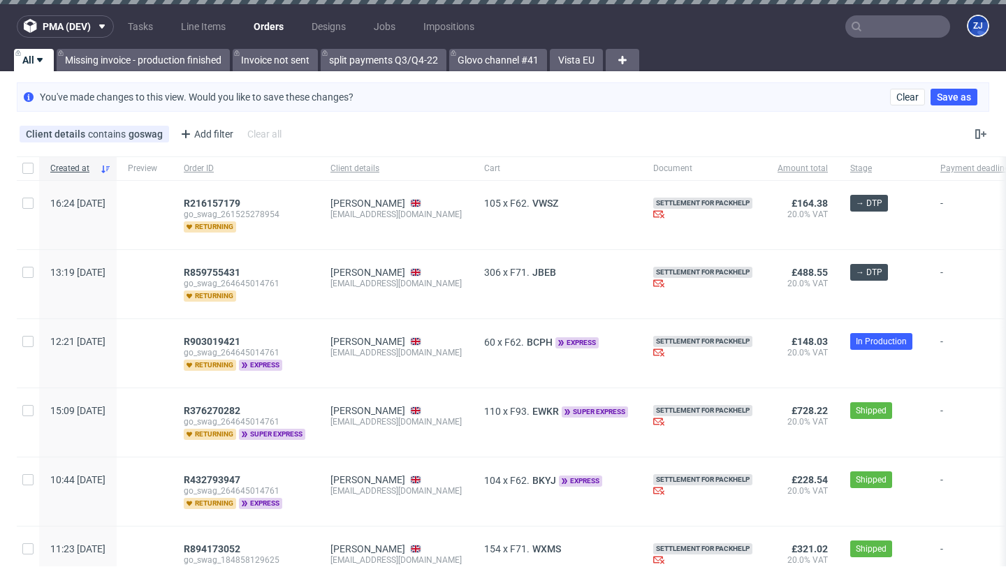
scroll to position [210, 0]
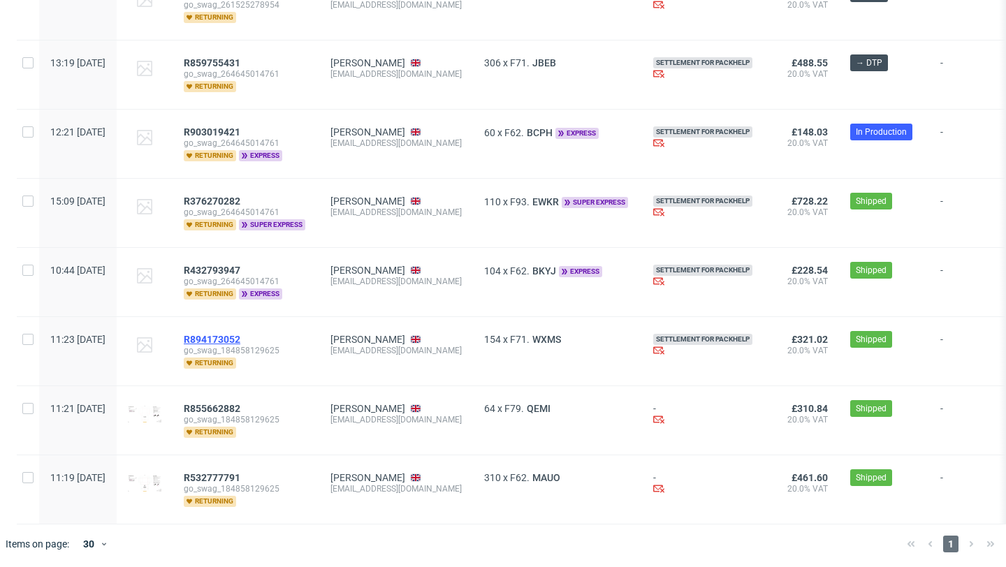
click at [240, 334] on span "R894173052" at bounding box center [212, 339] width 57 height 11
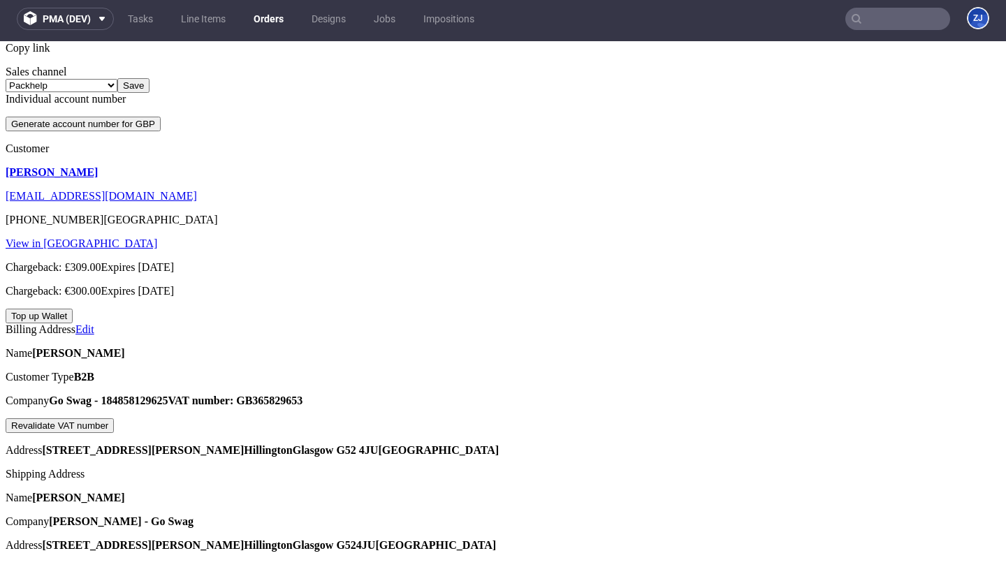
scroll to position [571, 0]
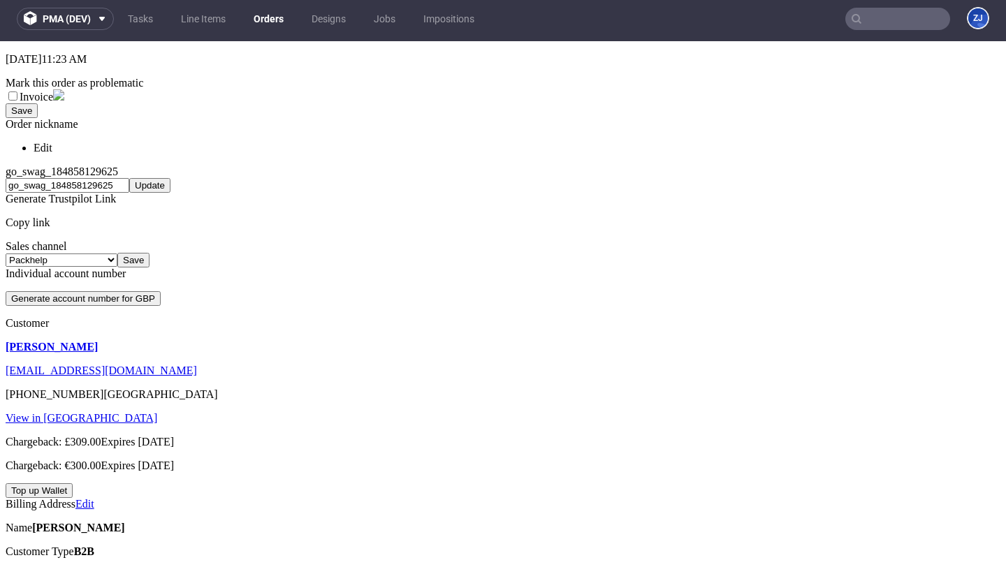
scroll to position [312, 0]
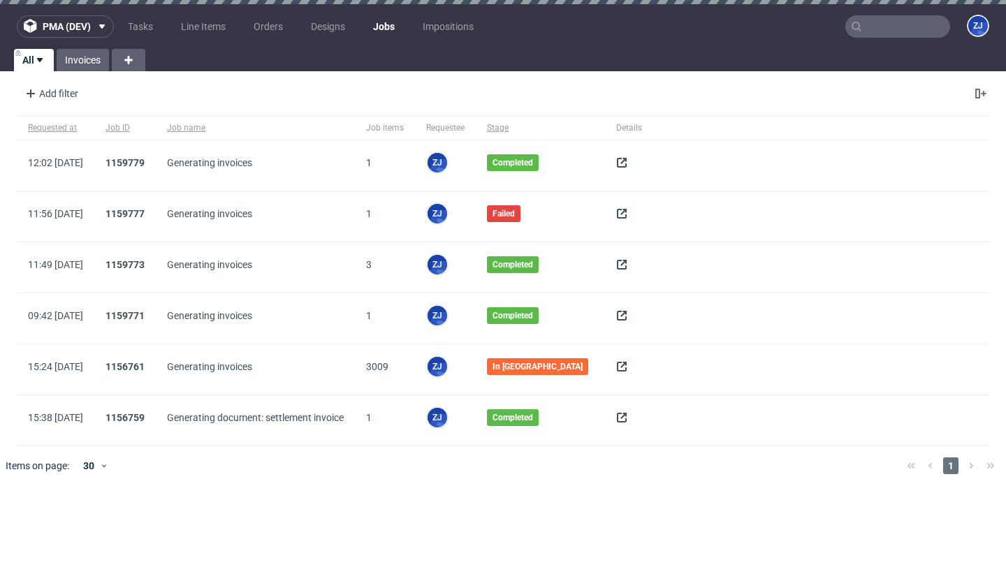
click at [617, 162] on use at bounding box center [622, 163] width 10 height 10
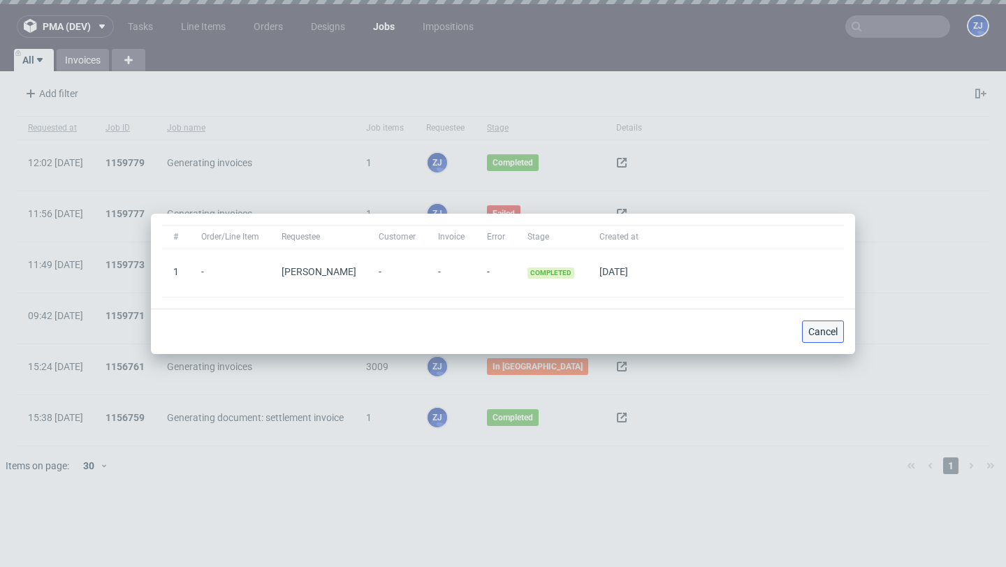
click at [831, 327] on span "Cancel" at bounding box center [822, 332] width 29 height 10
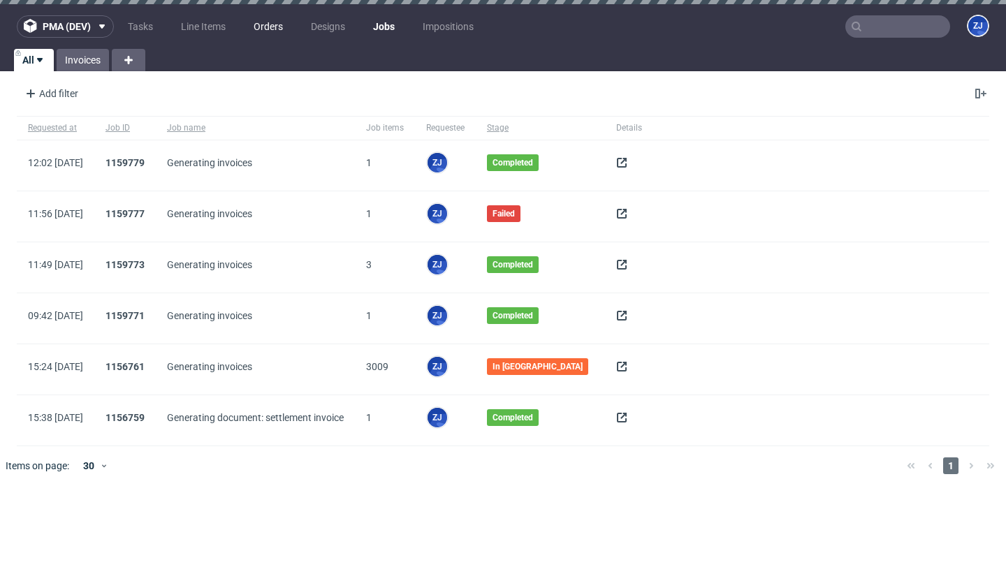
click at [284, 28] on link "Orders" at bounding box center [268, 26] width 46 height 22
